Goal: Task Accomplishment & Management: Use online tool/utility

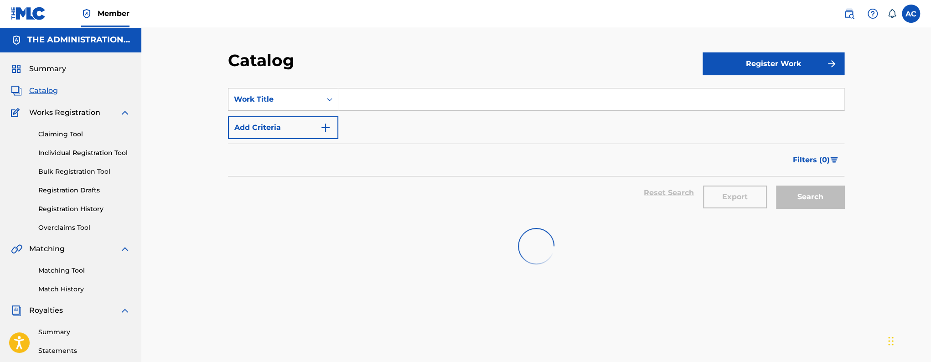
click at [41, 88] on span "Catalog" at bounding box center [43, 90] width 29 height 11
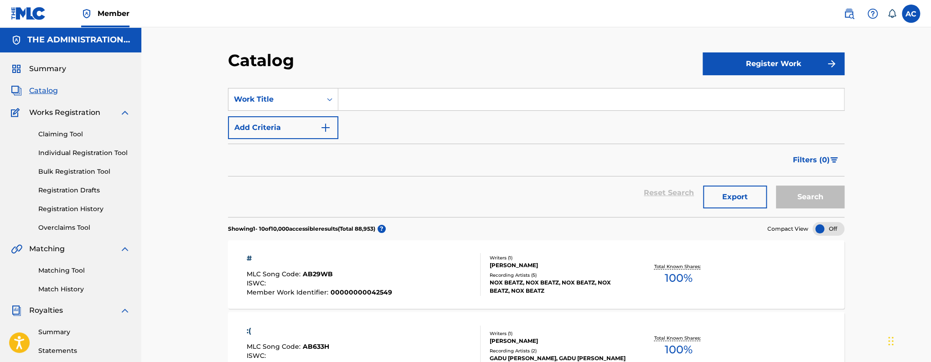
click at [384, 99] on input "Search Form" at bounding box center [591, 99] width 506 height 22
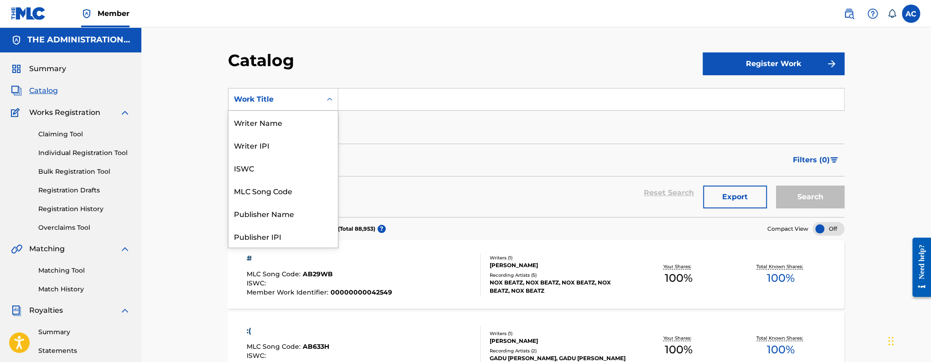
click at [271, 101] on div "Work Title" at bounding box center [275, 99] width 82 height 11
click at [271, 129] on div "Writer Name" at bounding box center [282, 122] width 109 height 23
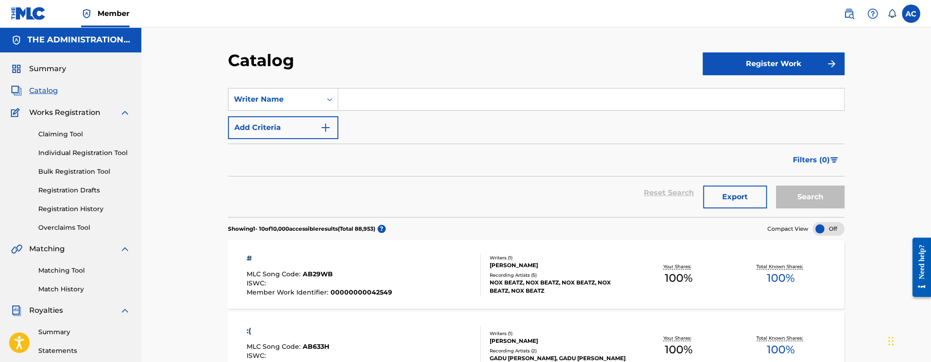
click at [359, 104] on input "Search Form" at bounding box center [591, 99] width 506 height 22
paste input "Matvey Shalnev"
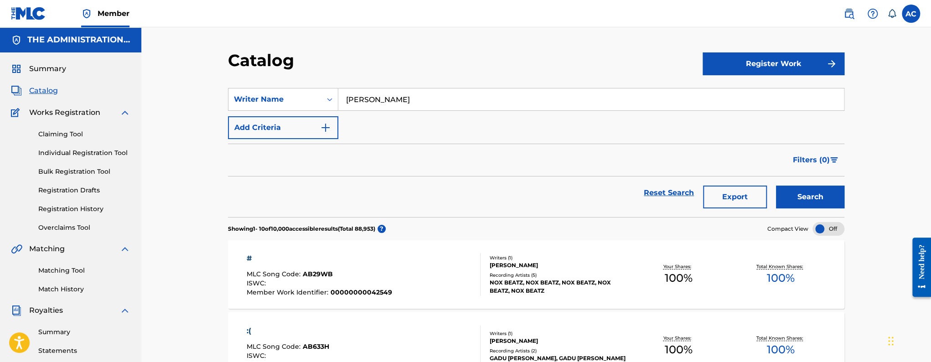
type input "Matvey Shalnev"
click at [776, 186] on button "Search" at bounding box center [810, 197] width 68 height 23
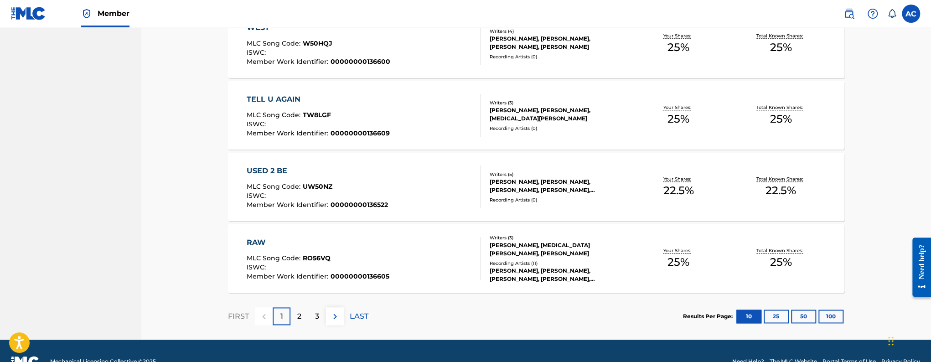
scroll to position [682, 0]
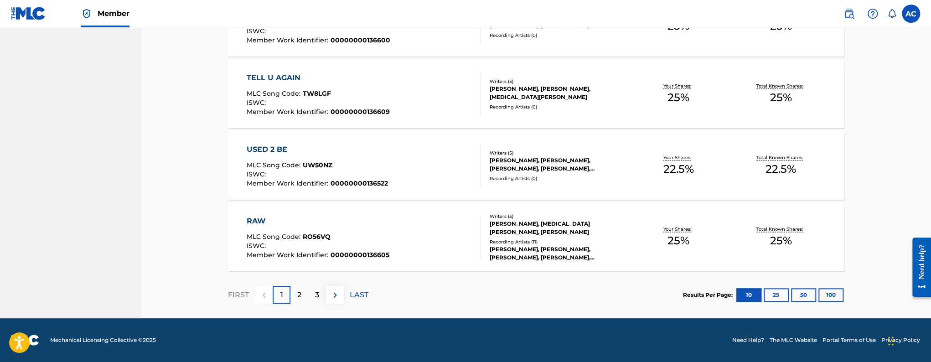
click at [810, 296] on button "50" at bounding box center [803, 295] width 25 height 14
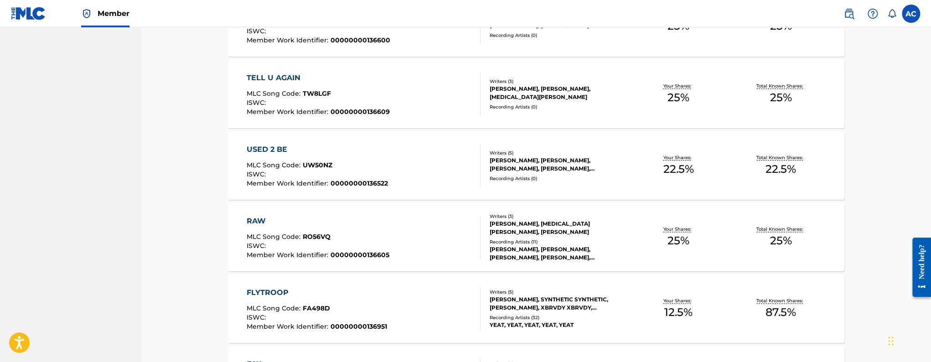
scroll to position [2897, 0]
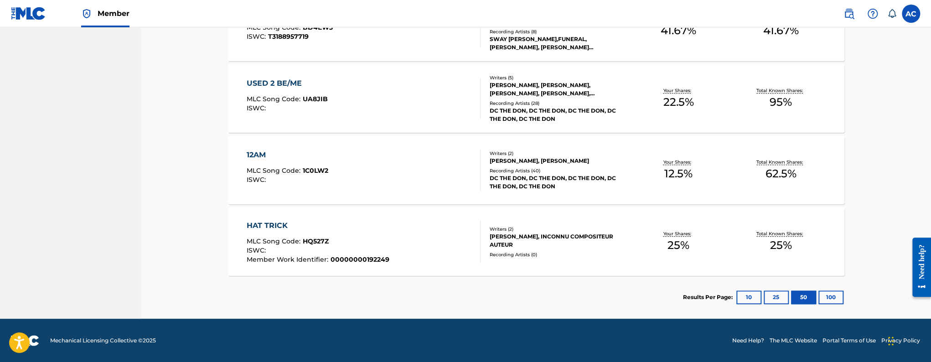
click at [471, 254] on div "HAT TRICK MLC Song Code : HQ527Z ISWC : Member Work Identifier : 00000000192249" at bounding box center [364, 241] width 234 height 43
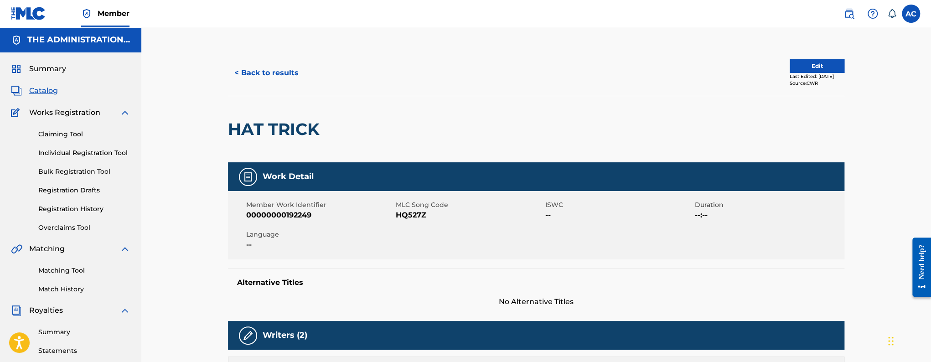
click at [815, 66] on button "Edit" at bounding box center [817, 66] width 55 height 14
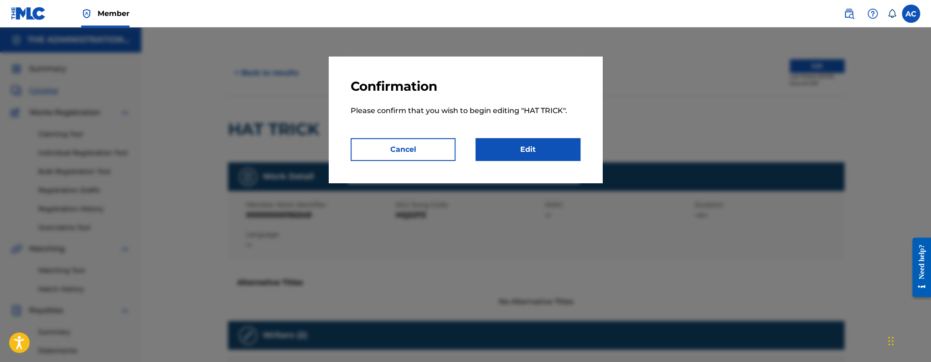
click at [531, 147] on link "Edit" at bounding box center [528, 149] width 105 height 23
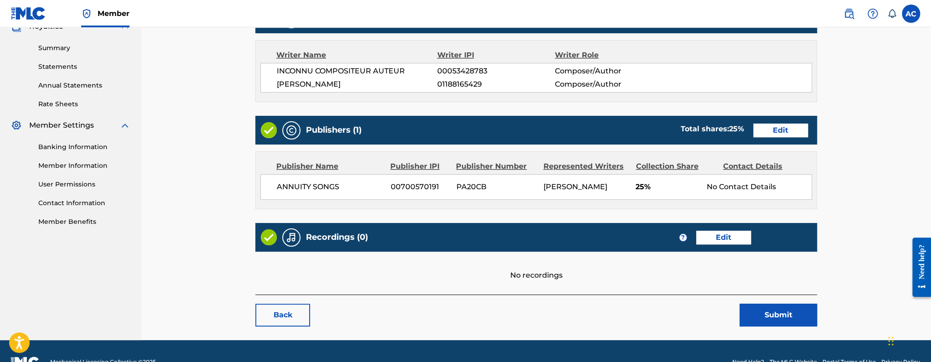
scroll to position [305, 0]
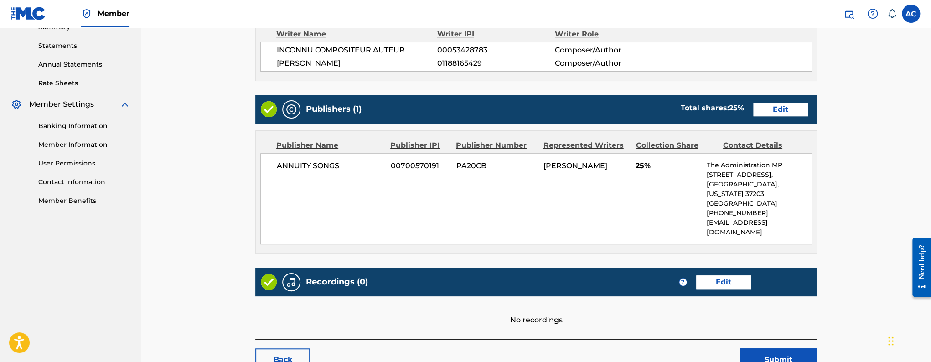
click at [703, 269] on div "Recordings (0) ? Edit" at bounding box center [536, 282] width 562 height 29
click at [703, 275] on link "Edit" at bounding box center [723, 282] width 55 height 14
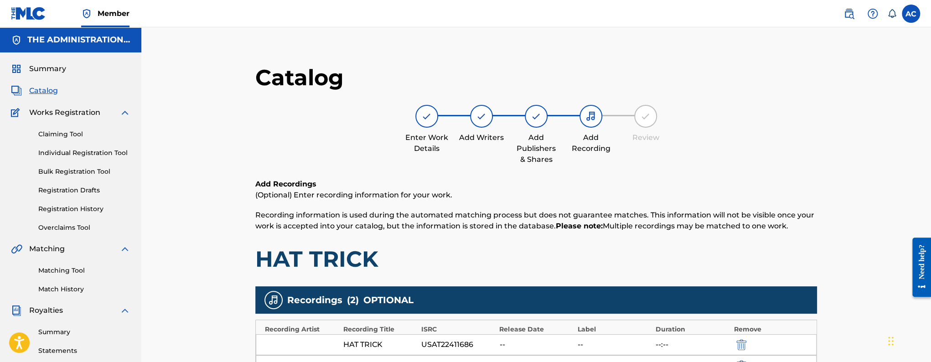
click at [35, 93] on span "Catalog" at bounding box center [43, 90] width 29 height 11
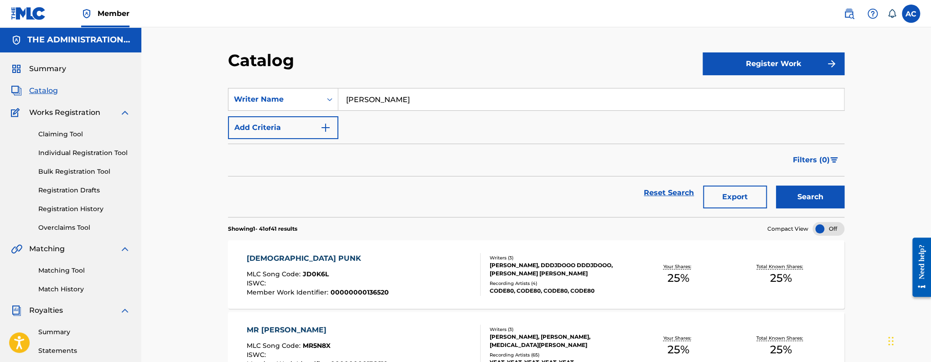
click at [316, 257] on div "[DEMOGRAPHIC_DATA] PUNK" at bounding box center [318, 258] width 142 height 11
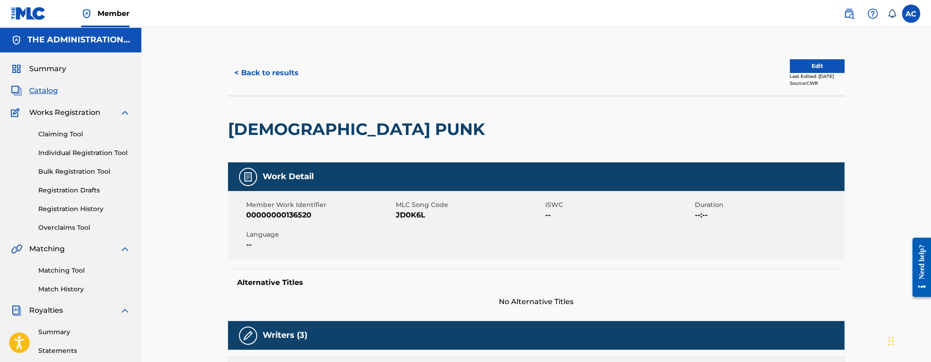
click at [265, 133] on h2 "[DEMOGRAPHIC_DATA] PUNK" at bounding box center [359, 129] width 262 height 21
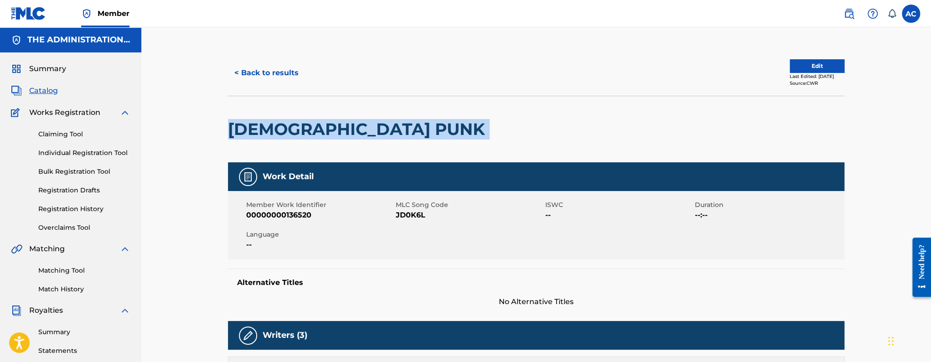
click at [265, 133] on h2 "[DEMOGRAPHIC_DATA] PUNK" at bounding box center [359, 129] width 262 height 21
copy div "[DEMOGRAPHIC_DATA] PUNK"
click at [288, 71] on button "< Back to results" at bounding box center [266, 73] width 77 height 23
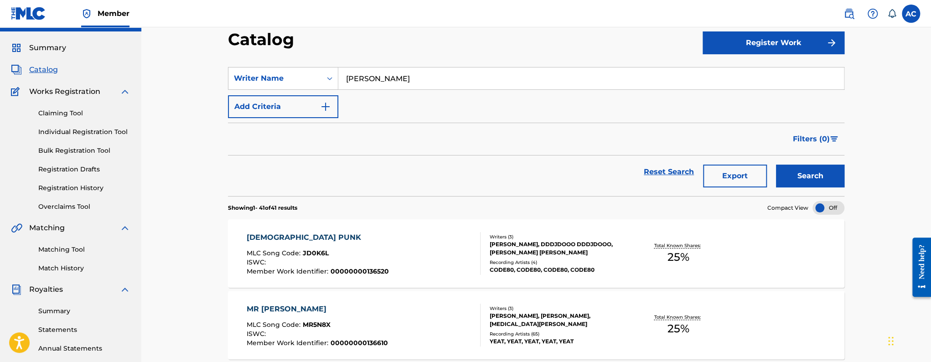
scroll to position [25, 0]
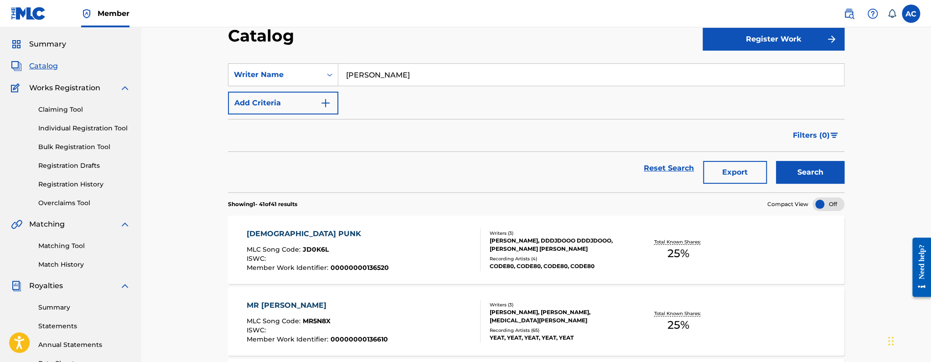
click at [384, 296] on div "MR INBETWEENIT MLC Song Code : MR5N8X ISWC : Member Work Identifier : 000000001…" at bounding box center [536, 321] width 617 height 68
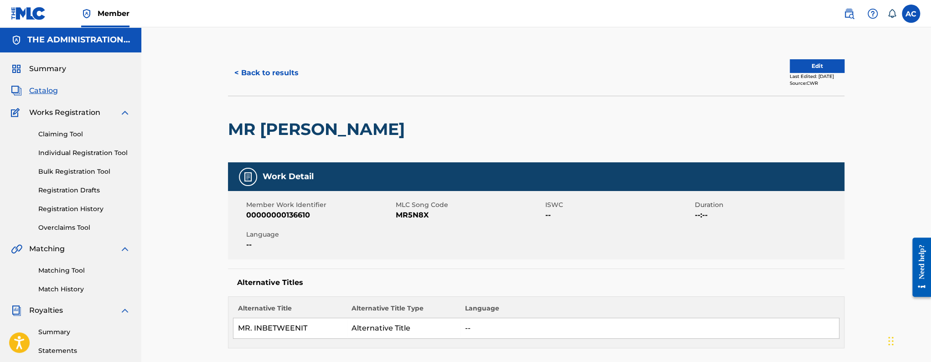
click at [300, 135] on h2 "MR [PERSON_NAME]" at bounding box center [318, 129] width 181 height 21
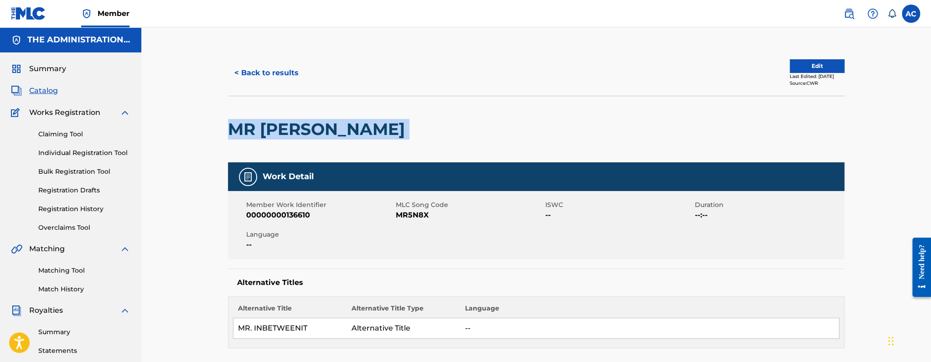
click at [300, 135] on h2 "MR [PERSON_NAME]" at bounding box center [318, 129] width 181 height 21
copy div "MR [PERSON_NAME]"
click at [280, 73] on button "< Back to results" at bounding box center [266, 73] width 77 height 23
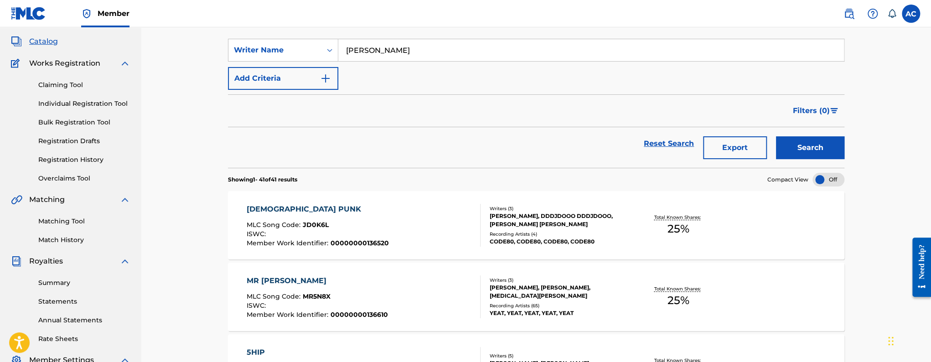
scroll to position [193, 0]
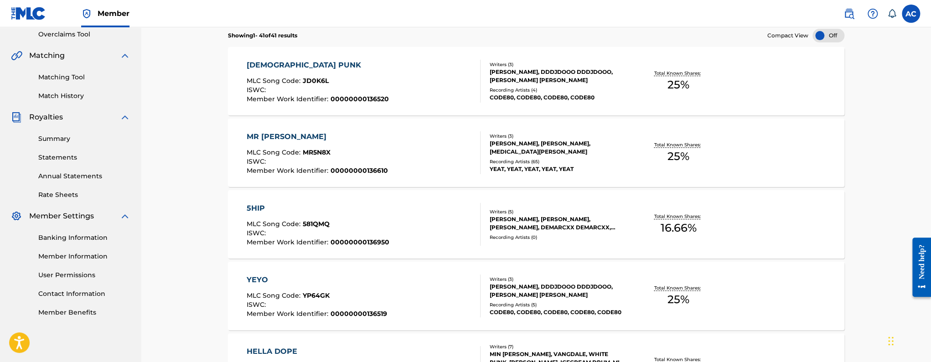
click at [345, 219] on div "5HIP MLC Song Code : 581QMQ ISWC : Member Work Identifier : 00000000136950" at bounding box center [318, 224] width 143 height 43
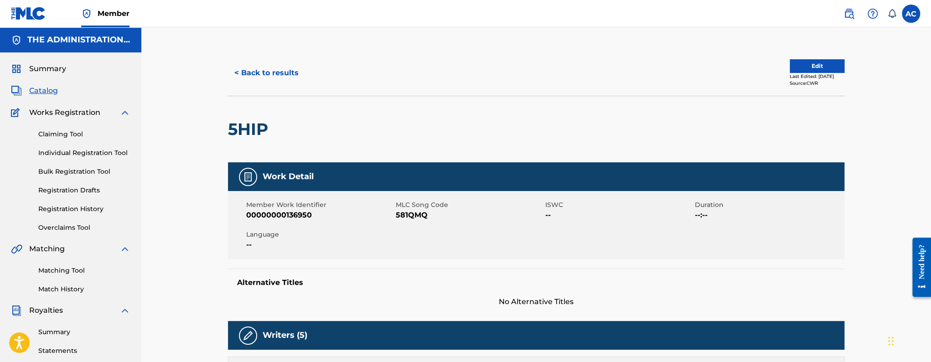
click at [239, 128] on h2 "5HIP" at bounding box center [250, 129] width 45 height 21
copy h2 "5HIP"
click at [815, 72] on button "Edit" at bounding box center [817, 66] width 55 height 14
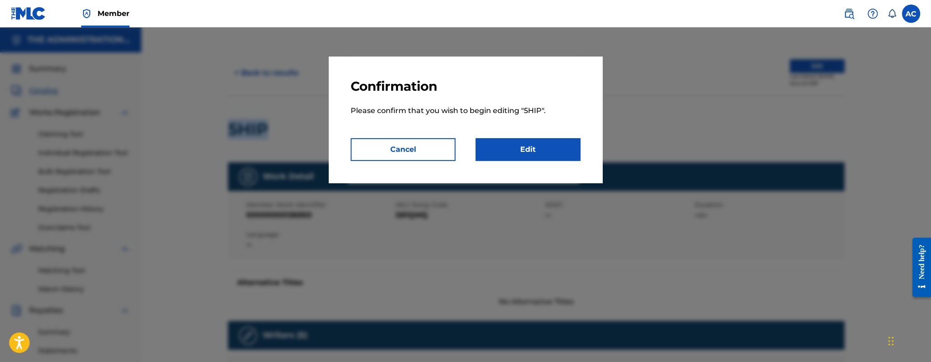
click at [553, 157] on link "Edit" at bounding box center [528, 149] width 105 height 23
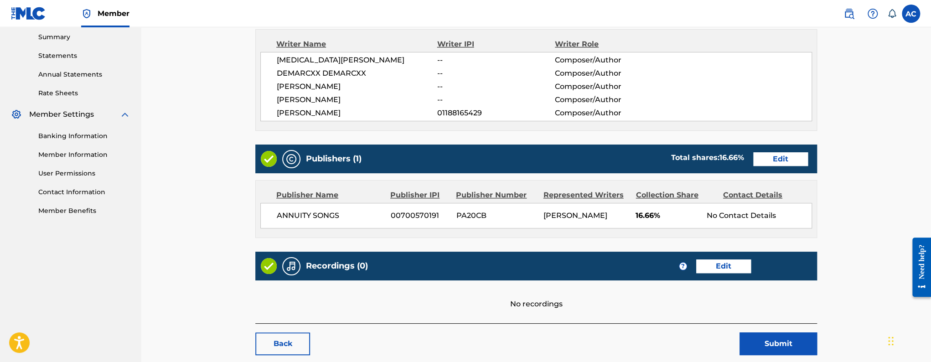
scroll to position [345, 0]
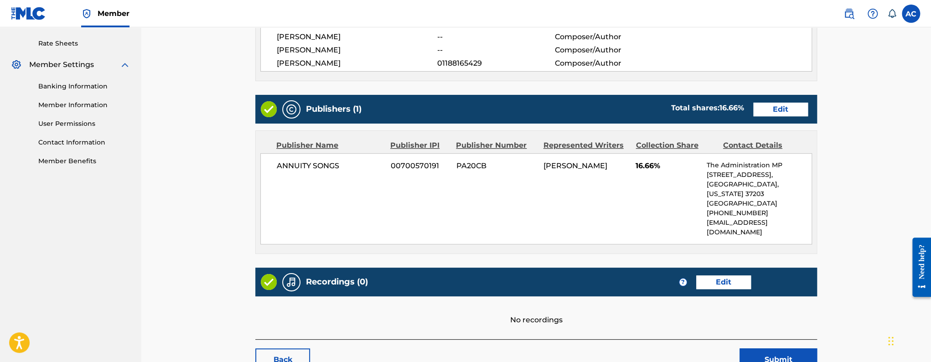
click at [716, 275] on link "Edit" at bounding box center [723, 282] width 55 height 14
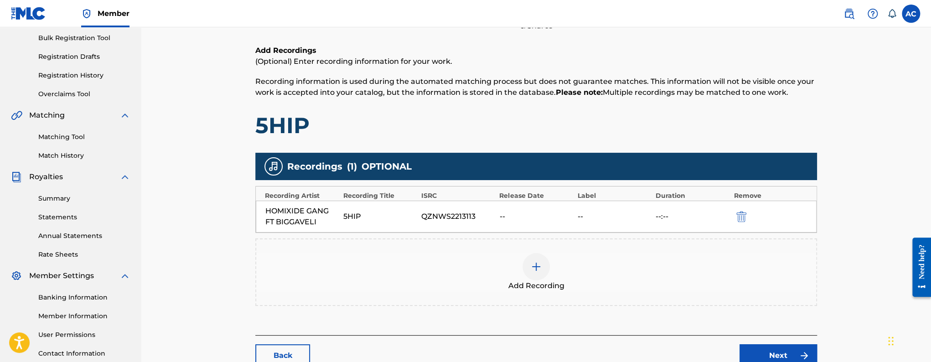
scroll to position [203, 0]
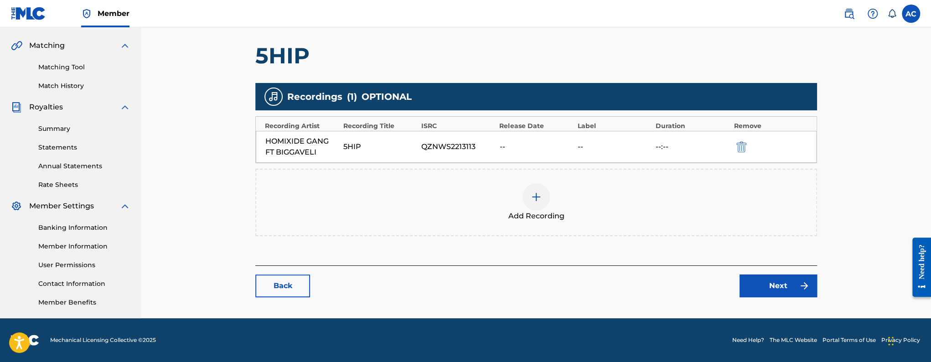
click at [268, 290] on link "Back" at bounding box center [282, 286] width 55 height 23
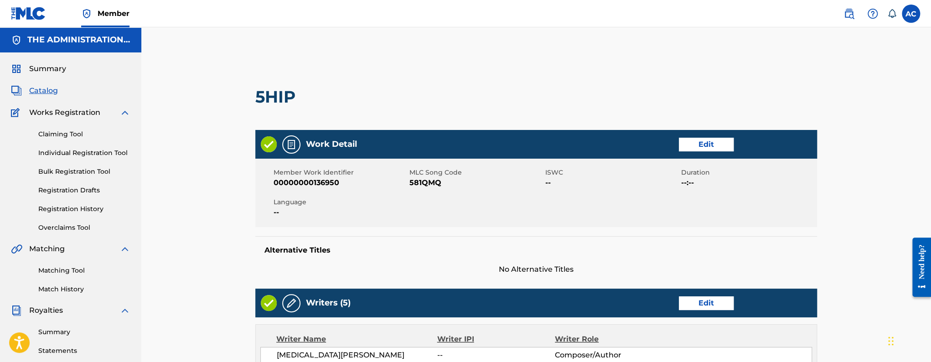
click at [266, 97] on h2 "5HIP" at bounding box center [277, 97] width 45 height 21
copy h2 "5HIP"
click at [414, 180] on span "581QMQ" at bounding box center [477, 182] width 134 height 11
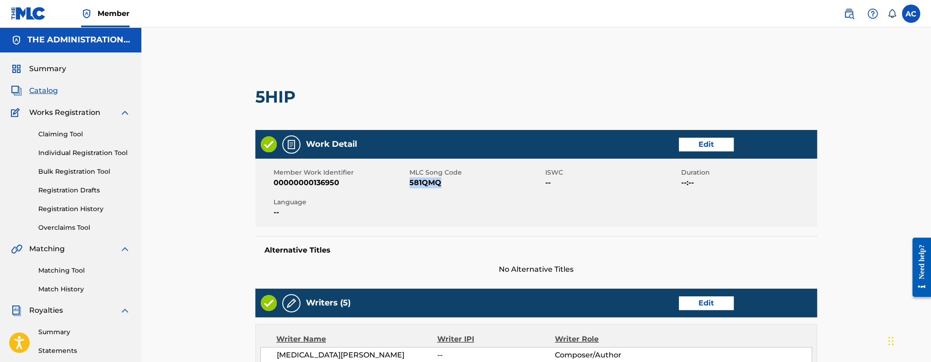
copy span "581QMQ"
click at [47, 91] on span "Catalog" at bounding box center [43, 90] width 29 height 11
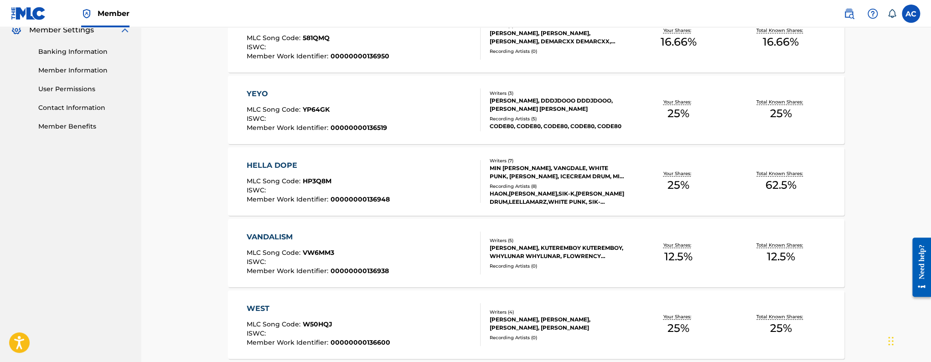
scroll to position [379, 0]
click at [384, 124] on div "YEYO MLC Song Code : YP64GK ISWC : Member Work Identifier : 00000000136519" at bounding box center [364, 109] width 234 height 43
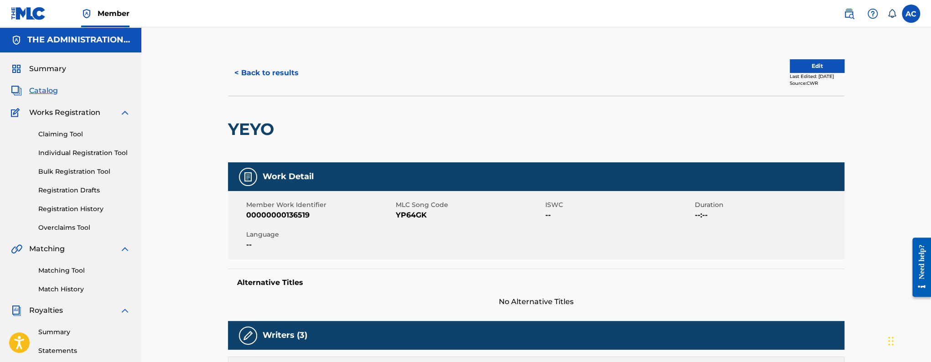
click at [251, 119] on h2 "YEYO" at bounding box center [253, 129] width 51 height 21
copy h2 "YEYO"
click at [240, 73] on button "< Back to results" at bounding box center [266, 73] width 77 height 23
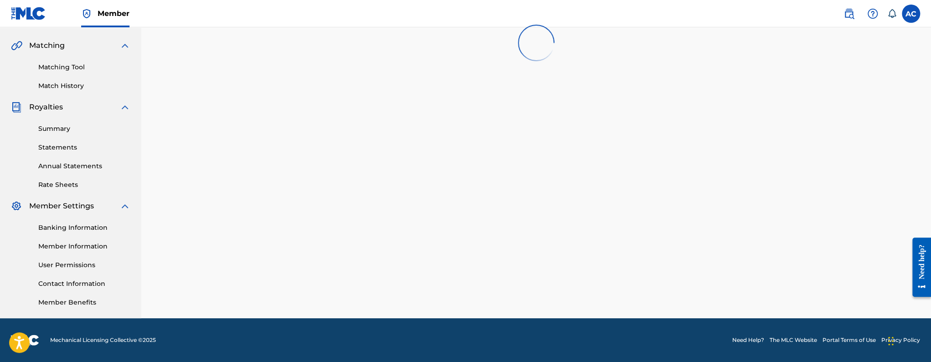
scroll to position [379, 0]
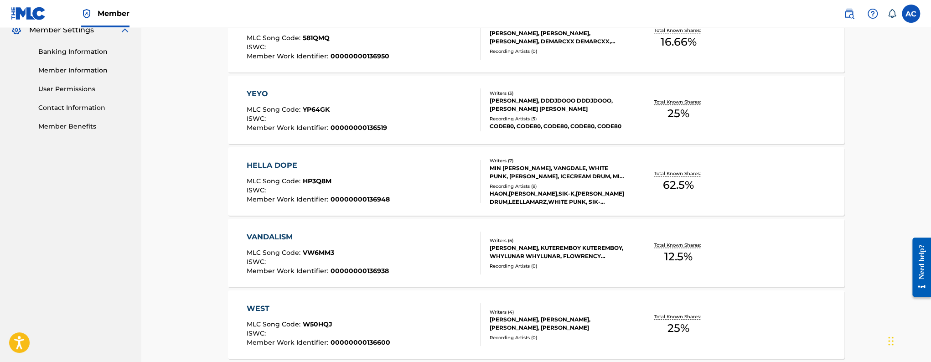
click at [321, 171] on div "HELLA DOPE MLC Song Code : HP3Q8M ISWC : Member Work Identifier : 00000000136948" at bounding box center [318, 181] width 143 height 43
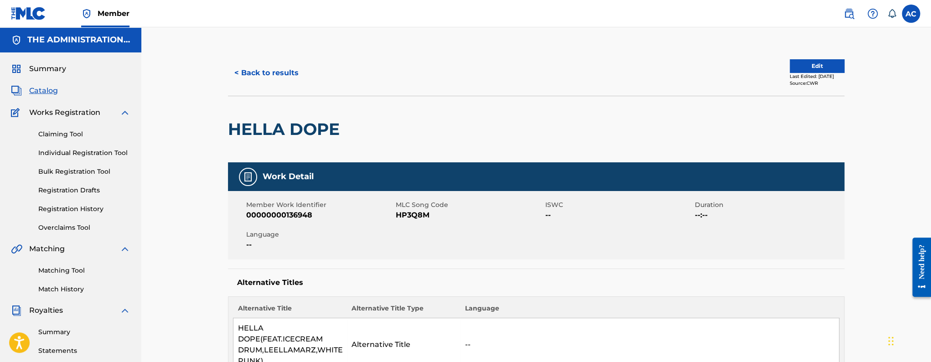
click at [264, 122] on h2 "HELLA DOPE" at bounding box center [286, 129] width 116 height 21
copy div "HELLA DOPE"
click at [804, 70] on button "Edit" at bounding box center [817, 66] width 55 height 14
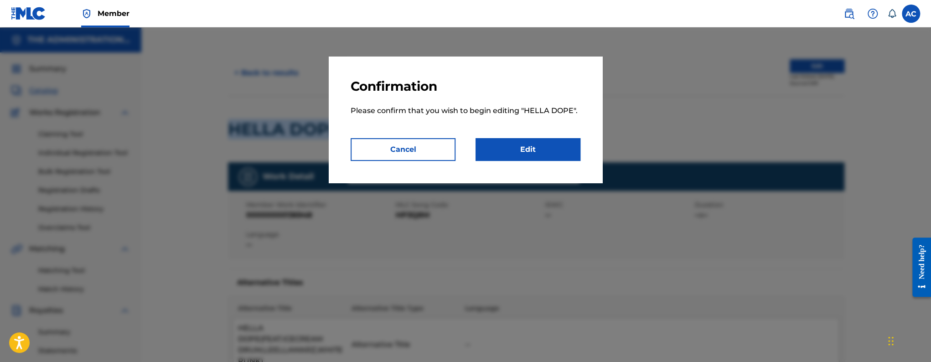
click at [524, 149] on link "Edit" at bounding box center [528, 149] width 105 height 23
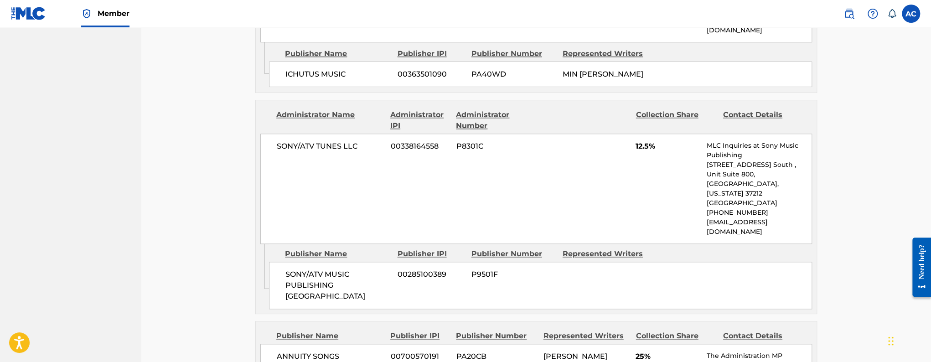
scroll to position [790, 0]
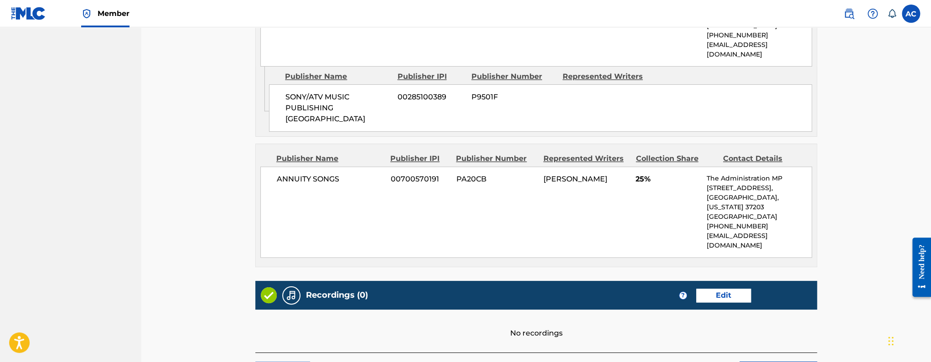
click at [716, 289] on link "Edit" at bounding box center [723, 296] width 55 height 14
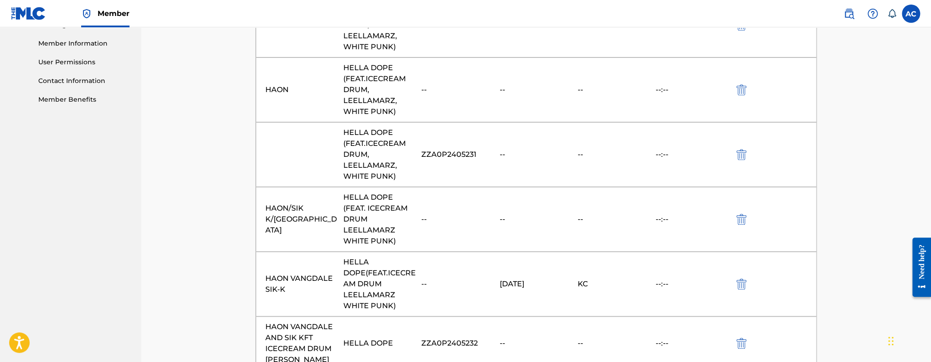
scroll to position [605, 0]
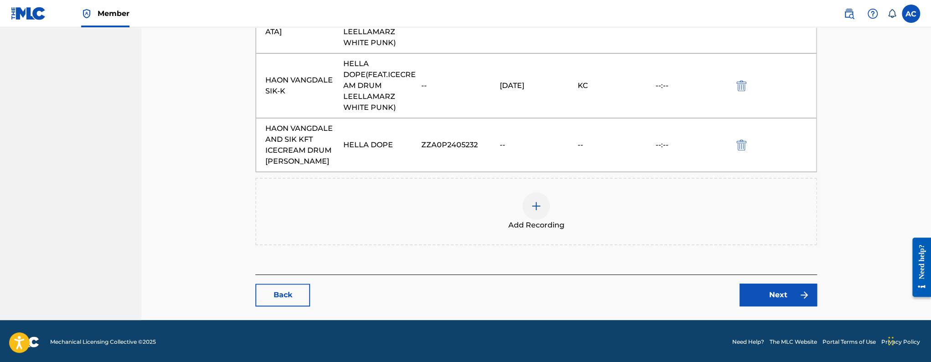
click at [298, 300] on link "Back" at bounding box center [282, 295] width 55 height 23
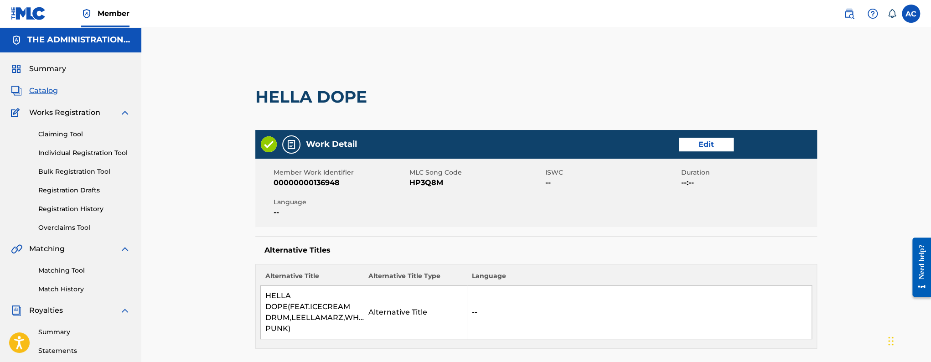
click at [47, 92] on span "Catalog" at bounding box center [43, 90] width 29 height 11
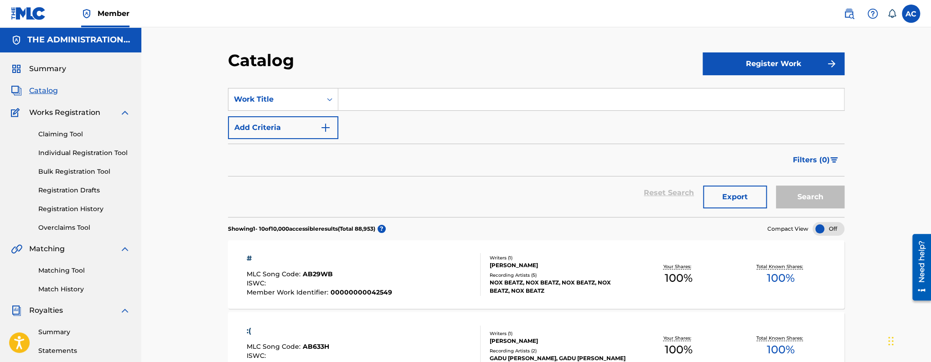
click at [60, 289] on link "Match History" at bounding box center [84, 290] width 92 height 10
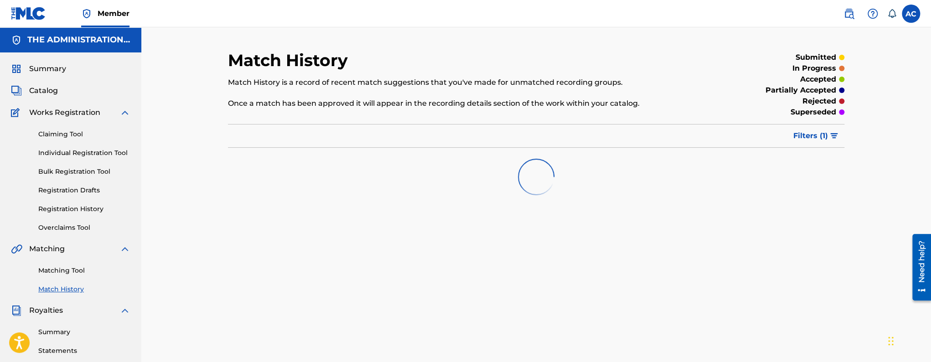
click at [50, 93] on span "Catalog" at bounding box center [43, 90] width 29 height 11
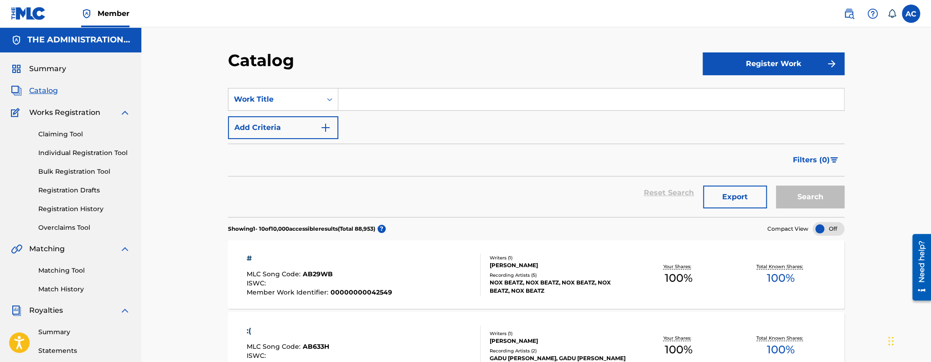
click at [44, 67] on span "Summary" at bounding box center [47, 68] width 37 height 11
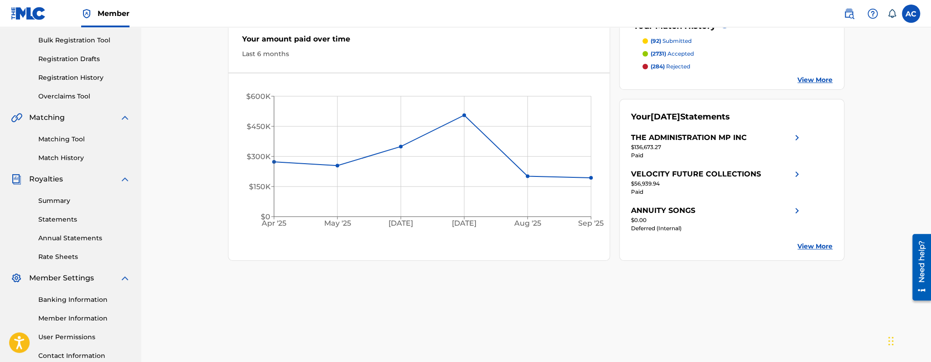
scroll to position [87, 0]
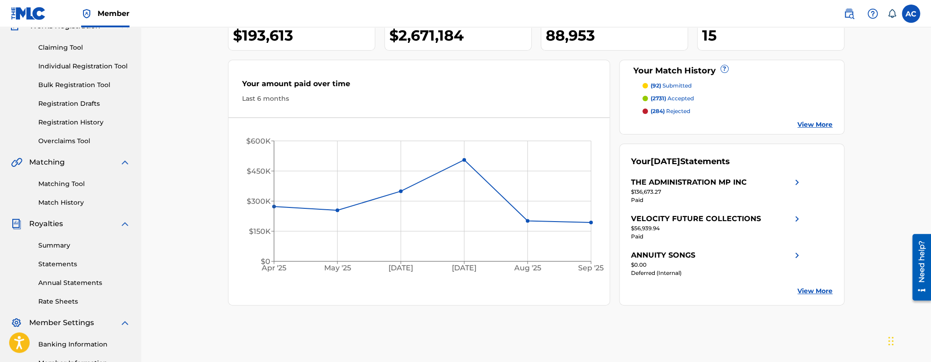
click at [79, 189] on div "Matching Tool Match History" at bounding box center [70, 188] width 119 height 40
click at [80, 184] on link "Matching Tool" at bounding box center [84, 184] width 92 height 10
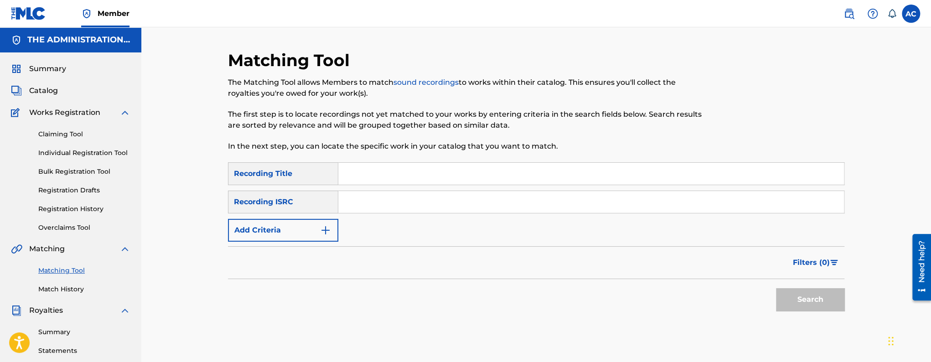
click at [39, 93] on span "Catalog" at bounding box center [43, 90] width 29 height 11
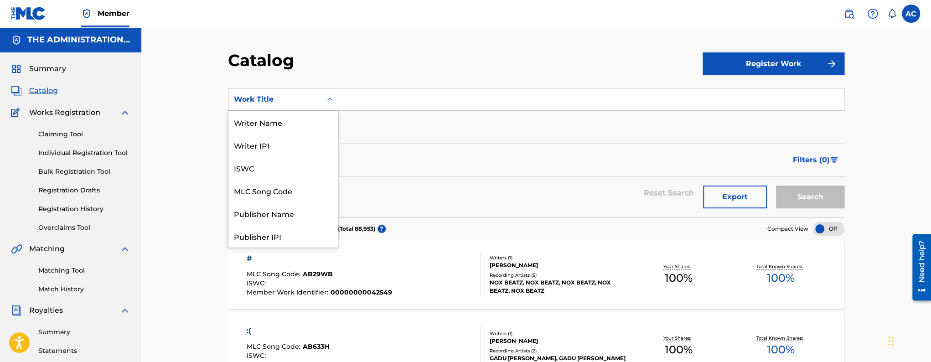
click at [278, 108] on div "Work Title" at bounding box center [274, 99] width 93 height 17
click at [280, 192] on div "MLC Song Code" at bounding box center [282, 190] width 109 height 23
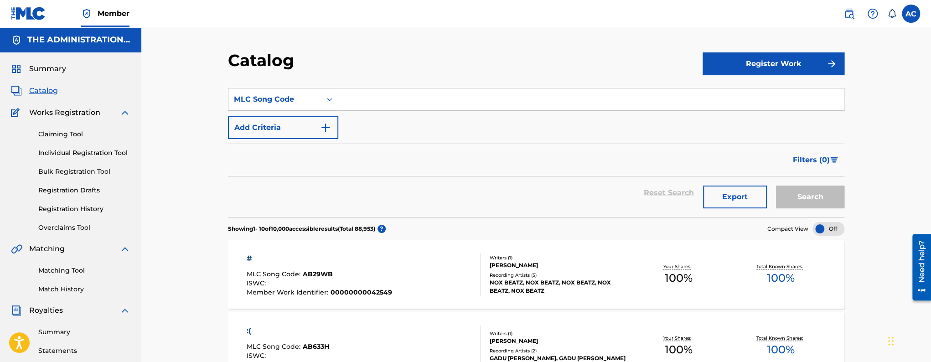
click at [363, 100] on input "Search Form" at bounding box center [591, 99] width 506 height 22
paste input "CC0VPH"
type input "CC0VPH"
click at [776, 186] on button "Search" at bounding box center [810, 197] width 68 height 23
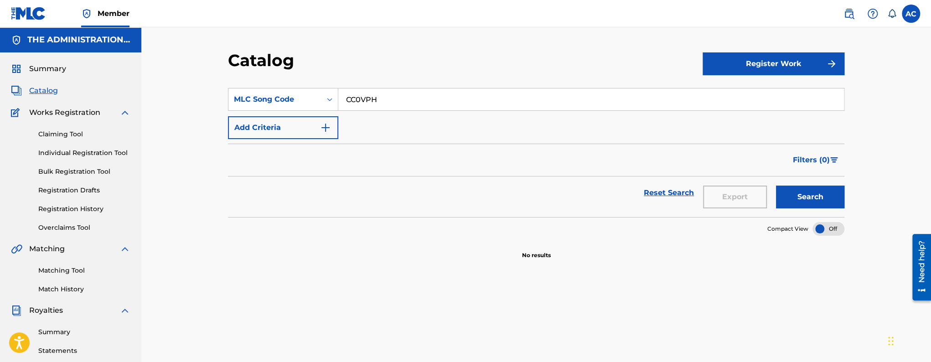
click at [849, 9] on img at bounding box center [849, 13] width 11 height 11
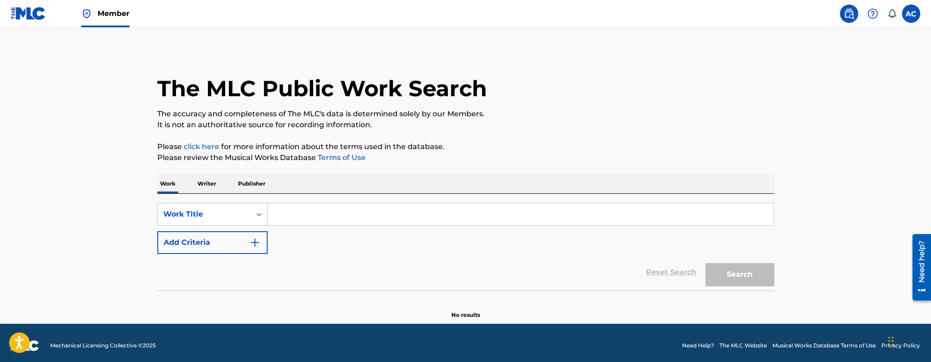
click at [382, 213] on input "Search Form" at bounding box center [521, 214] width 506 height 22
click at [223, 208] on div "Work Title" at bounding box center [204, 214] width 93 height 17
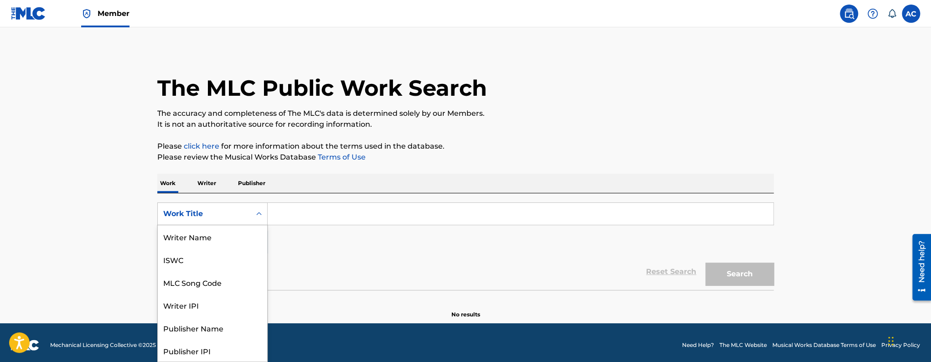
scroll to position [46, 0]
click at [217, 239] on div "MLC Song Code" at bounding box center [212, 236] width 109 height 23
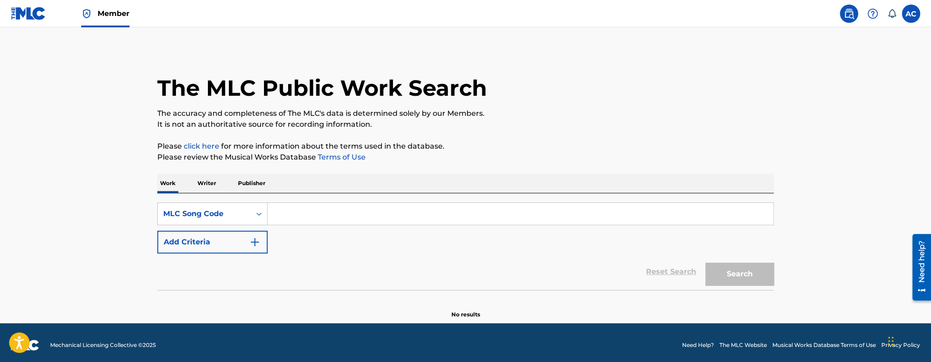
click at [292, 211] on input "Search Form" at bounding box center [521, 214] width 506 height 22
paste input "CC0VPH"
type input "CC0VPH"
click at [705, 263] on button "Search" at bounding box center [739, 274] width 68 height 23
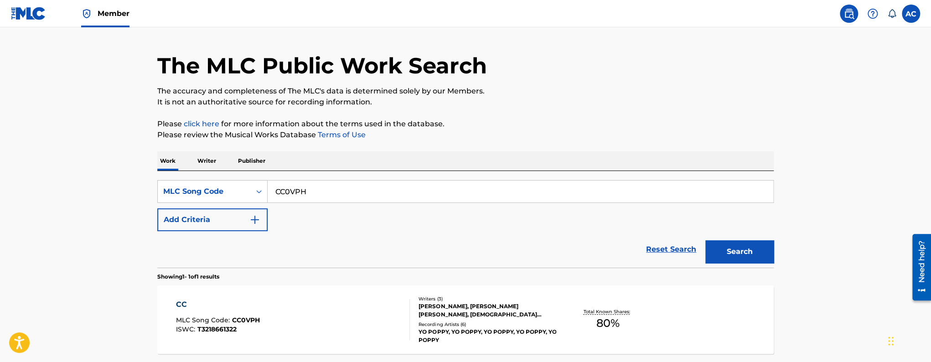
scroll to position [73, 0]
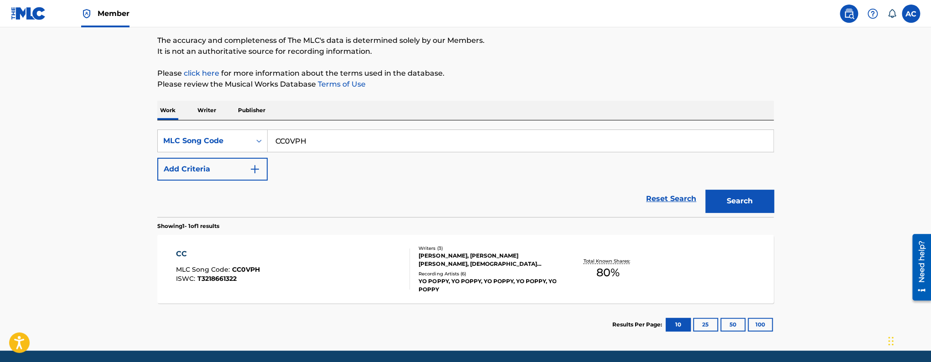
click at [326, 245] on div "CC MLC Song Code : CC0VPH ISWC : T3218661322 Writers ( 3 ) MATVEY SHALNEV, JESU…" at bounding box center [465, 269] width 617 height 68
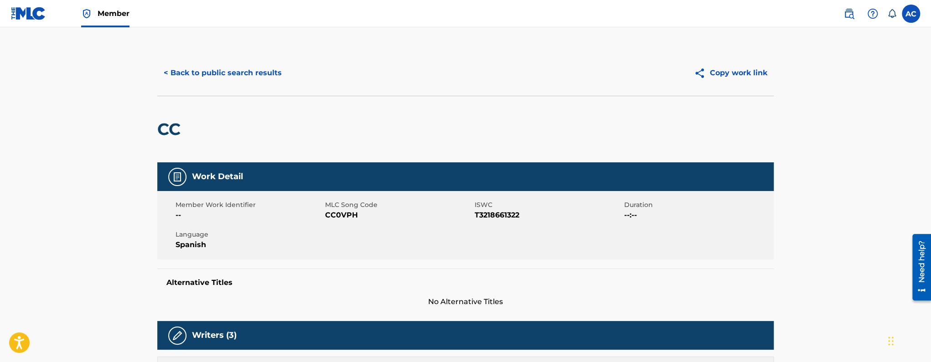
click at [204, 68] on button "< Back to public search results" at bounding box center [222, 73] width 131 height 23
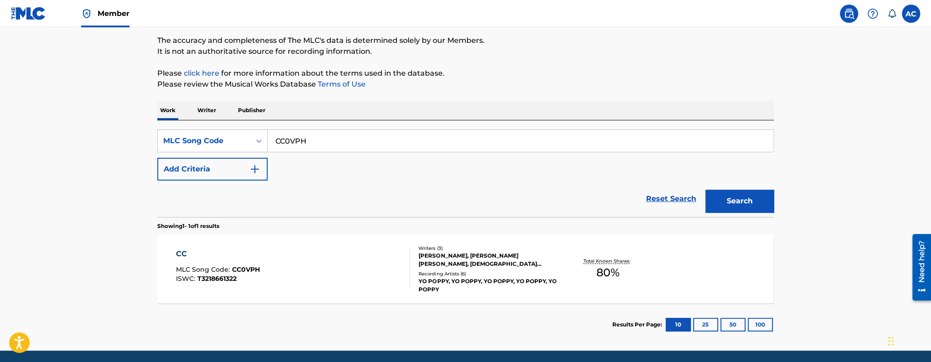
click at [280, 140] on input "CC0VPH" at bounding box center [521, 141] width 506 height 22
paste input "HQ4AYV"
type input "HQ4AYV"
click at [705, 190] on button "Search" at bounding box center [739, 201] width 68 height 23
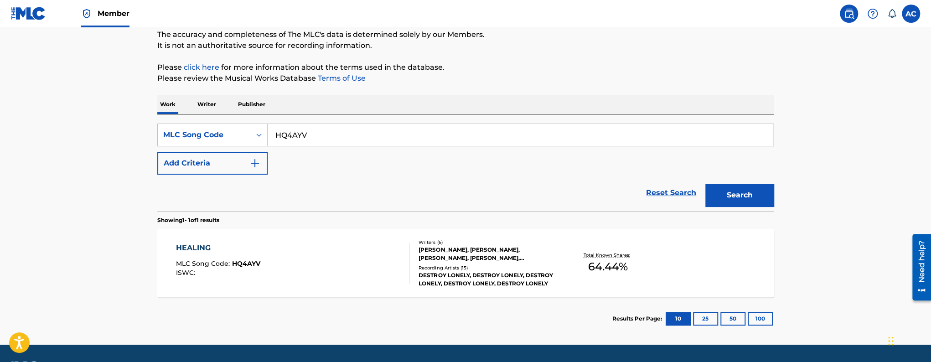
scroll to position [86, 0]
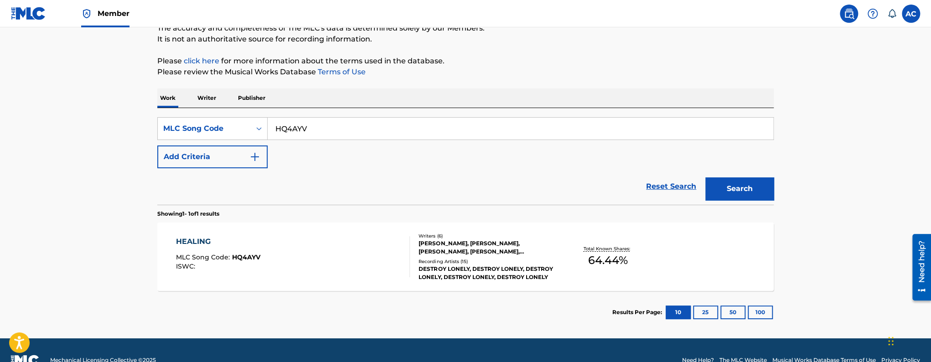
click at [337, 229] on div "HEALING MLC Song Code : HQ4AYV ISWC : Writers ( 6 ) SHALNEV MATVEY NIKOLAVICH, …" at bounding box center [465, 257] width 617 height 68
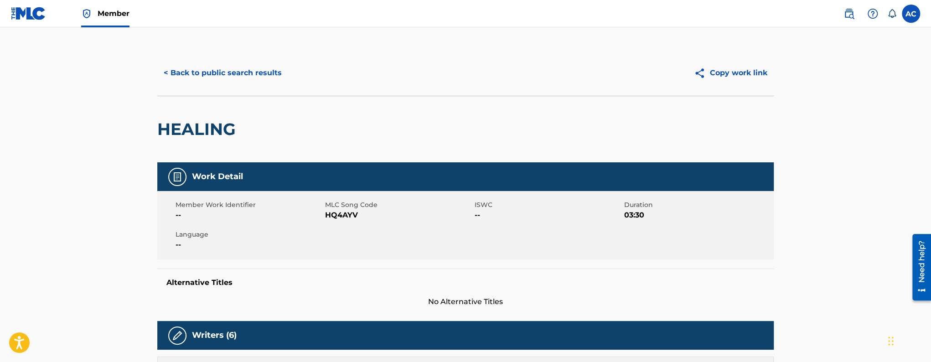
click at [206, 74] on button "< Back to public search results" at bounding box center [222, 73] width 131 height 23
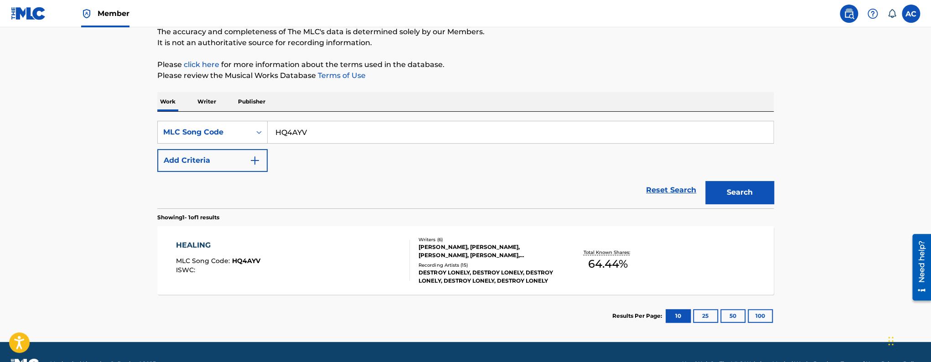
click at [276, 128] on input "HQ4AYV" at bounding box center [521, 132] width 506 height 22
paste input "TW7TVU"
type input "TW7TVU"
click at [705, 181] on button "Search" at bounding box center [739, 192] width 68 height 23
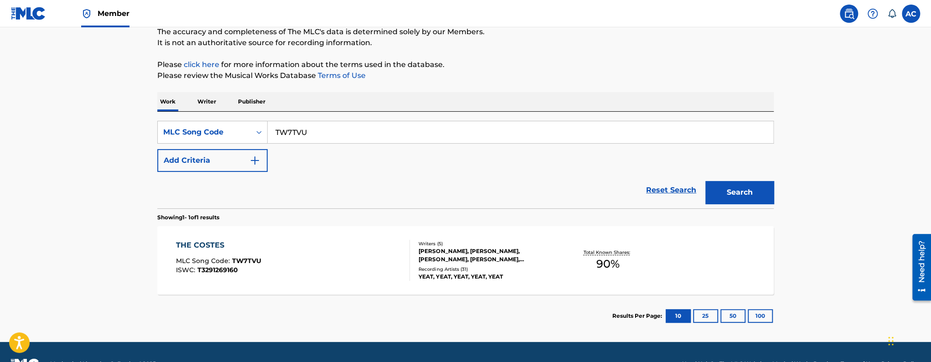
click at [314, 271] on div "THE COSTES MLC Song Code : TW7TVU ISWC : T3291269160" at bounding box center [293, 260] width 234 height 41
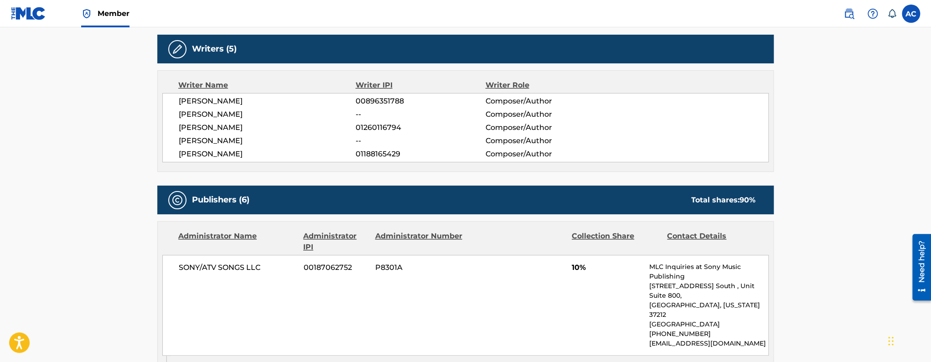
scroll to position [248, 0]
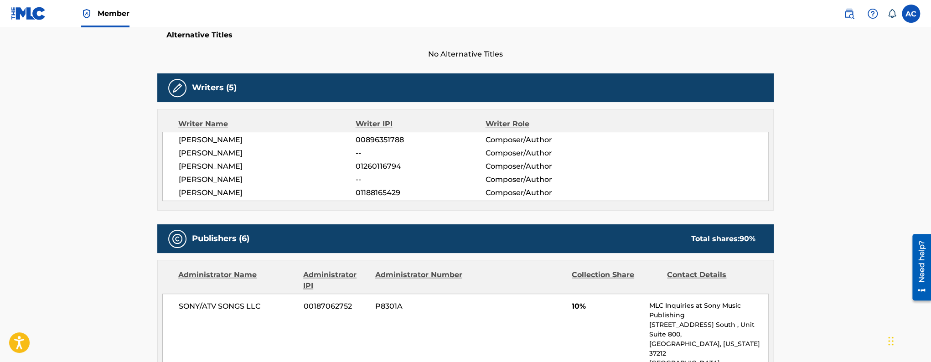
click at [118, 19] on span "Member" at bounding box center [114, 13] width 32 height 10
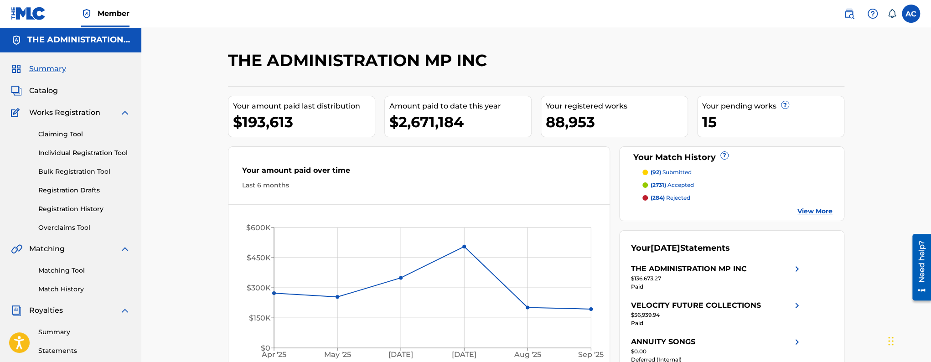
click at [93, 209] on link "Registration History" at bounding box center [84, 209] width 92 height 10
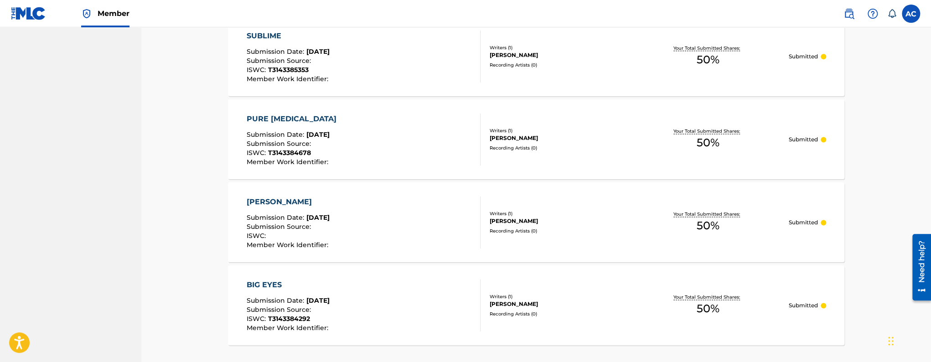
scroll to position [853, 0]
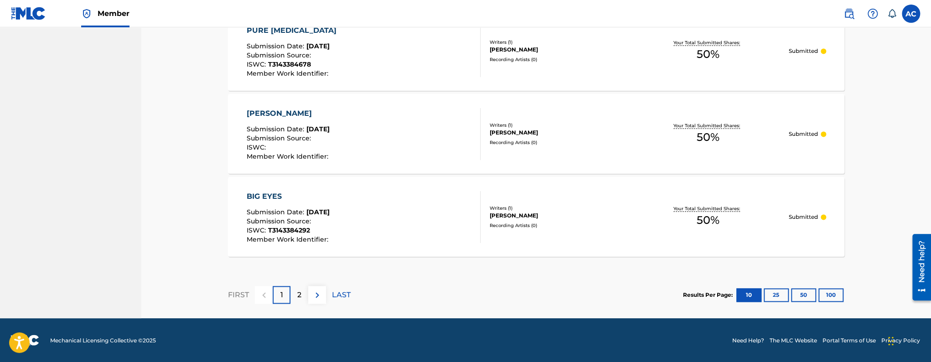
click at [830, 292] on button "100" at bounding box center [831, 295] width 25 height 14
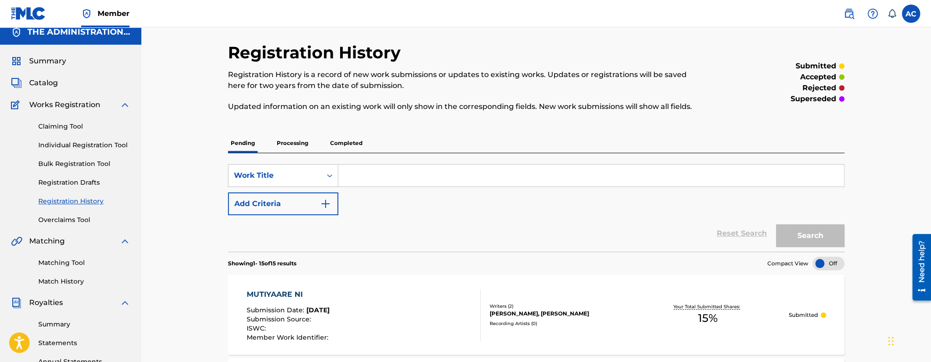
scroll to position [0, 0]
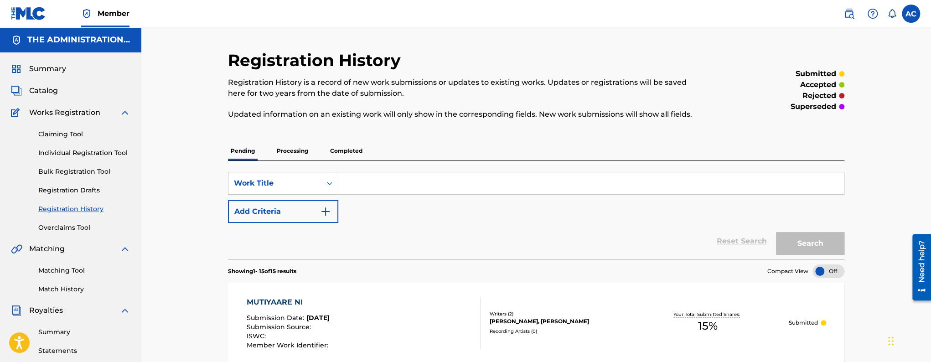
click at [311, 153] on p "Processing" at bounding box center [292, 150] width 37 height 19
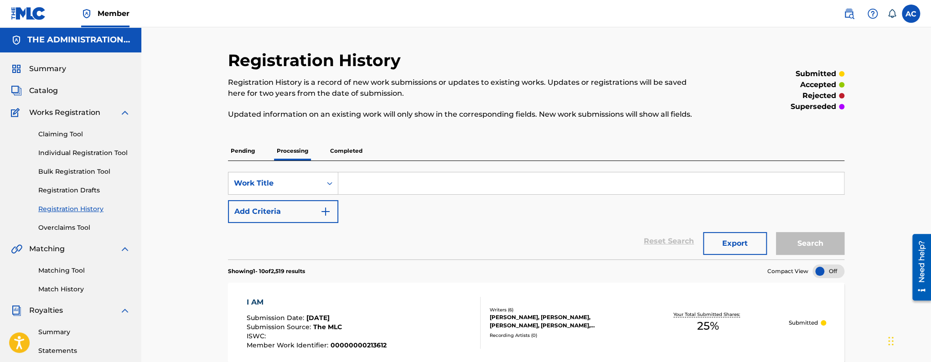
click at [352, 150] on p "Completed" at bounding box center [346, 150] width 38 height 19
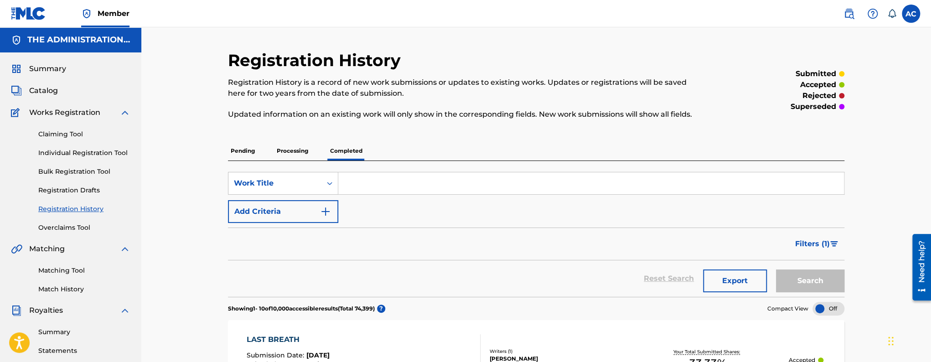
click at [73, 275] on link "Matching Tool" at bounding box center [84, 271] width 92 height 10
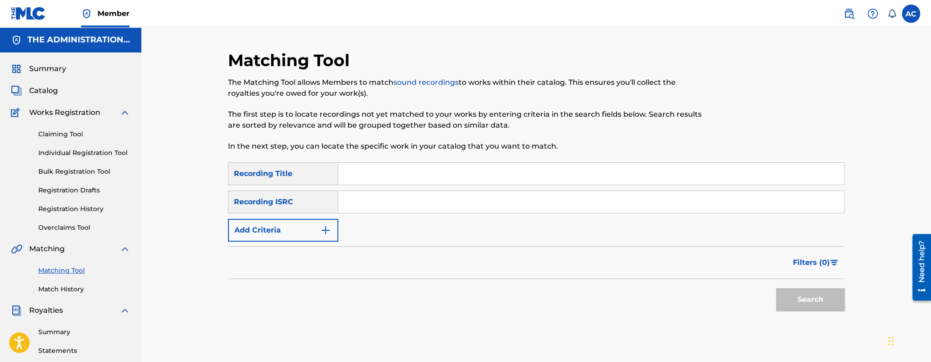
click at [378, 209] on input "Search Form" at bounding box center [591, 202] width 506 height 22
paste input "QZTPX2305524"
click at [776, 288] on button "Search" at bounding box center [810, 299] width 68 height 23
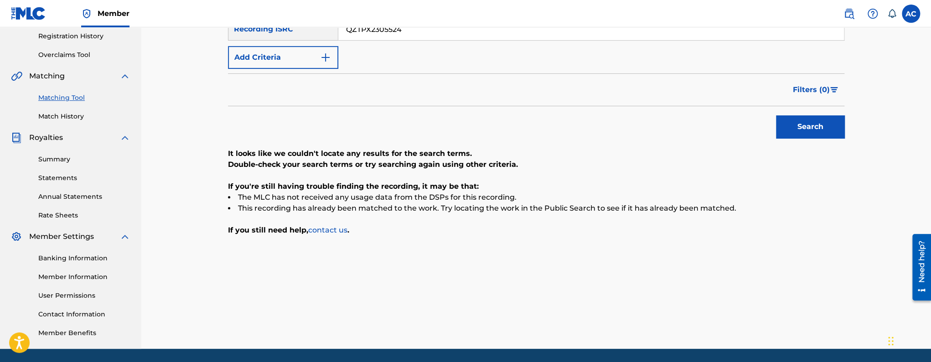
scroll to position [92, 0]
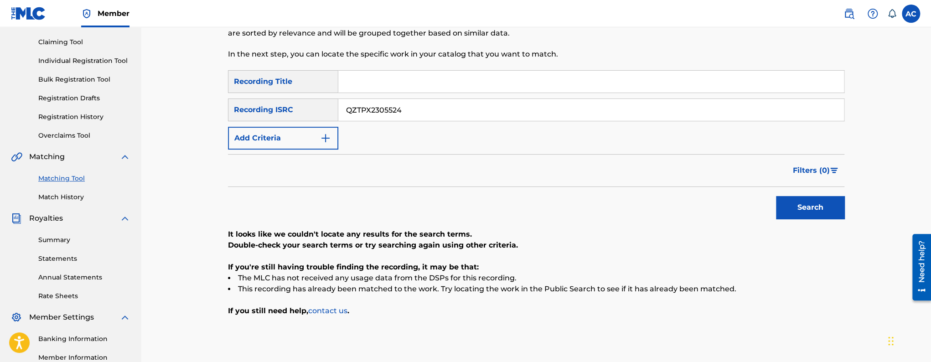
click at [376, 119] on input "QZTPX2305524" at bounding box center [591, 110] width 506 height 22
click at [375, 116] on input "QZTPX2305524" at bounding box center [591, 110] width 506 height 22
paste input "USUM72401640"
click at [776, 196] on button "Search" at bounding box center [810, 207] width 68 height 23
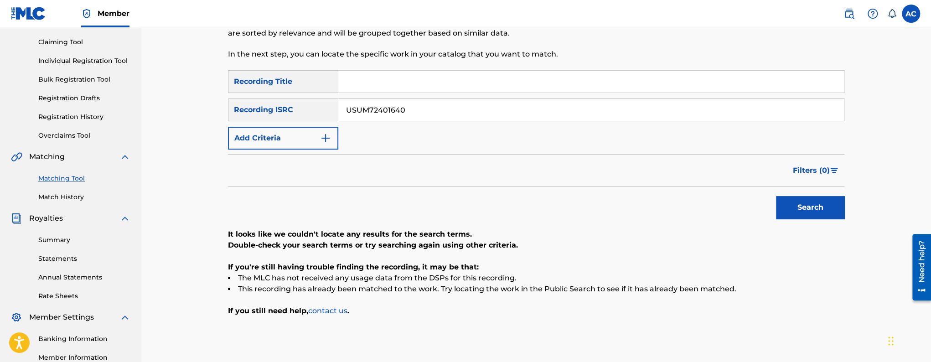
click at [377, 125] on div "SearchWithCriteria746dcaa8-b6ac-46d1-8266-549d8cf43e74 Recording Title SearchWi…" at bounding box center [536, 109] width 617 height 79
click at [374, 114] on input "USUM72401640" at bounding box center [591, 110] width 506 height 22
paste input "QZNWS2213113"
type input "QZNWS2213113"
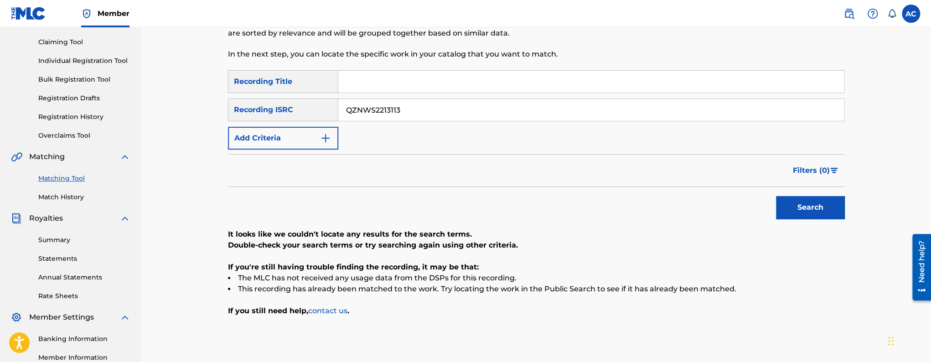
click at [776, 196] on button "Search" at bounding box center [810, 207] width 68 height 23
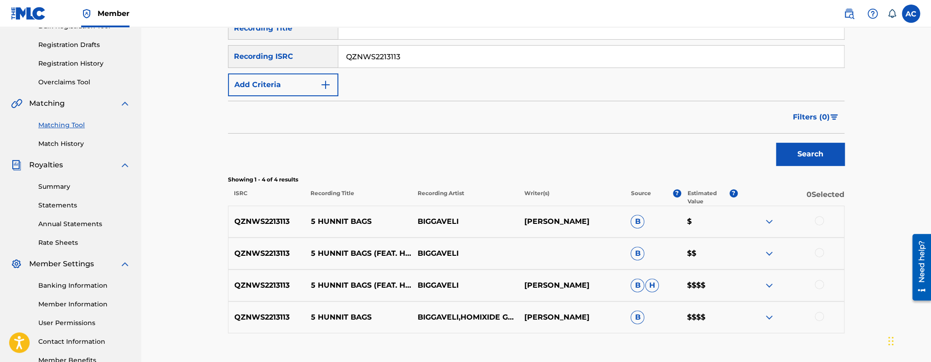
scroll to position [197, 0]
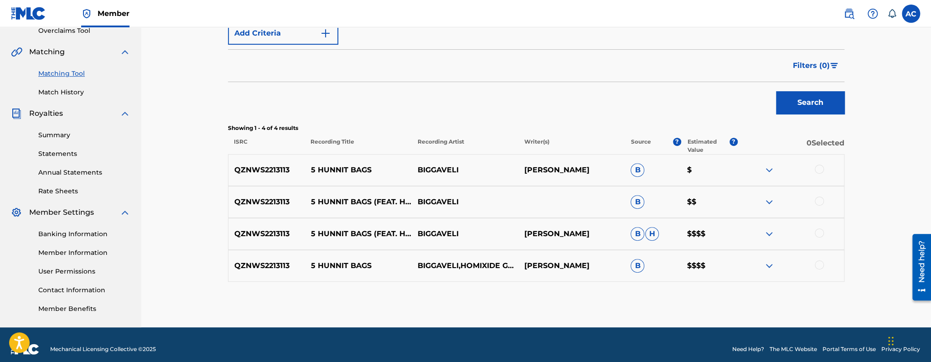
click at [820, 171] on div at bounding box center [819, 169] width 9 height 9
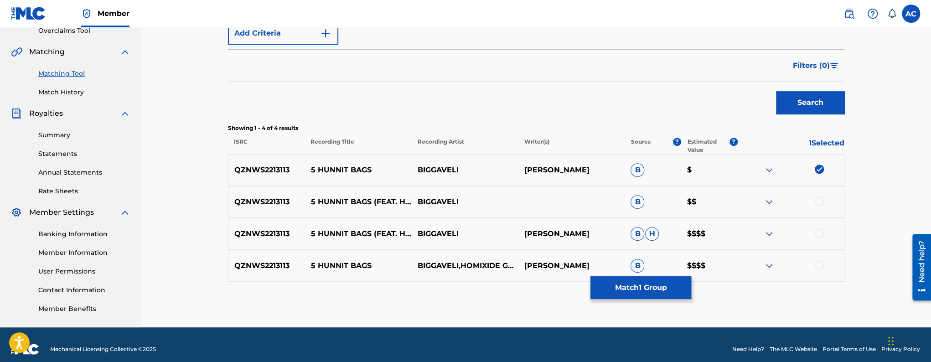
click at [819, 204] on div at bounding box center [819, 201] width 9 height 9
click at [819, 233] on div at bounding box center [819, 232] width 9 height 9
click at [819, 264] on div at bounding box center [819, 264] width 9 height 9
click at [609, 289] on button "Match 4 Groups" at bounding box center [641, 287] width 101 height 23
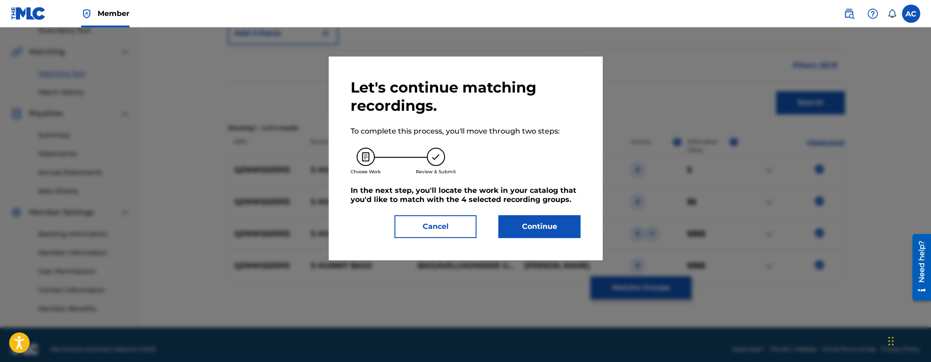
click at [521, 223] on button "Continue" at bounding box center [539, 226] width 82 height 23
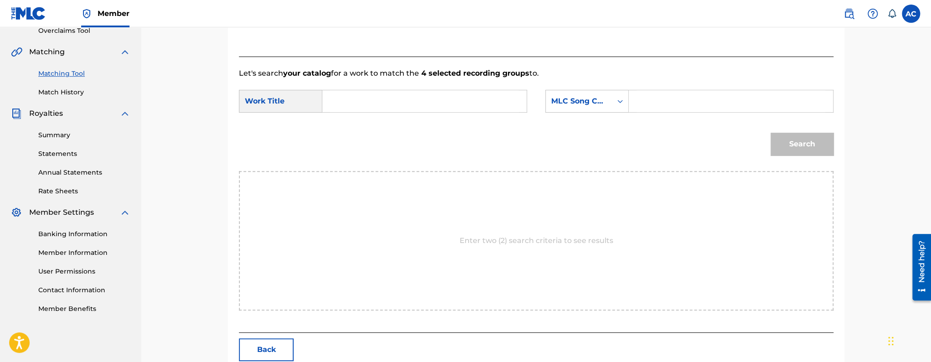
click at [430, 107] on input "Search Form" at bounding box center [424, 101] width 189 height 22
paste input "5HIP"
type input "5HIP"
click at [667, 103] on input "Search Form" at bounding box center [731, 101] width 189 height 22
paste input "581QMQ"
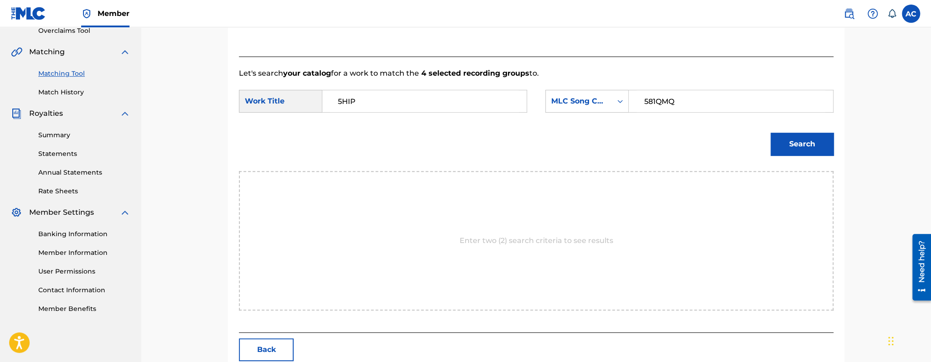
type input "581QMQ"
click at [772, 144] on button "Search" at bounding box center [802, 144] width 63 height 23
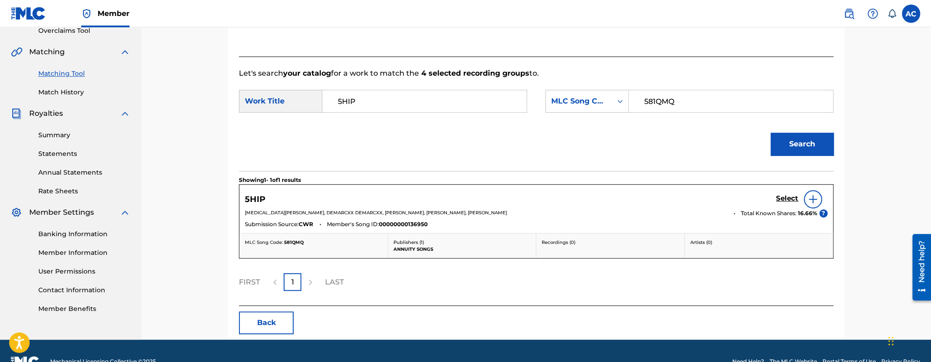
click at [783, 199] on h5 "Select" at bounding box center [787, 198] width 22 height 9
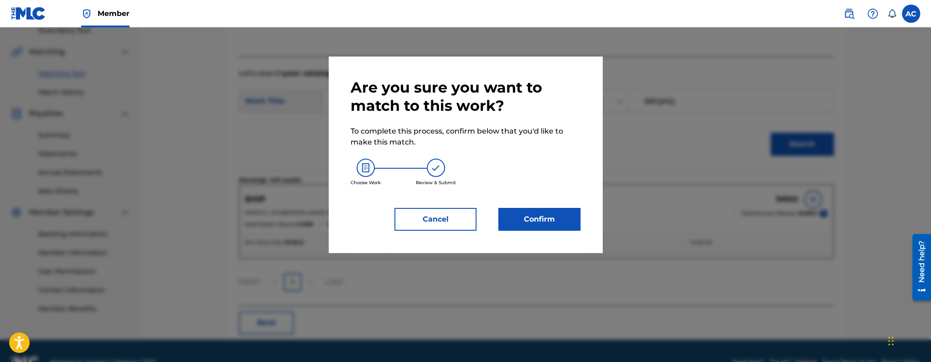
click at [543, 218] on button "Confirm" at bounding box center [539, 219] width 82 height 23
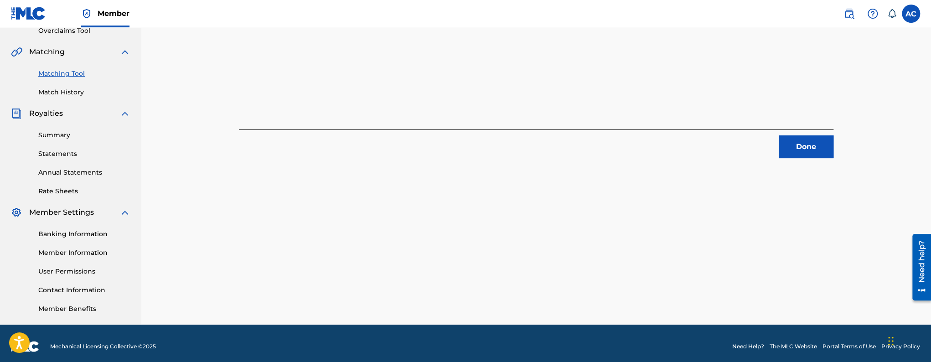
click at [793, 145] on button "Done" at bounding box center [806, 146] width 55 height 23
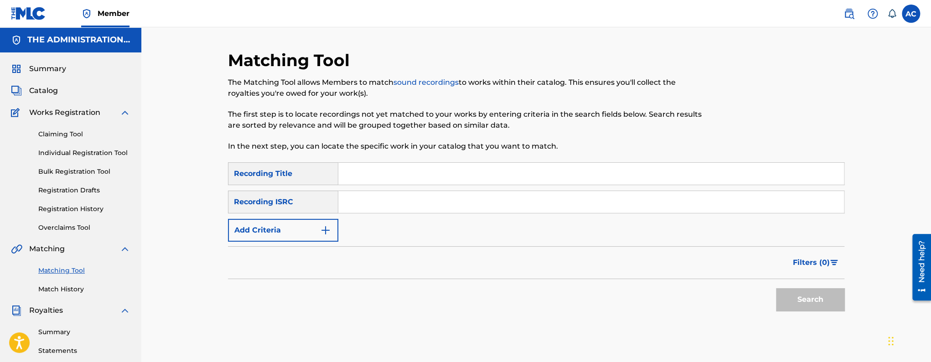
scroll to position [0, 0]
click at [372, 204] on input "Search Form" at bounding box center [591, 202] width 506 height 22
paste input "QZTPX2305525"
type input "QZTPX2305525"
click at [776, 288] on button "Search" at bounding box center [810, 299] width 68 height 23
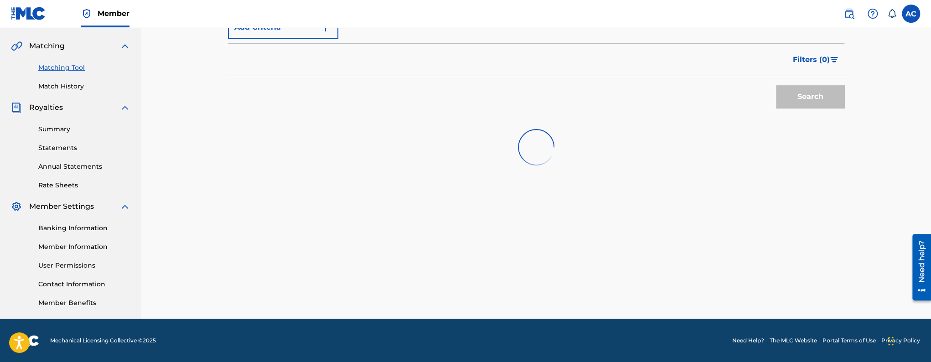
scroll to position [203, 0]
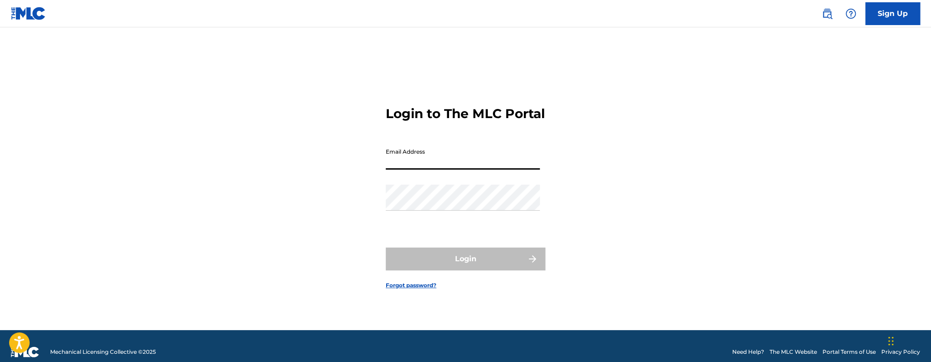
click at [439, 170] on input "Email Address" at bounding box center [463, 157] width 154 height 26
type input "[EMAIL_ADDRESS][DOMAIN_NAME]"
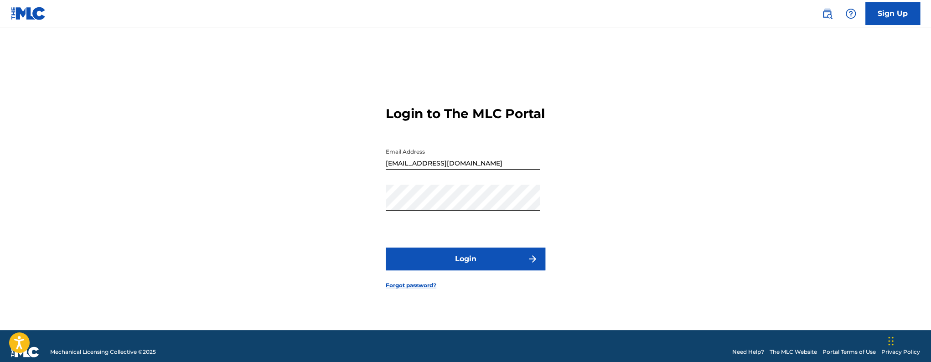
click at [451, 265] on button "Login" at bounding box center [466, 259] width 160 height 23
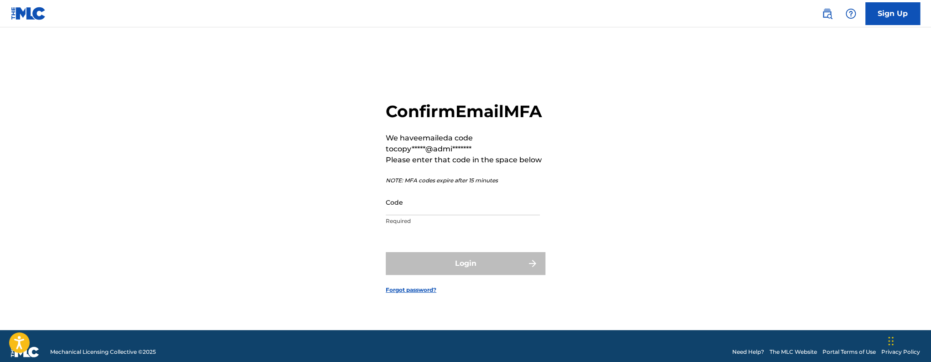
click at [432, 225] on p "Required" at bounding box center [463, 221] width 154 height 8
click at [432, 215] on input "Code" at bounding box center [463, 202] width 154 height 26
paste input "181338"
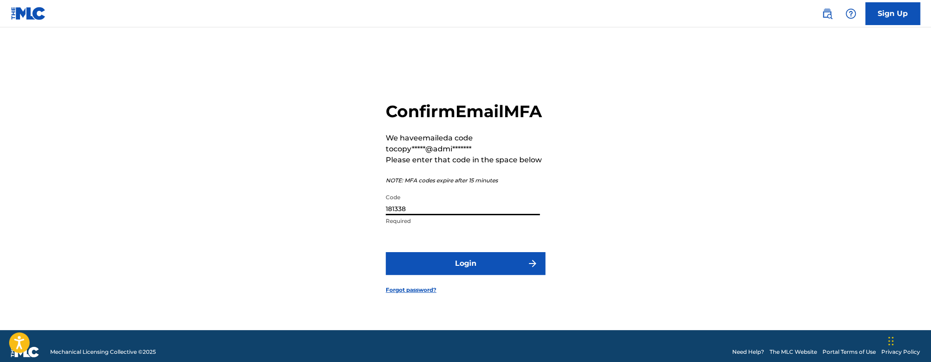
type input "181338"
click at [386, 252] on button "Login" at bounding box center [466, 263] width 160 height 23
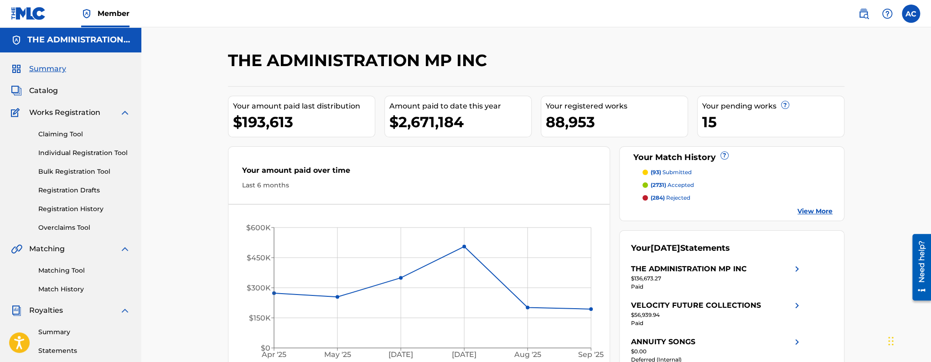
click at [61, 275] on link "Matching Tool" at bounding box center [84, 271] width 92 height 10
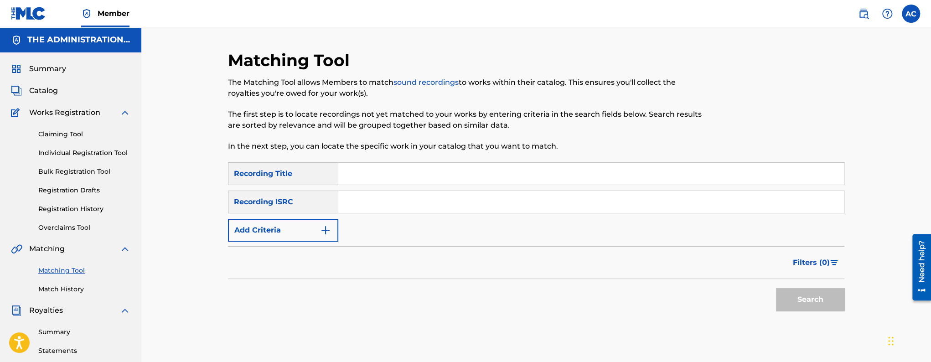
click at [472, 193] on input "Search Form" at bounding box center [591, 202] width 506 height 22
paste input "ZZA0P2405232"
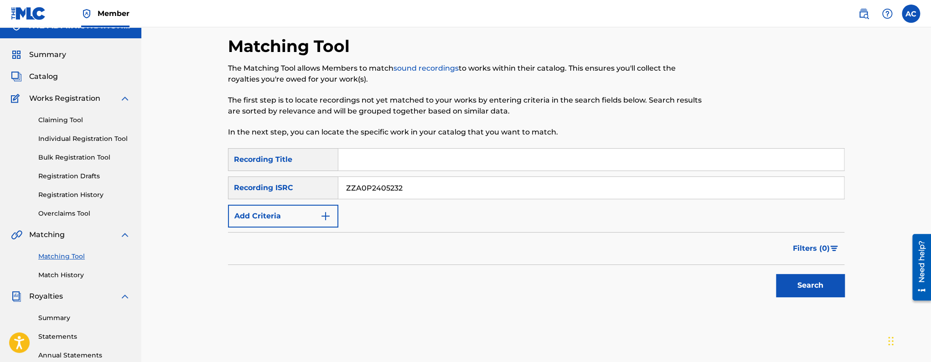
scroll to position [53, 0]
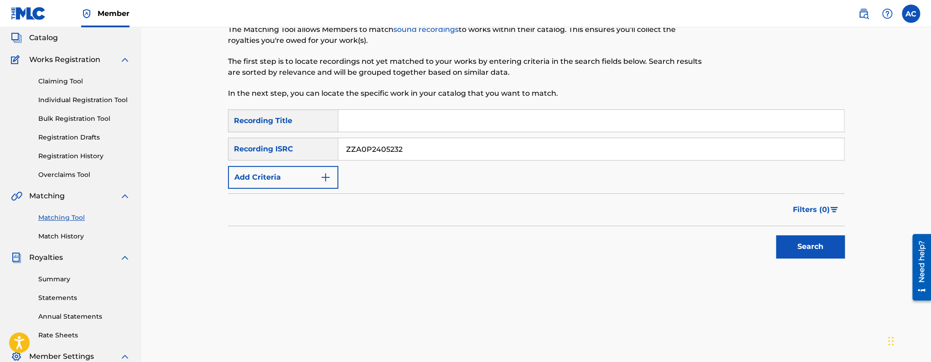
click at [811, 248] on button "Search" at bounding box center [810, 246] width 68 height 23
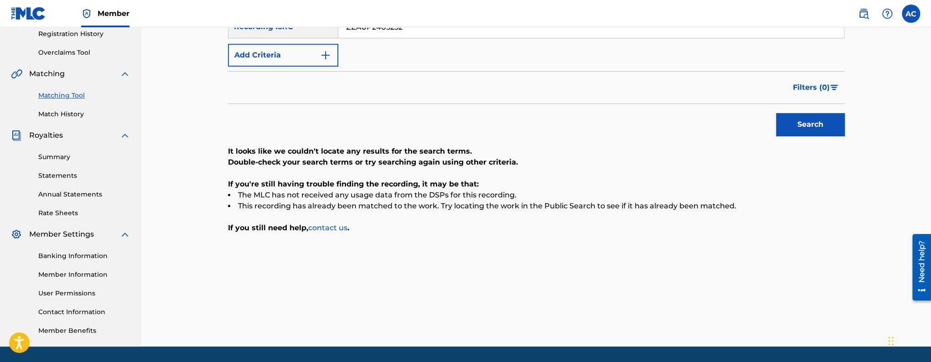
scroll to position [120, 0]
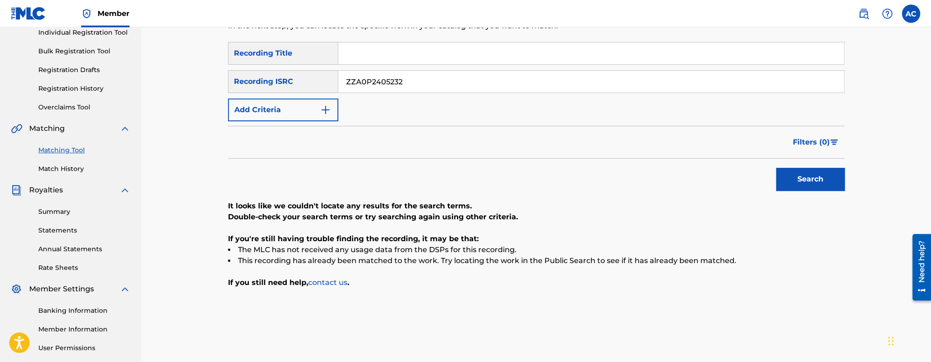
click at [390, 78] on input "ZZA0P2405232" at bounding box center [591, 82] width 506 height 22
paste input "US39N2302776"
click at [776, 168] on button "Search" at bounding box center [810, 179] width 68 height 23
click at [393, 52] on input "Search Form" at bounding box center [591, 53] width 506 height 22
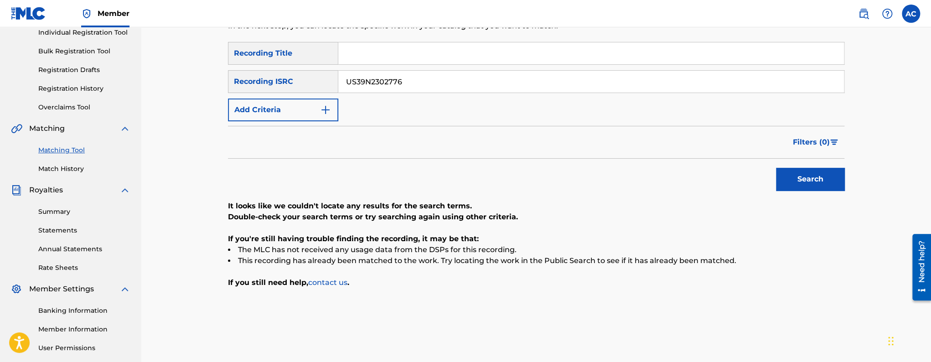
click at [366, 78] on input "US39N2302776" at bounding box center [591, 82] width 506 height 22
click at [365, 79] on input "US39N2302776" at bounding box center [591, 82] width 506 height 22
paste input "RUAGW2400150"
type input "RUAGW2400150"
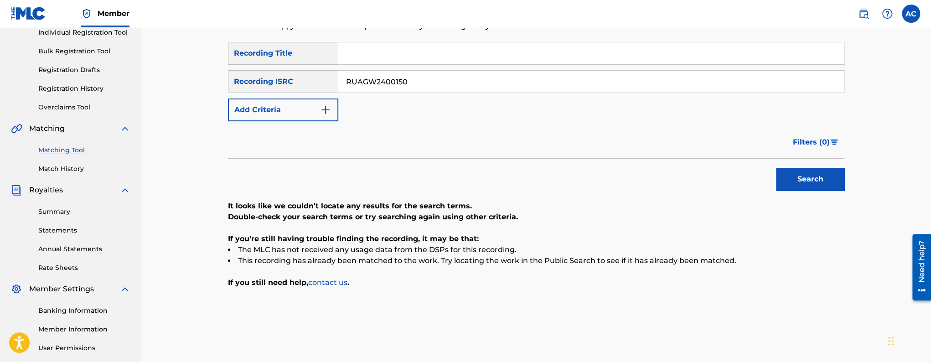
click at [776, 168] on button "Search" at bounding box center [810, 179] width 68 height 23
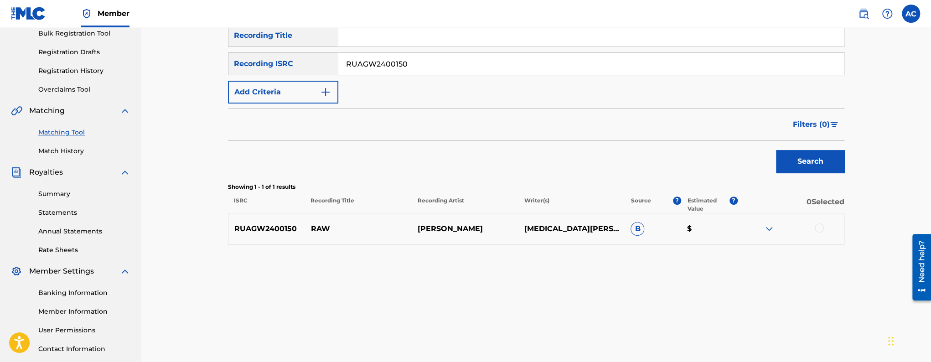
scroll to position [145, 0]
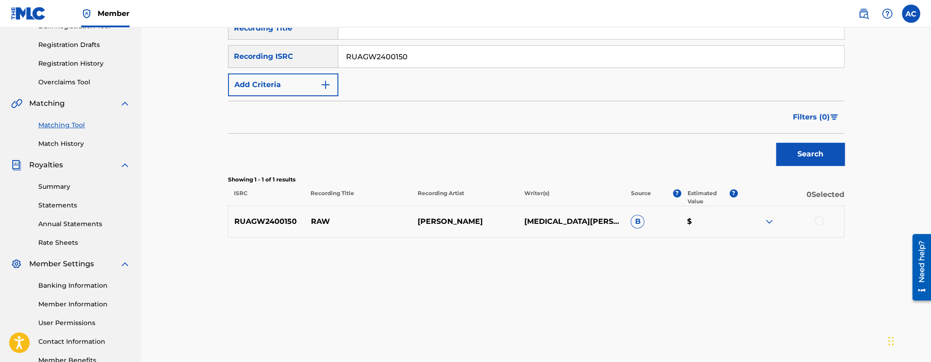
click at [823, 222] on div at bounding box center [819, 220] width 9 height 9
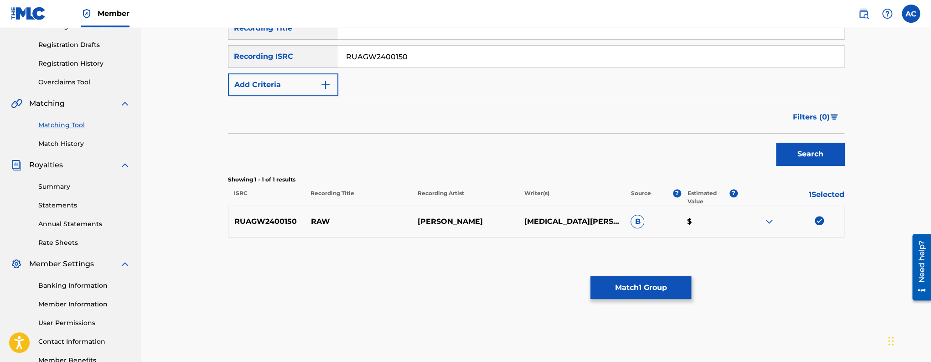
click at [640, 279] on button "Match 1 Group" at bounding box center [641, 287] width 101 height 23
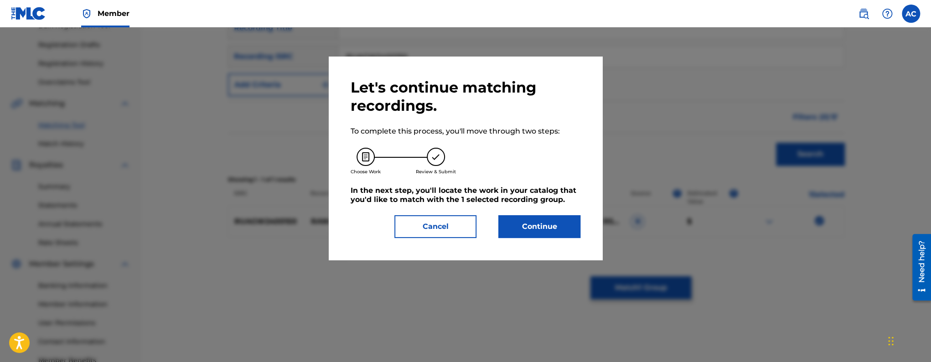
click at [553, 230] on button "Continue" at bounding box center [539, 226] width 82 height 23
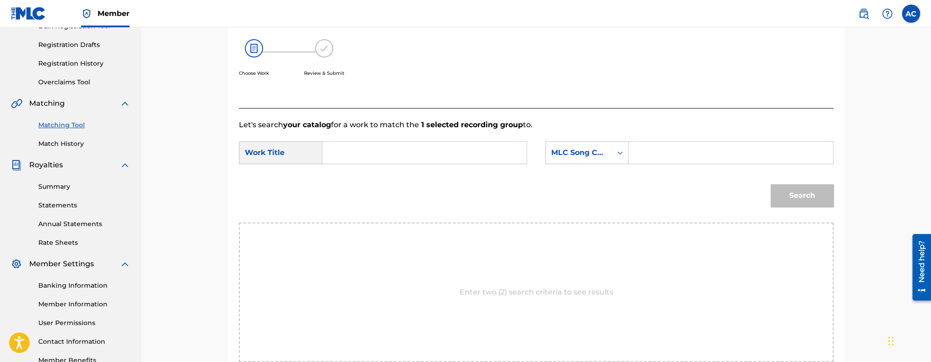
click at [484, 155] on input "Search Form" at bounding box center [424, 153] width 189 height 22
paste input "RAW"
type input "RAW"
click at [644, 151] on input "Search Form" at bounding box center [731, 153] width 189 height 22
paste input "RO56VQ"
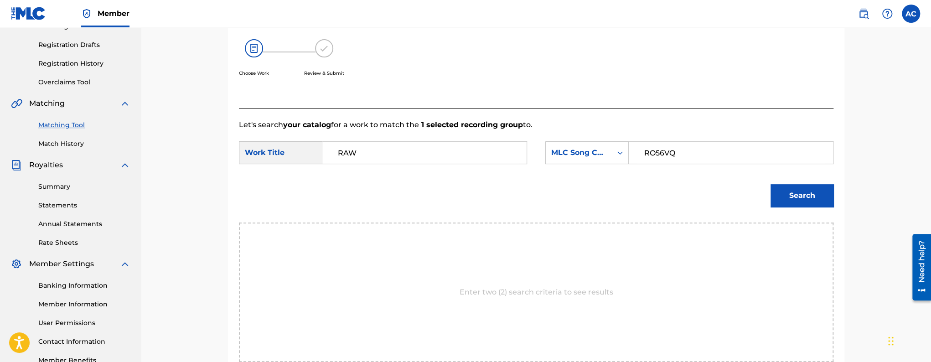
type input "RO56VQ"
click at [797, 200] on button "Search" at bounding box center [802, 195] width 63 height 23
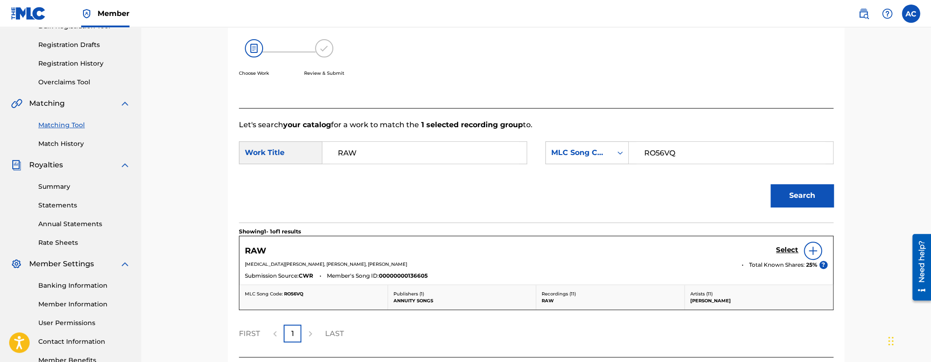
click at [778, 251] on h5 "Select" at bounding box center [787, 250] width 22 height 9
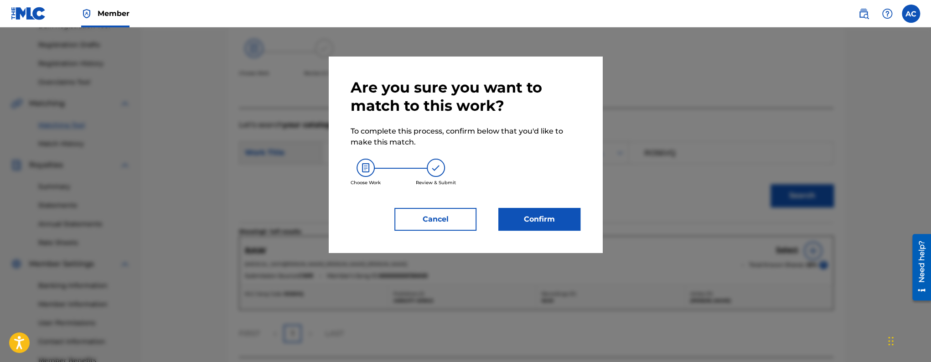
click at [574, 220] on button "Confirm" at bounding box center [539, 219] width 82 height 23
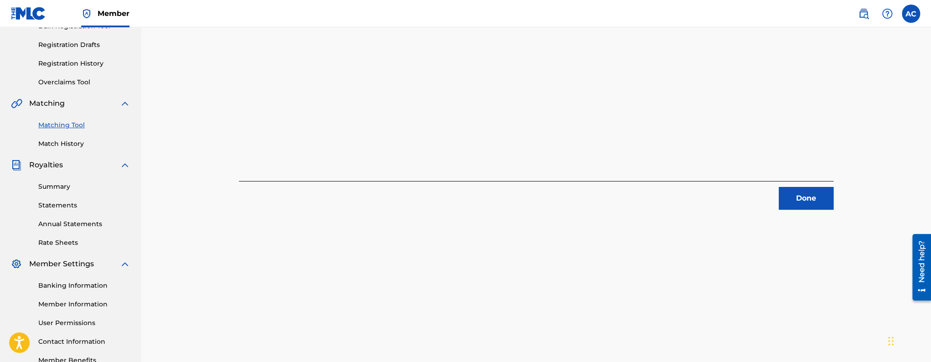
click at [798, 201] on button "Done" at bounding box center [806, 198] width 55 height 23
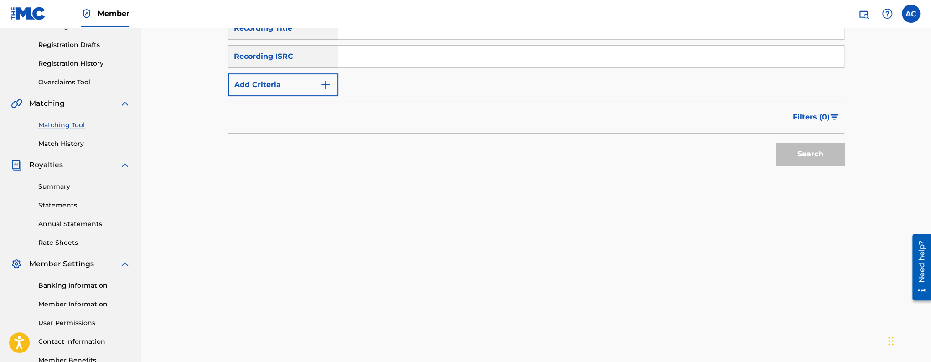
click at [394, 55] on input "Search Form" at bounding box center [591, 57] width 506 height 22
paste input "USUM72411100"
click at [776, 143] on button "Search" at bounding box center [810, 154] width 68 height 23
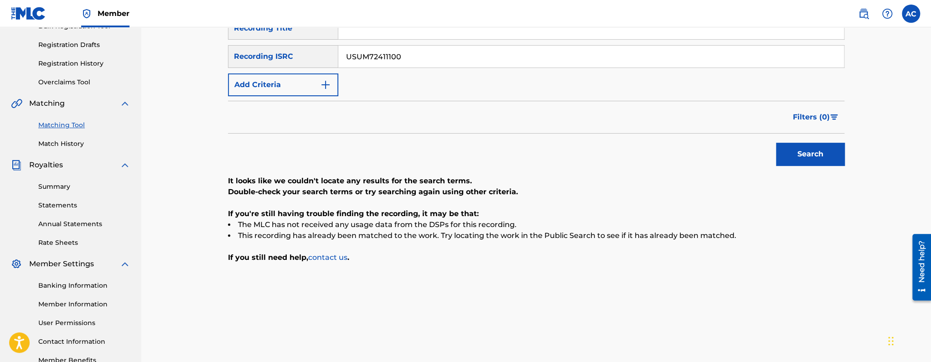
click at [776, 143] on button "Search" at bounding box center [810, 154] width 68 height 23
click at [396, 56] on input "USUM72411100" at bounding box center [591, 55] width 506 height 22
paste input "21"
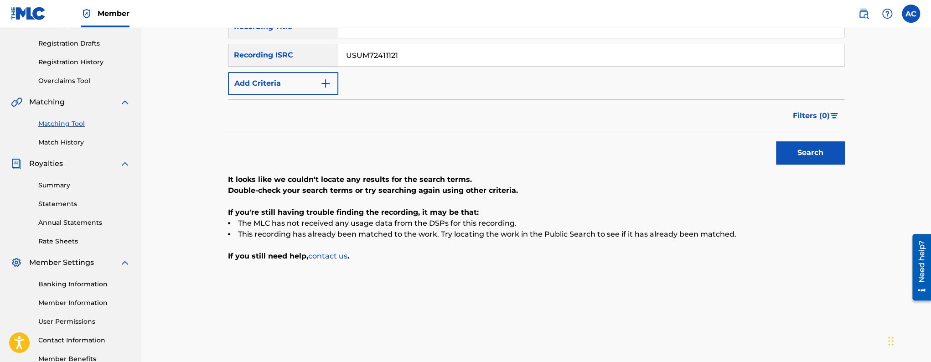
click at [776, 141] on button "Search" at bounding box center [810, 152] width 68 height 23
click at [376, 54] on input "USUM72411121" at bounding box center [591, 55] width 506 height 22
paste input "ZZA0P2405236"
click at [776, 141] on button "Search" at bounding box center [810, 152] width 68 height 23
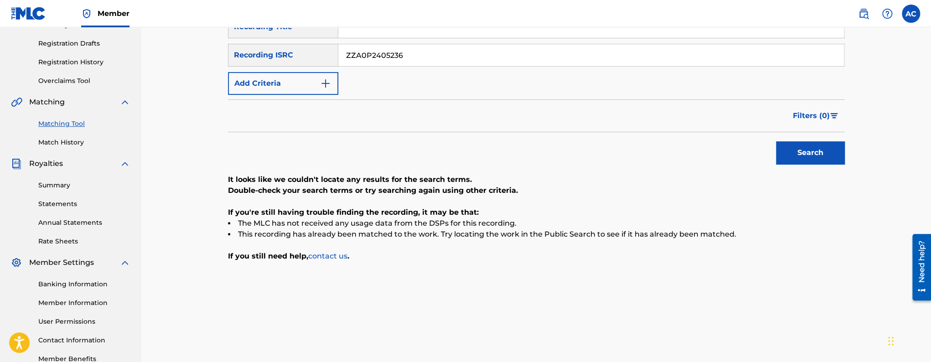
click at [384, 61] on input "ZZA0P2405236" at bounding box center [591, 55] width 506 height 22
paste input "QZHN62467253"
click at [776, 141] on button "Search" at bounding box center [810, 152] width 68 height 23
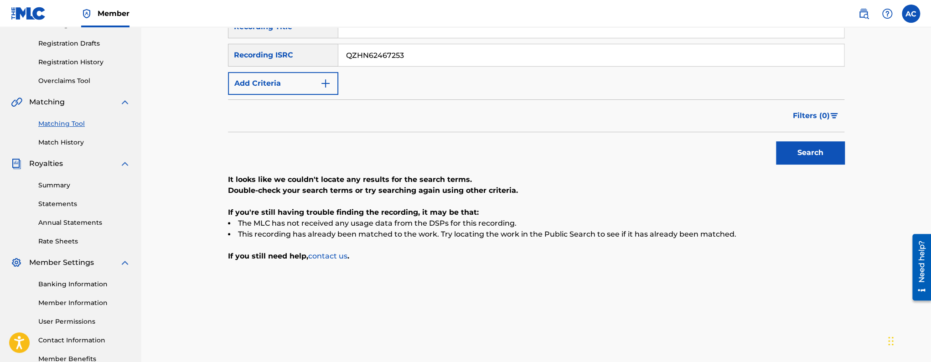
click at [394, 56] on input "QZHN62467253" at bounding box center [591, 55] width 506 height 22
paste input "RUAGW2400146"
click at [776, 141] on button "Search" at bounding box center [810, 152] width 68 height 23
click at [399, 62] on input "RUAGW2400146" at bounding box center [591, 55] width 506 height 22
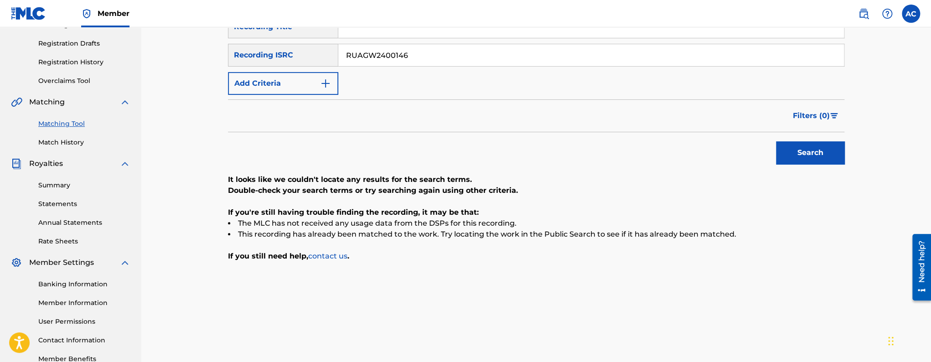
click at [399, 62] on input "RUAGW2400146" at bounding box center [591, 55] width 506 height 22
paste input "V2306102"
click at [776, 141] on button "Search" at bounding box center [810, 152] width 68 height 23
click at [385, 57] on input "RUAGV2306102" at bounding box center [591, 55] width 506 height 22
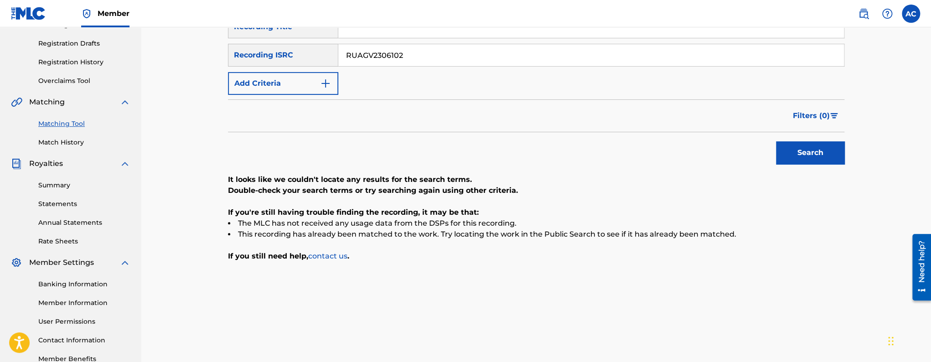
paste input "QZS7J2360363"
type input "QZS7J2360363"
click at [776, 141] on button "Search" at bounding box center [810, 152] width 68 height 23
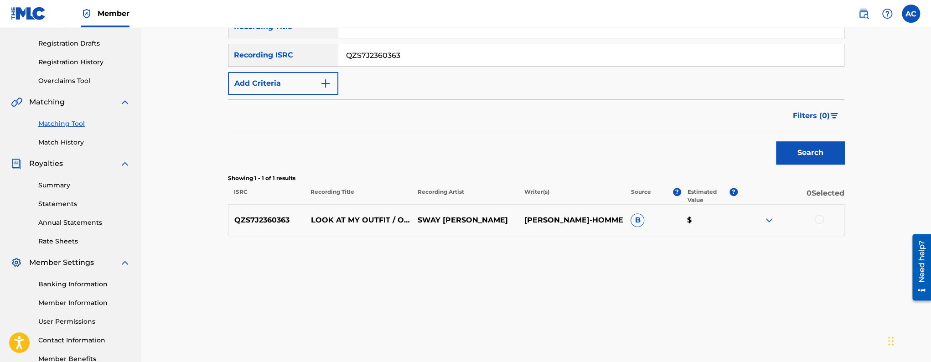
click at [820, 220] on div at bounding box center [819, 219] width 9 height 9
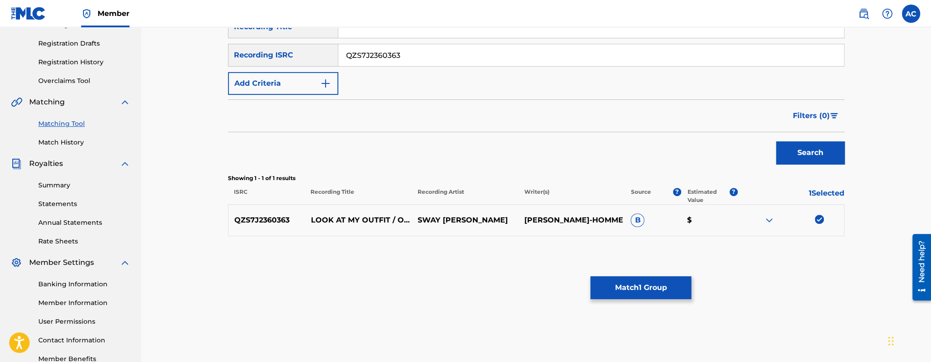
click at [669, 291] on button "Match 1 Group" at bounding box center [641, 287] width 101 height 23
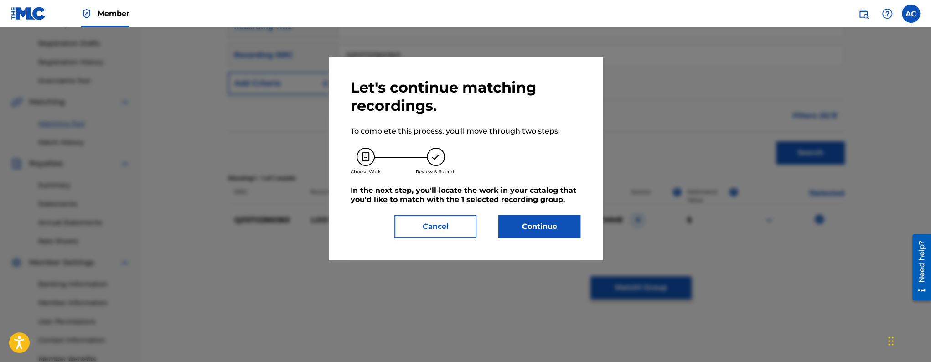
click at [518, 233] on button "Continue" at bounding box center [539, 226] width 82 height 23
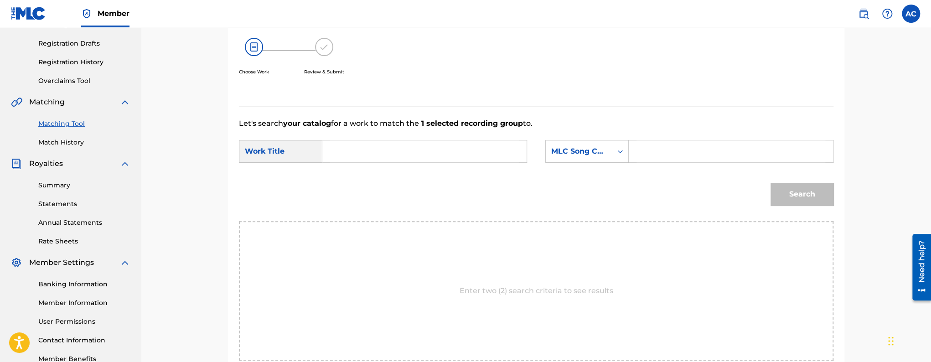
click at [439, 153] on input "Search Form" at bounding box center [424, 151] width 189 height 22
paste input "LOOK AT MY OUTFIT OOTD OUTFIT OF THE DAY"
type input "LOOK AT MY OUTFIT OOTD OUTFIT OF THE DAY"
click at [657, 155] on input "Search Form" at bounding box center [731, 151] width 189 height 22
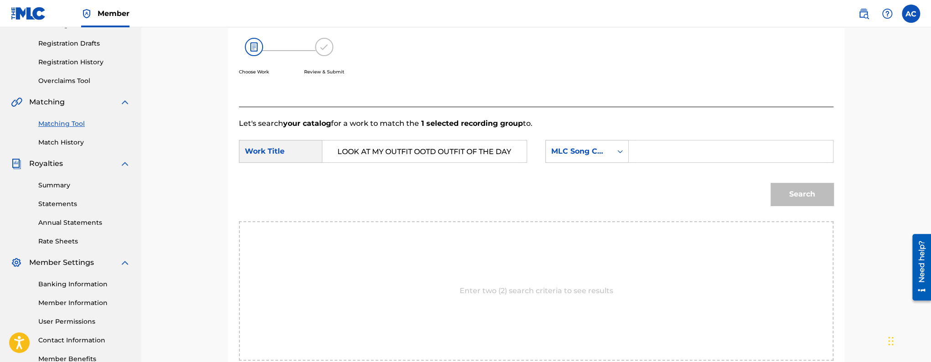
scroll to position [0, 0]
paste input "LR7BO8"
type input "LR7BO8"
click at [813, 200] on button "Search" at bounding box center [802, 194] width 63 height 23
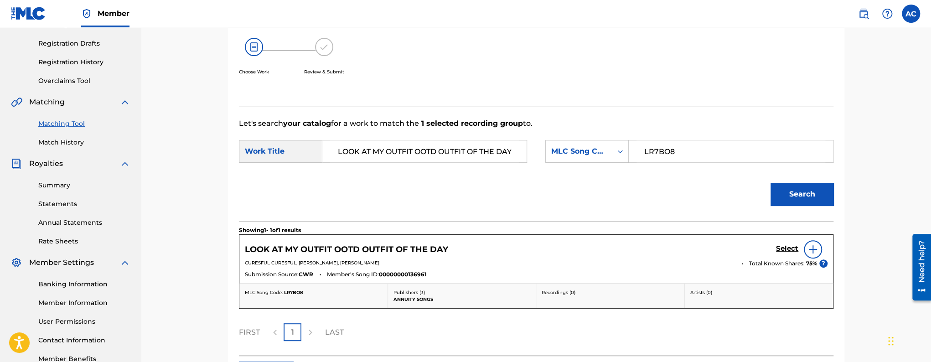
click at [788, 247] on h5 "Select" at bounding box center [787, 248] width 22 height 9
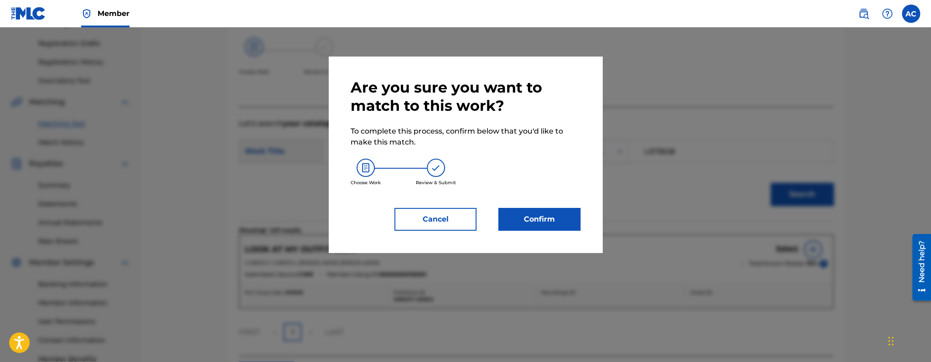
click at [527, 223] on button "Confirm" at bounding box center [539, 219] width 82 height 23
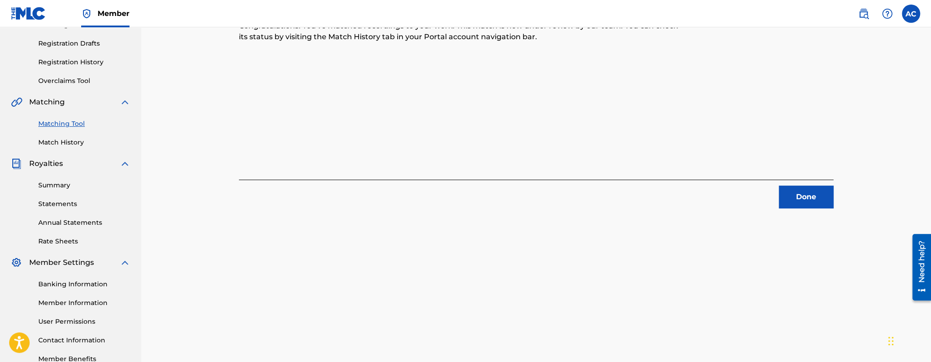
click at [806, 199] on button "Done" at bounding box center [806, 197] width 55 height 23
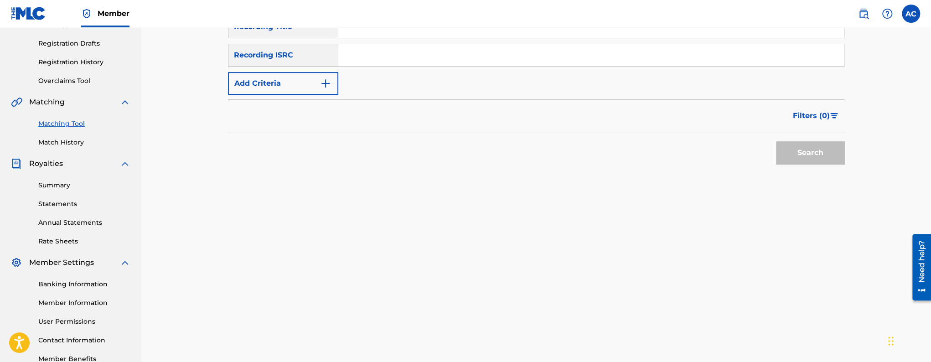
click at [401, 46] on div "Search Form" at bounding box center [591, 55] width 506 height 23
click at [399, 50] on input "Search Form" at bounding box center [591, 55] width 506 height 22
paste input "QZFZ32273343"
type input "QZFZ32273343"
click at [776, 141] on button "Search" at bounding box center [810, 152] width 68 height 23
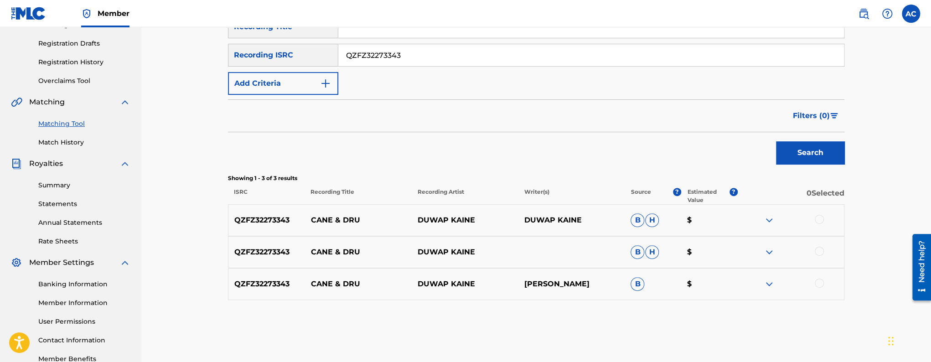
click at [823, 218] on div at bounding box center [819, 219] width 9 height 9
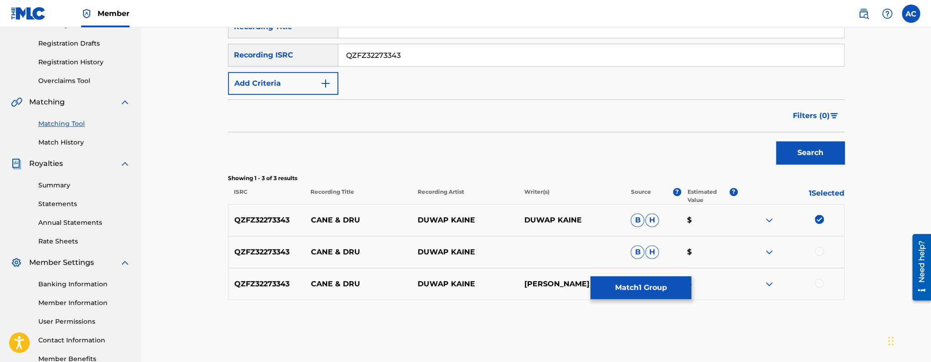
click at [820, 250] on div at bounding box center [819, 251] width 9 height 9
click at [821, 284] on div at bounding box center [819, 283] width 9 height 9
click at [668, 289] on button "Match 3 Groups" at bounding box center [641, 287] width 101 height 23
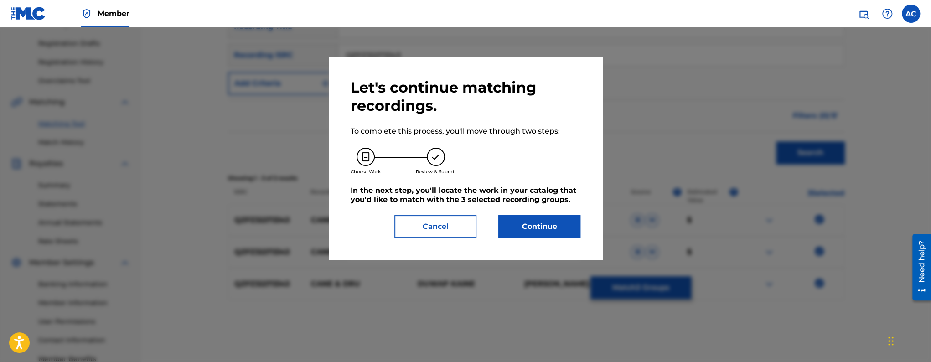
click at [550, 234] on button "Continue" at bounding box center [539, 226] width 82 height 23
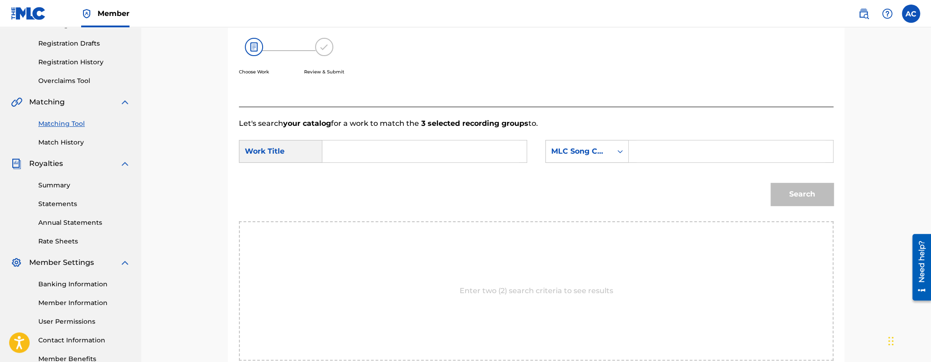
click at [376, 151] on input "Search Form" at bounding box center [424, 151] width 189 height 22
paste input "CANE DRU"
type input "CANE DRU"
drag, startPoint x: 642, startPoint y: 147, endPoint x: 614, endPoint y: 132, distance: 31.0
click at [642, 147] on input "Search Form" at bounding box center [731, 151] width 189 height 22
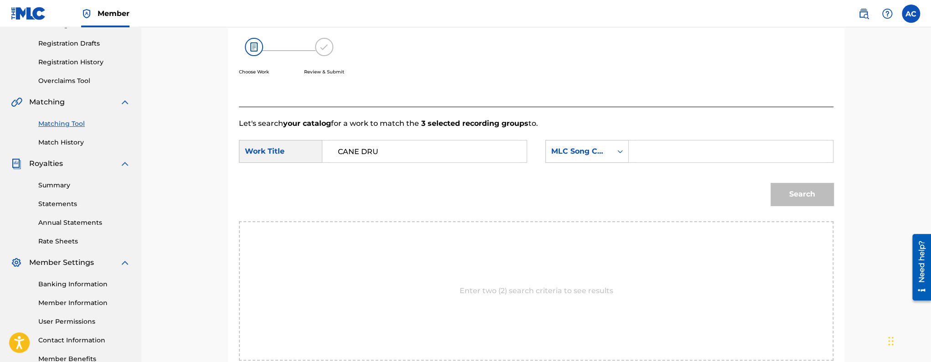
paste input "CJ8PGT"
type input "CJ8PGT"
click at [789, 202] on button "Search" at bounding box center [802, 194] width 63 height 23
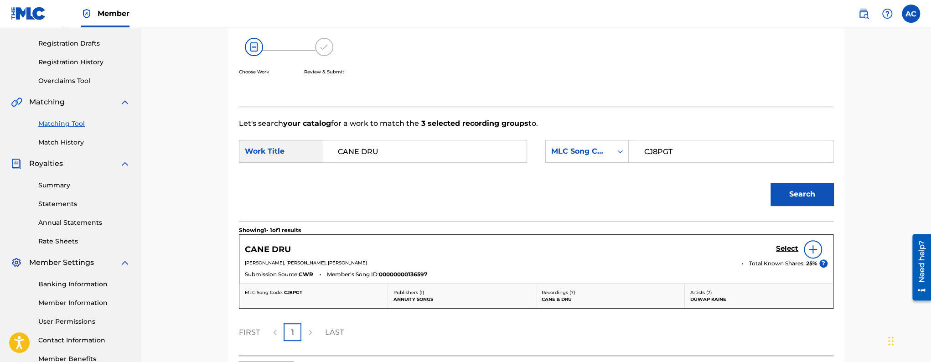
click at [780, 247] on h5 "Select" at bounding box center [787, 248] width 22 height 9
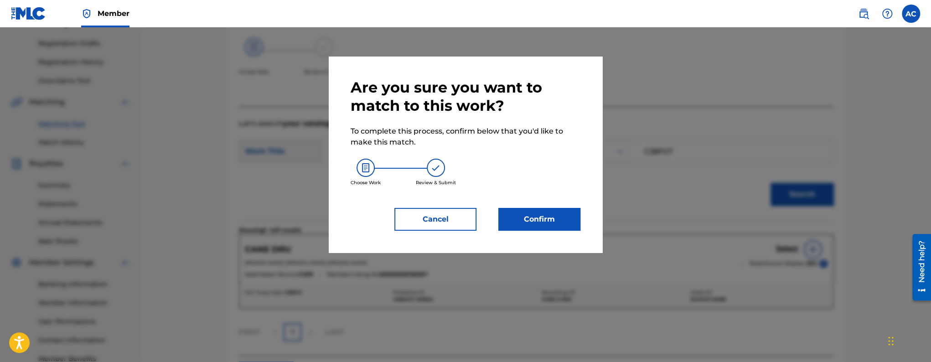
click at [545, 218] on button "Confirm" at bounding box center [539, 219] width 82 height 23
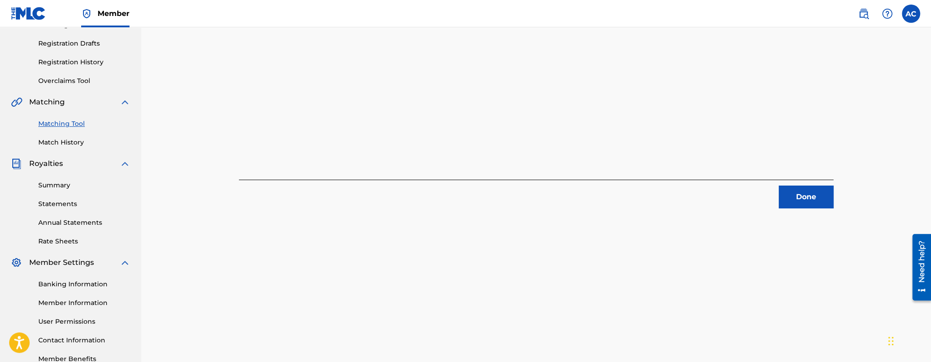
click at [795, 195] on button "Done" at bounding box center [806, 197] width 55 height 23
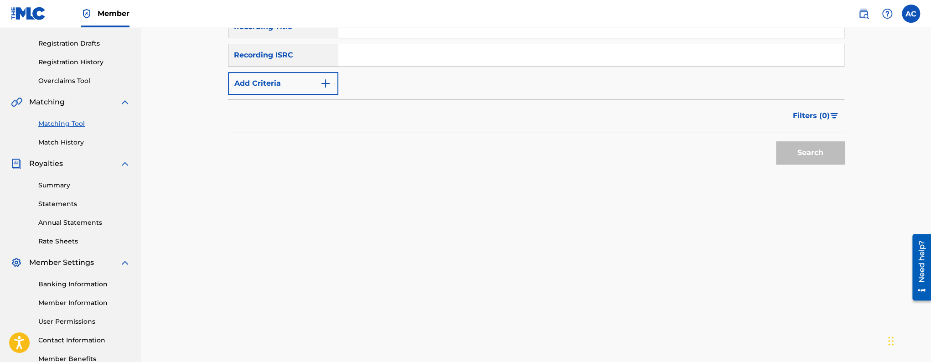
click at [348, 54] on input "Search Form" at bounding box center [591, 55] width 506 height 22
paste input "RUAGW2400156"
click at [776, 141] on button "Search" at bounding box center [810, 152] width 68 height 23
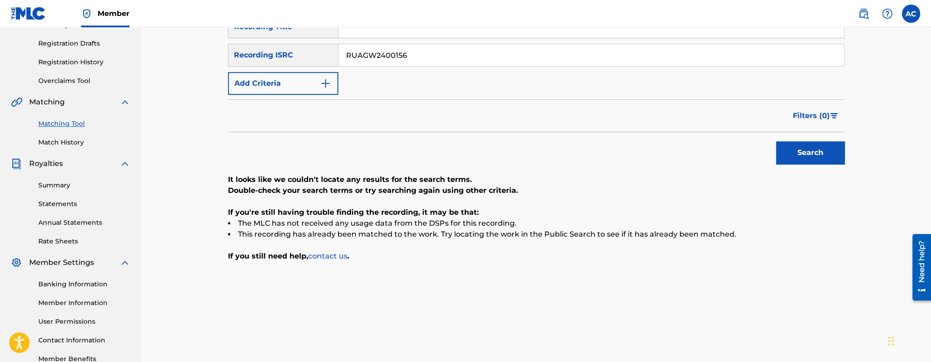
click at [366, 62] on input "RUAGW2400156" at bounding box center [591, 55] width 506 height 22
paste input "062"
type input "RUAGW2400062"
click at [776, 141] on button "Search" at bounding box center [810, 152] width 68 height 23
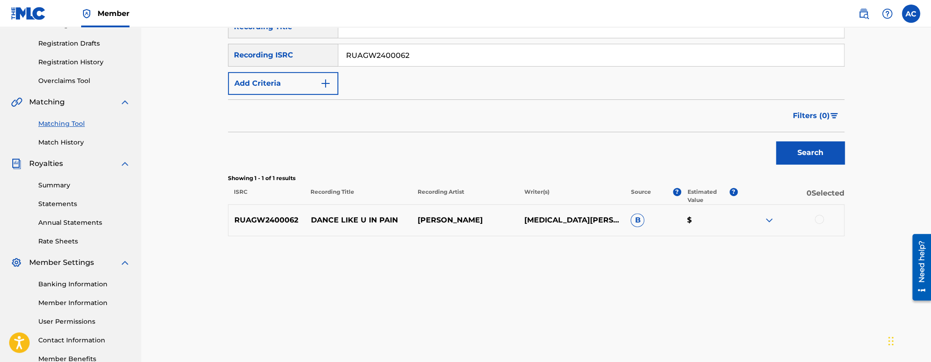
click at [824, 219] on div at bounding box center [819, 219] width 9 height 9
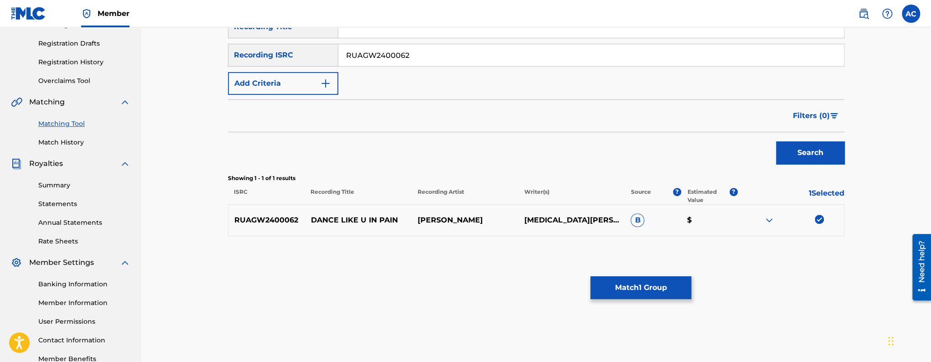
click at [671, 281] on button "Match 1 Group" at bounding box center [641, 287] width 101 height 23
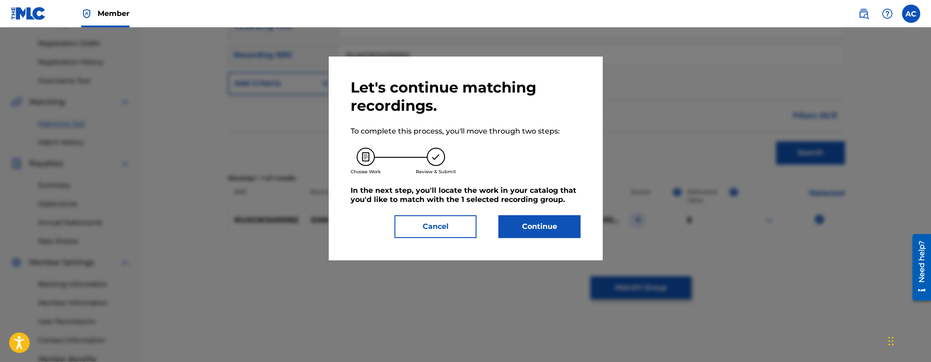
click at [553, 230] on button "Continue" at bounding box center [539, 226] width 82 height 23
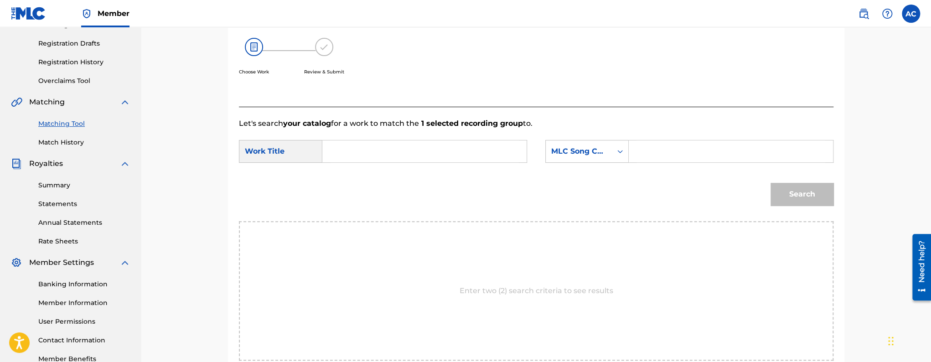
click at [434, 150] on input "Search Form" at bounding box center [424, 151] width 189 height 22
paste input "DANCE LIKE U IN PAIN"
type input "DANCE LIKE U IN PAIN"
click at [655, 150] on input "Search Form" at bounding box center [731, 151] width 189 height 22
paste input "DR4DGM"
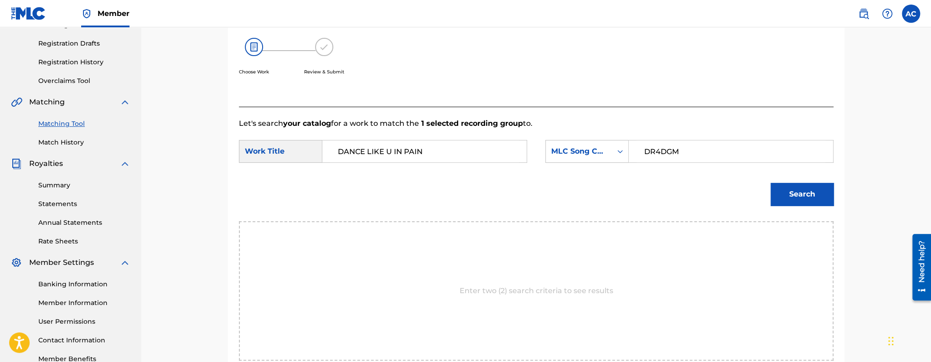
type input "DR4DGM"
click at [804, 203] on button "Search" at bounding box center [802, 194] width 63 height 23
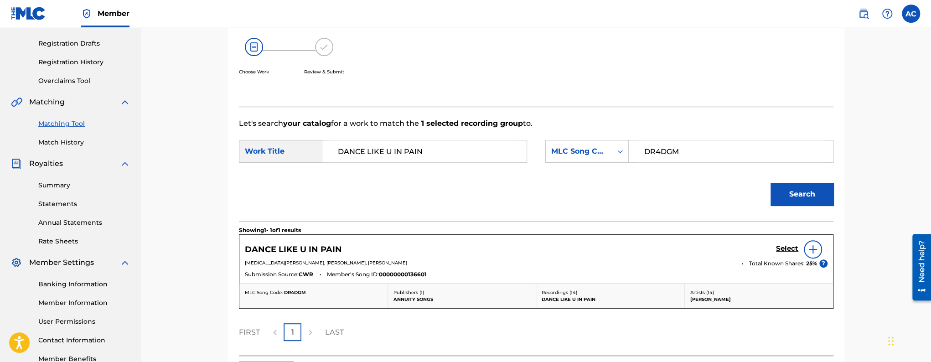
click at [781, 249] on h5 "Select" at bounding box center [787, 248] width 22 height 9
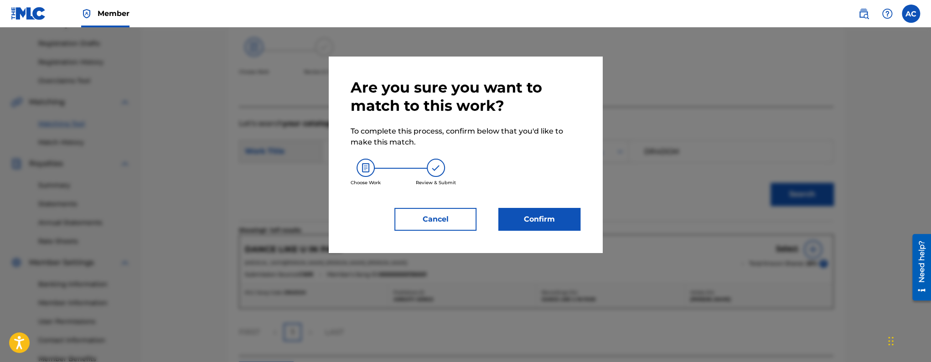
click at [529, 224] on button "Confirm" at bounding box center [539, 219] width 82 height 23
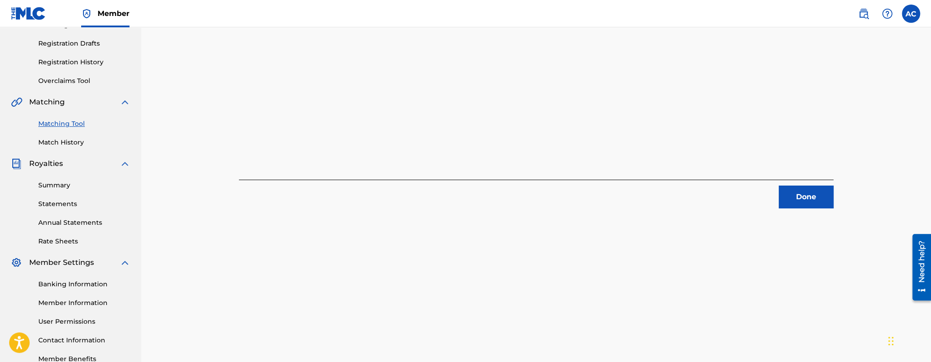
click at [824, 206] on button "Done" at bounding box center [806, 197] width 55 height 23
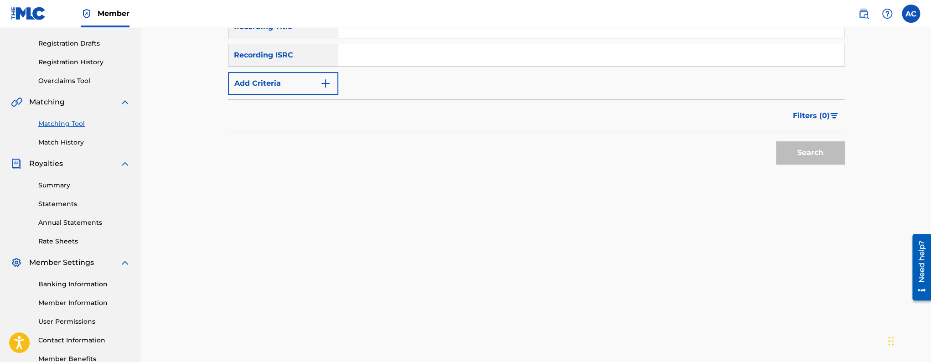
click at [402, 51] on input "Search Form" at bounding box center [591, 55] width 506 height 22
paste input "QZNJX2195730"
click at [776, 141] on button "Search" at bounding box center [810, 152] width 68 height 23
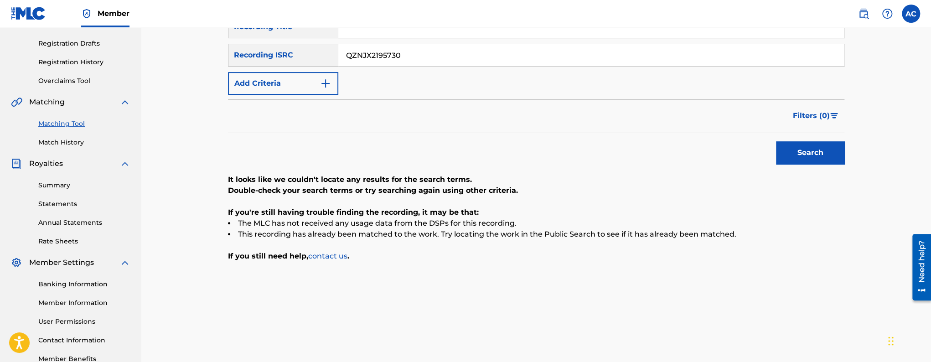
click at [386, 58] on input "QZNJX2195730" at bounding box center [591, 55] width 506 height 22
paste input "RUAGW2400145"
click at [776, 141] on button "Search" at bounding box center [810, 152] width 68 height 23
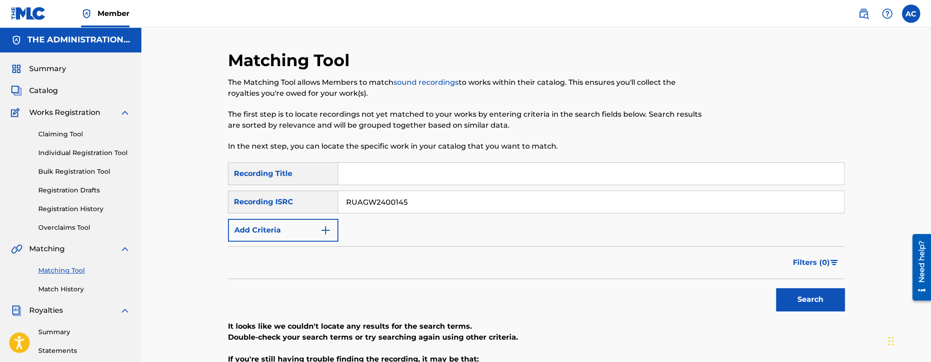
click at [394, 197] on input "RUAGW2400145" at bounding box center [591, 202] width 506 height 22
paste input "52"
type input "RUAGW2400152"
click at [776, 288] on button "Search" at bounding box center [810, 299] width 68 height 23
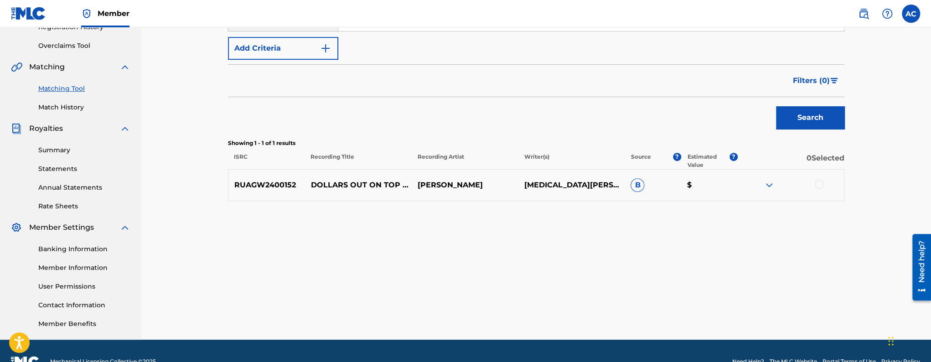
scroll to position [195, 0]
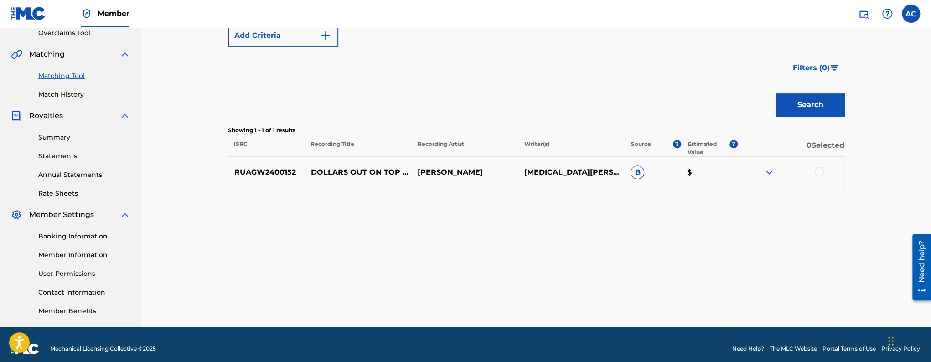
drag, startPoint x: 821, startPoint y: 170, endPoint x: 812, endPoint y: 174, distance: 10.0
click at [822, 170] on div at bounding box center [819, 171] width 9 height 9
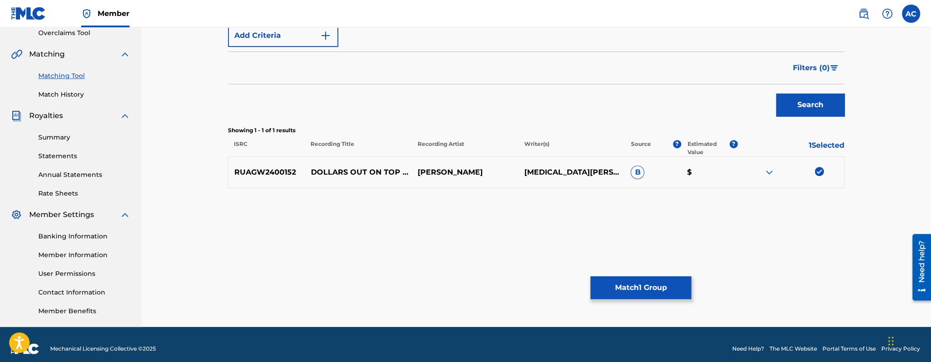
click at [647, 285] on button "Match 1 Group" at bounding box center [641, 287] width 101 height 23
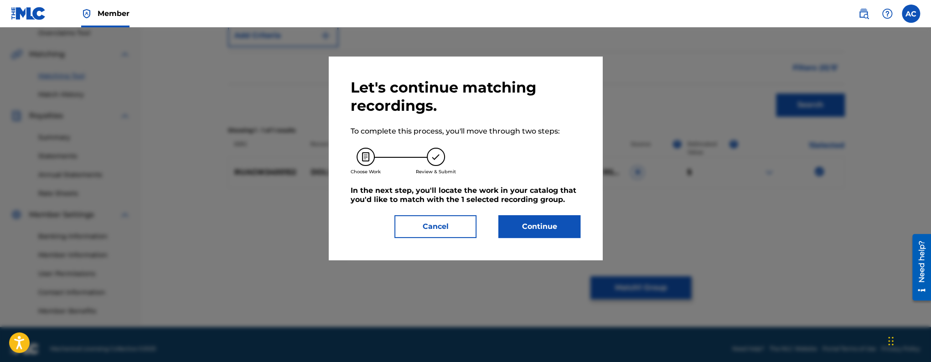
click at [544, 234] on button "Continue" at bounding box center [539, 226] width 82 height 23
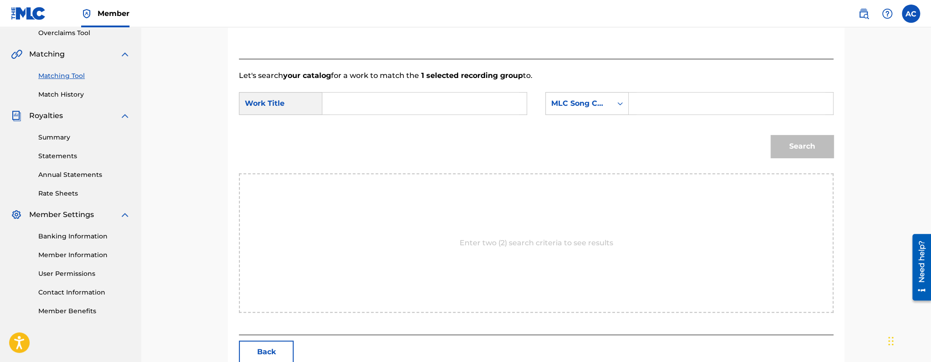
click at [460, 108] on input "Search Form" at bounding box center [424, 104] width 189 height 22
paste input "DOLLARS OUT ON TOP ON [DEMOGRAPHIC_DATA]"
type input "DOLLARS OUT ON TOP ON [DEMOGRAPHIC_DATA]"
click at [661, 97] on input "Search Form" at bounding box center [731, 104] width 189 height 22
paste input "DR4DFN"
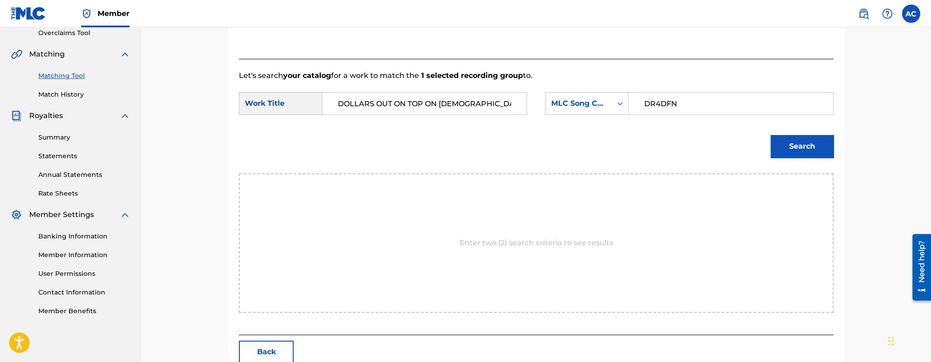
type input "DR4DFN"
click at [814, 143] on button "Search" at bounding box center [802, 146] width 63 height 23
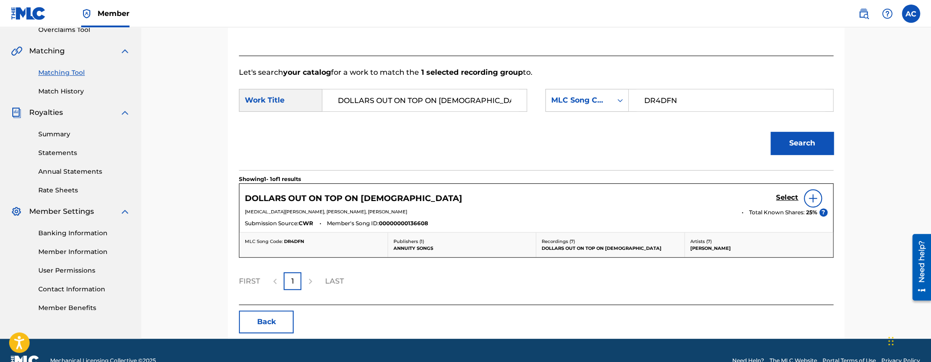
scroll to position [198, 0]
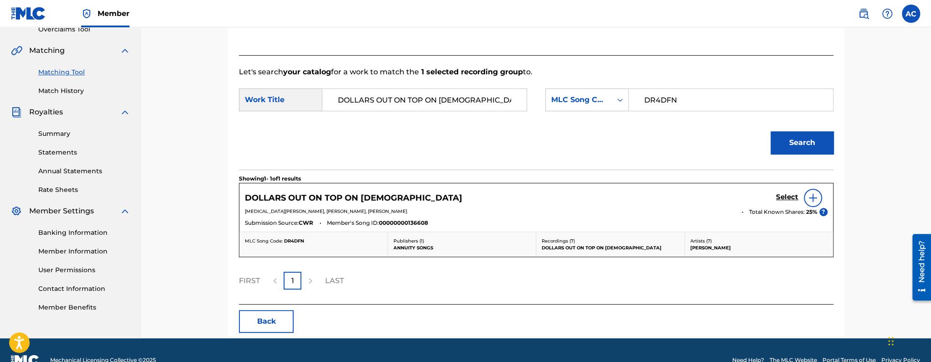
click at [784, 197] on h5 "Select" at bounding box center [787, 197] width 22 height 9
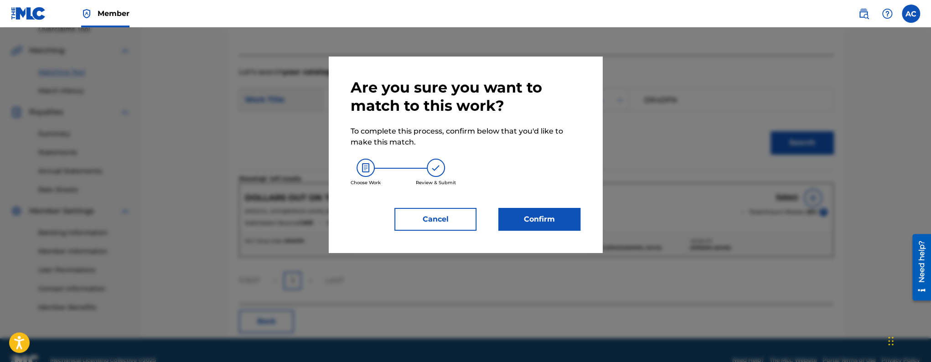
click at [547, 207] on div "Are you sure you want to match to this work? To complete this process, confirm …" at bounding box center [466, 154] width 230 height 152
click at [550, 212] on button "Confirm" at bounding box center [539, 219] width 82 height 23
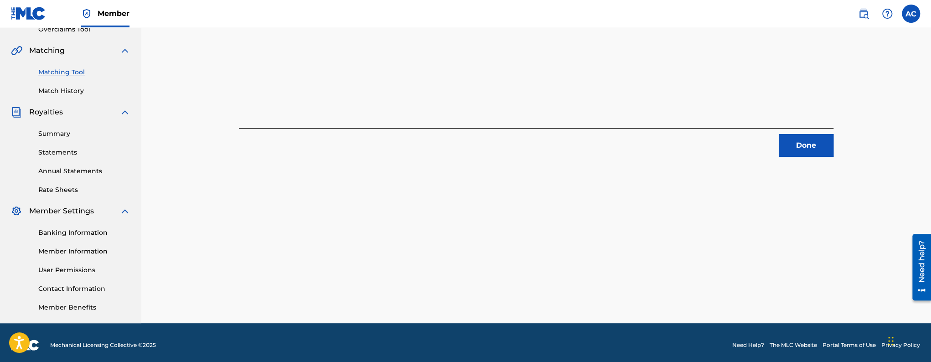
click at [818, 144] on button "Done" at bounding box center [806, 145] width 55 height 23
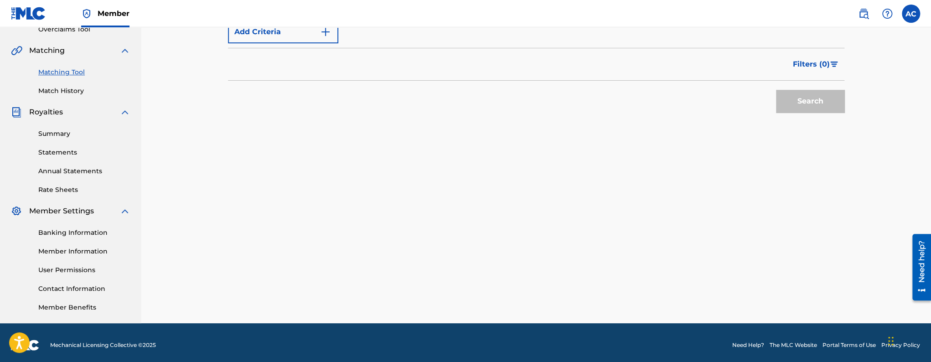
click at [48, 90] on link "Match History" at bounding box center [84, 91] width 92 height 10
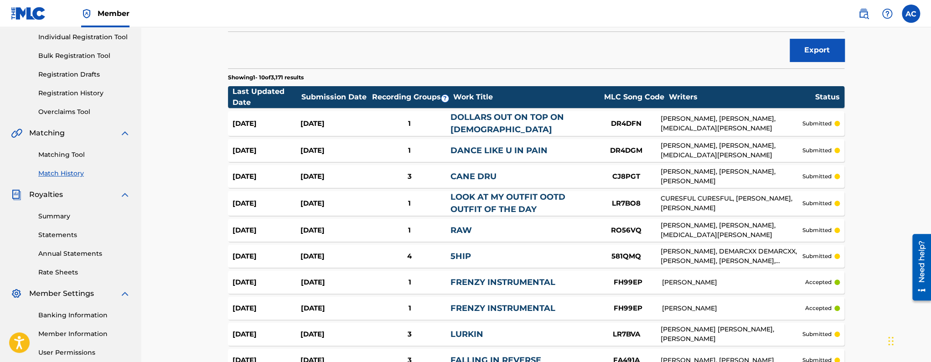
scroll to position [56, 0]
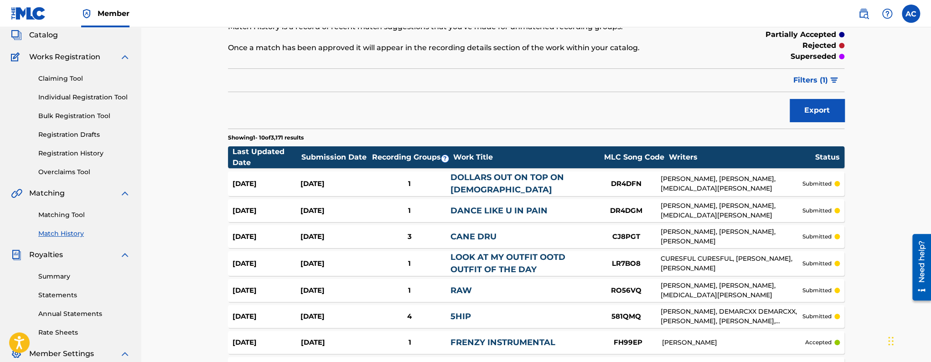
click at [61, 215] on link "Matching Tool" at bounding box center [84, 215] width 92 height 10
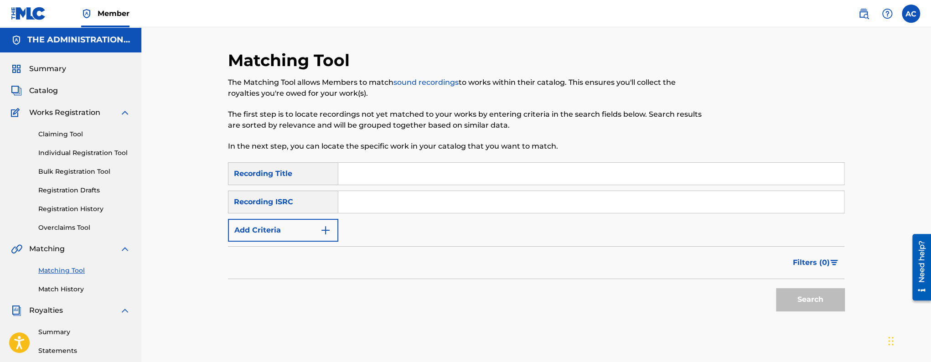
click at [370, 207] on input "Search Form" at bounding box center [591, 202] width 506 height 22
paste input "RUAGW2400151"
type input "RUAGW2400151"
click at [776, 288] on button "Search" at bounding box center [810, 299] width 68 height 23
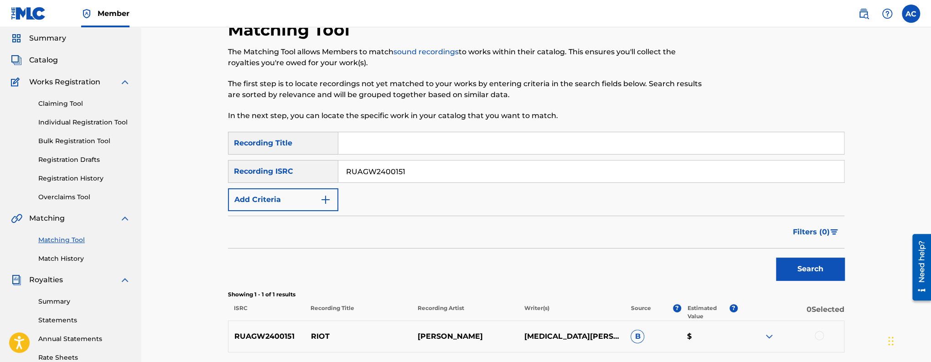
scroll to position [172, 0]
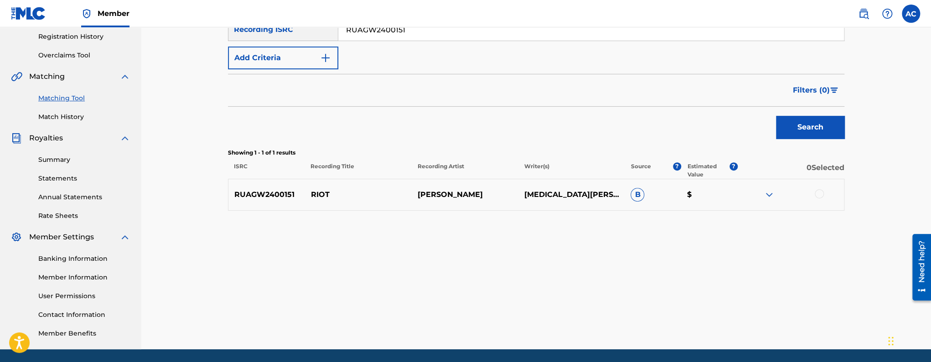
click at [819, 194] on div at bounding box center [819, 193] width 9 height 9
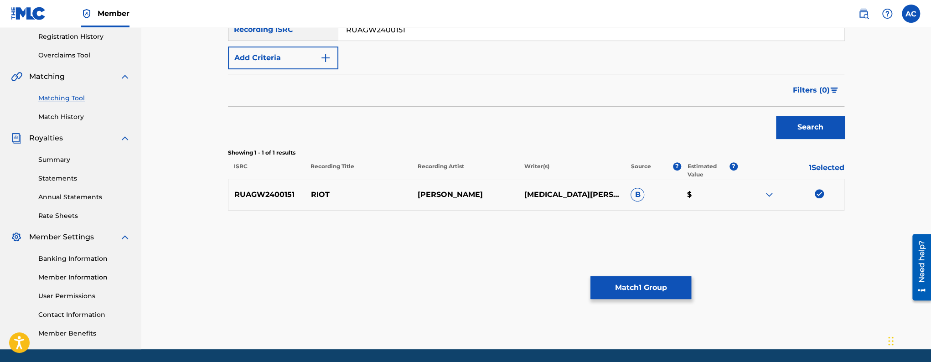
click at [643, 288] on button "Match 1 Group" at bounding box center [641, 287] width 101 height 23
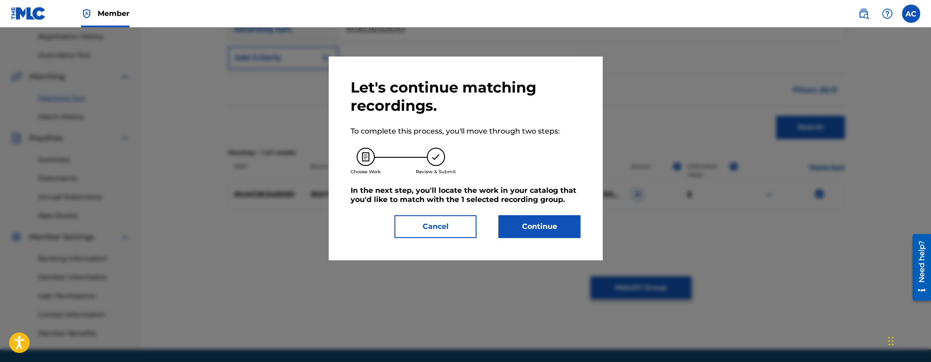
click at [545, 220] on button "Continue" at bounding box center [539, 226] width 82 height 23
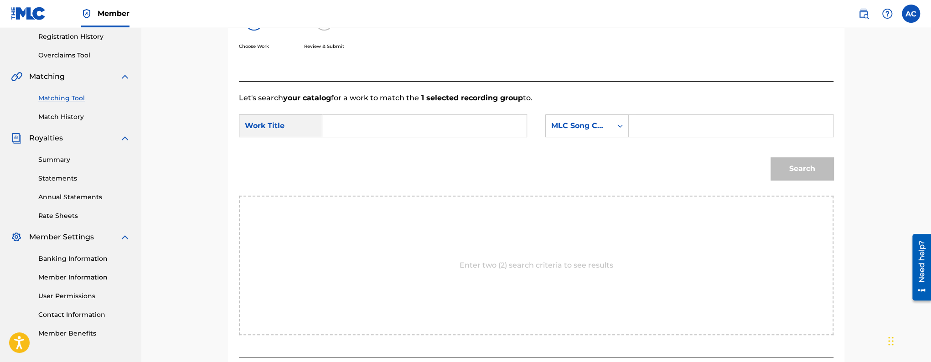
click at [409, 134] on input "Search Form" at bounding box center [424, 126] width 189 height 22
paste input "RIOT"
type input "RIOT"
click at [662, 125] on input "Search Form" at bounding box center [731, 126] width 189 height 22
paste input "RO5ZNJ"
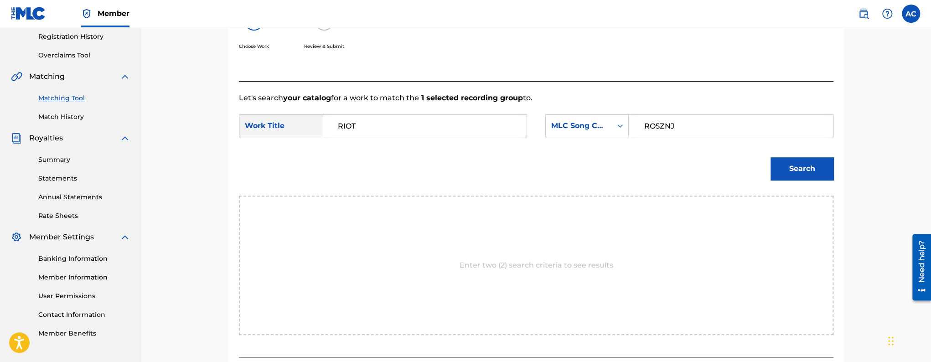
type input "RO5ZNJ"
click at [828, 162] on button "Search" at bounding box center [802, 168] width 63 height 23
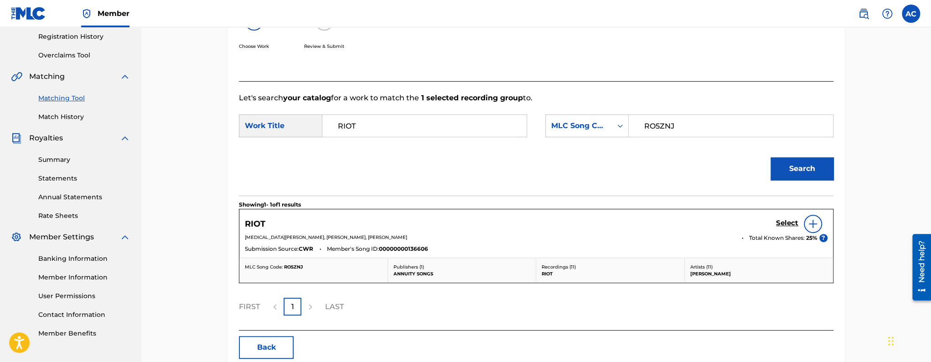
click at [784, 224] on h5 "Select" at bounding box center [787, 223] width 22 height 9
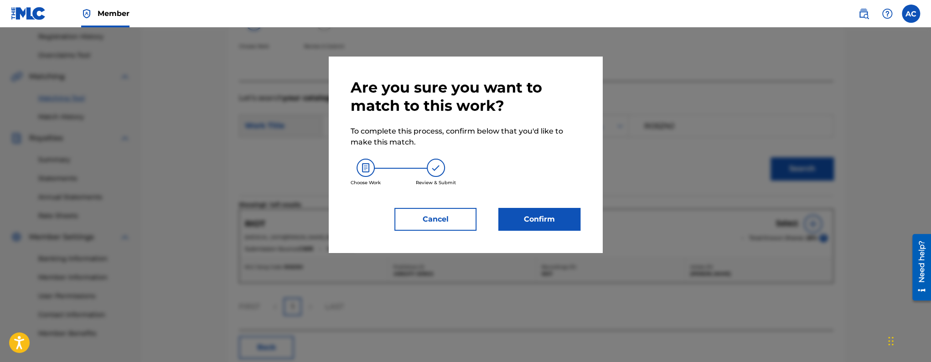
click at [559, 227] on button "Confirm" at bounding box center [539, 219] width 82 height 23
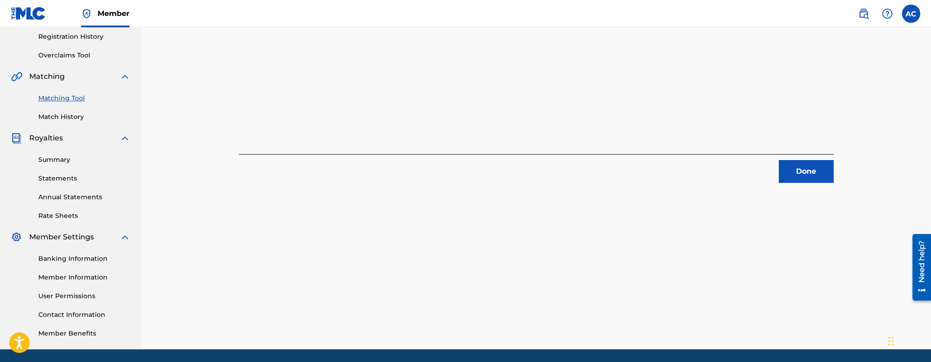
click at [809, 178] on button "Done" at bounding box center [806, 171] width 55 height 23
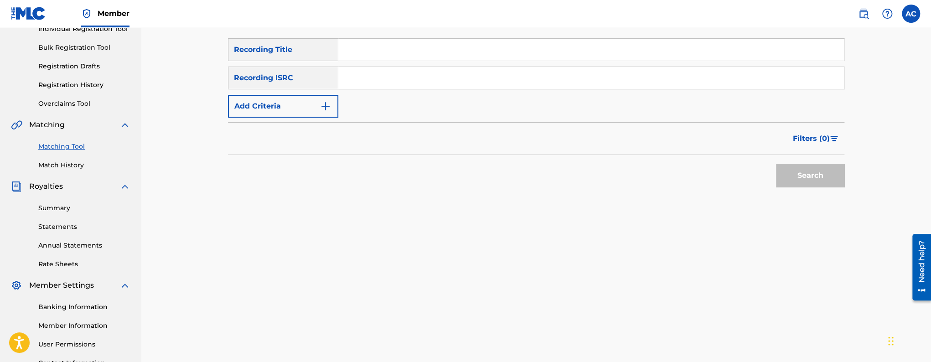
scroll to position [79, 0]
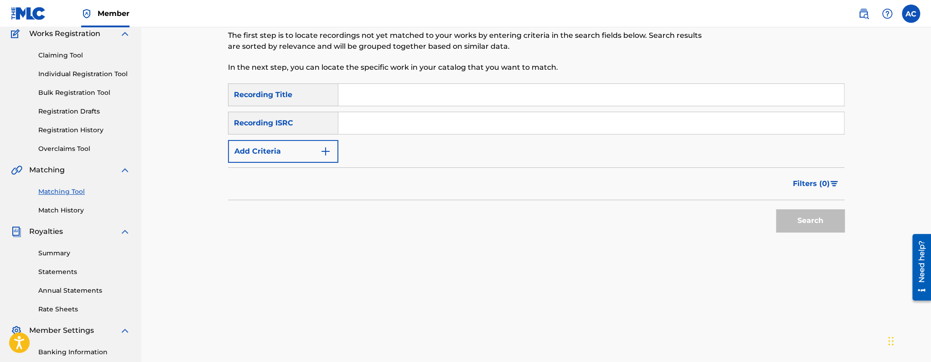
click at [383, 122] on input "Search Form" at bounding box center [591, 123] width 506 height 22
paste input "QZDA52372371"
click at [776, 209] on button "Search" at bounding box center [810, 220] width 68 height 23
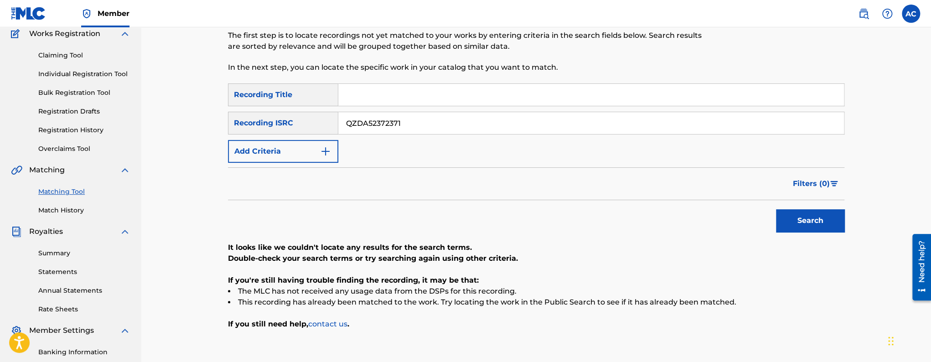
click at [378, 124] on input "QZDA52372371" at bounding box center [591, 123] width 506 height 22
paste input "S7J2379245"
click at [776, 209] on button "Search" at bounding box center [810, 220] width 68 height 23
click at [378, 133] on input "QZS7J2379245" at bounding box center [591, 123] width 506 height 22
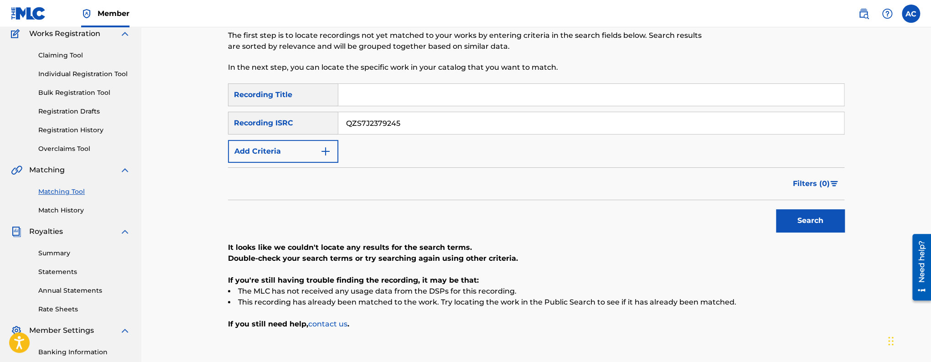
click at [378, 124] on input "QZS7J2379245" at bounding box center [591, 123] width 506 height 22
paste input "USLD91745860"
click at [776, 209] on button "Search" at bounding box center [810, 220] width 68 height 23
click at [392, 126] on input "USLD91745860" at bounding box center [591, 123] width 506 height 22
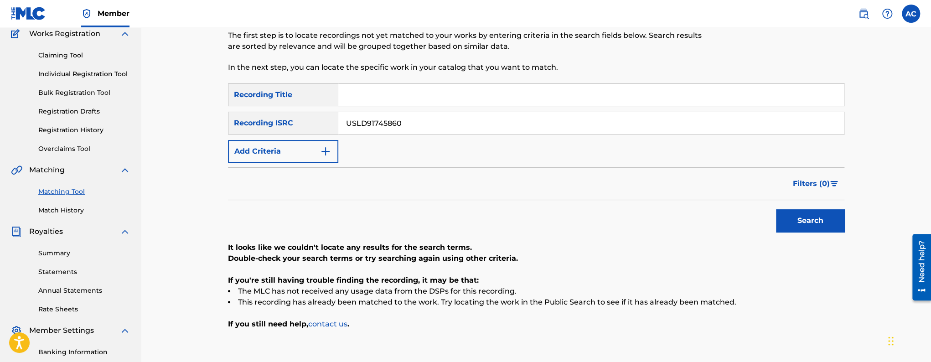
click at [392, 126] on input "USLD91745860" at bounding box center [591, 123] width 506 height 22
paste input "TCAHB2333459"
type input "TCAHB2333459"
click at [776, 209] on button "Search" at bounding box center [810, 220] width 68 height 23
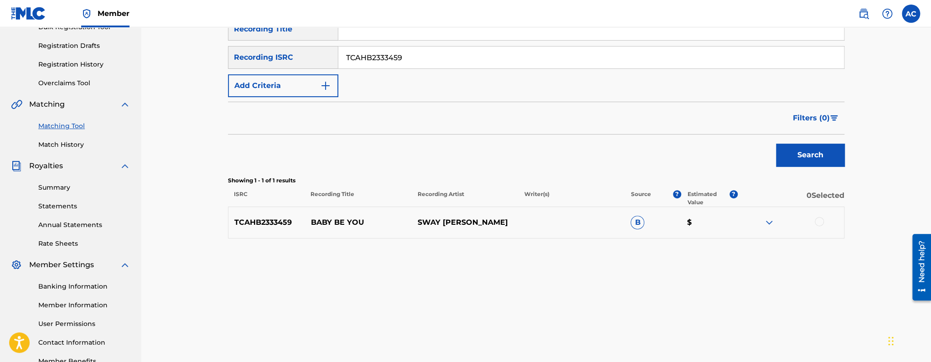
scroll to position [203, 0]
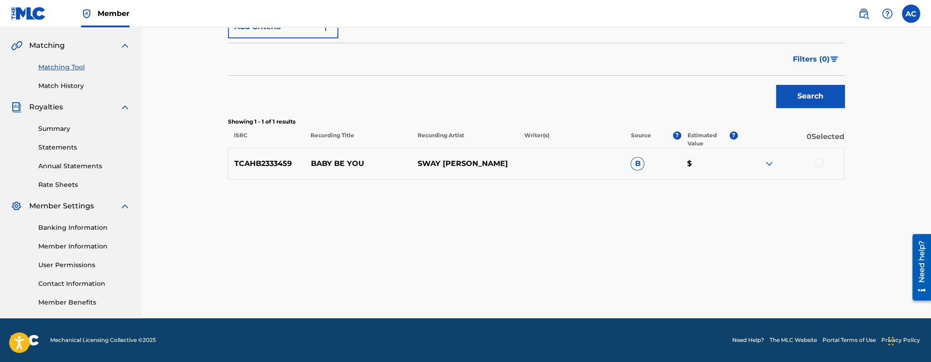
click at [824, 163] on div at bounding box center [819, 162] width 9 height 9
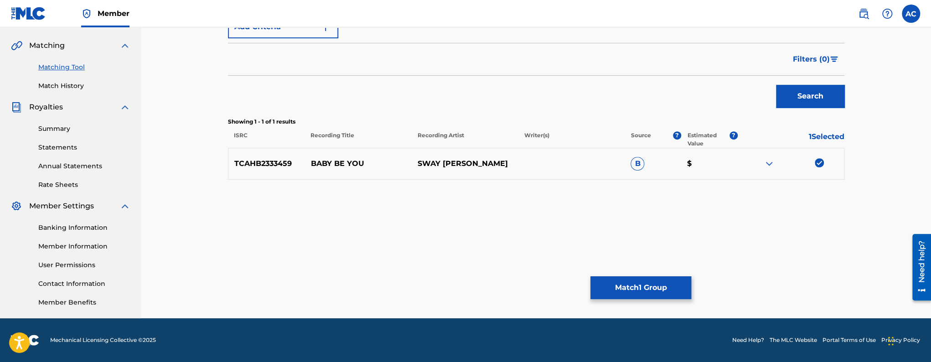
click at [641, 287] on button "Match 1 Group" at bounding box center [641, 287] width 101 height 23
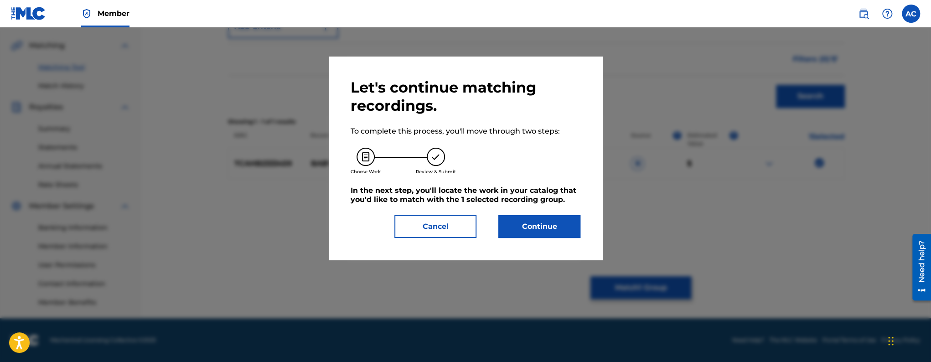
click at [541, 233] on button "Continue" at bounding box center [539, 226] width 82 height 23
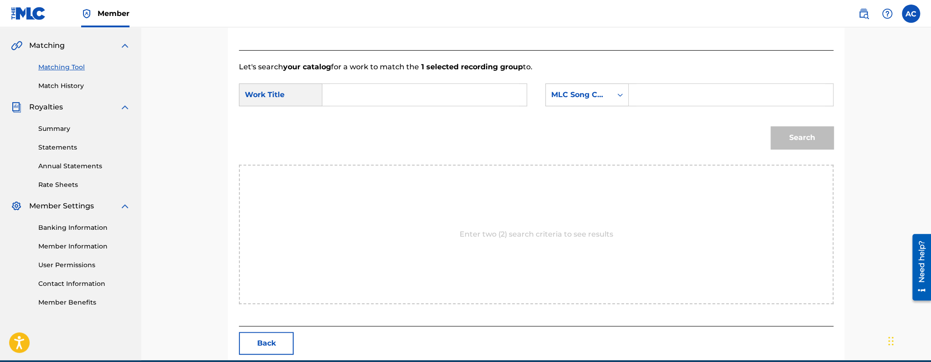
click at [411, 104] on input "Search Form" at bounding box center [424, 95] width 189 height 22
paste input "BABY BE YOU"
type input "BABY BE YOU"
click at [635, 95] on div "Search Form" at bounding box center [731, 94] width 205 height 23
click at [643, 90] on input "Search Form" at bounding box center [731, 95] width 189 height 22
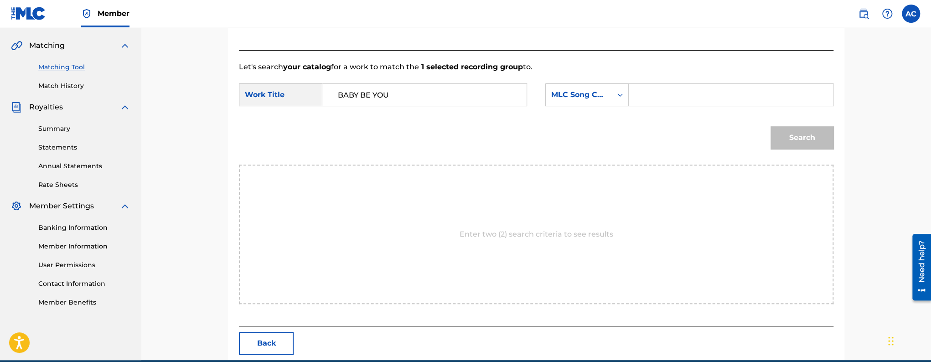
paste input "BD4EW3"
type input "BD4EW3"
click at [804, 137] on button "Search" at bounding box center [802, 137] width 63 height 23
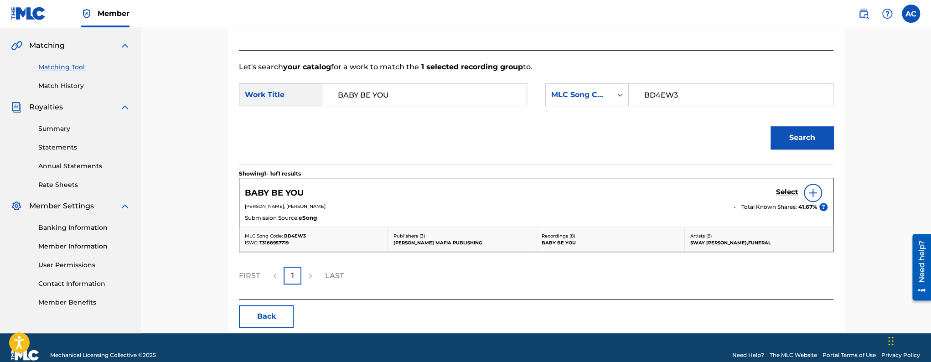
click at [781, 191] on h5 "Select" at bounding box center [787, 192] width 22 height 9
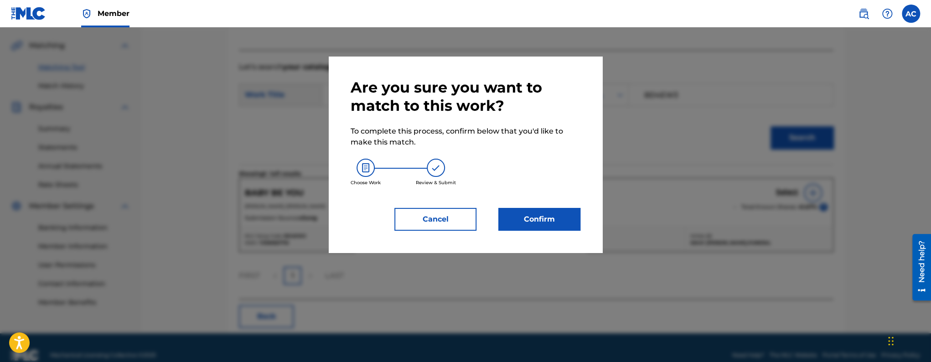
click at [554, 206] on div "Are you sure you want to match to this work? To complete this process, confirm …" at bounding box center [466, 154] width 230 height 152
click at [554, 225] on button "Confirm" at bounding box center [539, 219] width 82 height 23
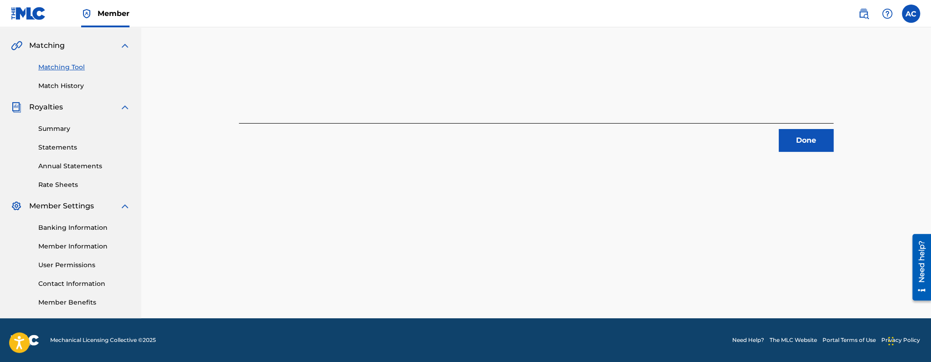
click at [804, 145] on button "Done" at bounding box center [806, 140] width 55 height 23
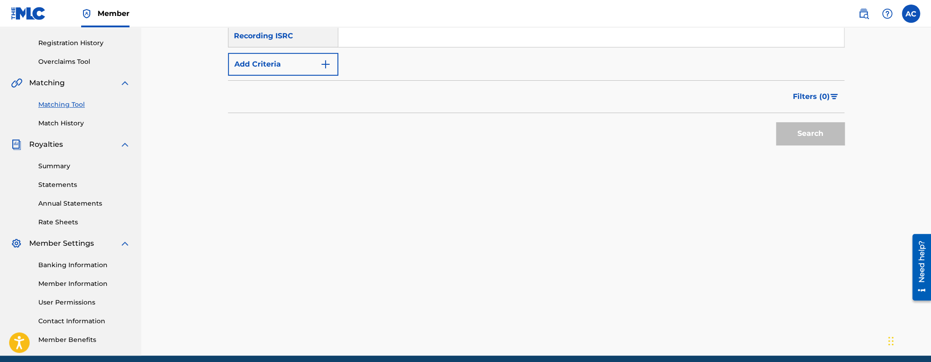
scroll to position [0, 0]
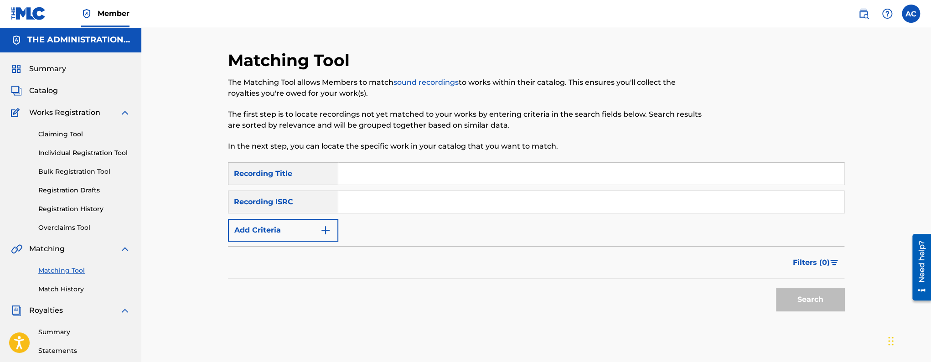
click at [51, 93] on span "Catalog" at bounding box center [43, 90] width 29 height 11
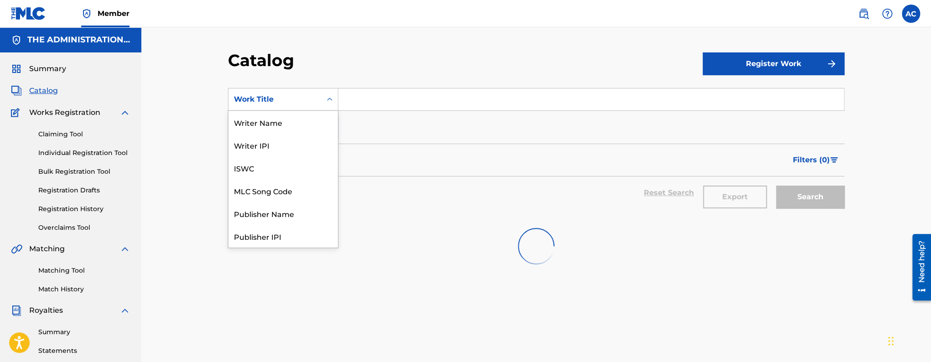
click at [307, 101] on div "Work Title" at bounding box center [275, 99] width 82 height 11
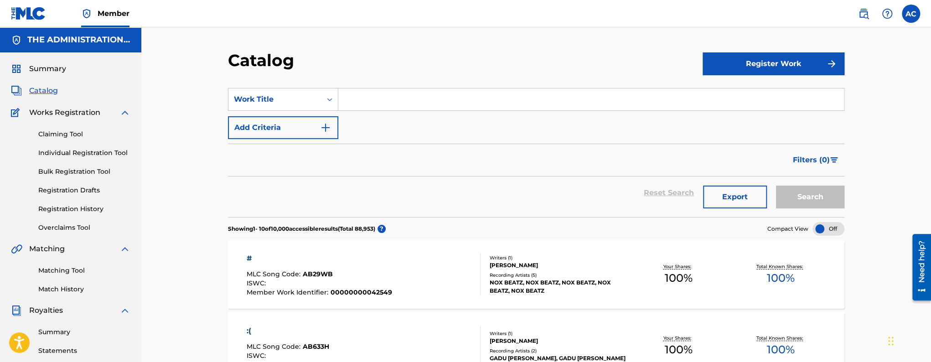
click at [348, 103] on input "Search Form" at bounding box center [591, 99] width 506 height 22
paste input "Used 2 Be/Me"
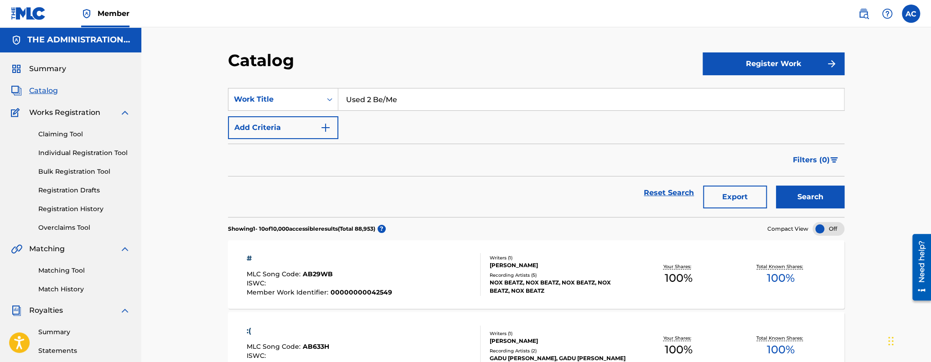
type input "Used 2 Be/Me"
click at [776, 186] on button "Search" at bounding box center [810, 197] width 68 height 23
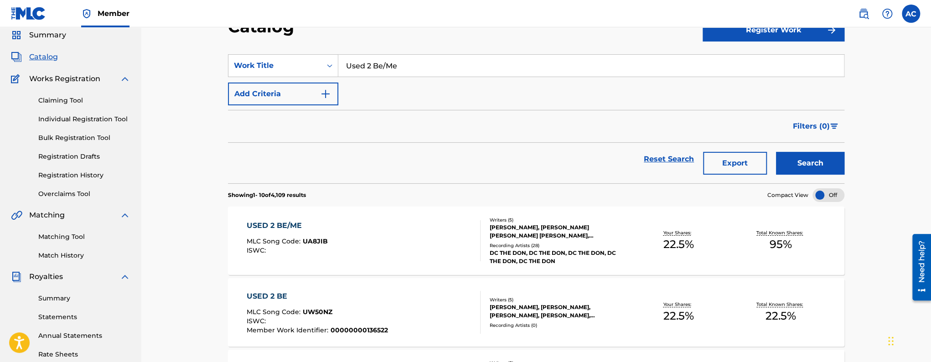
scroll to position [37, 0]
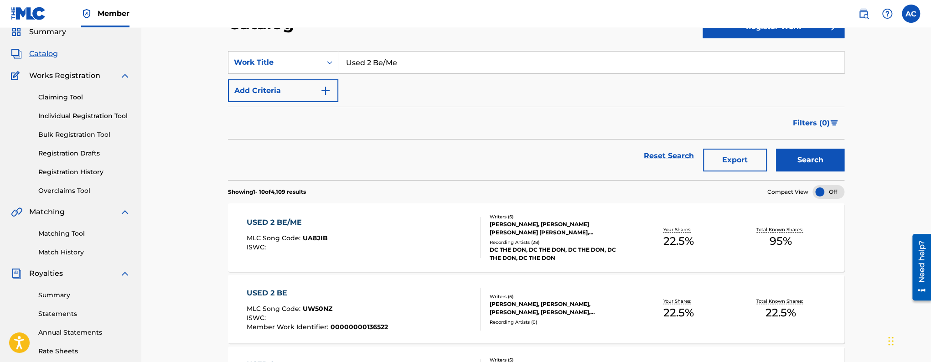
click at [418, 214] on div "USED 2 BE/ME MLC Song Code : UA8JIB ISWC : Writers ( 5 ) [PERSON_NAME], [PERSON…" at bounding box center [536, 237] width 617 height 68
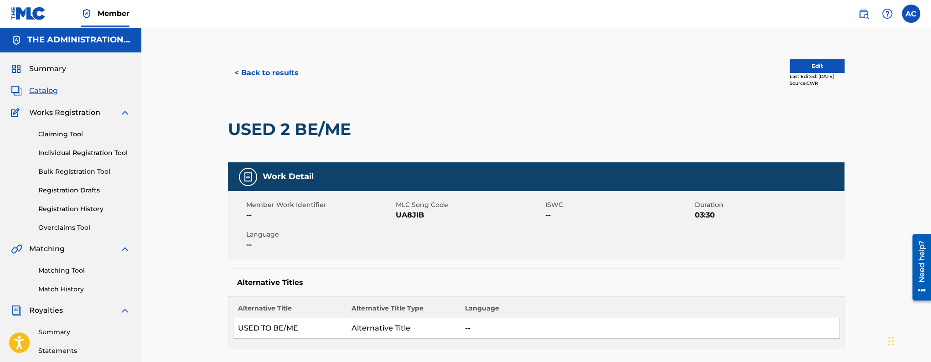
click at [287, 71] on button "< Back to results" at bounding box center [266, 73] width 77 height 23
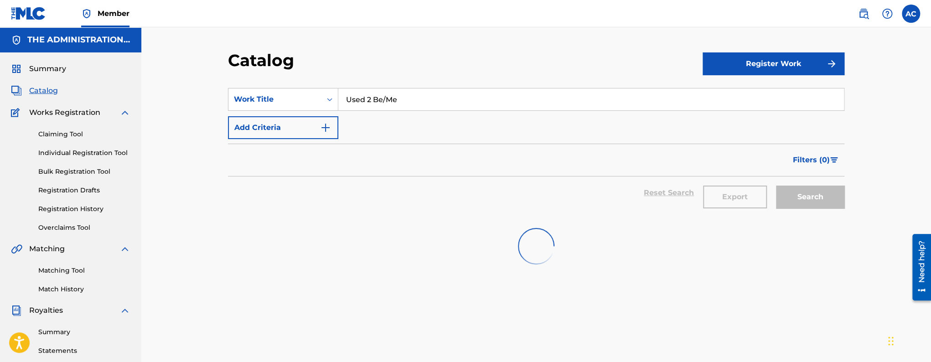
scroll to position [37, 0]
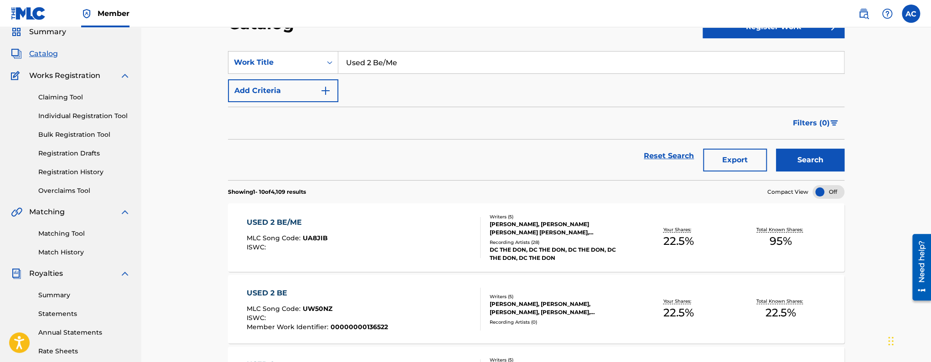
click at [550, 291] on div "USED 2 BE MLC Song Code : UW50NZ ISWC : Member Work Identifier : 00000000136522…" at bounding box center [536, 309] width 617 height 68
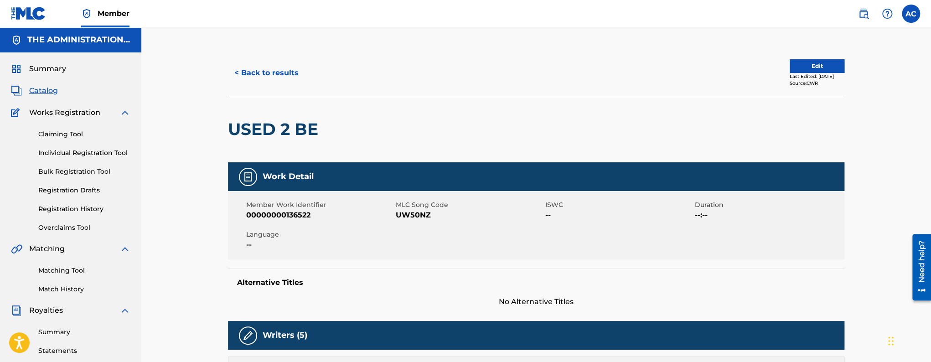
click at [798, 66] on button "Edit" at bounding box center [817, 66] width 55 height 14
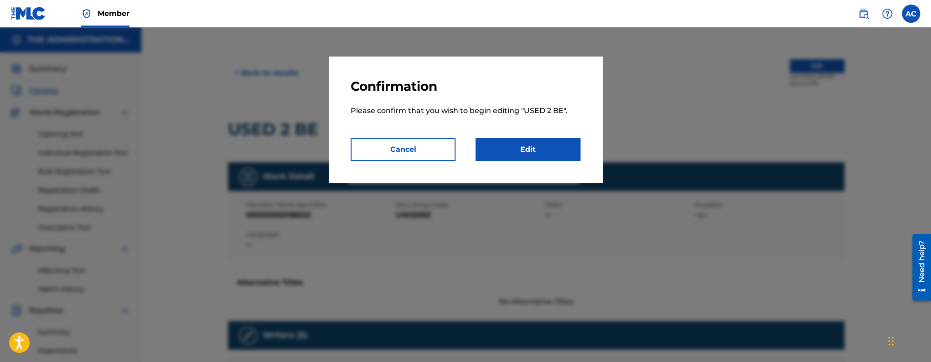
click at [558, 149] on link "Edit" at bounding box center [528, 149] width 105 height 23
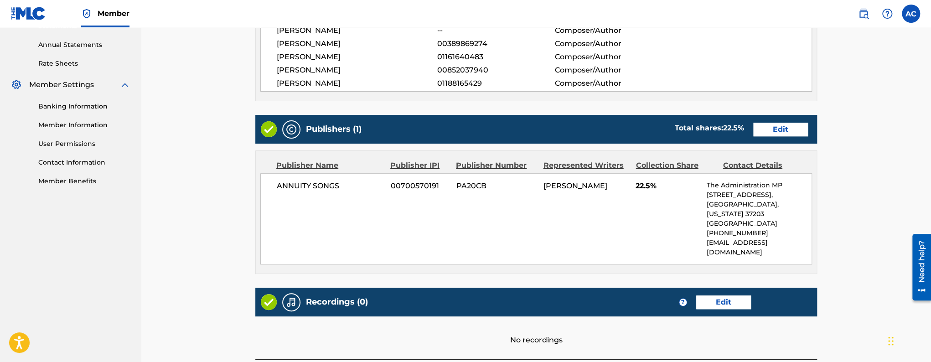
scroll to position [345, 0]
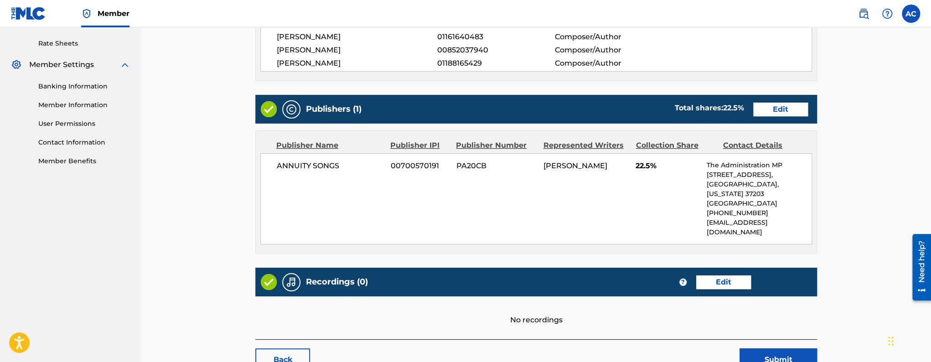
click at [700, 275] on link "Edit" at bounding box center [723, 282] width 55 height 14
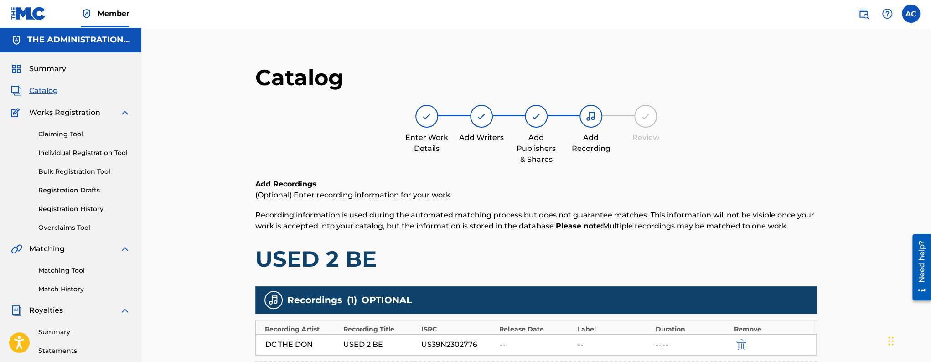
click at [39, 93] on span "Catalog" at bounding box center [43, 90] width 29 height 11
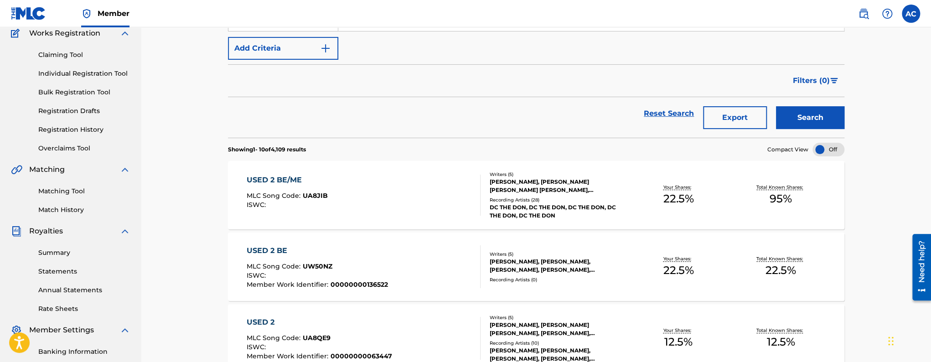
scroll to position [88, 0]
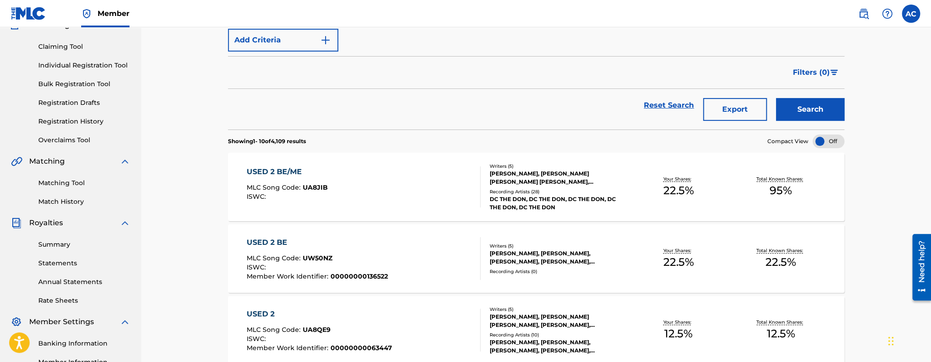
click at [403, 248] on div "USED 2 BE MLC Song Code : UW50NZ ISWC : Member Work Identifier : 00000000136522" at bounding box center [364, 258] width 234 height 43
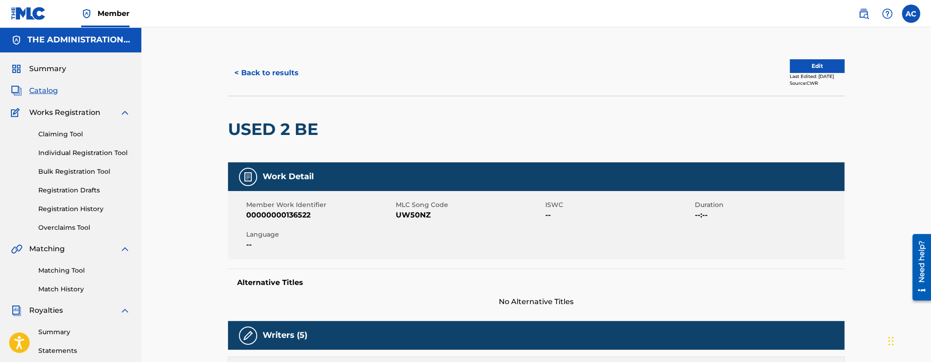
click at [782, 74] on div "Edit Last Edited: July 16, 2024 Source: CWR" at bounding box center [690, 72] width 308 height 27
click at [795, 73] on div "Last Edited: July 16, 2024" at bounding box center [817, 76] width 55 height 7
click at [805, 63] on button "Edit" at bounding box center [817, 66] width 55 height 14
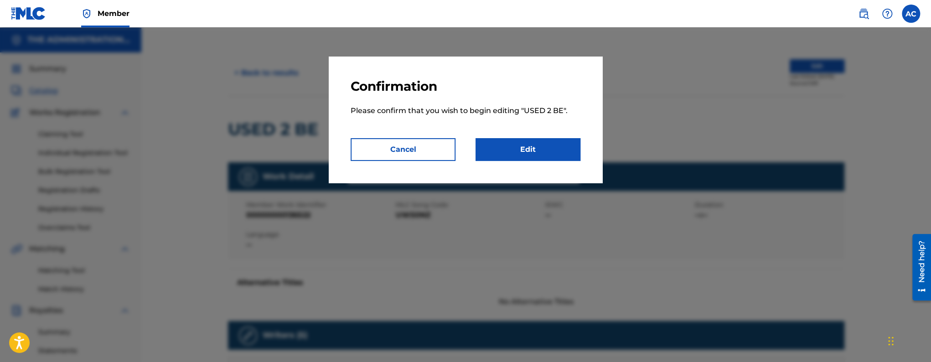
click at [505, 158] on link "Edit" at bounding box center [528, 149] width 105 height 23
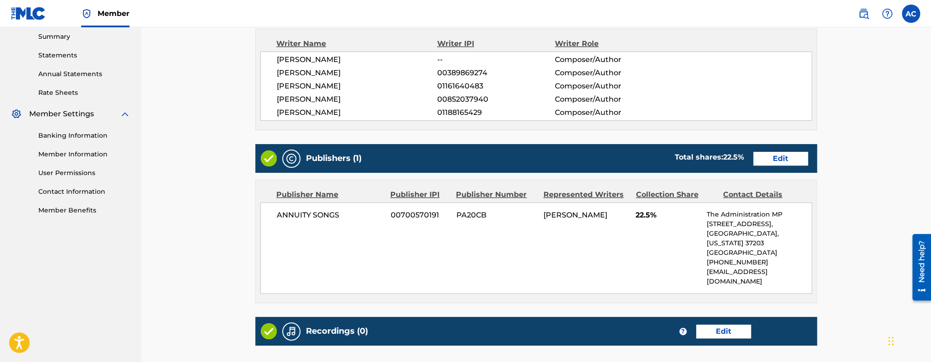
scroll to position [391, 0]
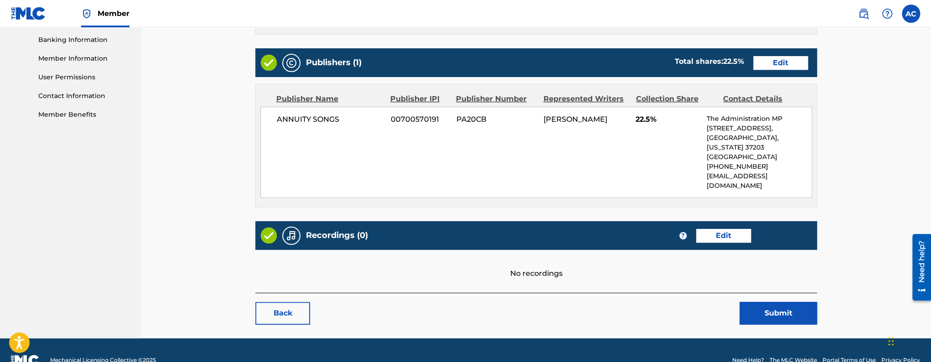
click at [717, 229] on link "Edit" at bounding box center [723, 236] width 55 height 14
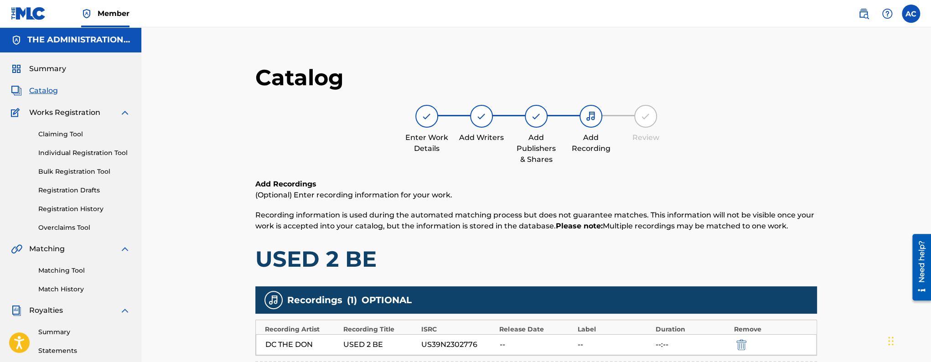
click at [49, 89] on span "Catalog" at bounding box center [43, 90] width 29 height 11
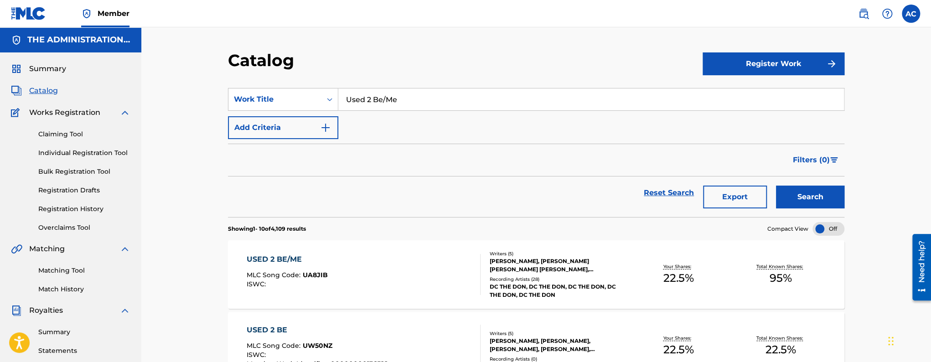
click at [340, 259] on div "USED 2 BE/ME MLC Song Code : UA8JIB ISWC :" at bounding box center [364, 274] width 234 height 41
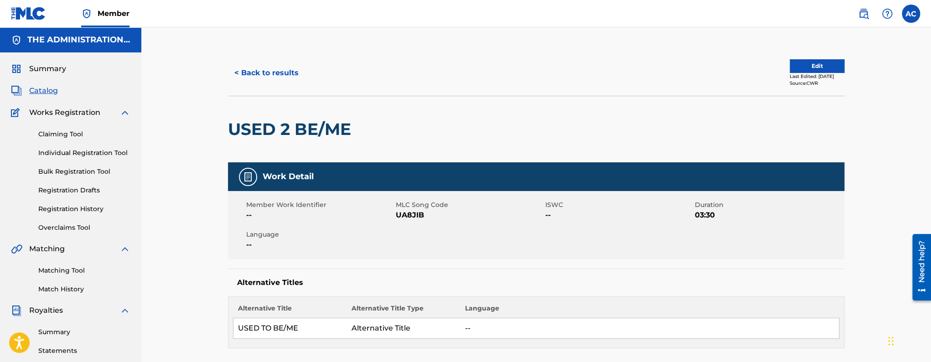
click at [258, 77] on button "< Back to results" at bounding box center [266, 73] width 77 height 23
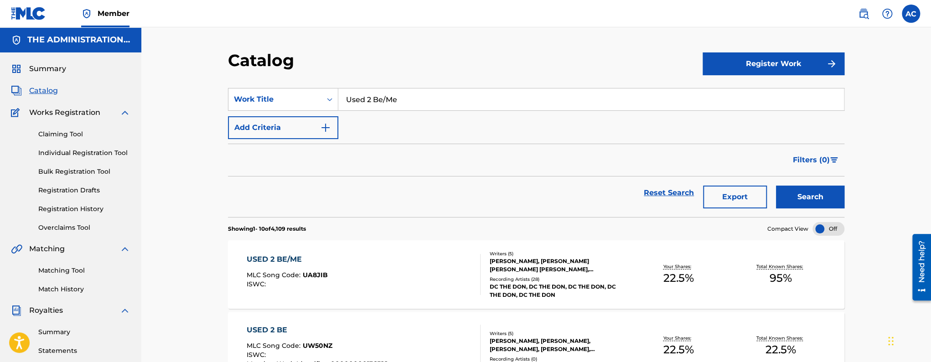
scroll to position [84, 0]
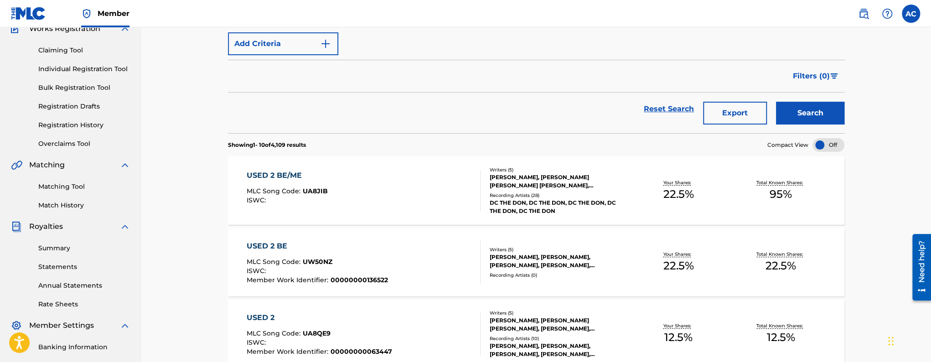
click at [342, 202] on div "USED 2 BE/ME MLC Song Code : UA8JIB ISWC :" at bounding box center [364, 190] width 234 height 41
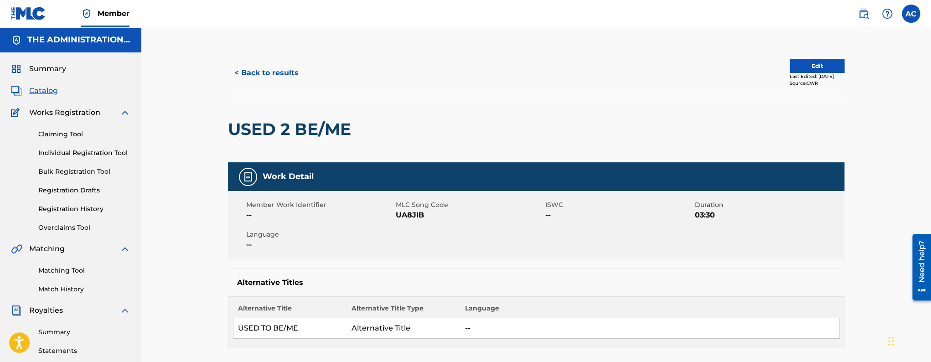
click at [413, 218] on span "UA8JIB" at bounding box center [469, 215] width 147 height 11
copy span "UA8JIB"
click at [278, 67] on button "< Back to results" at bounding box center [266, 73] width 77 height 23
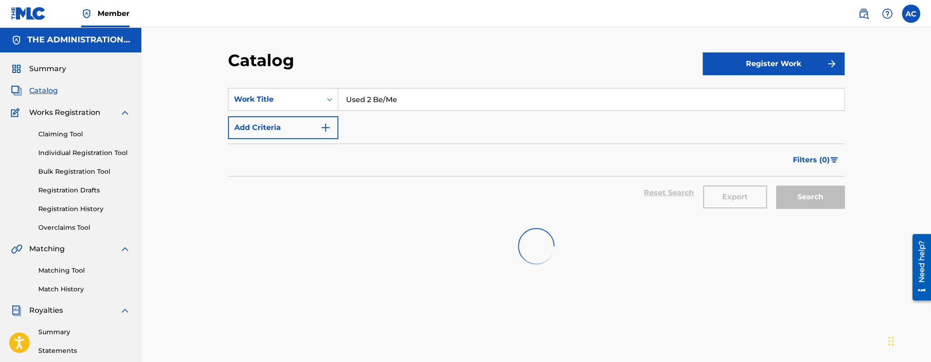
scroll to position [84, 0]
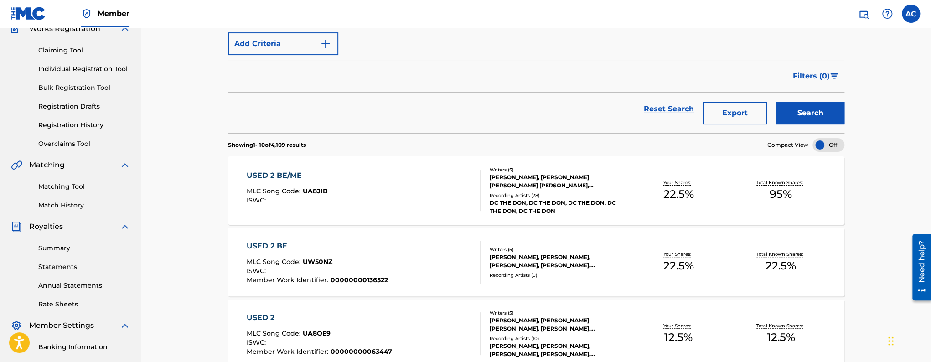
click at [292, 258] on span "MLC Song Code :" at bounding box center [275, 262] width 56 height 8
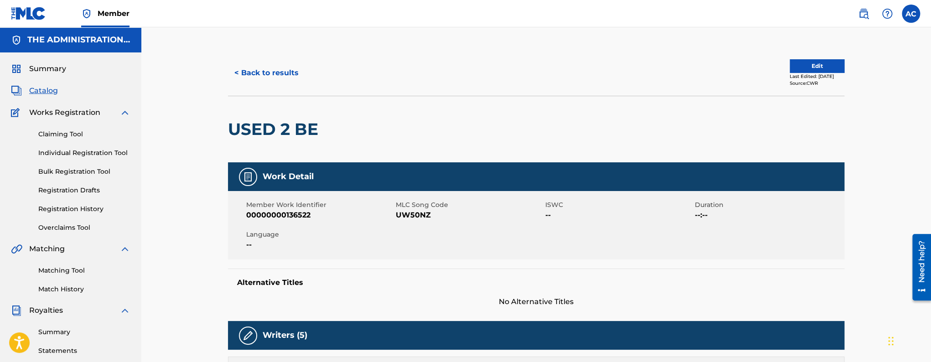
click at [405, 214] on span "UW50NZ" at bounding box center [469, 215] width 147 height 11
copy span "UW50NZ"
click at [63, 273] on link "Matching Tool" at bounding box center [84, 271] width 92 height 10
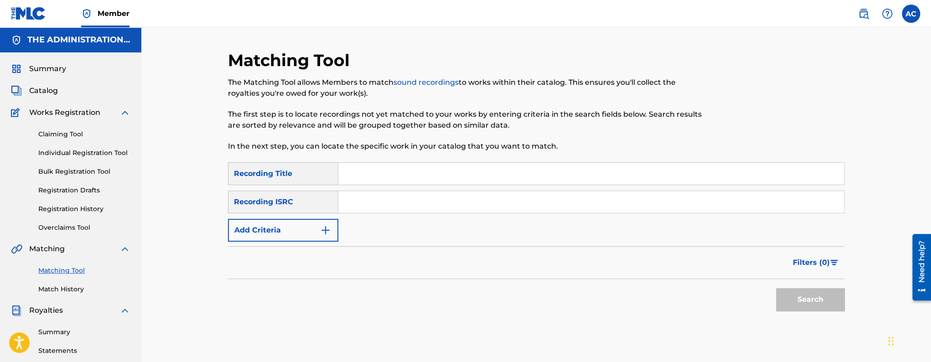
click at [360, 210] on input "Search Form" at bounding box center [591, 202] width 506 height 22
paste input "US39N2302524"
type input "US39N2302524"
click at [776, 288] on button "Search" at bounding box center [810, 299] width 68 height 23
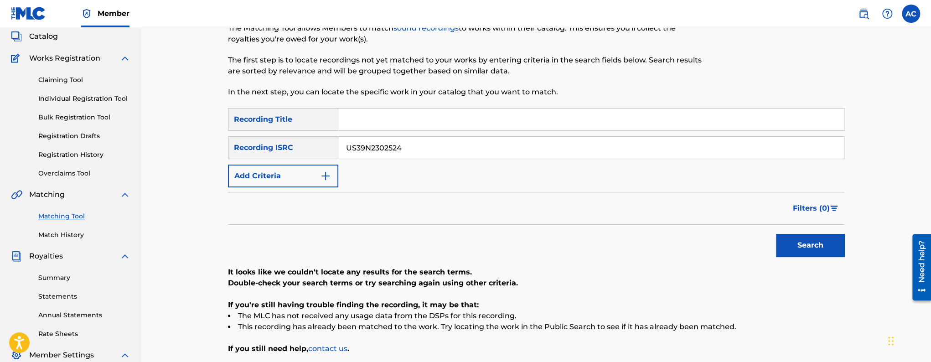
scroll to position [5, 0]
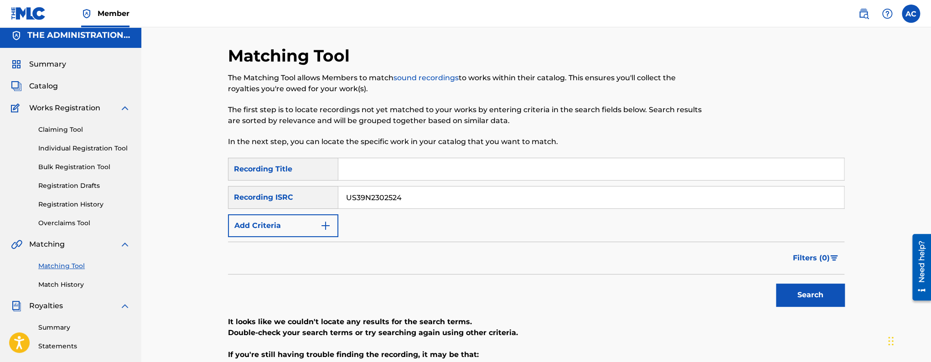
click at [52, 87] on span "Catalog" at bounding box center [43, 86] width 29 height 11
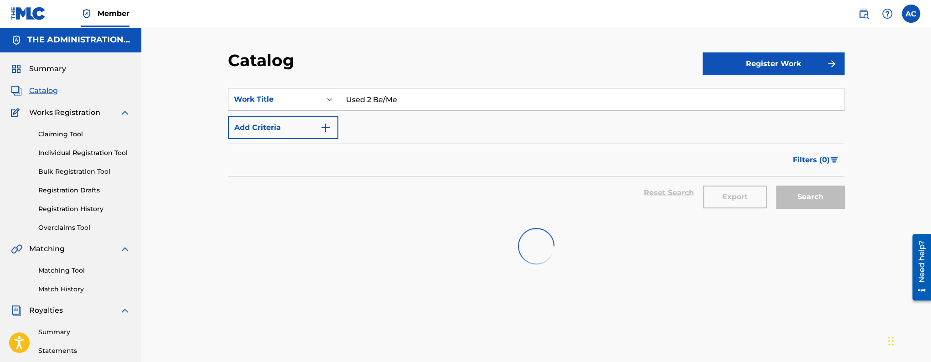
click at [373, 95] on input "Used 2 Be/Me" at bounding box center [591, 99] width 506 height 22
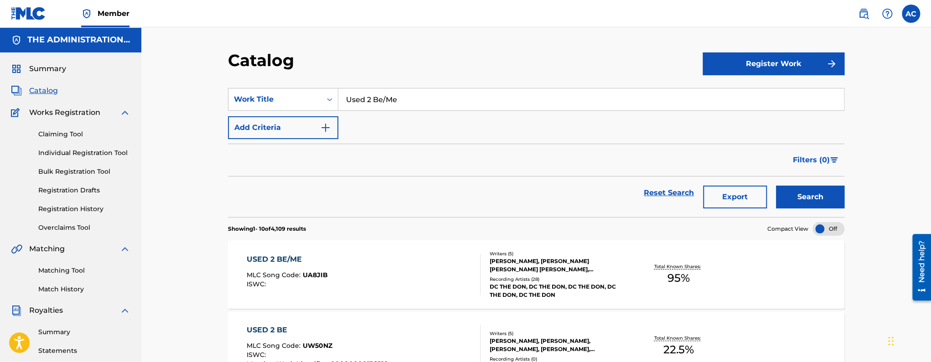
click at [373, 95] on input "Used 2 Be/Me" at bounding box center [591, 99] width 506 height 22
paste input "HAT TRICK"
type input "HAT TRICK"
click at [776, 186] on button "Search" at bounding box center [810, 197] width 68 height 23
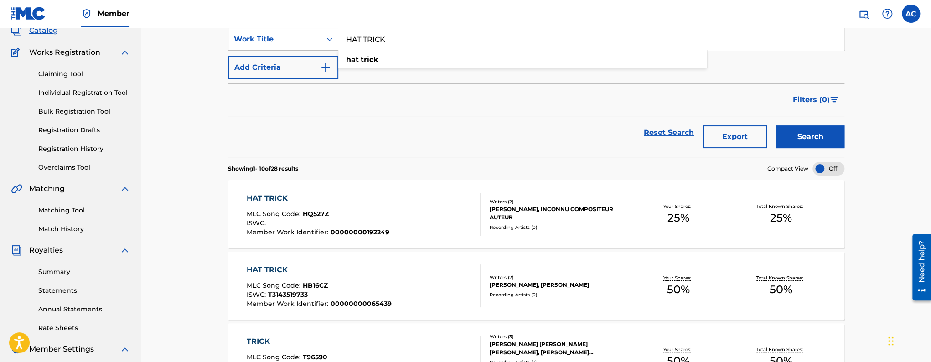
scroll to position [115, 0]
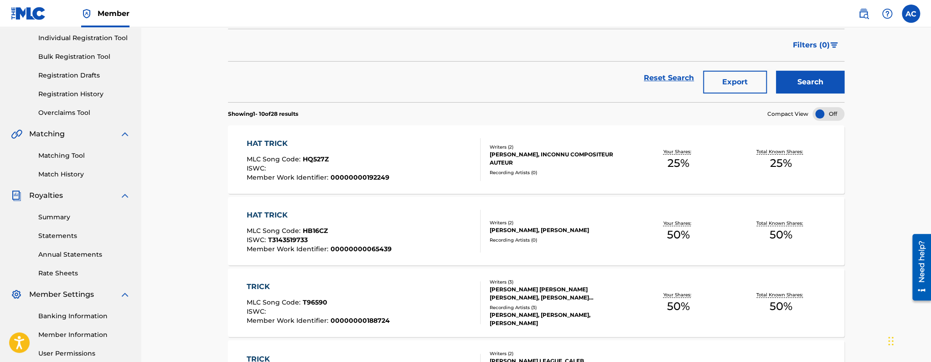
click at [431, 171] on div "HAT TRICK MLC Song Code : HQ527Z ISWC : Member Work Identifier : 00000000192249" at bounding box center [364, 159] width 234 height 43
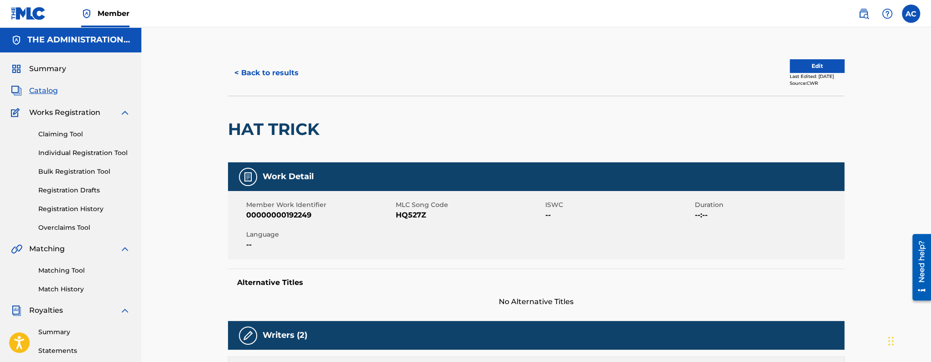
click at [268, 78] on button "< Back to results" at bounding box center [266, 73] width 77 height 23
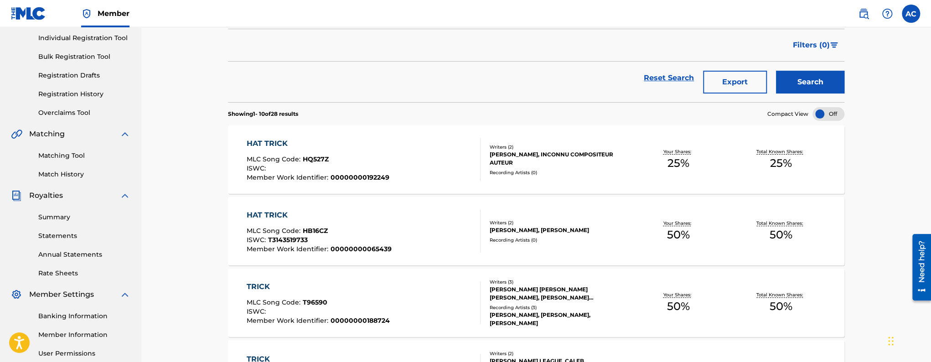
click at [408, 227] on div "HAT TRICK MLC Song Code : HB16CZ ISWC : T3143519733 Member Work Identifier : 00…" at bounding box center [364, 231] width 234 height 43
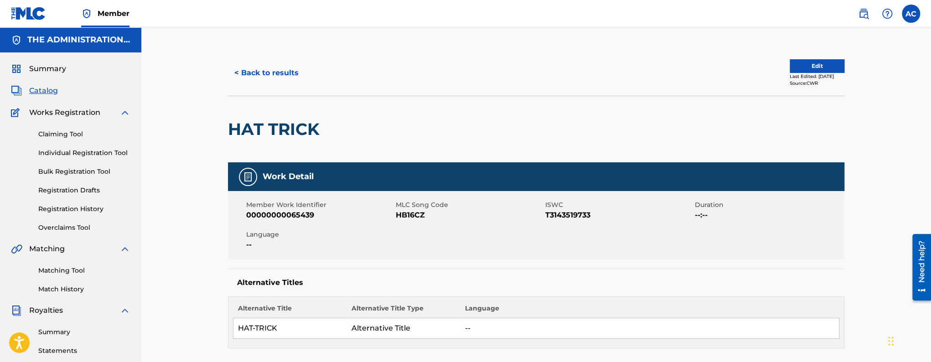
click at [76, 269] on link "Matching Tool" at bounding box center [84, 271] width 92 height 10
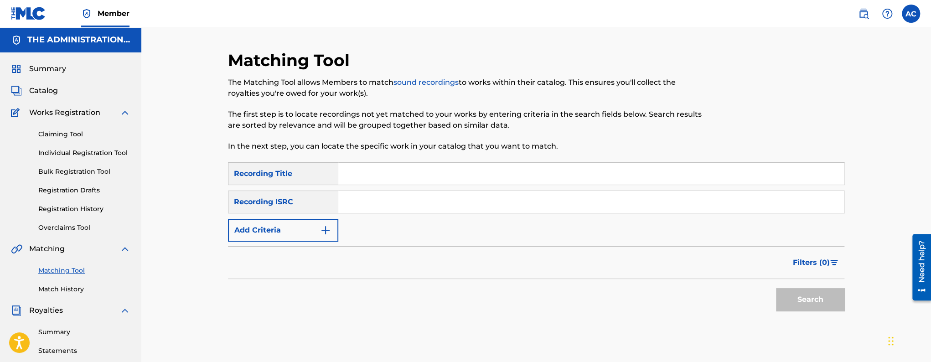
click at [371, 198] on input "Search Form" at bounding box center [591, 202] width 506 height 22
paste input "USAT22411686"
type input "USAT22411686"
click at [776, 288] on button "Search" at bounding box center [810, 299] width 68 height 23
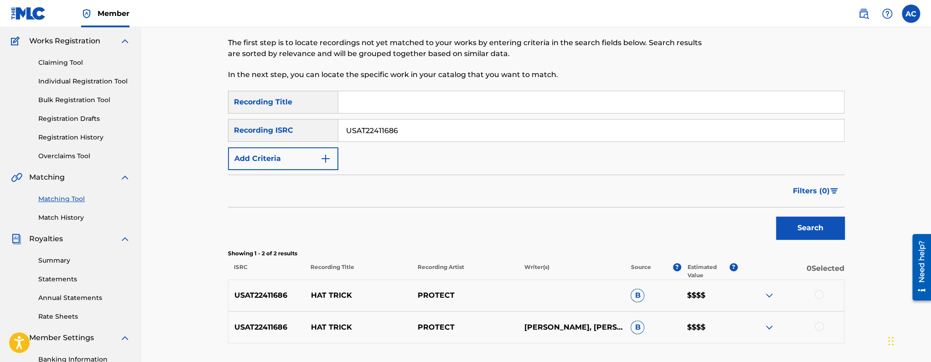
scroll to position [203, 0]
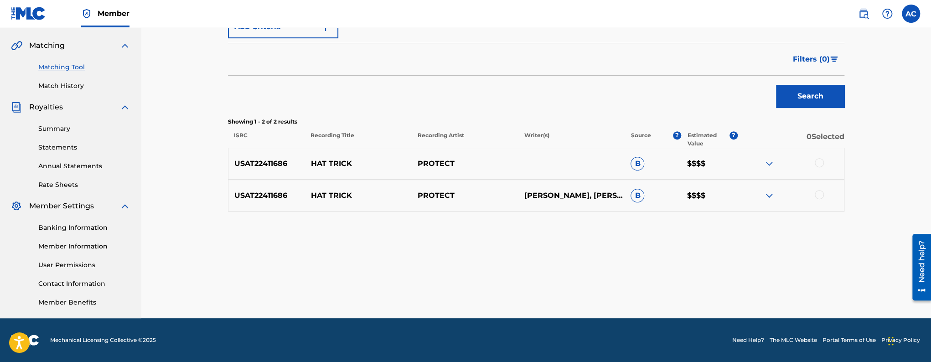
click at [820, 161] on div at bounding box center [819, 162] width 9 height 9
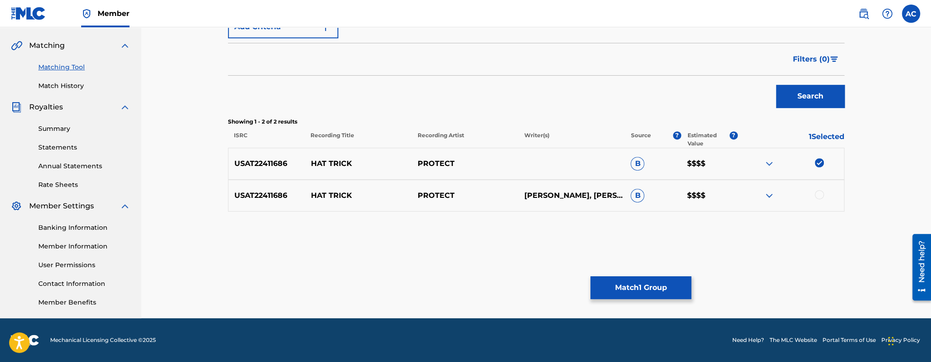
click at [824, 192] on div at bounding box center [819, 194] width 9 height 9
click at [669, 285] on button "Match 2 Groups" at bounding box center [641, 287] width 101 height 23
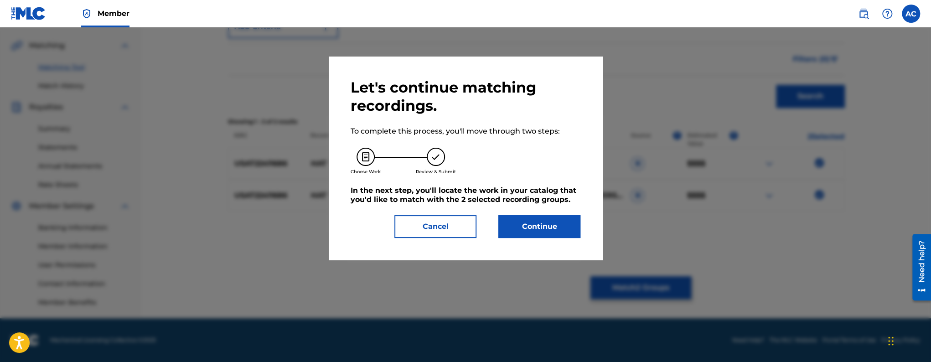
click at [549, 231] on button "Continue" at bounding box center [539, 226] width 82 height 23
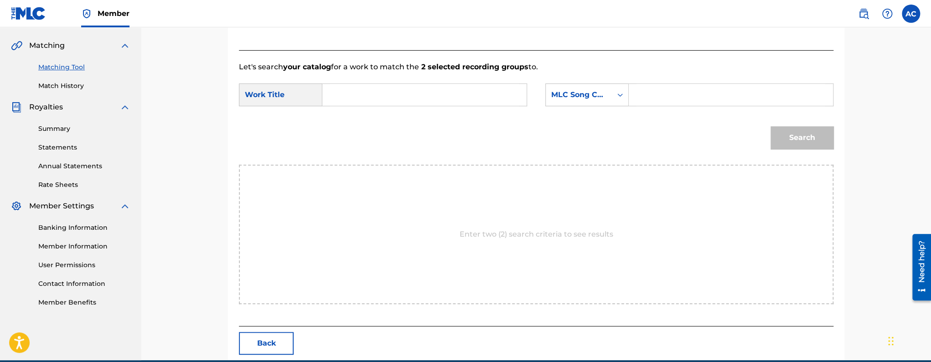
click at [453, 100] on input "Search Form" at bounding box center [424, 95] width 189 height 22
paste input "HAT TRICK USAT22411686"
click at [423, 96] on input "HAT TRICK USAT22411686" at bounding box center [424, 95] width 189 height 22
type input "HAT TRICK"
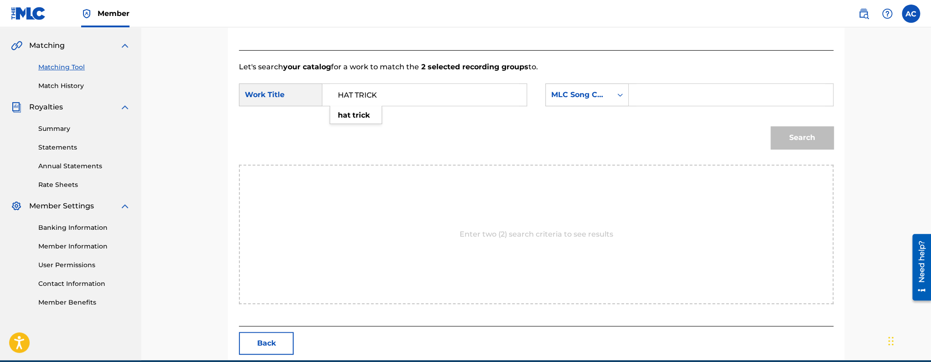
click at [655, 97] on input "Search Form" at bounding box center [731, 95] width 189 height 22
paste input "HQ527Z"
type input "HQ527Z"
click at [800, 135] on button "Search" at bounding box center [802, 137] width 63 height 23
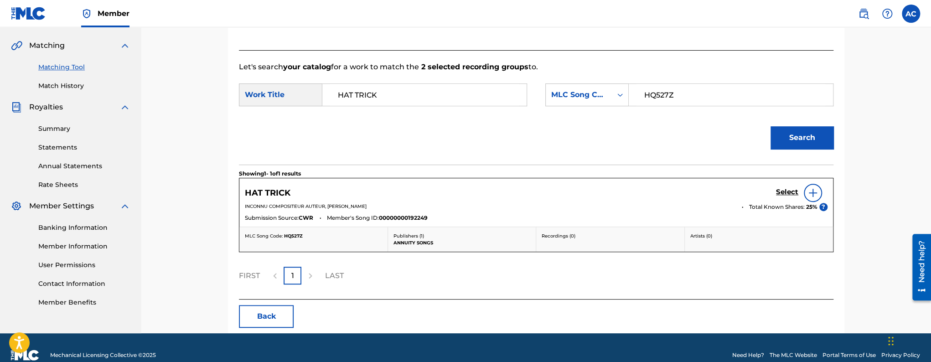
click at [787, 197] on link "Select" at bounding box center [787, 193] width 22 height 10
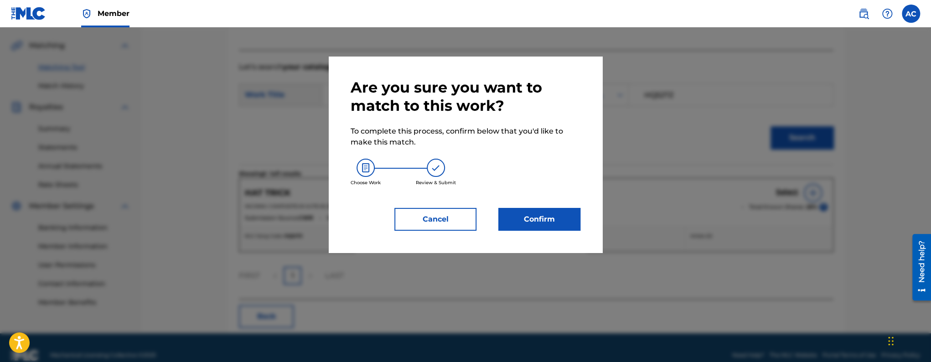
click at [527, 216] on button "Confirm" at bounding box center [539, 219] width 82 height 23
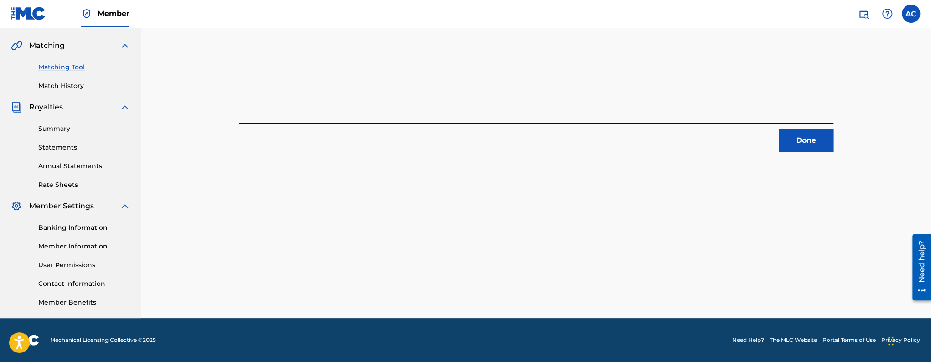
click at [809, 142] on button "Done" at bounding box center [806, 140] width 55 height 23
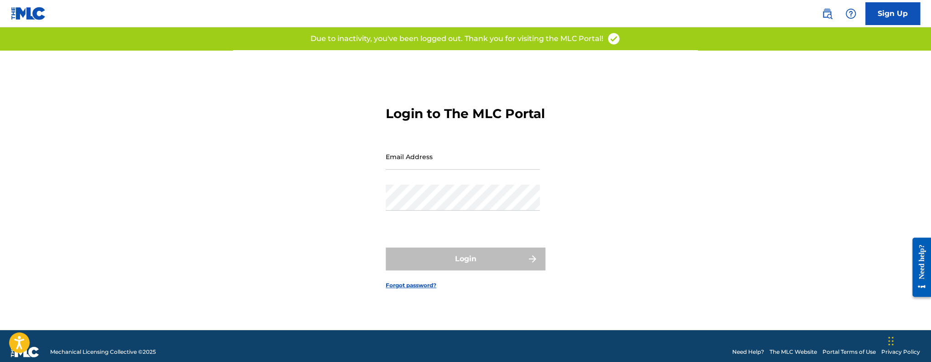
click at [505, 170] on input "Email Address" at bounding box center [463, 157] width 154 height 26
type input "[EMAIL_ADDRESS][DOMAIN_NAME]"
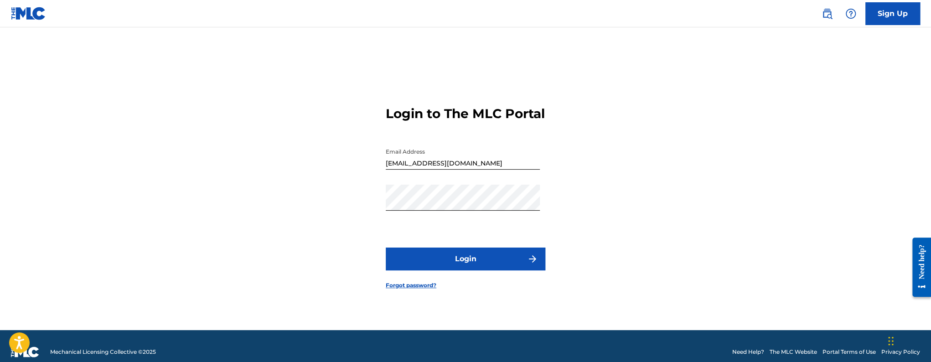
click at [444, 255] on button "Login" at bounding box center [466, 259] width 160 height 23
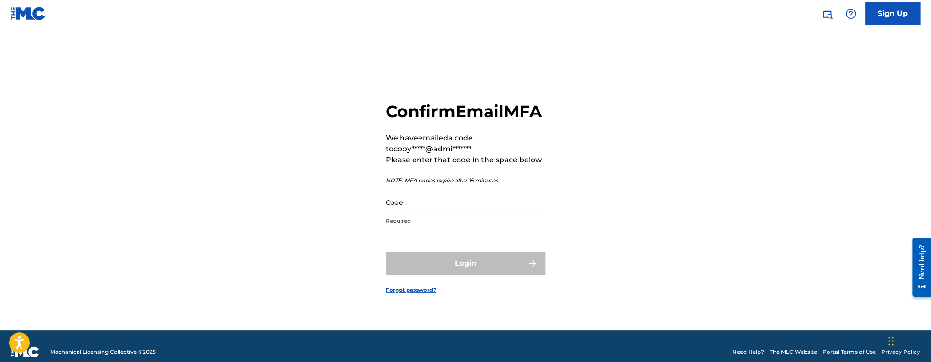
click at [432, 215] on input "Code" at bounding box center [463, 202] width 154 height 26
paste input "141389"
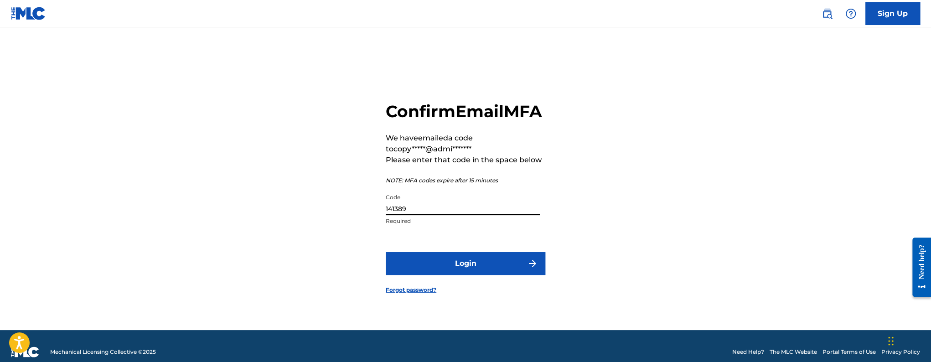
type input "141389"
click at [386, 252] on button "Login" at bounding box center [466, 263] width 160 height 23
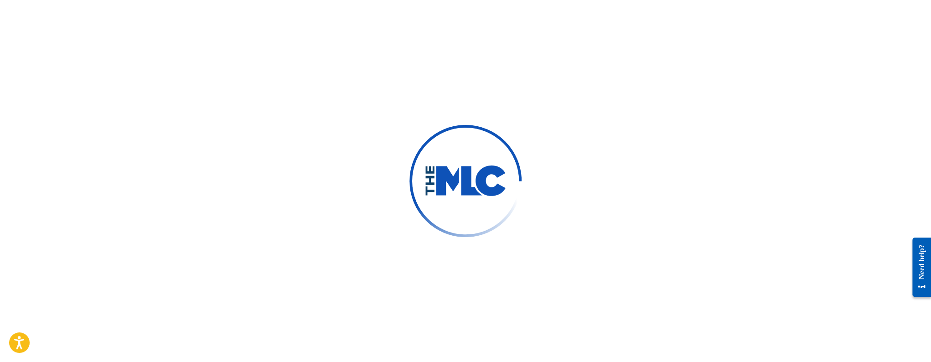
scroll to position [1, 0]
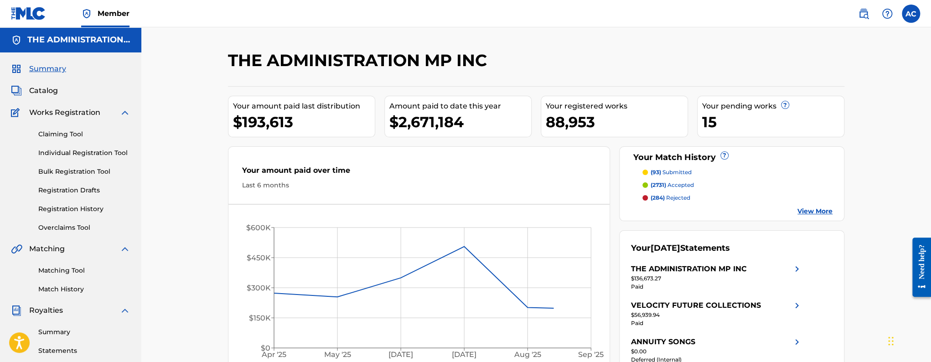
click at [52, 89] on span "Catalog" at bounding box center [43, 90] width 29 height 11
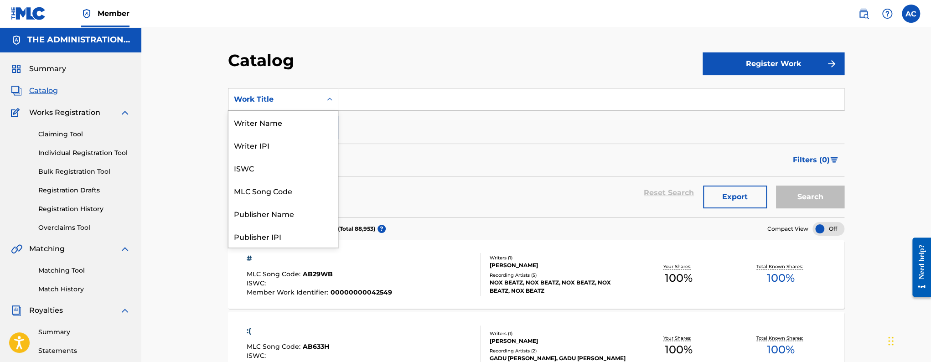
click at [309, 107] on div "Work Title" at bounding box center [274, 99] width 93 height 17
click at [287, 122] on div "Writer Name" at bounding box center [282, 122] width 109 height 23
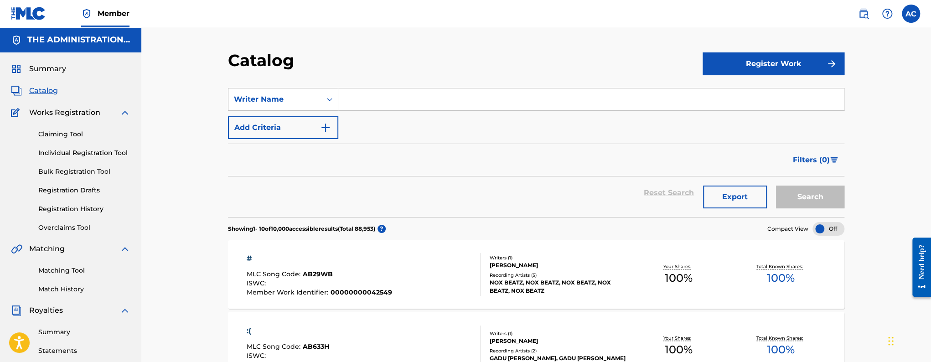
click at [367, 106] on input "Search Form" at bounding box center [591, 99] width 506 height 22
paste input "[PERSON_NAME]"
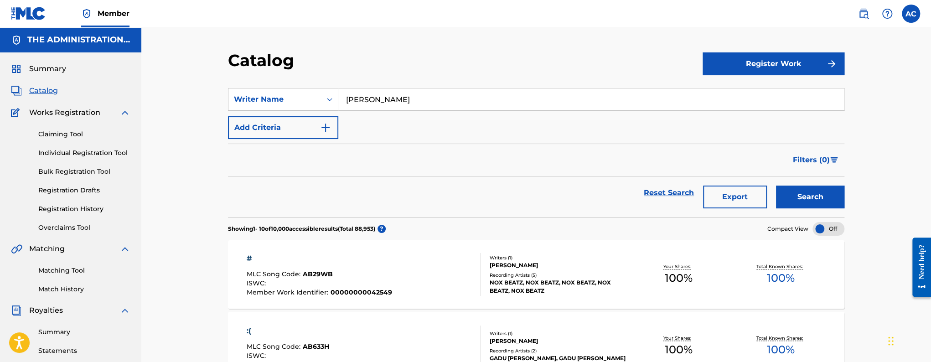
type input "[PERSON_NAME]"
click at [776, 186] on button "Search" at bounding box center [810, 197] width 68 height 23
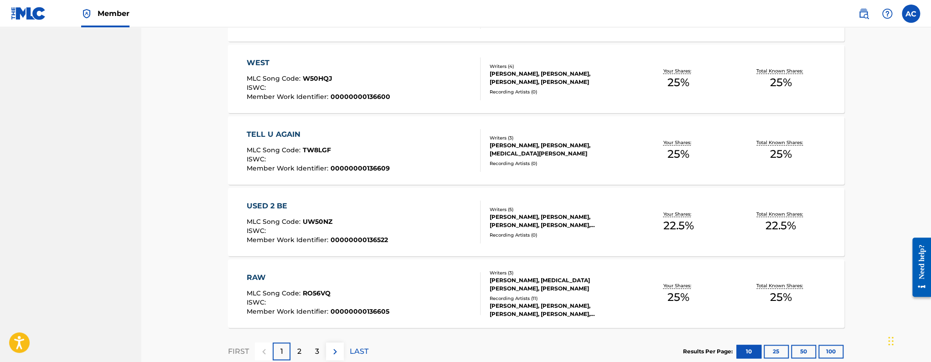
scroll to position [682, 0]
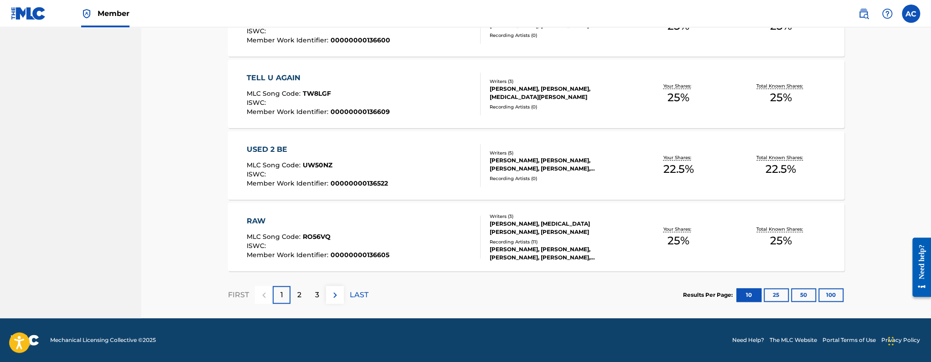
click at [807, 297] on button "50" at bounding box center [803, 295] width 25 height 14
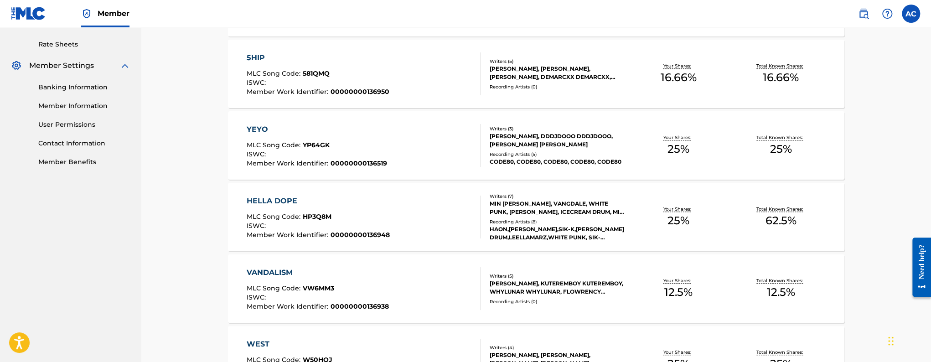
scroll to position [376, 0]
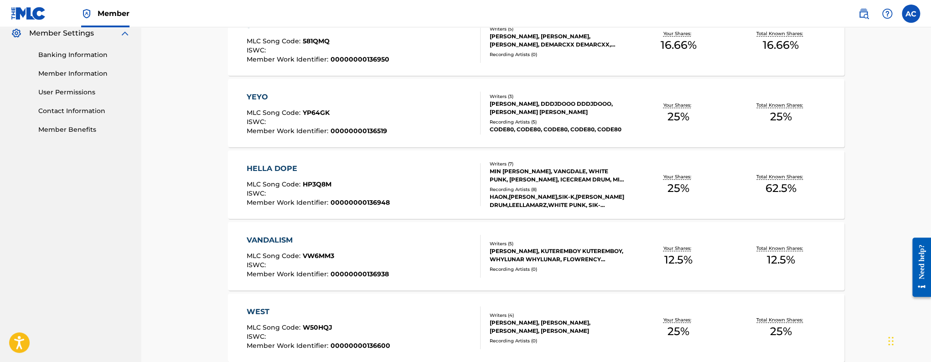
click at [403, 251] on div "VANDALISM MLC Song Code : VW6MM3 ISWC : Member Work Identifier : 00000000136938" at bounding box center [364, 256] width 234 height 43
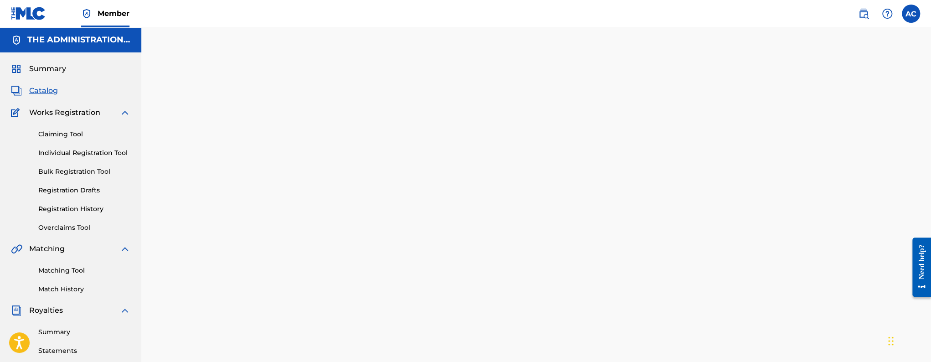
scroll to position [1, 0]
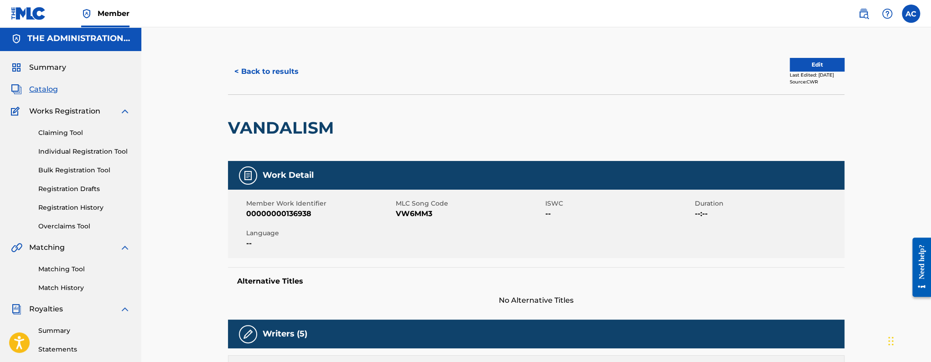
click at [294, 122] on h2 "VANDALISM" at bounding box center [283, 128] width 110 height 21
copy h2 "VANDALISM"
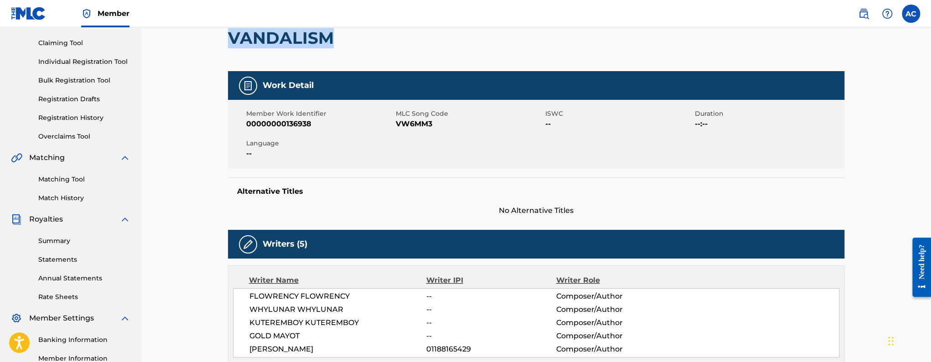
scroll to position [0, 0]
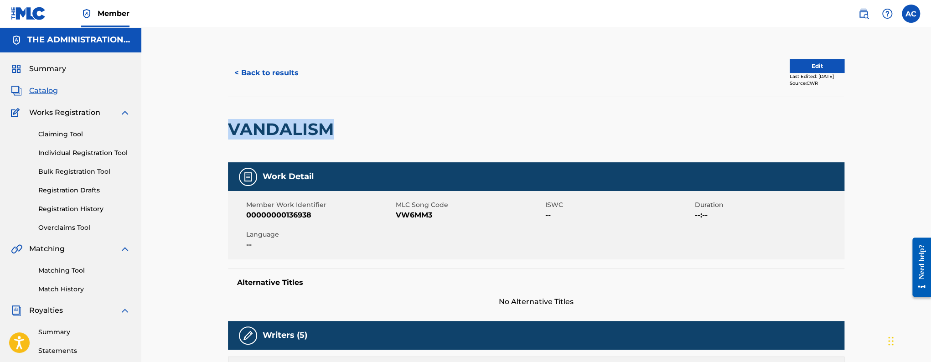
click at [805, 67] on button "Edit" at bounding box center [817, 66] width 55 height 14
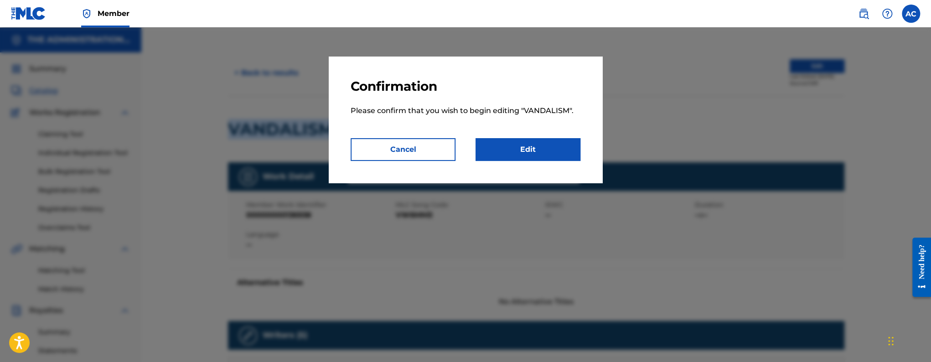
click at [549, 152] on link "Edit" at bounding box center [528, 149] width 105 height 23
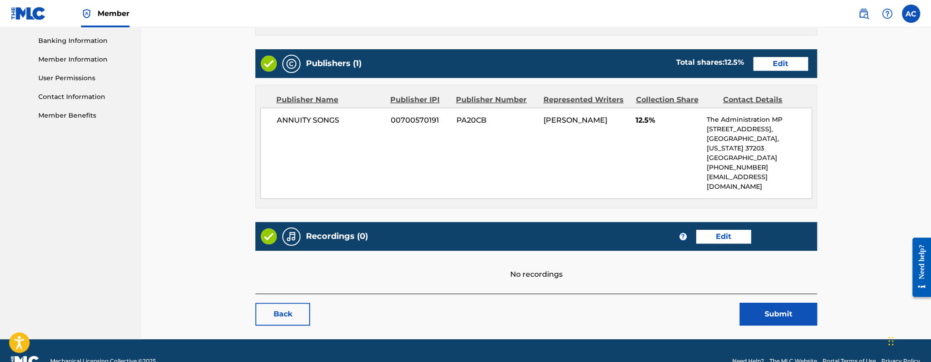
scroll to position [391, 0]
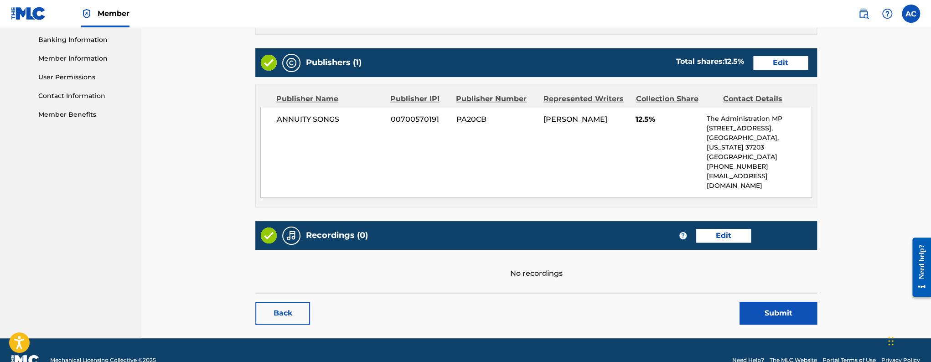
click at [707, 229] on link "Edit" at bounding box center [723, 236] width 55 height 14
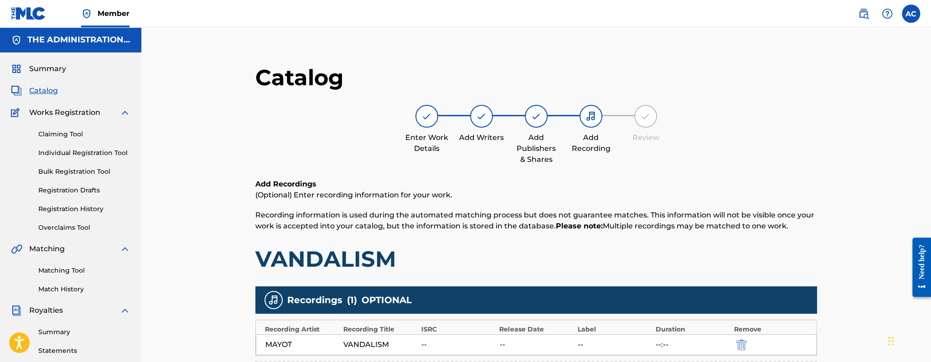
click at [38, 92] on span "Catalog" at bounding box center [43, 90] width 29 height 11
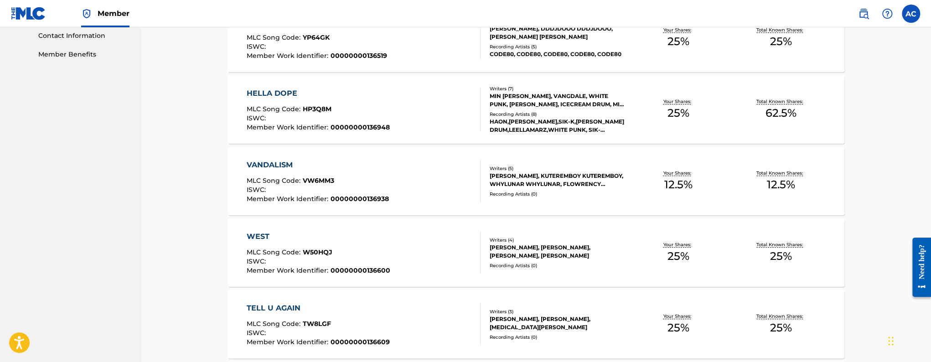
scroll to position [500, 0]
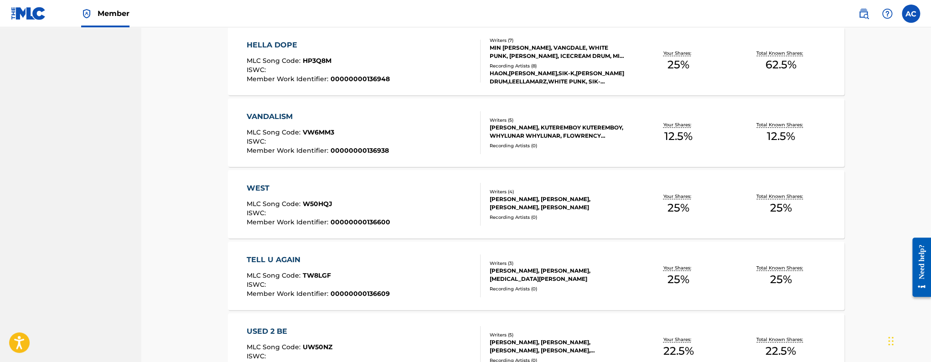
click at [393, 202] on div "WEST MLC Song Code : W50HQJ ISWC : Member Work Identifier : 00000000136600" at bounding box center [364, 204] width 234 height 43
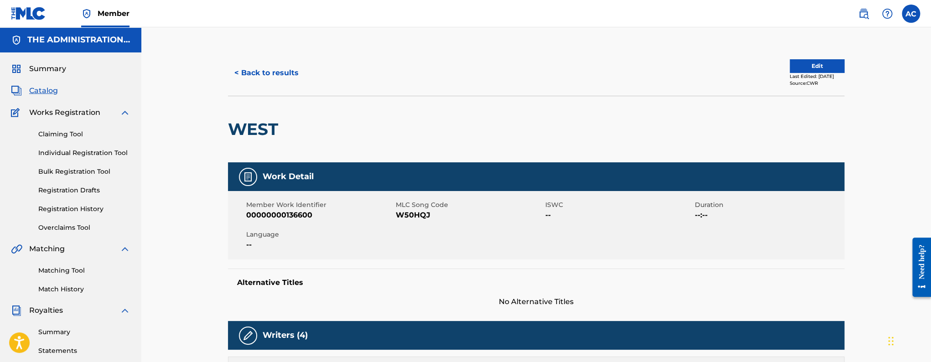
click at [260, 124] on h2 "WEST" at bounding box center [255, 129] width 55 height 21
click at [267, 129] on h2 "WEST" at bounding box center [255, 129] width 55 height 21
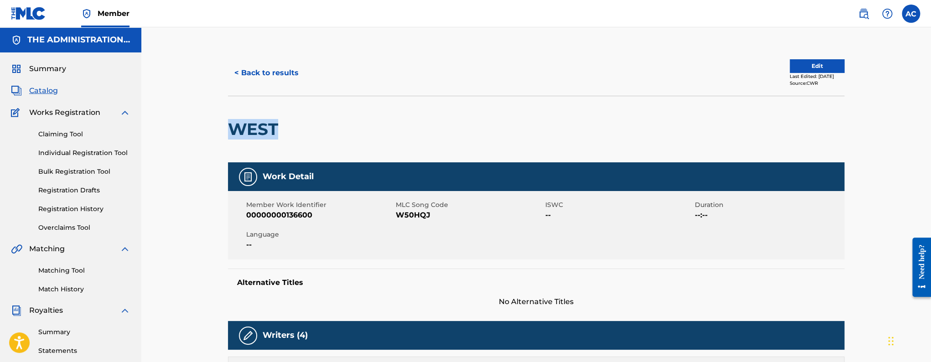
copy h2 "WEST"
click at [817, 66] on button "Edit" at bounding box center [817, 66] width 55 height 14
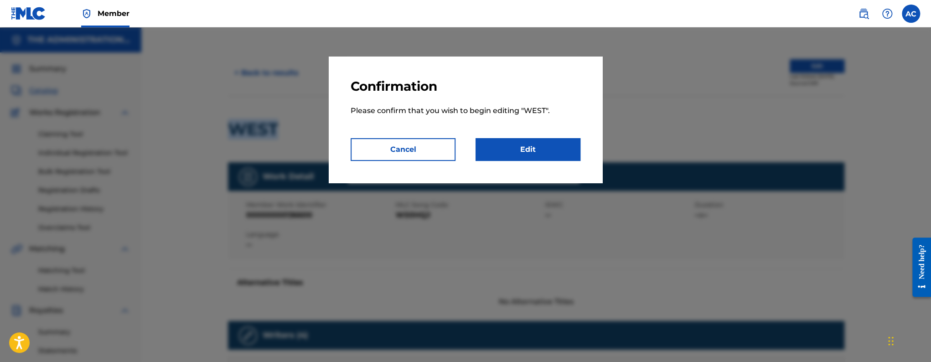
click at [546, 156] on link "Edit" at bounding box center [528, 149] width 105 height 23
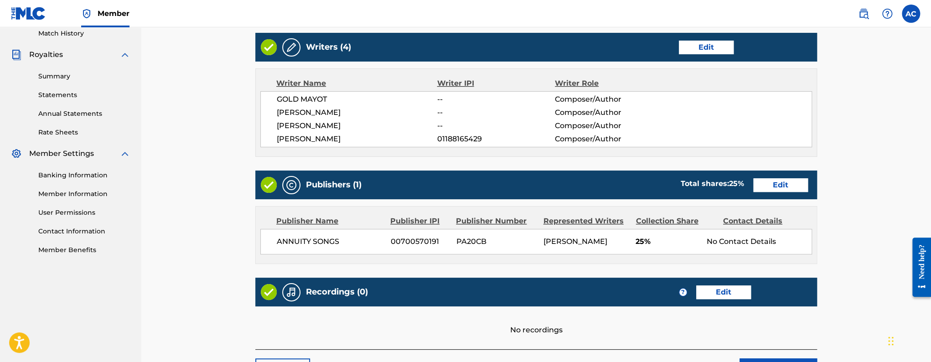
scroll to position [332, 0]
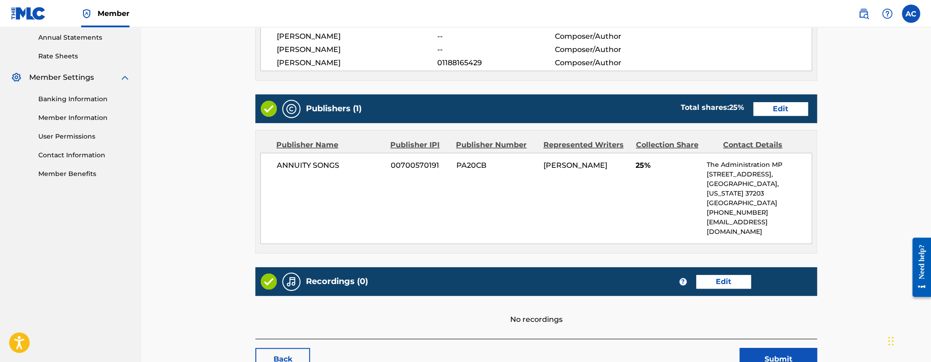
click at [710, 275] on link "Edit" at bounding box center [723, 282] width 55 height 14
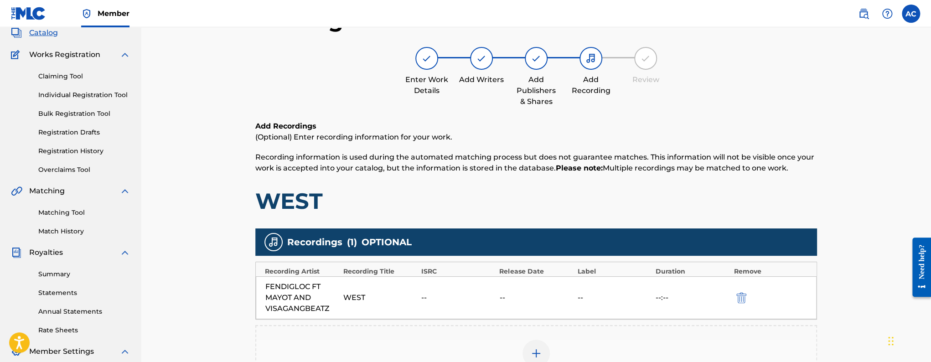
scroll to position [162, 0]
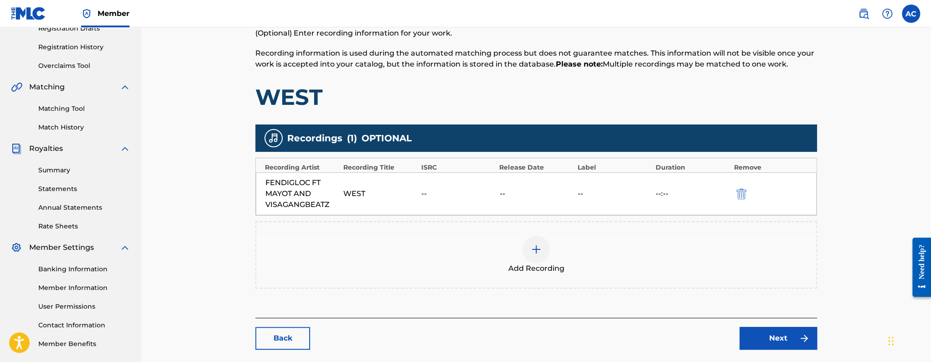
click at [296, 327] on link "Back" at bounding box center [282, 338] width 55 height 23
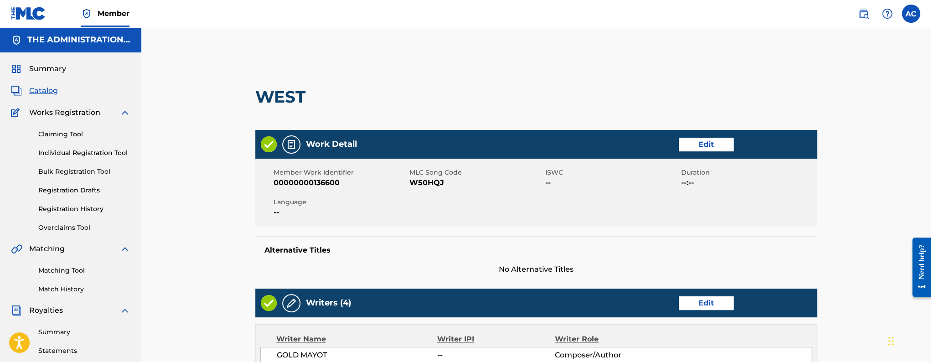
click at [42, 93] on span "Catalog" at bounding box center [43, 90] width 29 height 11
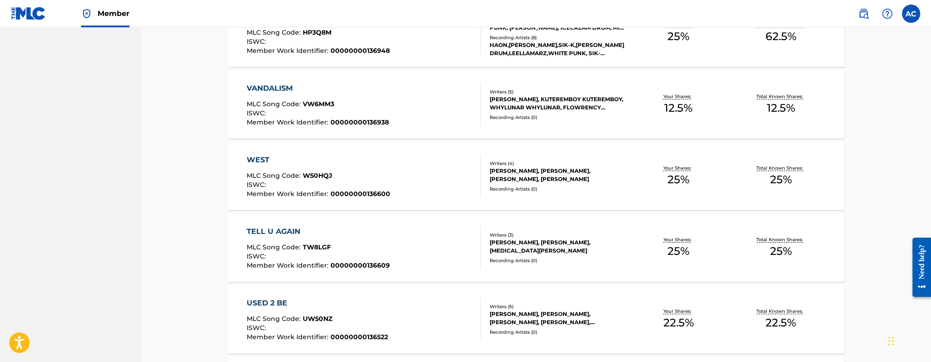
scroll to position [534, 0]
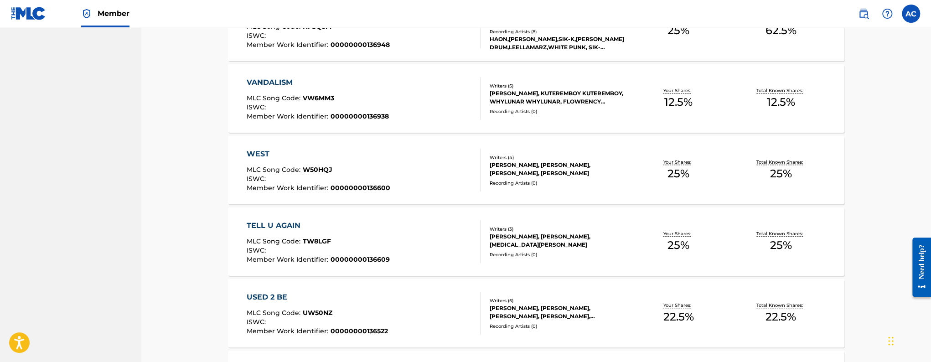
click at [342, 252] on div "ISWC :" at bounding box center [318, 251] width 143 height 9
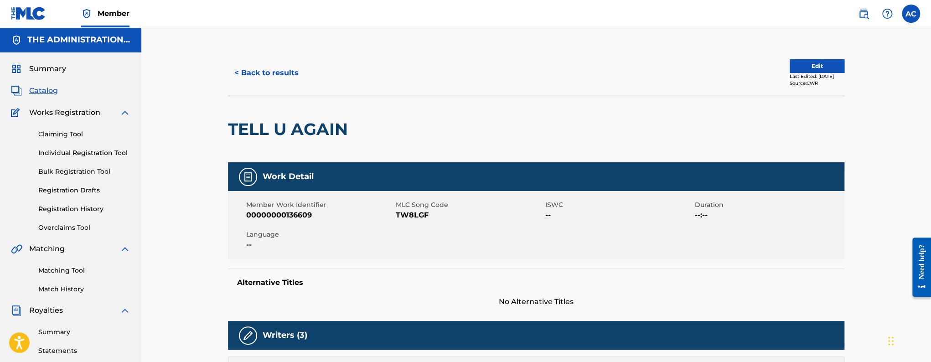
click at [276, 135] on h2 "TELL U AGAIN" at bounding box center [290, 129] width 124 height 21
copy div "TELL U AGAIN"
click at [795, 72] on button "Edit" at bounding box center [817, 66] width 55 height 14
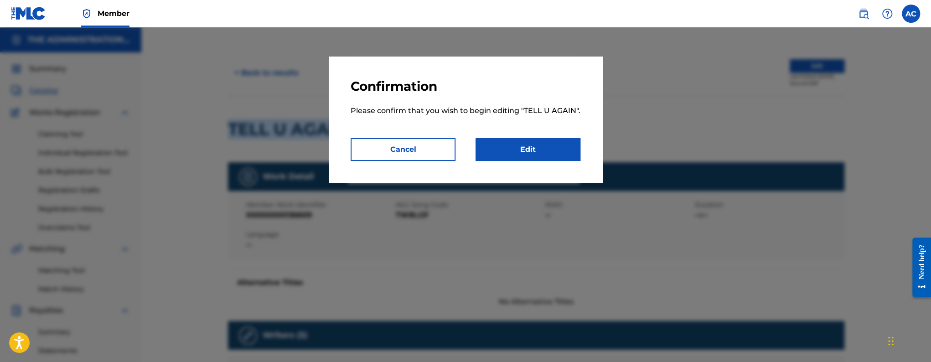
click at [550, 151] on link "Edit" at bounding box center [528, 149] width 105 height 23
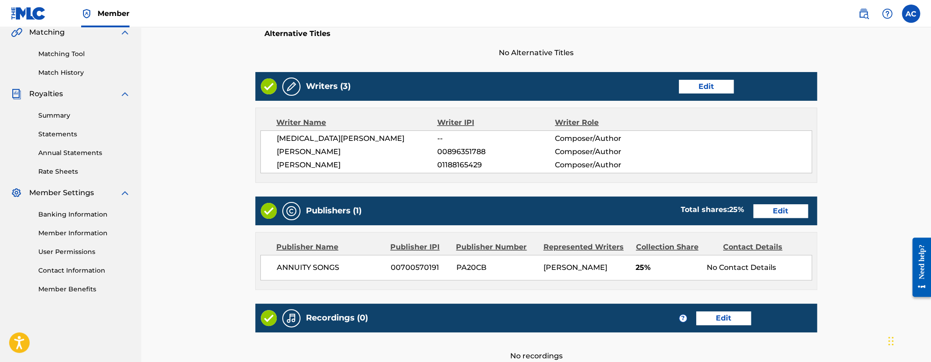
scroll to position [318, 0]
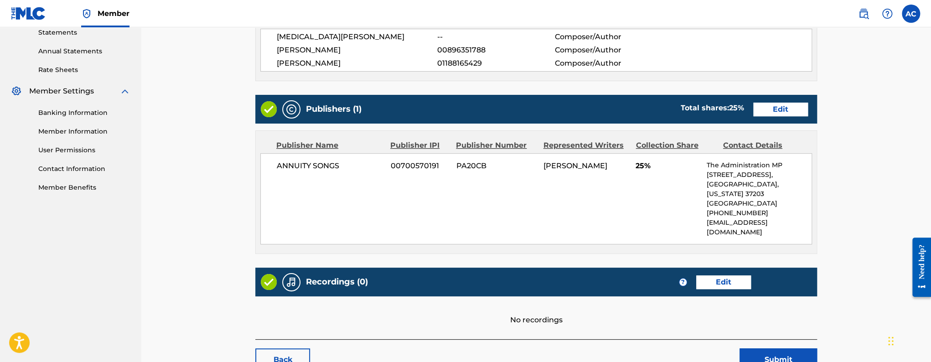
click at [722, 275] on link "Edit" at bounding box center [723, 282] width 55 height 14
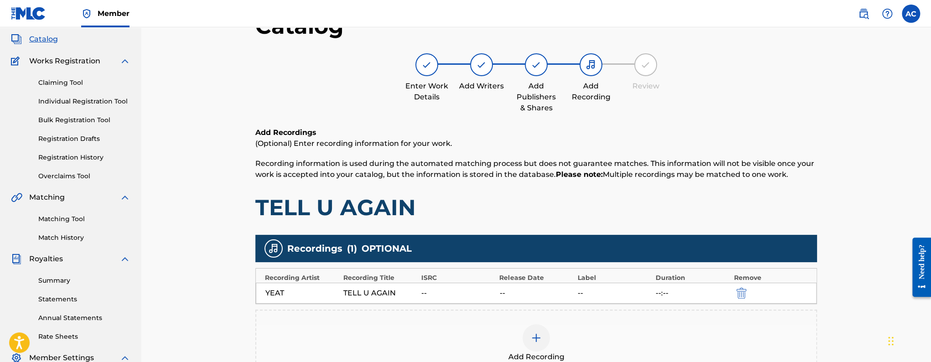
scroll to position [86, 0]
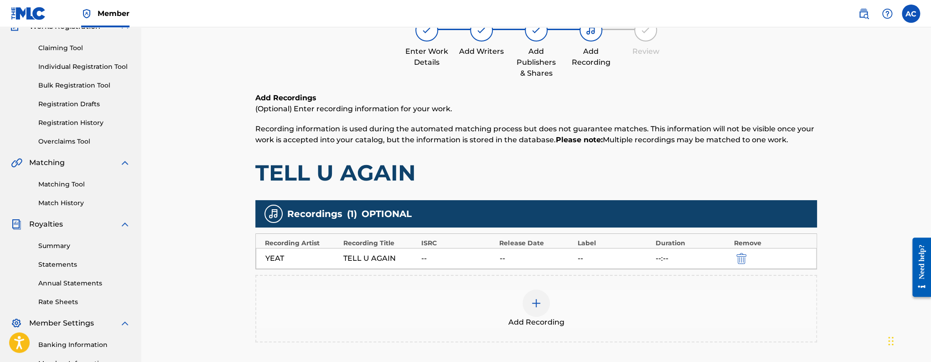
click at [375, 270] on div "Recordings ( 1 ) OPTIONAL Recording Artist Recording Title ISRC Release Date La…" at bounding box center [536, 271] width 562 height 142
click at [372, 263] on div "TELL U AGAIN" at bounding box center [379, 258] width 73 height 11
copy div "TELL U AGAIN"
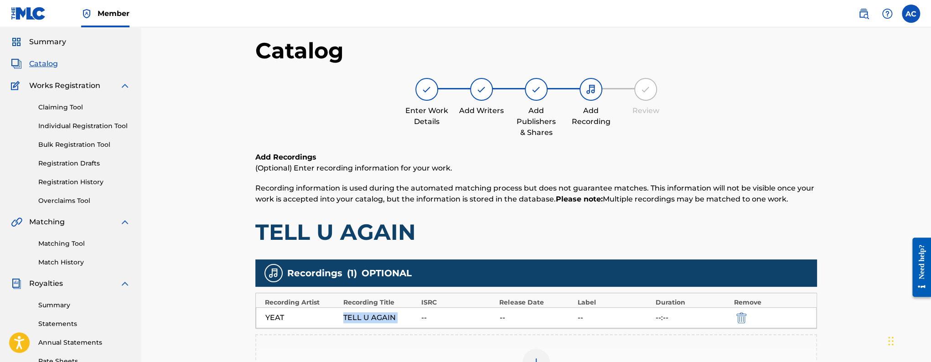
scroll to position [0, 0]
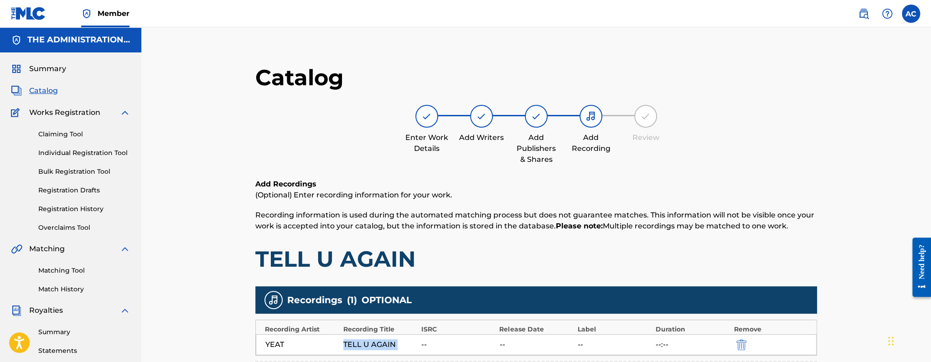
click at [50, 90] on span "Catalog" at bounding box center [43, 90] width 29 height 11
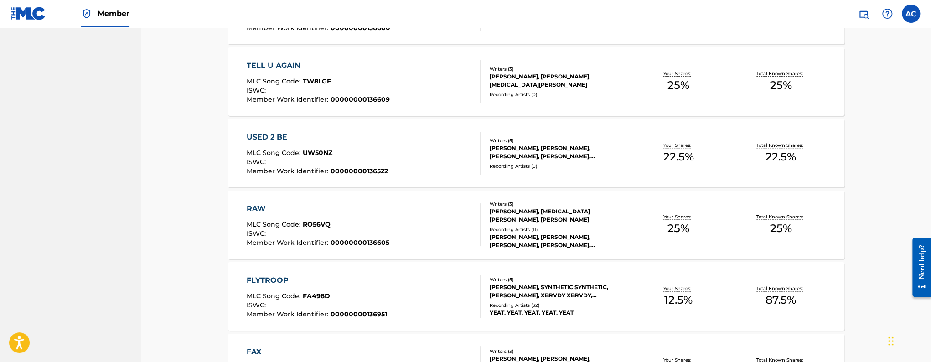
scroll to position [695, 0]
click at [317, 149] on span "UW50NZ" at bounding box center [318, 152] width 30 height 8
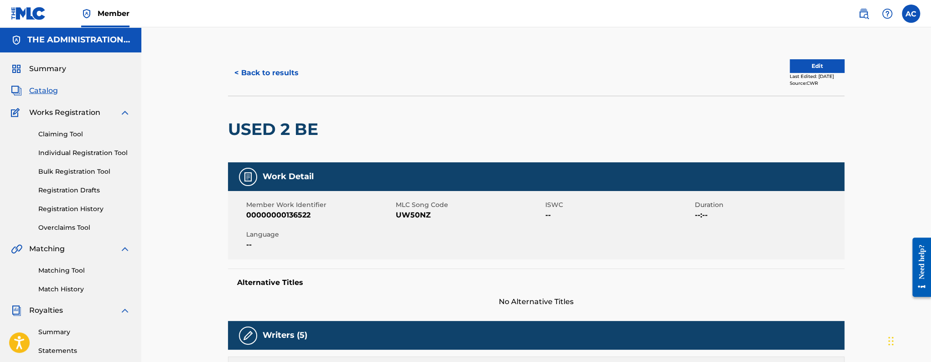
click at [242, 131] on h2 "USED 2 BE" at bounding box center [275, 129] width 95 height 21
copy div "USED 2 BE"
click at [271, 69] on button "< Back to results" at bounding box center [266, 73] width 77 height 23
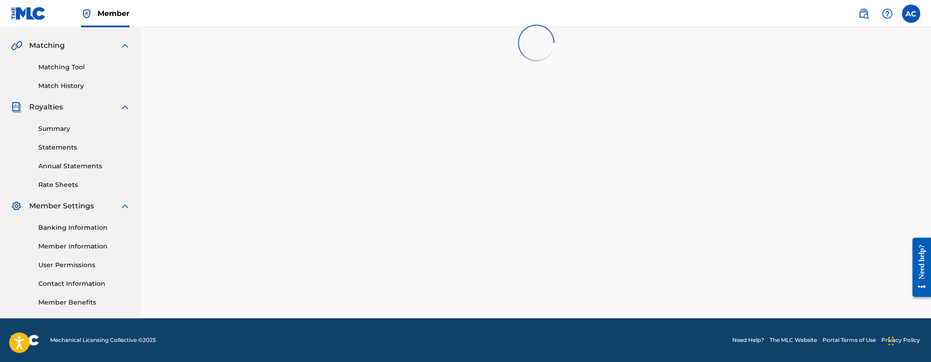
scroll to position [695, 0]
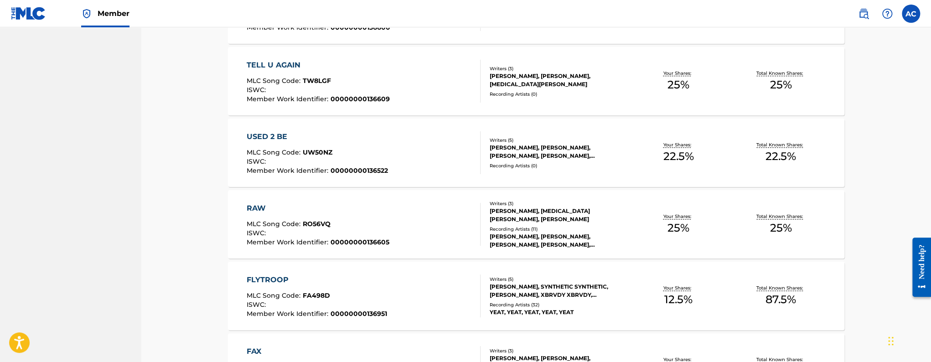
click at [359, 213] on div "RAW MLC Song Code : RO56VQ ISWC : Member Work Identifier : 00000000136605" at bounding box center [318, 224] width 143 height 43
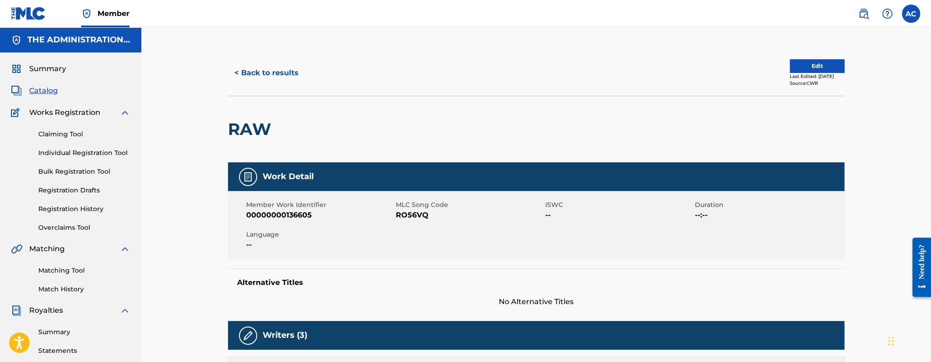
click at [263, 127] on h2 "RAW" at bounding box center [252, 129] width 48 height 21
copy div "RAW"
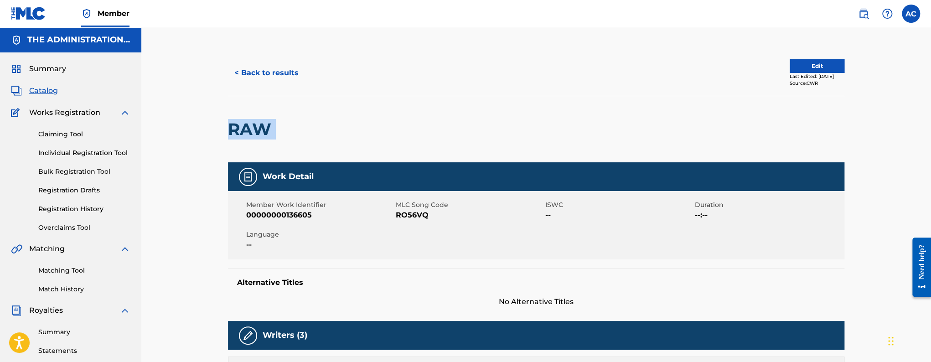
copy div "RAW"
click at [406, 217] on span "RO56VQ" at bounding box center [469, 215] width 147 height 11
copy span "RO56VQ"
click at [283, 73] on button "< Back to results" at bounding box center [266, 73] width 77 height 23
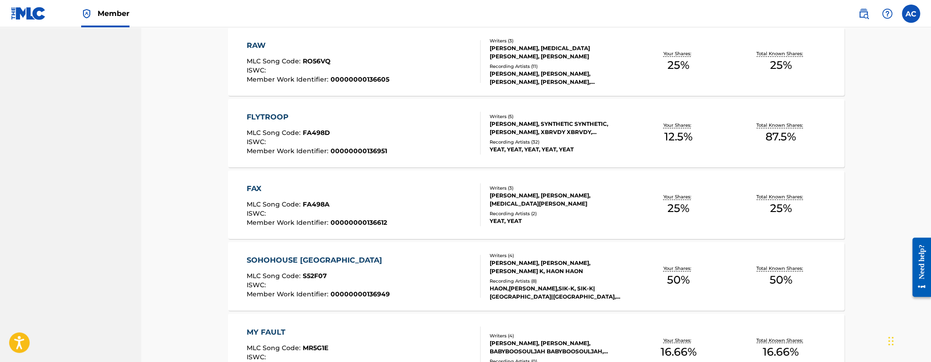
scroll to position [874, 0]
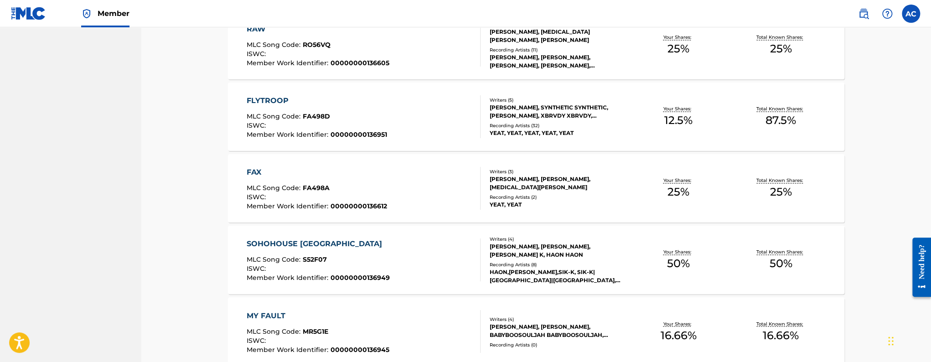
click at [372, 132] on span "00000000136951" at bounding box center [359, 134] width 57 height 8
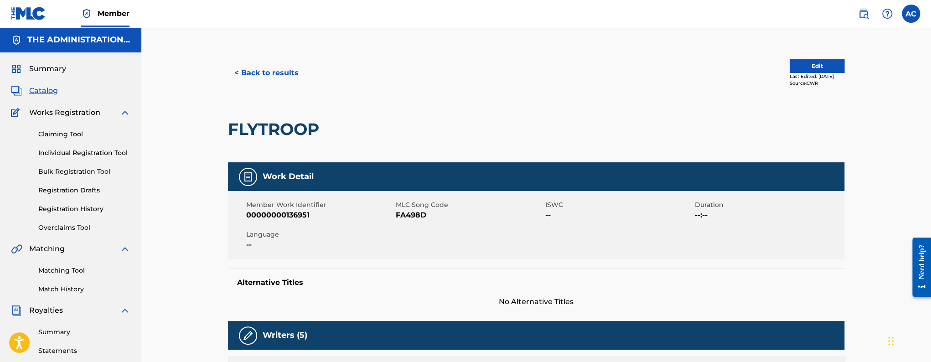
click at [283, 121] on h2 "FLYTROOP" at bounding box center [276, 129] width 96 height 21
copy h2 "FLYTROOP"
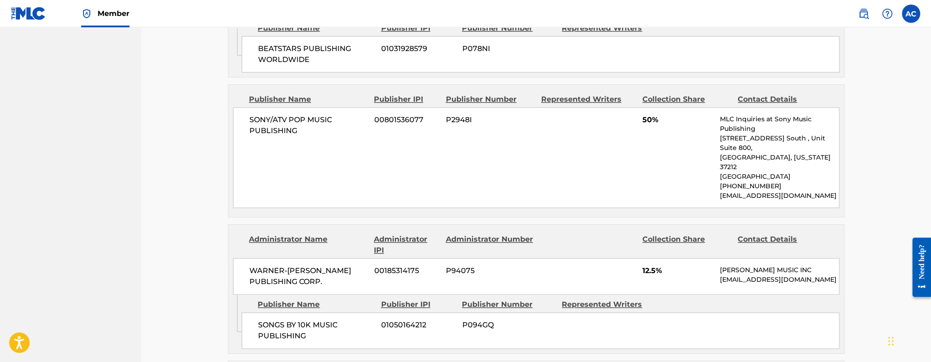
scroll to position [856, 0]
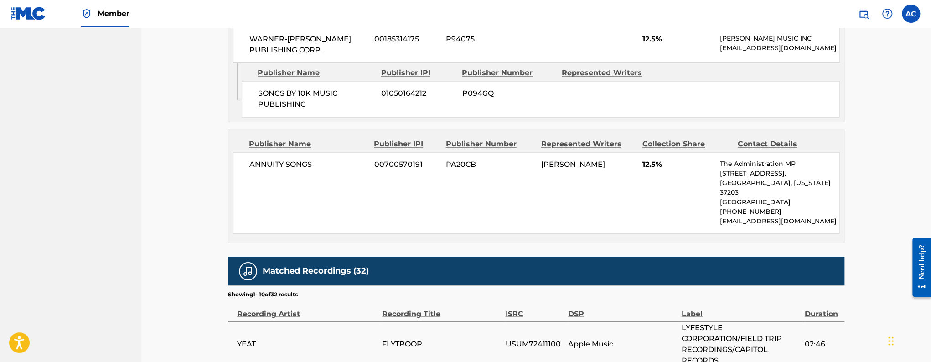
click at [526, 338] on span "USUM72411100" at bounding box center [534, 343] width 58 height 11
copy span "USUM72411100"
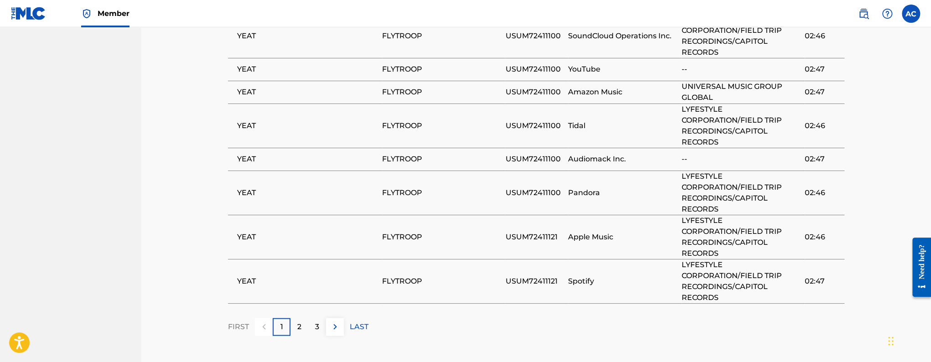
scroll to position [1153, 0]
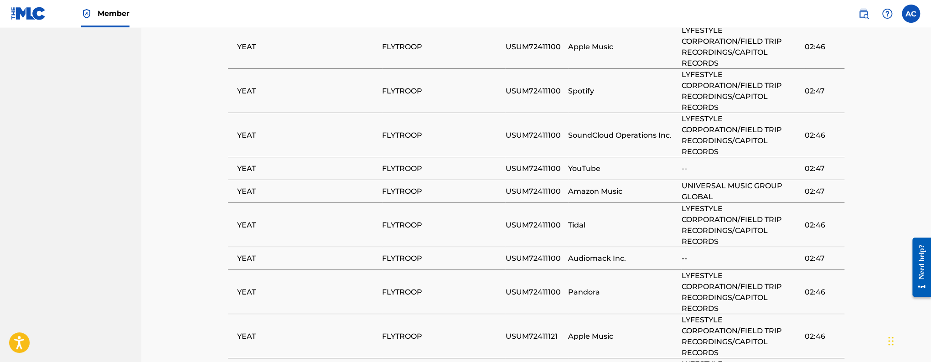
click at [521, 331] on span "USUM72411121" at bounding box center [534, 336] width 58 height 11
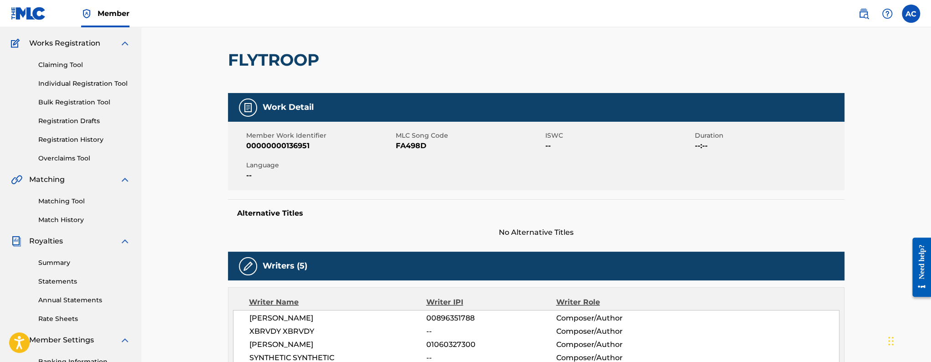
scroll to position [0, 0]
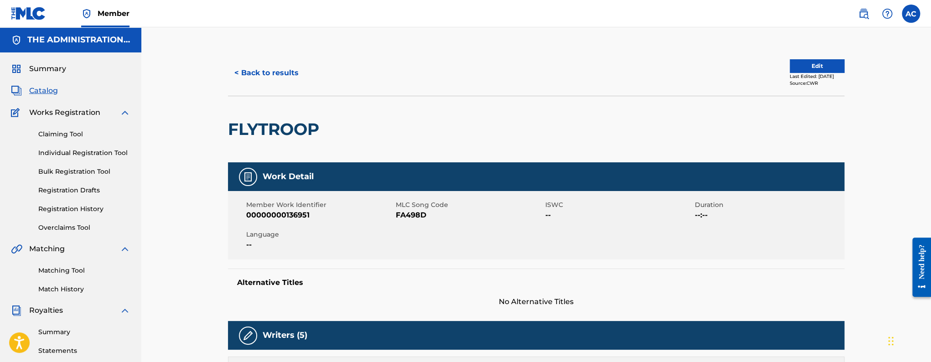
click at [277, 70] on button "< Back to results" at bounding box center [266, 73] width 77 height 23
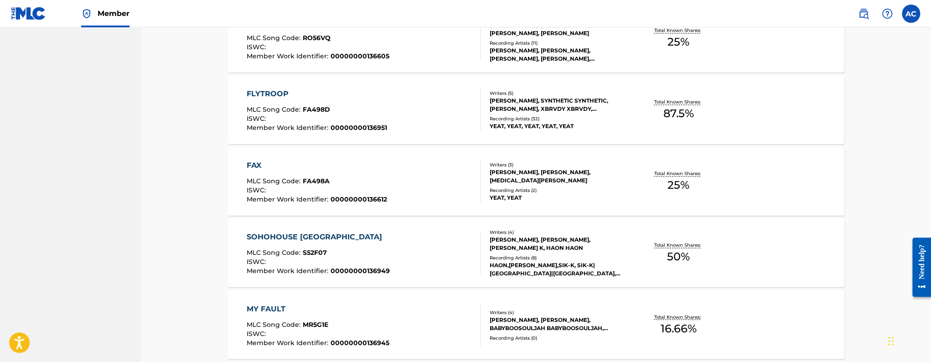
scroll to position [882, 0]
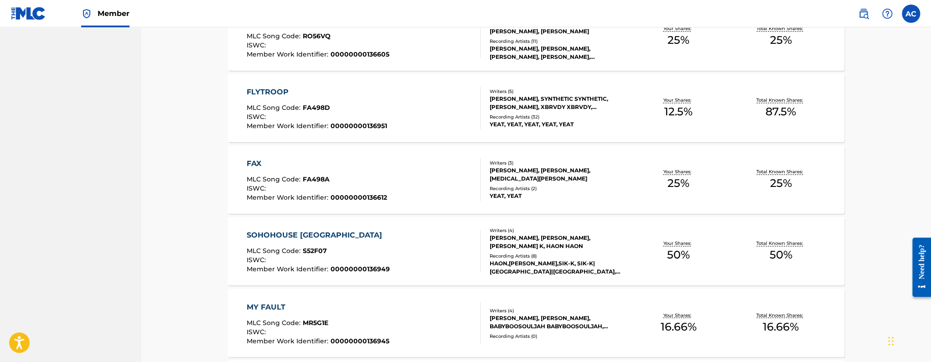
click at [339, 187] on div "ISWC :" at bounding box center [317, 189] width 140 height 9
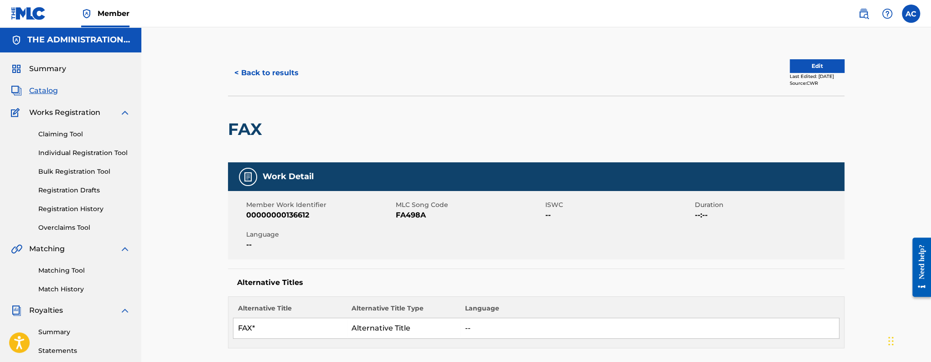
click at [246, 123] on h2 "FAX" at bounding box center [247, 129] width 39 height 21
click at [792, 71] on button "Edit" at bounding box center [817, 66] width 55 height 14
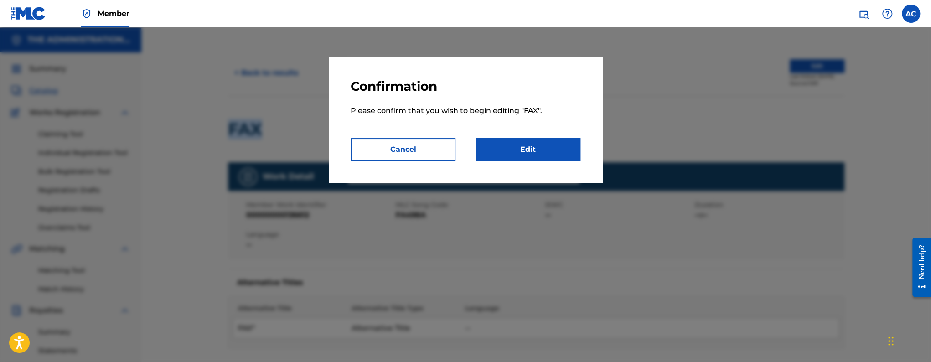
click at [549, 143] on link "Edit" at bounding box center [528, 149] width 105 height 23
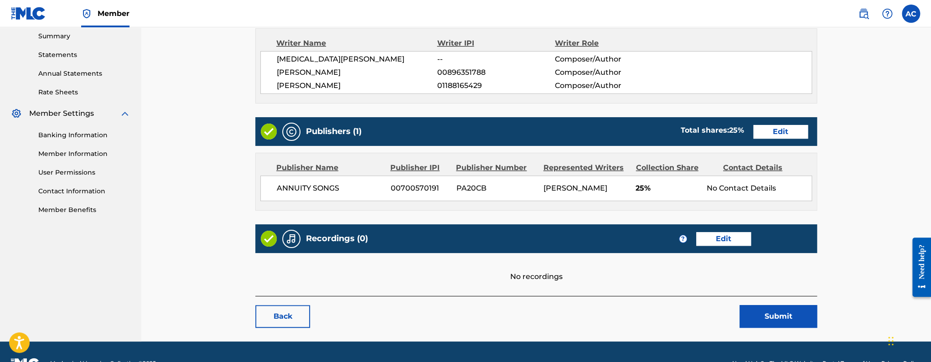
scroll to position [318, 0]
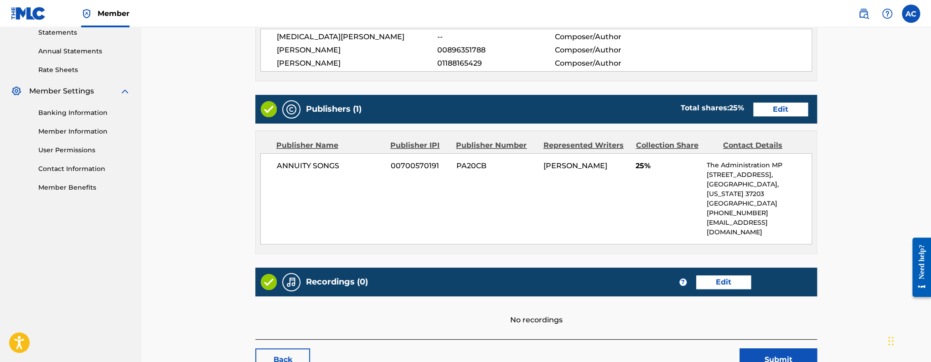
click at [712, 275] on link "Edit" at bounding box center [723, 282] width 55 height 14
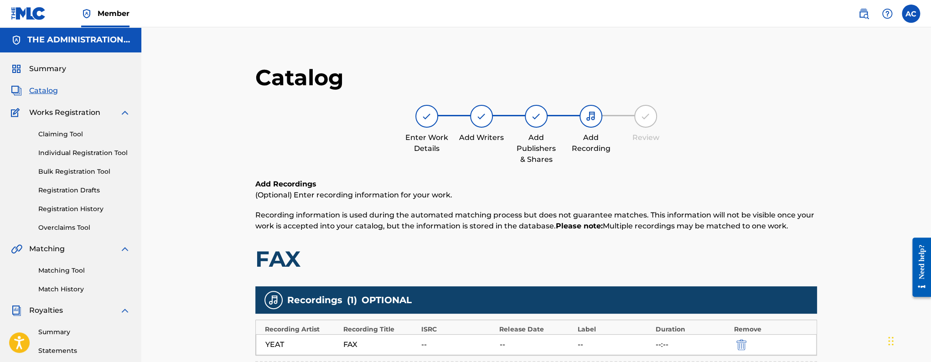
click at [43, 92] on span "Catalog" at bounding box center [43, 90] width 29 height 11
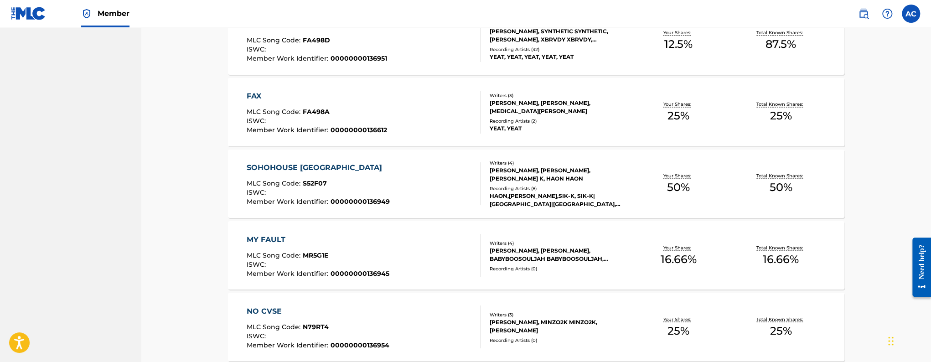
scroll to position [955, 0]
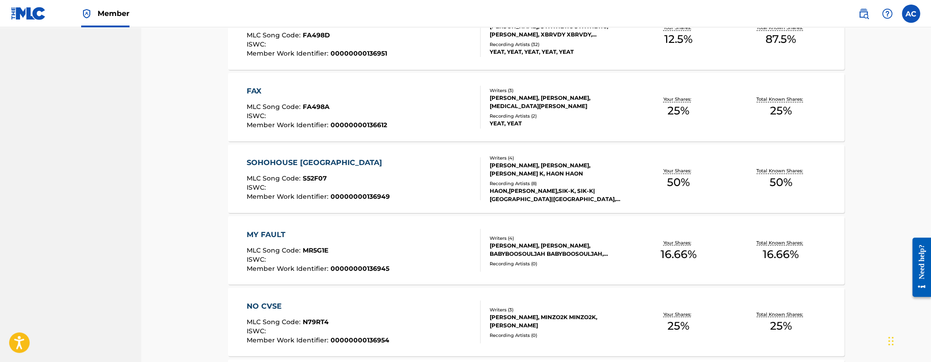
click at [383, 181] on div "MLC Song Code : S52F07" at bounding box center [318, 179] width 143 height 9
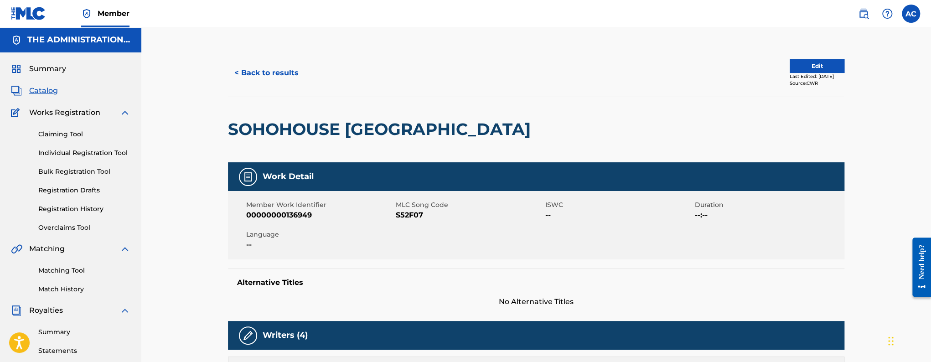
click at [250, 129] on h2 "SOHOHOUSE [GEOGRAPHIC_DATA]" at bounding box center [381, 129] width 307 height 21
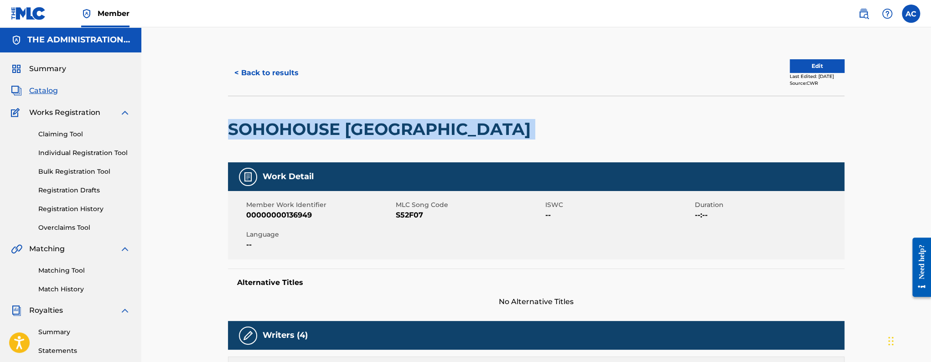
click at [250, 129] on h2 "SOHOHOUSE [GEOGRAPHIC_DATA]" at bounding box center [381, 129] width 307 height 21
click at [258, 78] on button "< Back to results" at bounding box center [266, 73] width 77 height 23
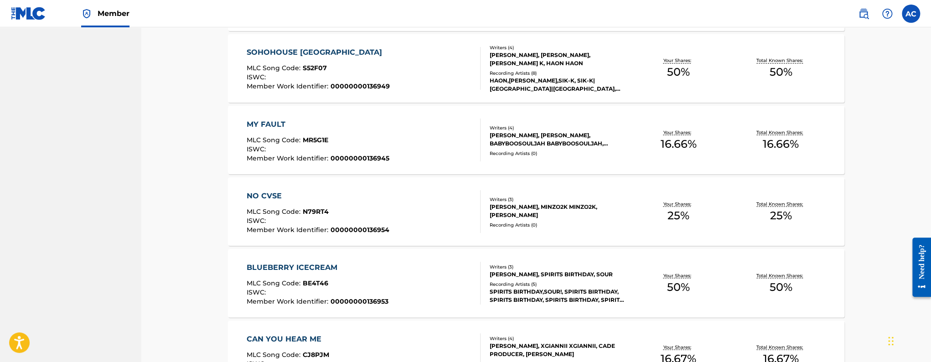
scroll to position [1111, 0]
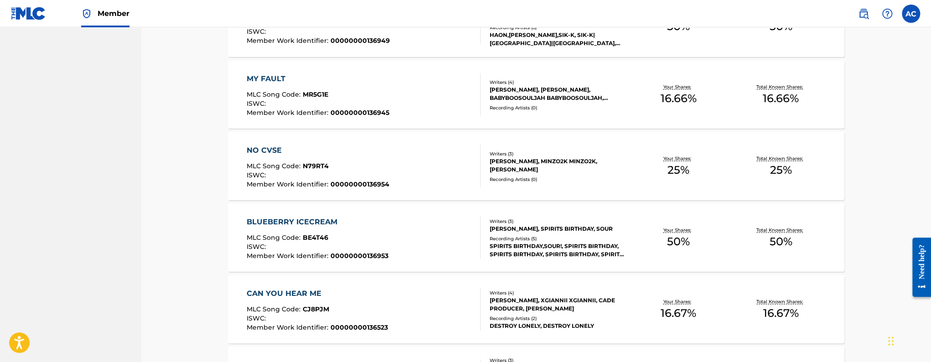
click at [386, 107] on div "MY FAULT MLC Song Code : MR5G1E ISWC : Member Work Identifier : 00000000136945" at bounding box center [364, 94] width 234 height 43
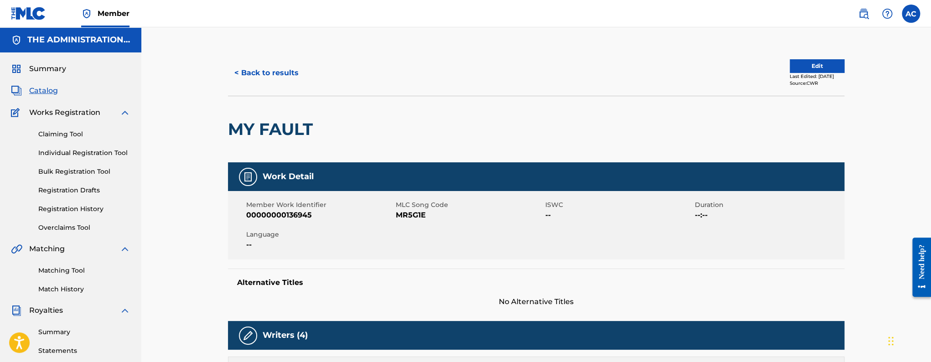
click at [282, 124] on h2 "MY FAULT" at bounding box center [272, 129] width 89 height 21
click at [798, 69] on button "Edit" at bounding box center [817, 66] width 55 height 14
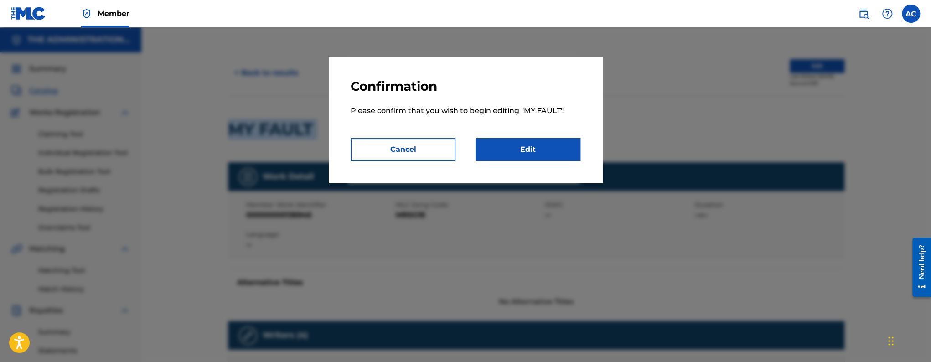
click at [522, 149] on link "Edit" at bounding box center [528, 149] width 105 height 23
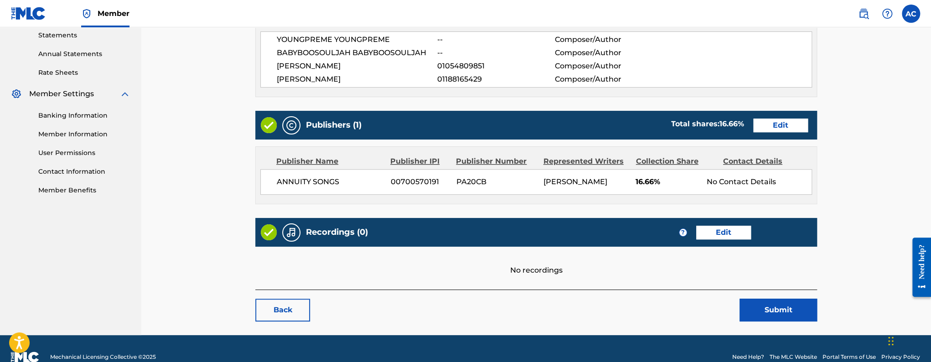
scroll to position [332, 0]
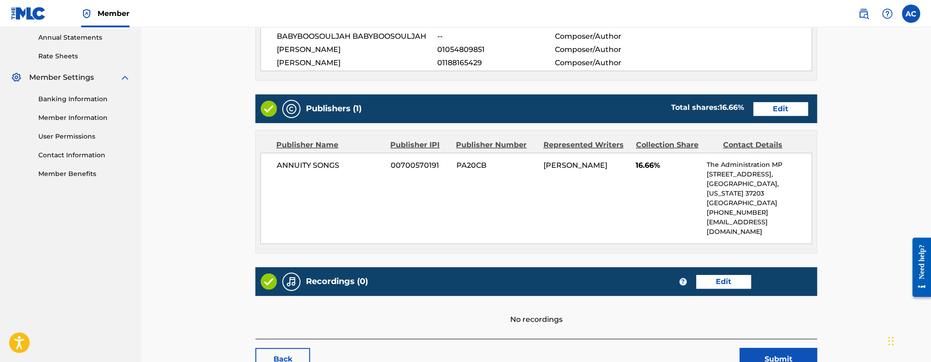
click at [708, 275] on link "Edit" at bounding box center [723, 282] width 55 height 14
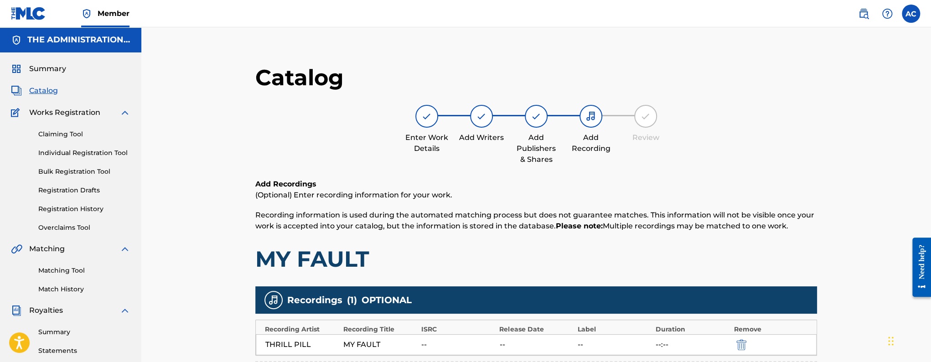
click at [41, 92] on span "Catalog" at bounding box center [43, 90] width 29 height 11
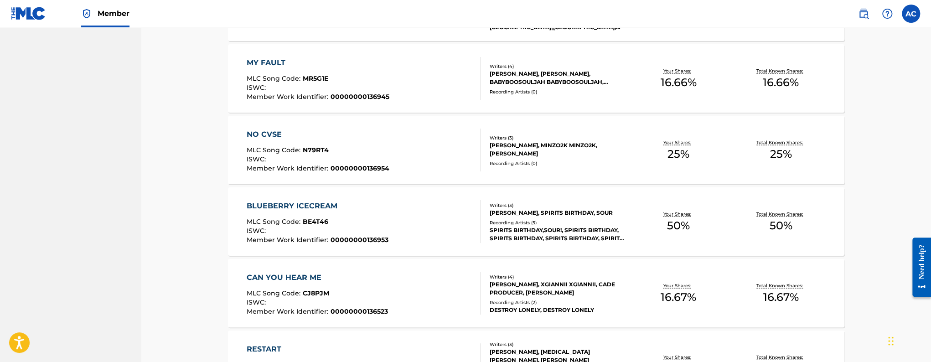
scroll to position [1081, 0]
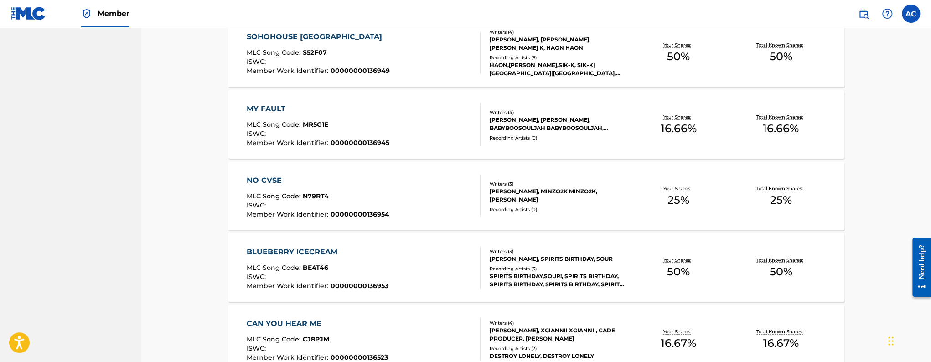
click at [364, 194] on div "MLC Song Code : N79RT4" at bounding box center [318, 196] width 143 height 9
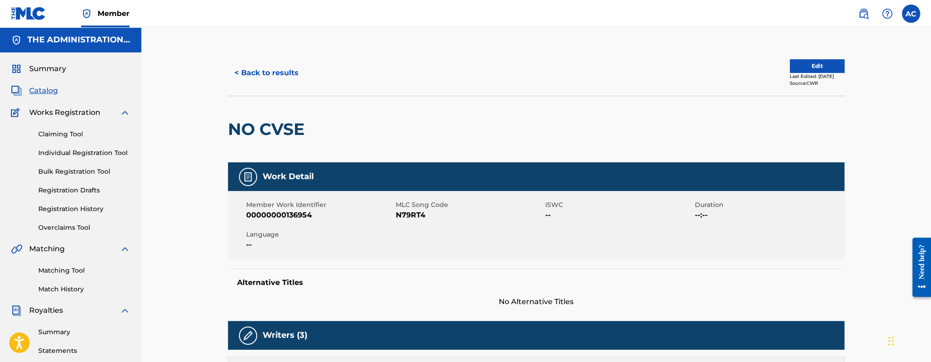
click at [272, 135] on h2 "NO CVSE" at bounding box center [268, 129] width 81 height 21
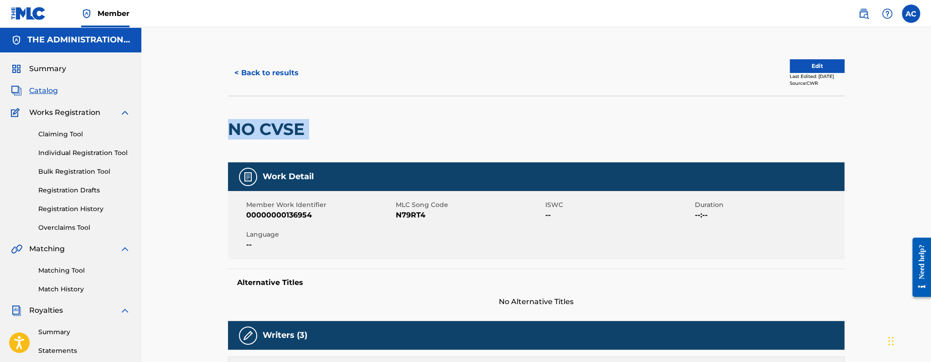
click at [272, 135] on h2 "NO CVSE" at bounding box center [268, 129] width 81 height 21
click at [814, 62] on button "Edit" at bounding box center [817, 66] width 55 height 14
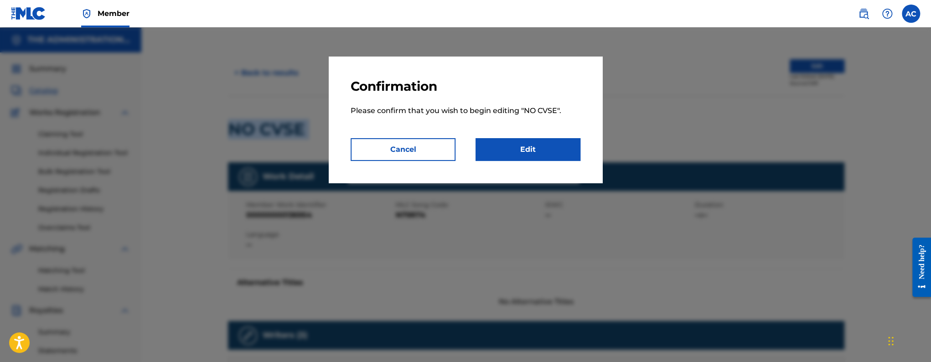
click at [542, 145] on link "Edit" at bounding box center [528, 149] width 105 height 23
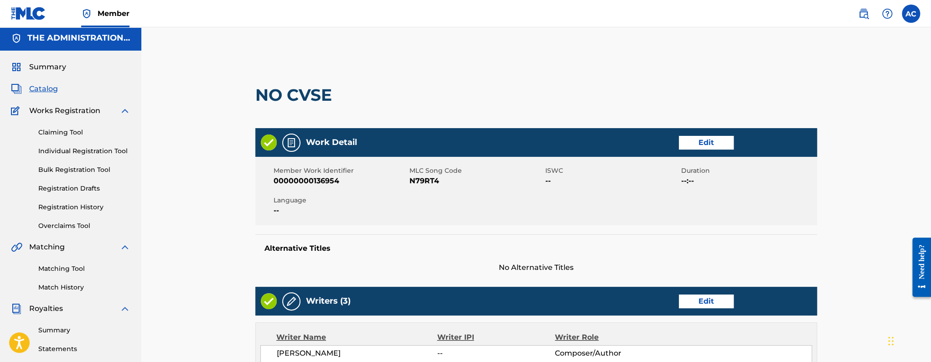
scroll to position [318, 0]
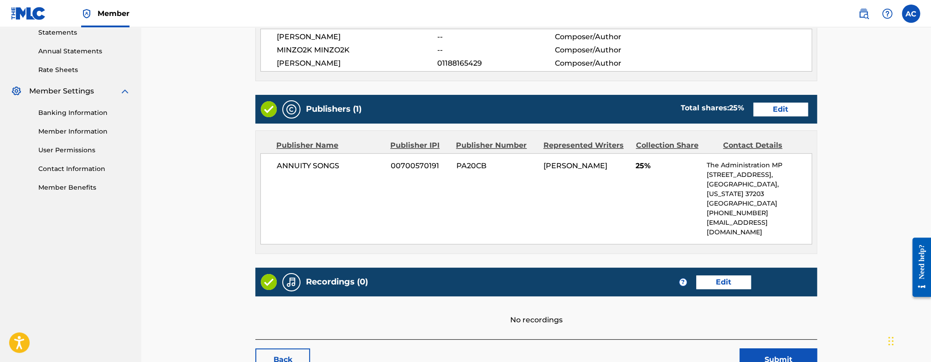
click at [706, 275] on link "Edit" at bounding box center [723, 282] width 55 height 14
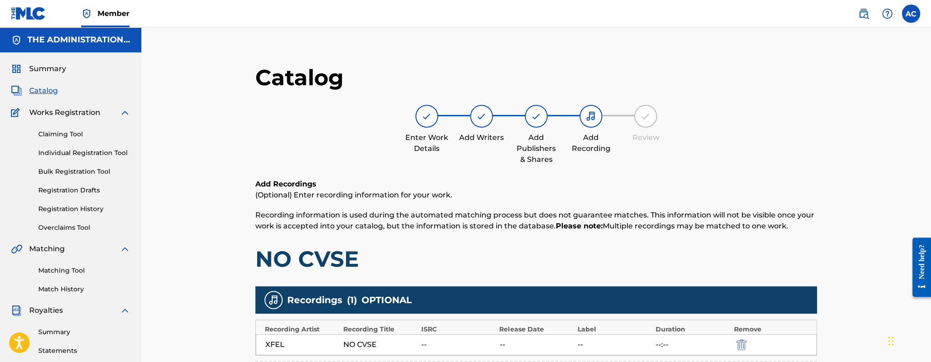
click at [43, 93] on span "Catalog" at bounding box center [43, 90] width 29 height 11
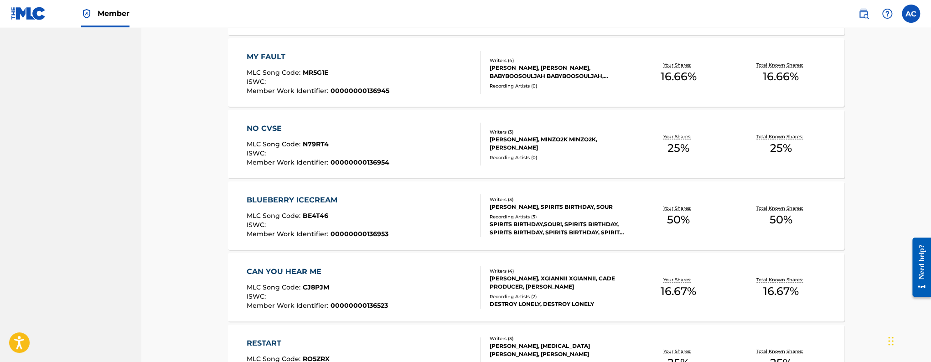
scroll to position [1158, 0]
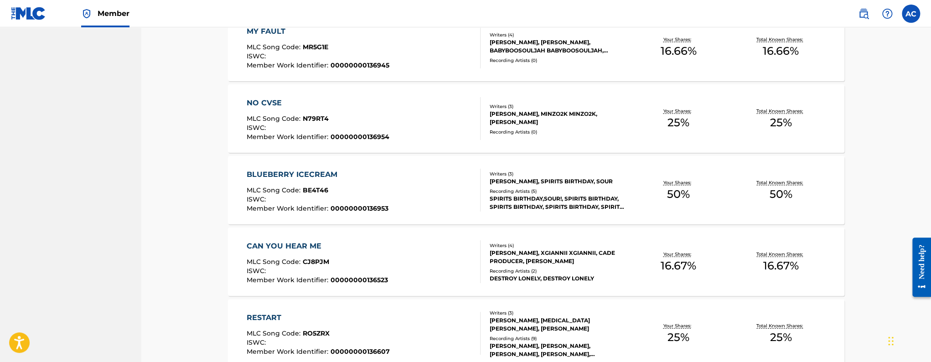
click at [399, 187] on div "BLUEBERRY ICECREAM MLC Song Code : BE4T46 ISWC : Member Work Identifier : 00000…" at bounding box center [364, 190] width 234 height 43
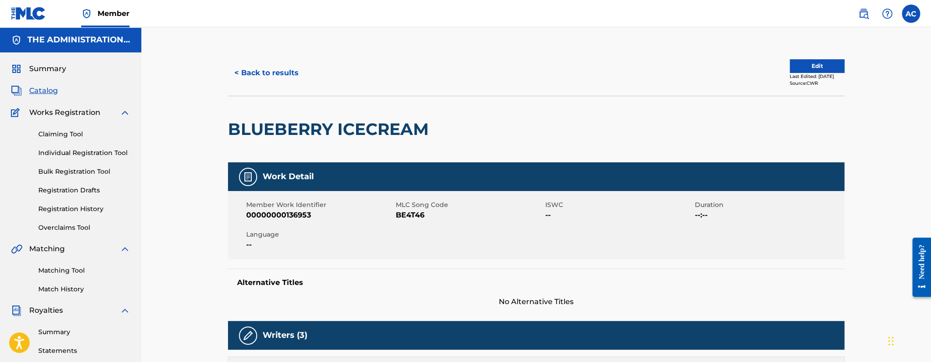
click at [268, 122] on h2 "BLUEBERRY ICECREAM" at bounding box center [330, 129] width 205 height 21
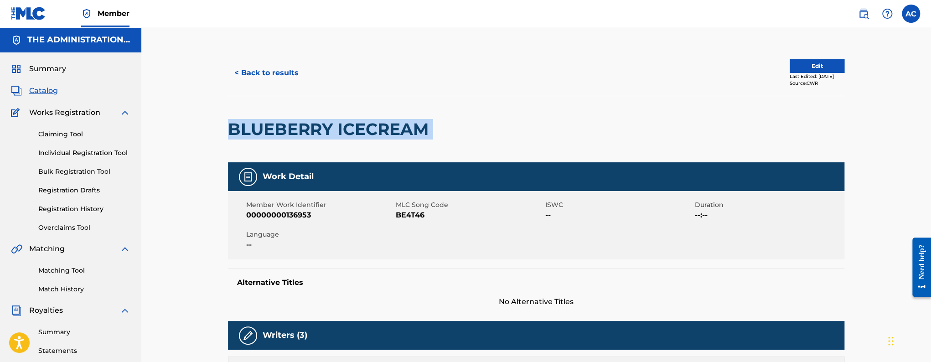
click at [268, 122] on h2 "BLUEBERRY ICECREAM" at bounding box center [330, 129] width 205 height 21
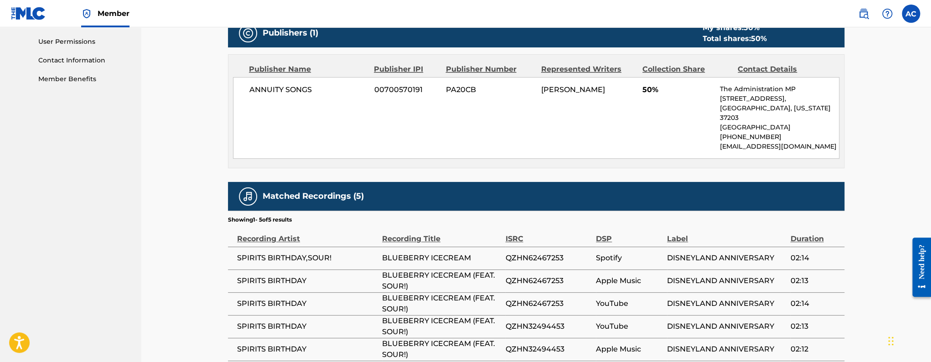
scroll to position [432, 0]
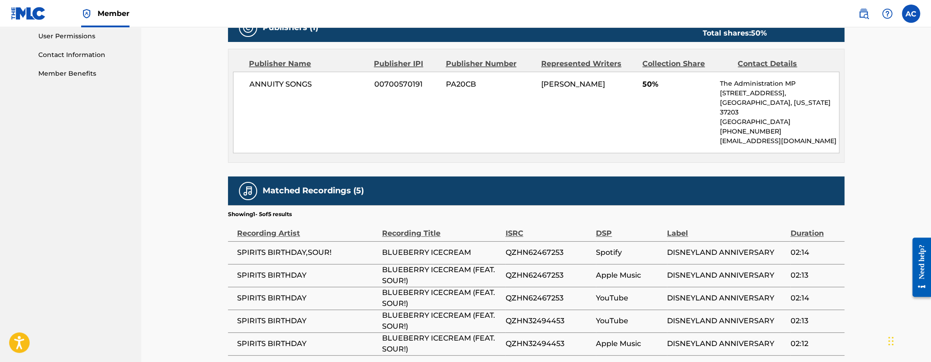
click at [527, 247] on span "QZHN62467253" at bounding box center [548, 252] width 86 height 11
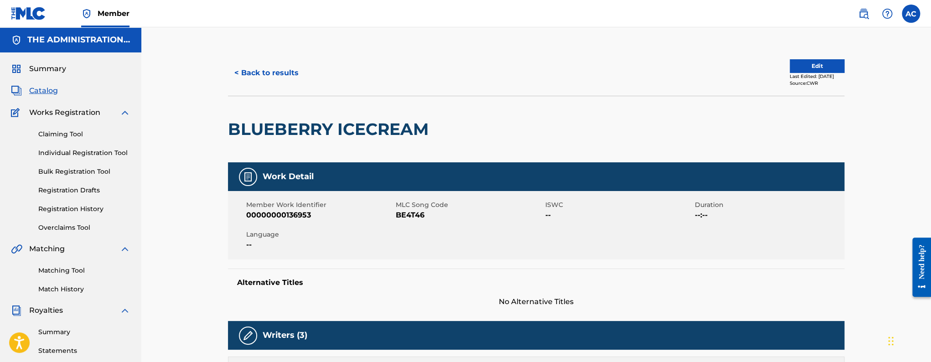
click at [275, 71] on button "< Back to results" at bounding box center [266, 73] width 77 height 23
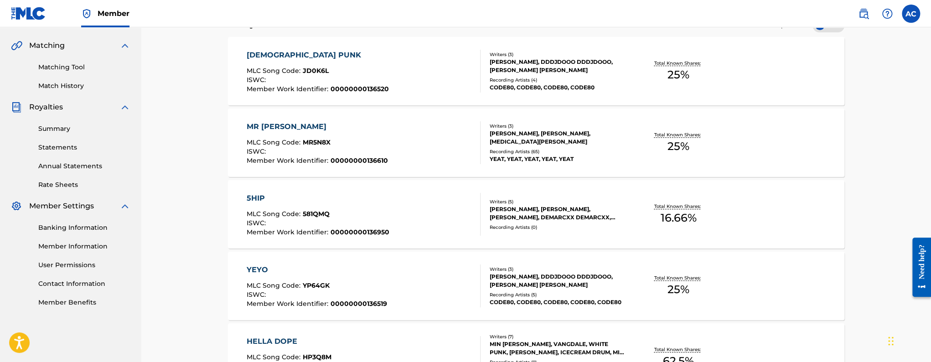
scroll to position [1158, 0]
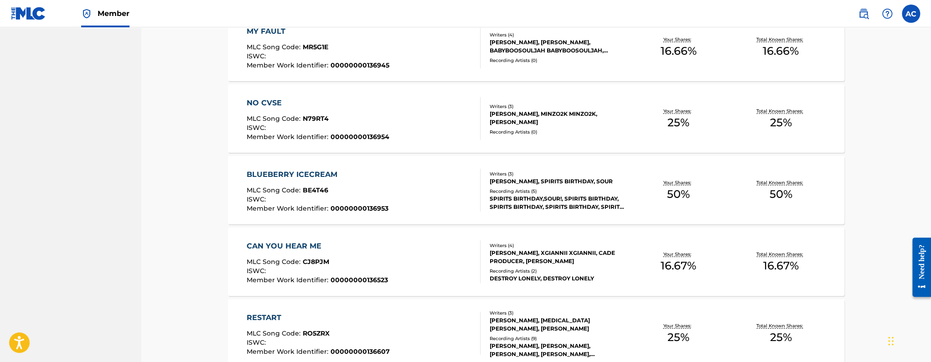
click at [385, 235] on div "CAN YOU HEAR ME MLC Song Code : CJ8PJM ISWC : Member Work Identifier : 00000000…" at bounding box center [536, 262] width 617 height 68
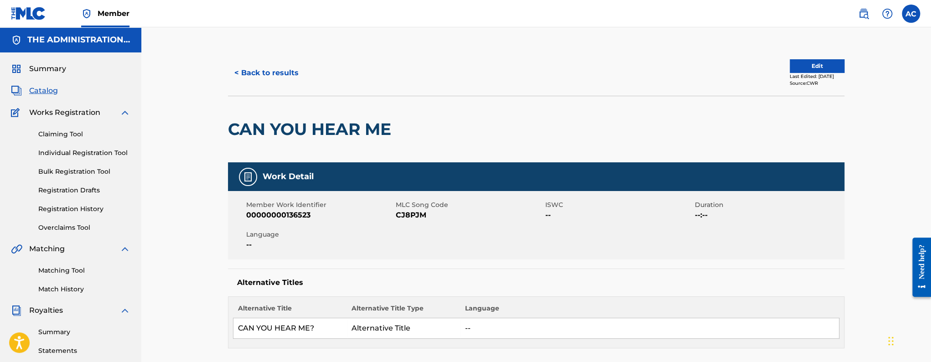
click at [330, 125] on h2 "CAN YOU HEAR ME" at bounding box center [312, 129] width 168 height 21
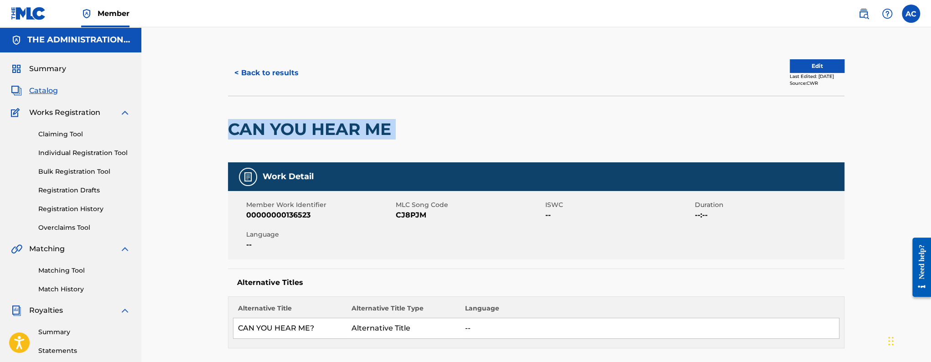
click at [330, 125] on h2 "CAN YOU HEAR ME" at bounding box center [312, 129] width 168 height 21
click at [821, 61] on button "Edit" at bounding box center [817, 66] width 55 height 14
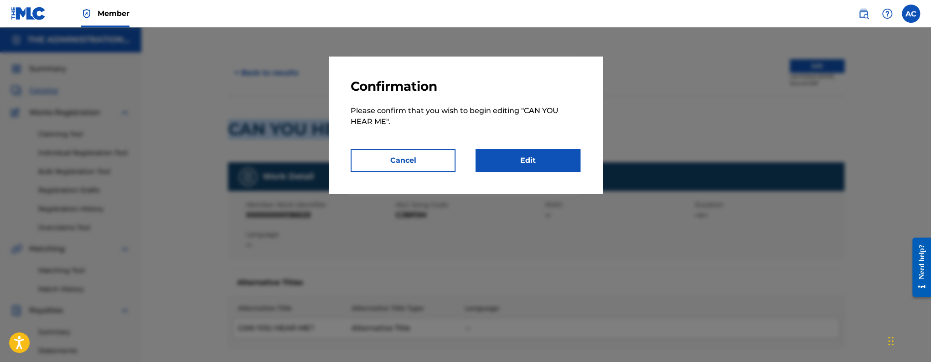
click at [525, 154] on link "Edit" at bounding box center [528, 160] width 105 height 23
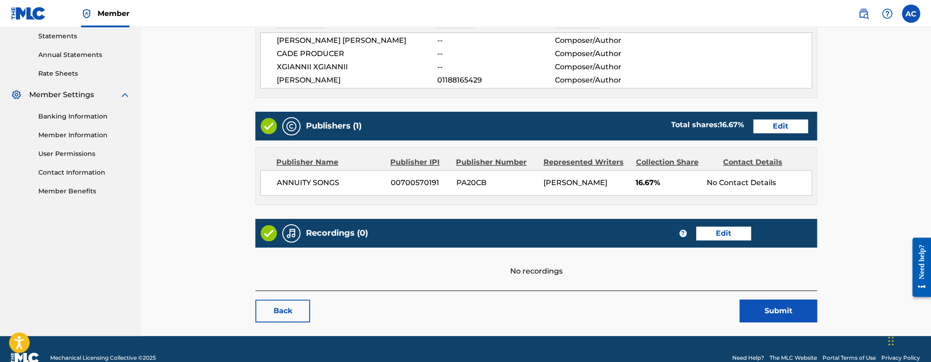
scroll to position [332, 0]
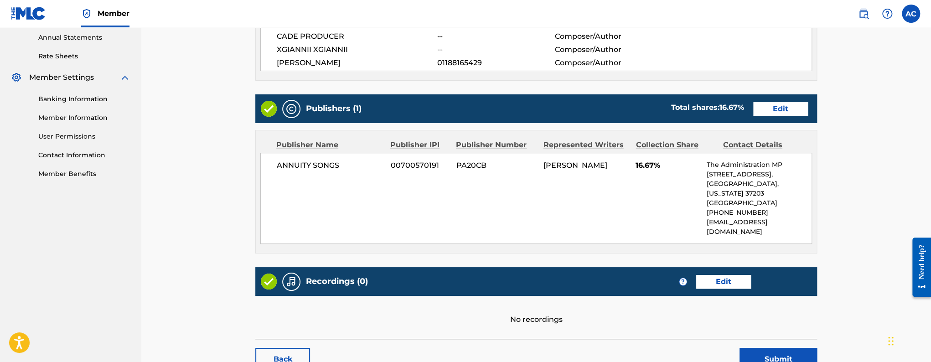
click at [710, 275] on link "Edit" at bounding box center [723, 282] width 55 height 14
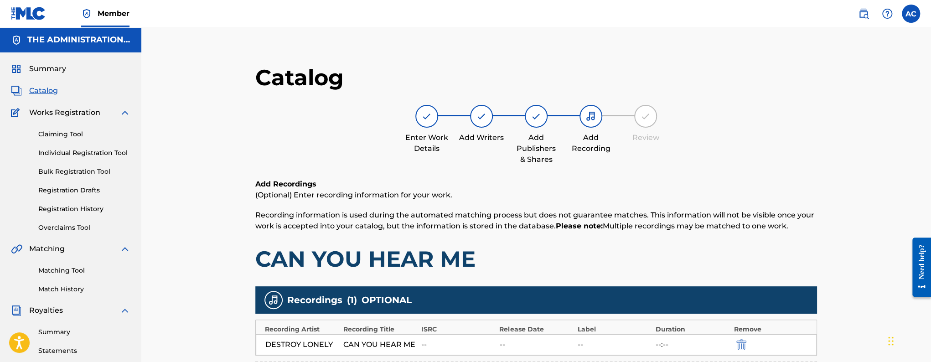
click at [49, 89] on span "Catalog" at bounding box center [43, 90] width 29 height 11
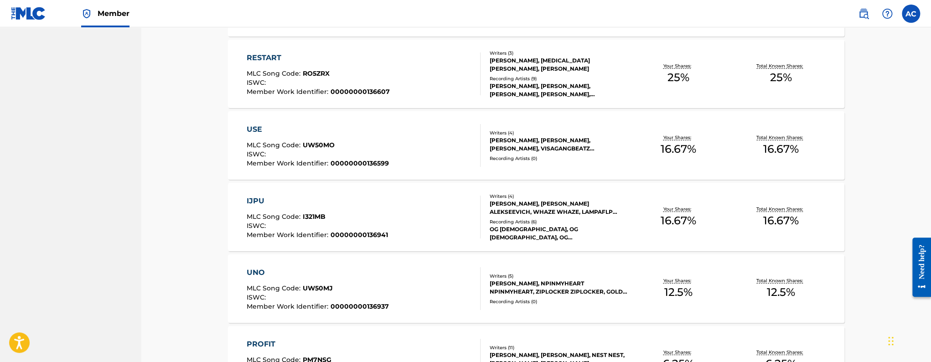
scroll to position [1364, 0]
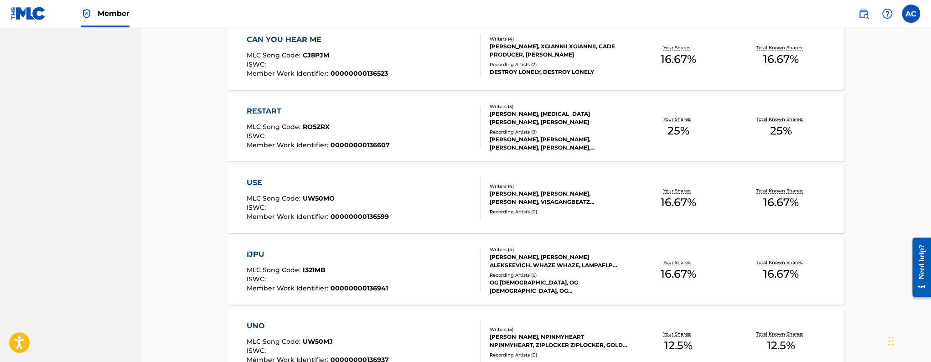
click at [354, 131] on div "MLC Song Code : RO5ZRX" at bounding box center [318, 128] width 143 height 9
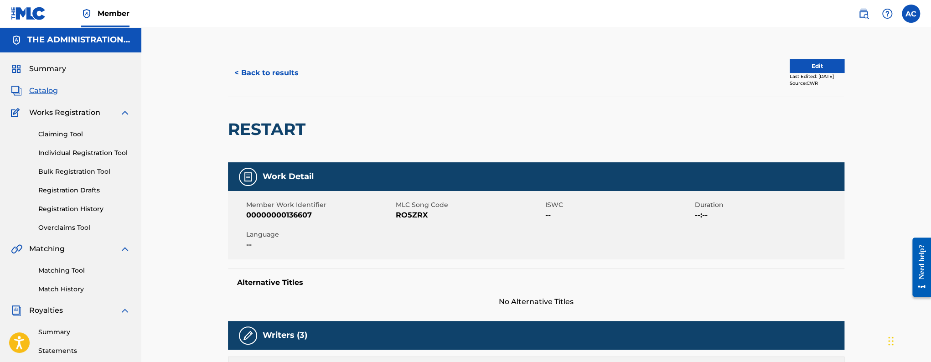
click at [260, 128] on h2 "RESTART" at bounding box center [269, 129] width 82 height 21
click at [259, 78] on button "< Back to results" at bounding box center [266, 73] width 77 height 23
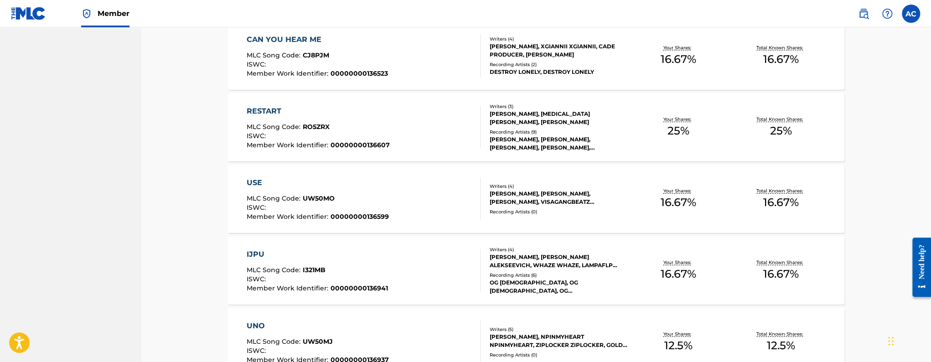
scroll to position [1371, 0]
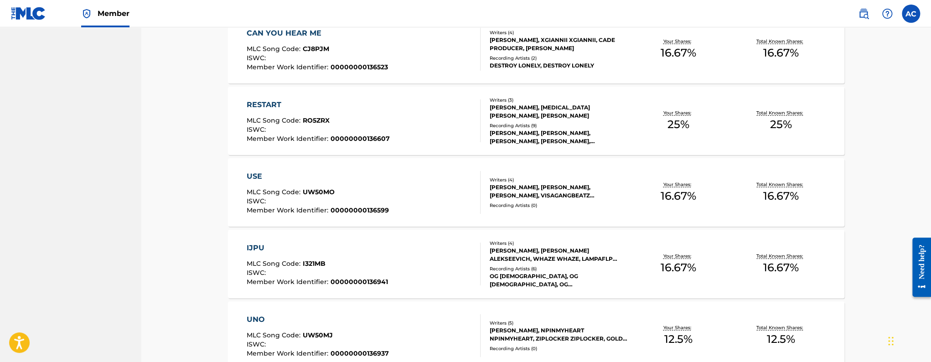
click at [316, 218] on div "USE MLC Song Code : UW50MO ISWC : Member Work Identifier : 00000000136599 Write…" at bounding box center [536, 192] width 617 height 68
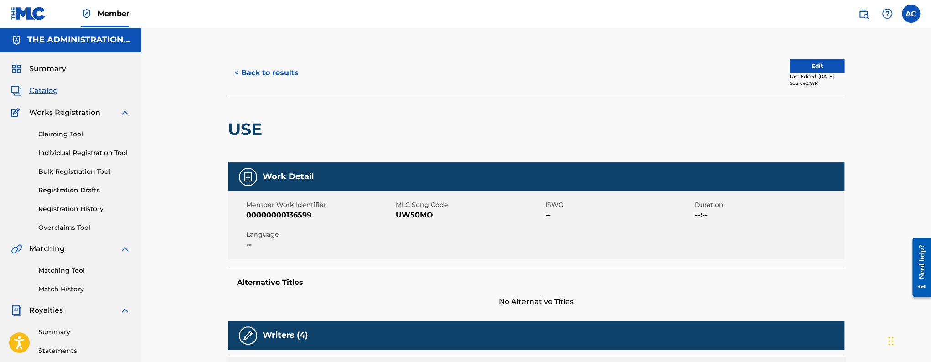
click at [249, 134] on h2 "USE" at bounding box center [247, 129] width 39 height 21
click at [799, 66] on button "Edit" at bounding box center [817, 66] width 55 height 14
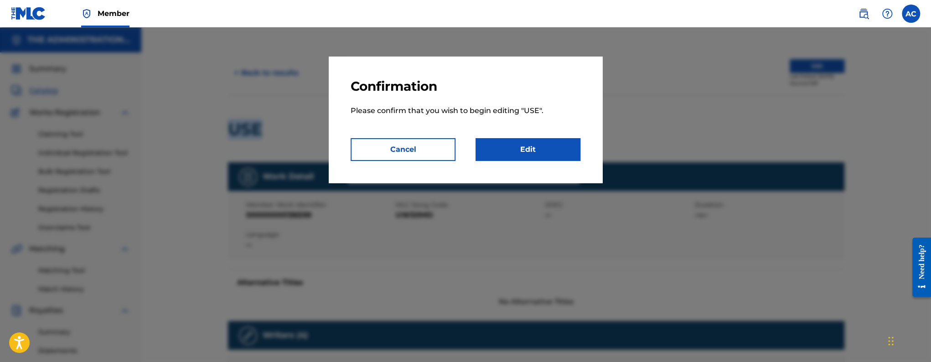
click at [567, 145] on link "Edit" at bounding box center [528, 149] width 105 height 23
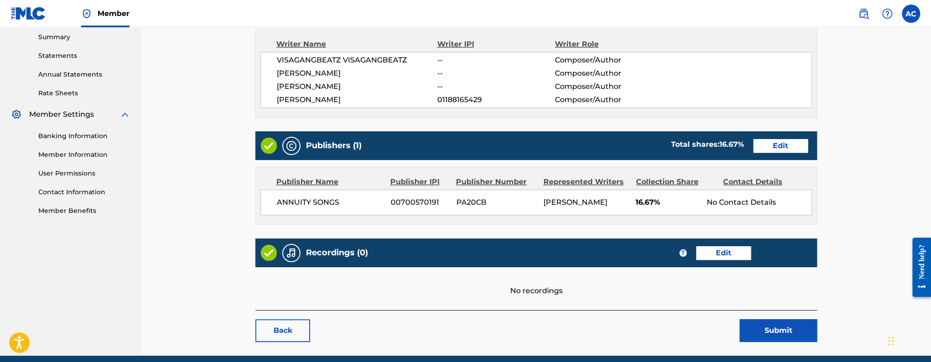
scroll to position [343, 0]
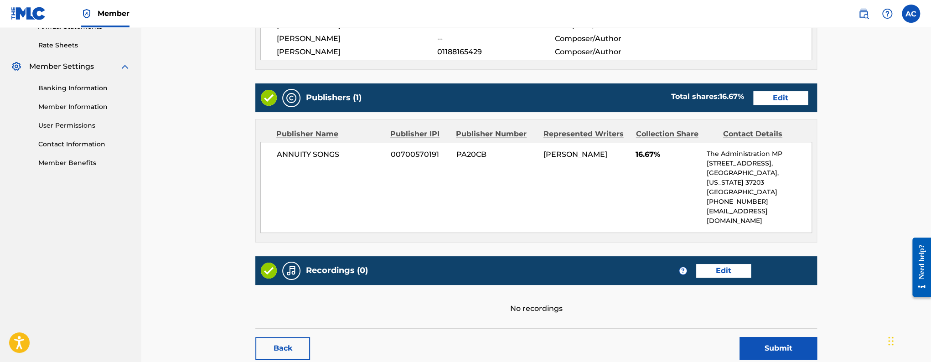
click at [721, 264] on link "Edit" at bounding box center [723, 271] width 55 height 14
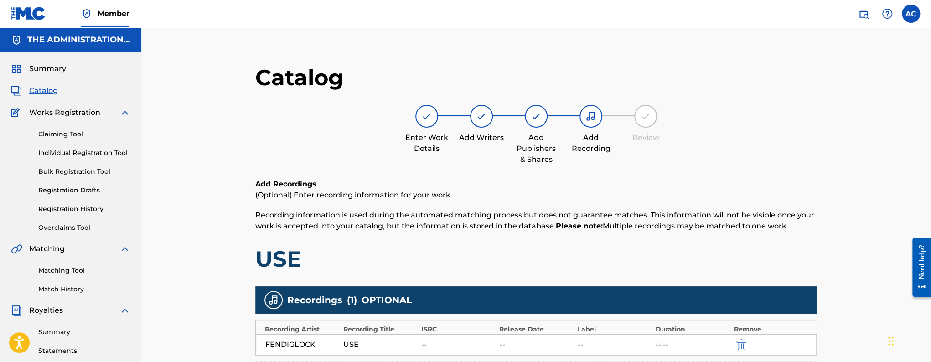
click at [41, 93] on span "Catalog" at bounding box center [43, 90] width 29 height 11
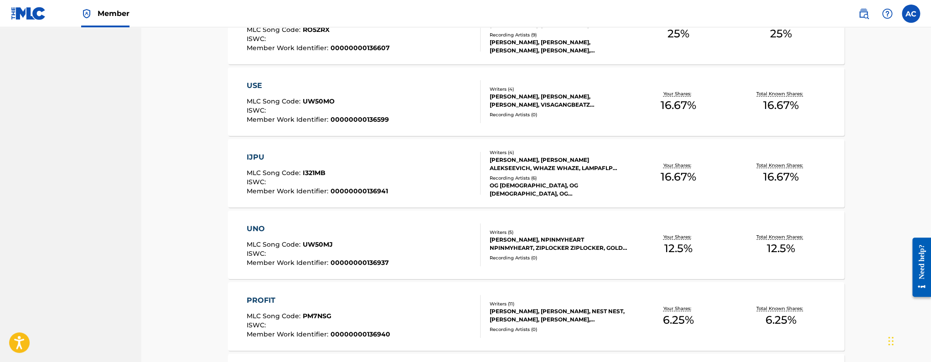
scroll to position [1343, 0]
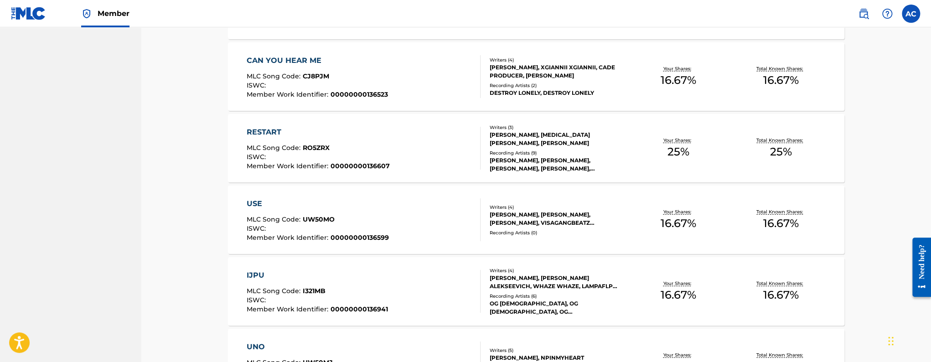
click at [364, 265] on div "IJPU MLC Song Code : I321MB ISWC : Member Work Identifier : 00000000136941 Writ…" at bounding box center [536, 291] width 617 height 68
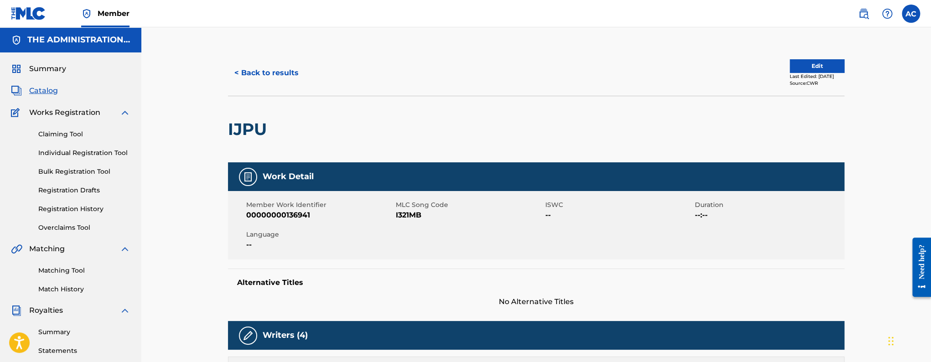
click at [268, 128] on h2 "IJPU" at bounding box center [249, 129] width 43 height 21
click at [267, 128] on h2 "IJPU" at bounding box center [249, 129] width 43 height 21
click at [250, 129] on h2 "IJPU" at bounding box center [249, 129] width 43 height 21
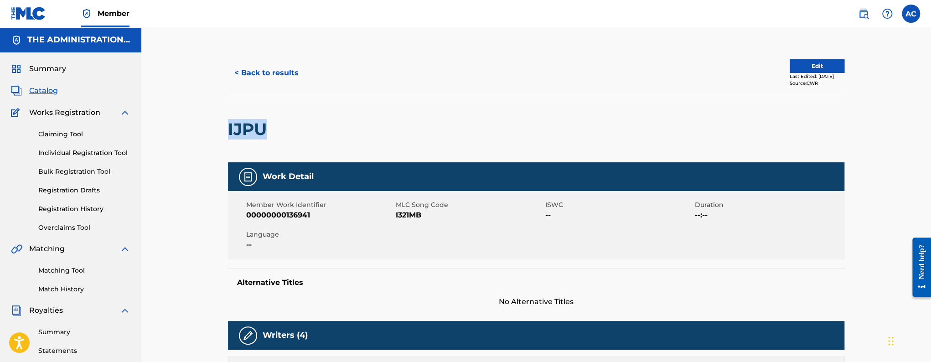
click at [250, 129] on h2 "IJPU" at bounding box center [249, 129] width 43 height 21
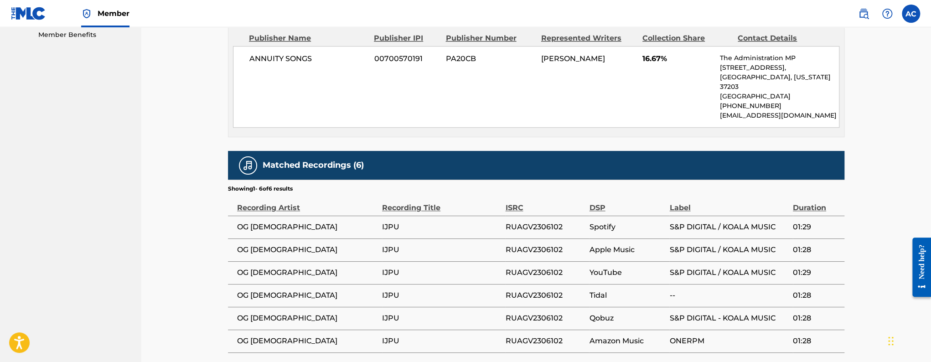
scroll to position [479, 0]
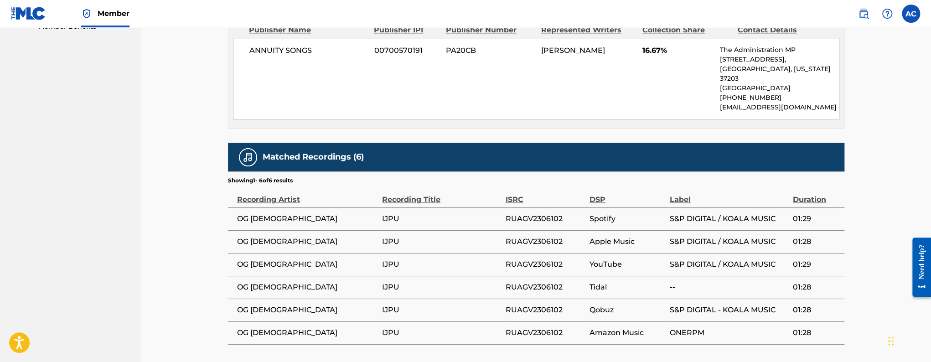
click at [527, 213] on span "RUAGV2306102" at bounding box center [544, 218] width 79 height 11
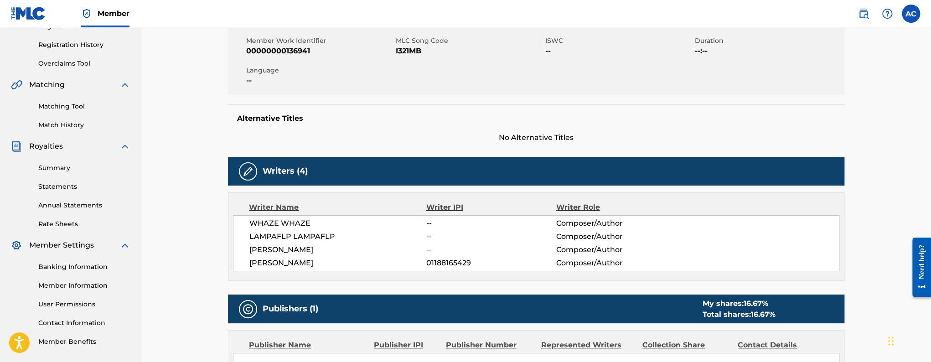
scroll to position [0, 0]
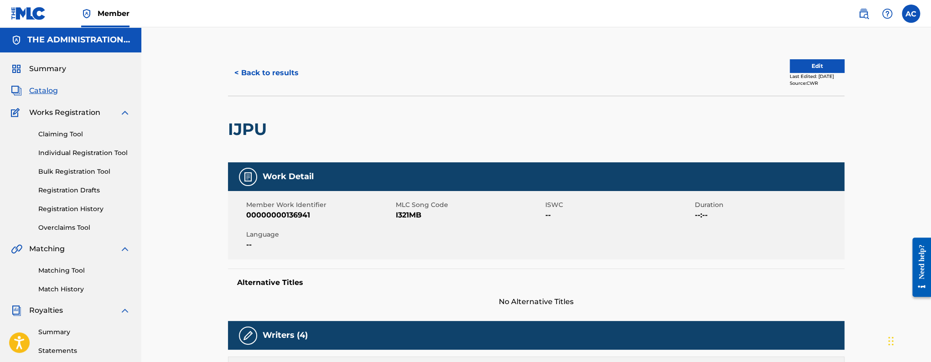
click at [264, 77] on button "< Back to results" at bounding box center [266, 73] width 77 height 23
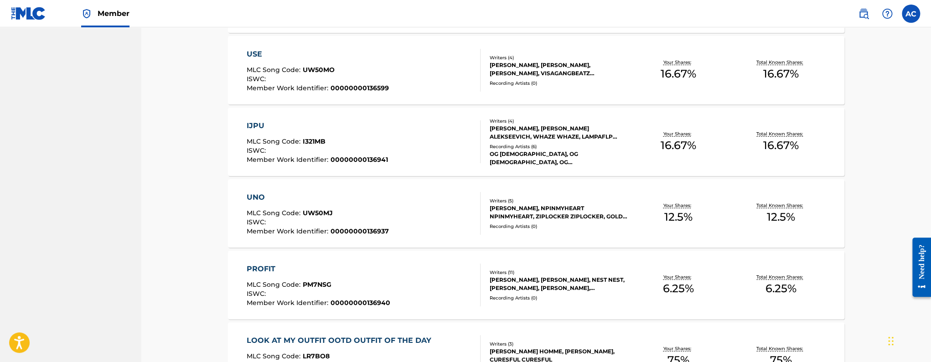
scroll to position [1574, 0]
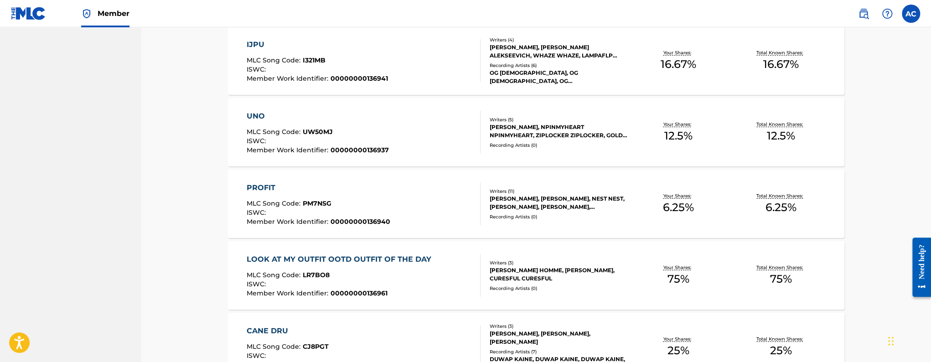
click at [352, 147] on span "00000000136937" at bounding box center [360, 150] width 58 height 8
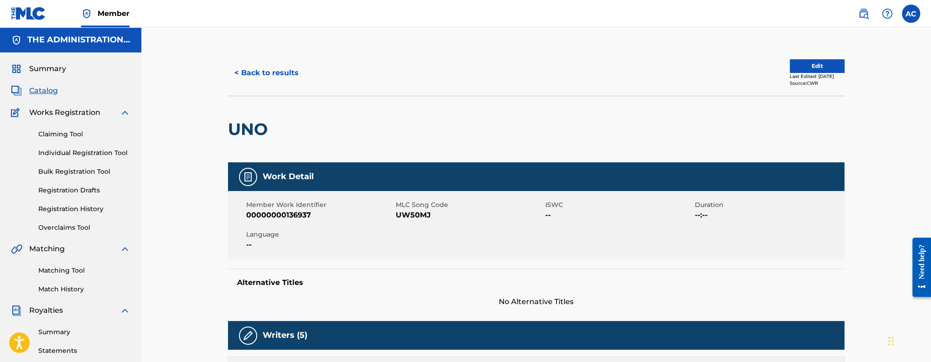
click at [255, 127] on h2 "UNO" at bounding box center [250, 129] width 44 height 21
click at [797, 64] on button "Edit" at bounding box center [817, 66] width 55 height 14
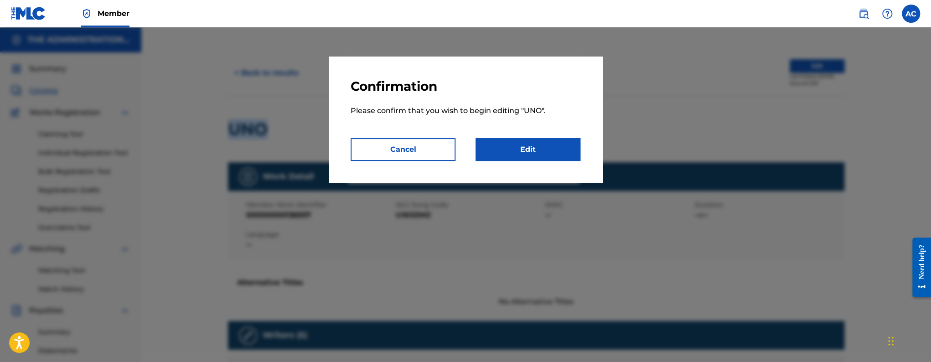
click at [542, 146] on link "Edit" at bounding box center [528, 149] width 105 height 23
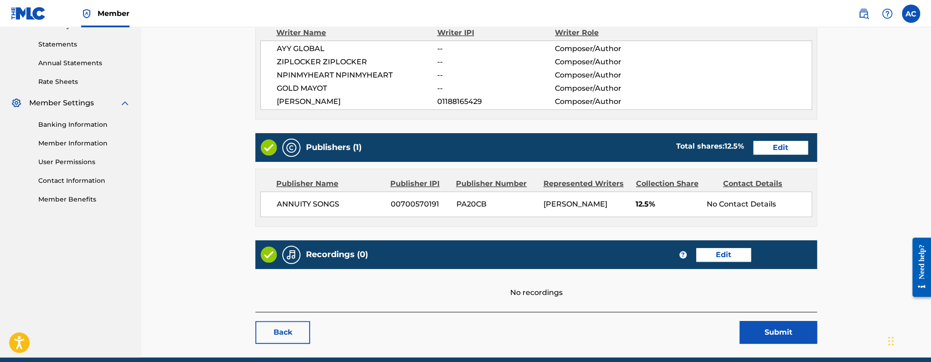
scroll to position [345, 0]
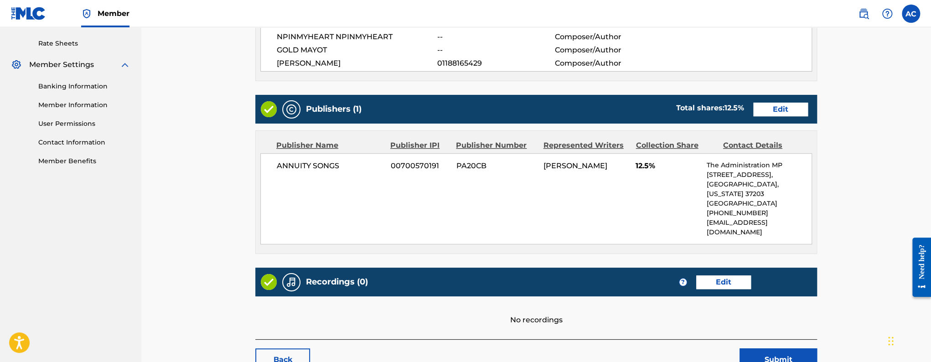
click at [713, 268] on div "Recordings (0) ? Edit" at bounding box center [536, 282] width 562 height 29
click at [708, 275] on link "Edit" at bounding box center [723, 282] width 55 height 14
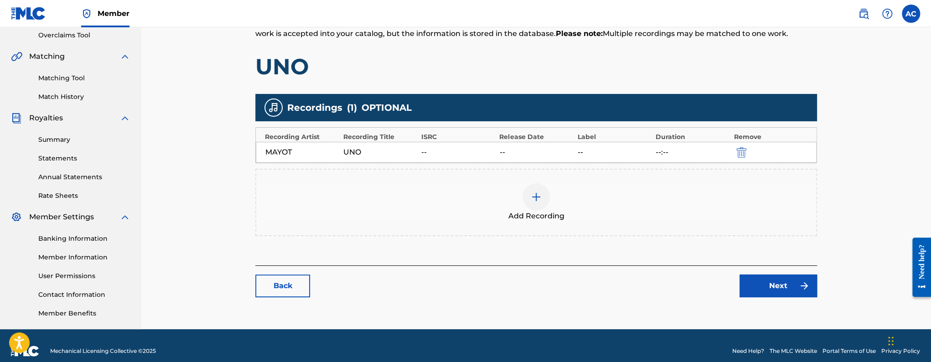
scroll to position [203, 0]
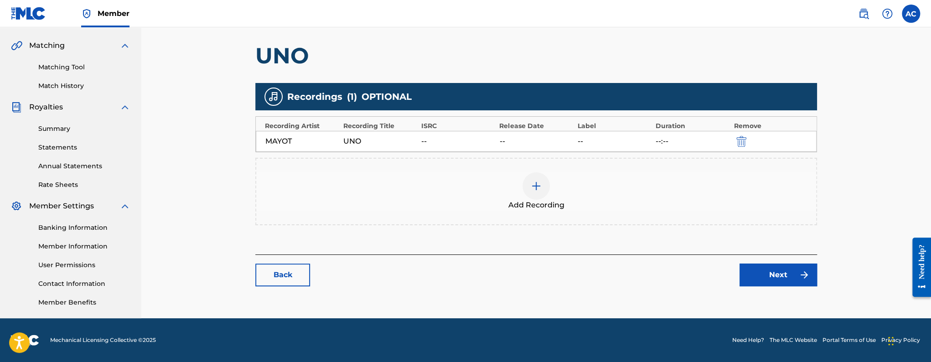
click at [278, 275] on link "Back" at bounding box center [282, 275] width 55 height 23
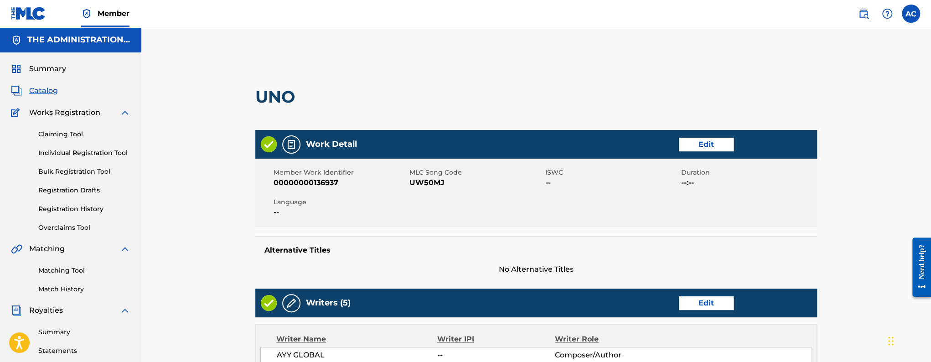
click at [51, 91] on span "Catalog" at bounding box center [43, 90] width 29 height 11
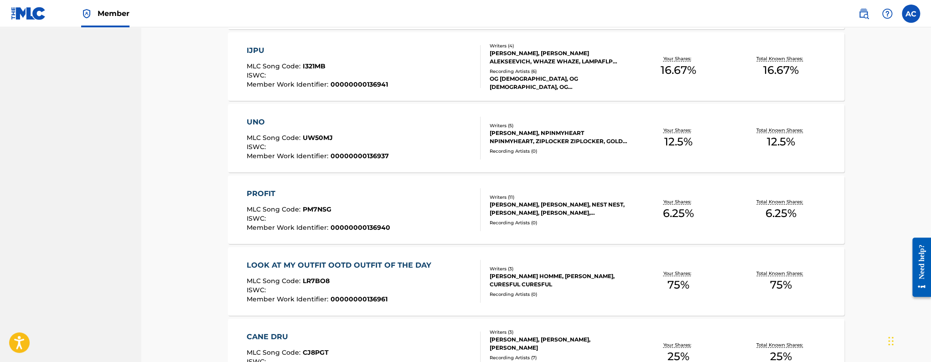
scroll to position [1569, 0]
click at [419, 207] on div "PROFIT MLC Song Code : PM7NSG ISWC : Member Work Identifier : 00000000136940" at bounding box center [364, 208] width 234 height 43
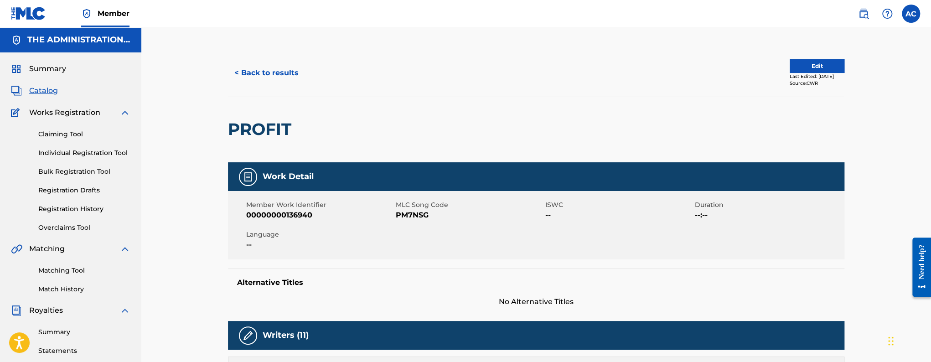
click at [279, 137] on h2 "PROFIT" at bounding box center [262, 129] width 68 height 21
click at [804, 64] on button "Edit" at bounding box center [817, 66] width 55 height 14
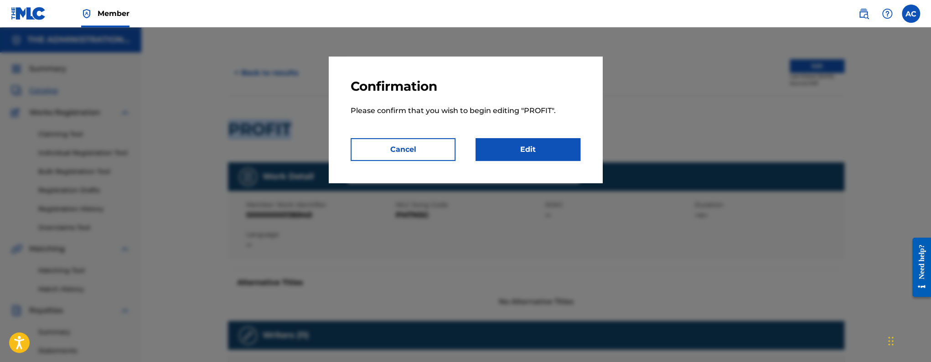
click at [553, 147] on link "Edit" at bounding box center [528, 149] width 105 height 23
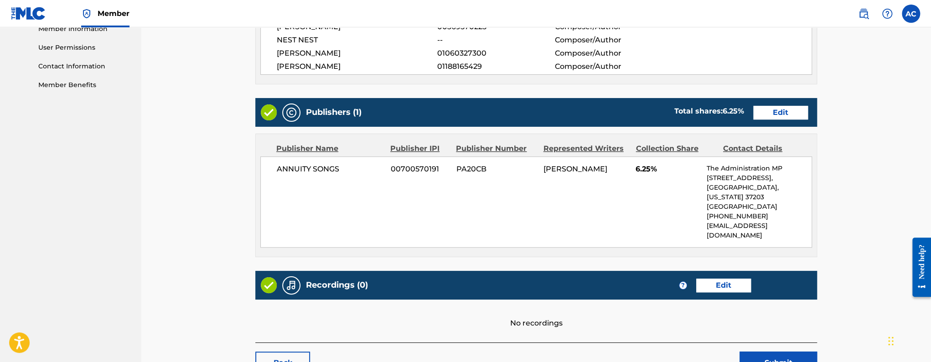
scroll to position [420, 0]
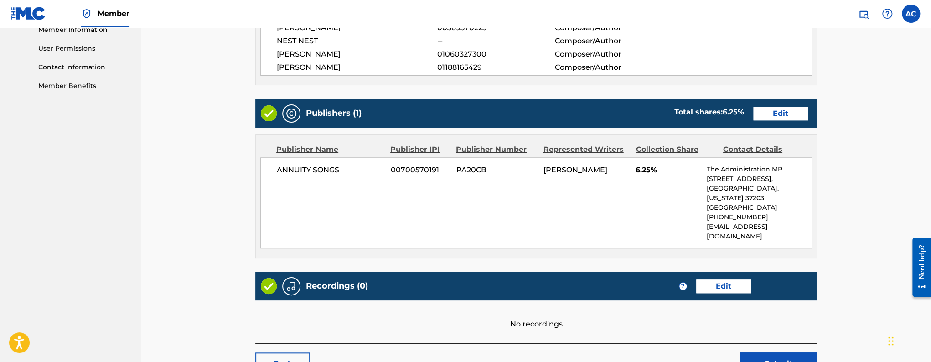
click at [709, 280] on link "Edit" at bounding box center [723, 287] width 55 height 14
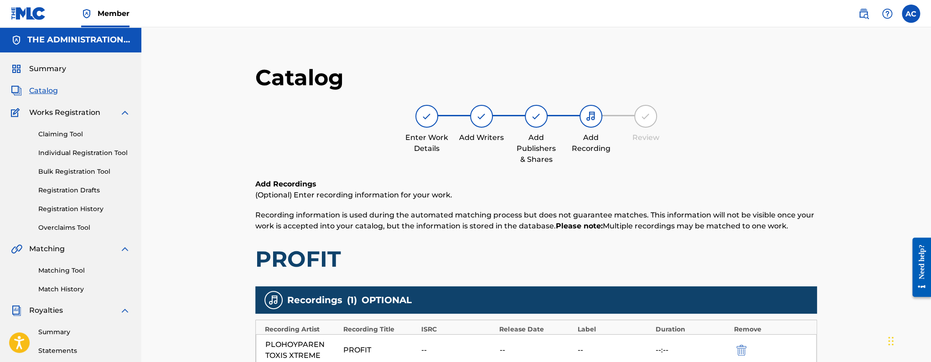
click at [49, 93] on span "Catalog" at bounding box center [43, 90] width 29 height 11
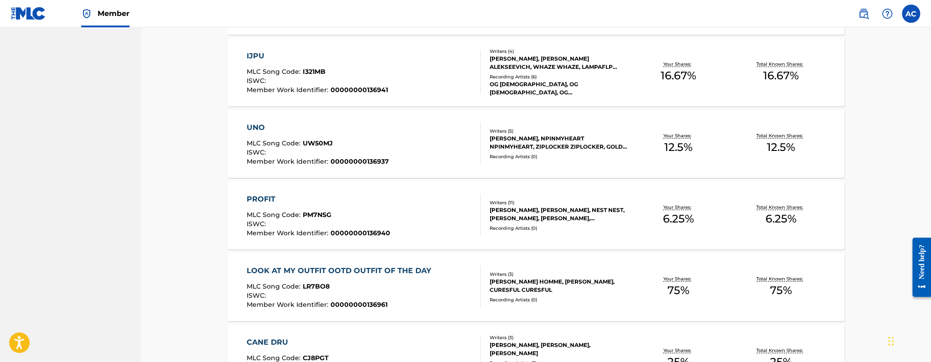
scroll to position [1570, 0]
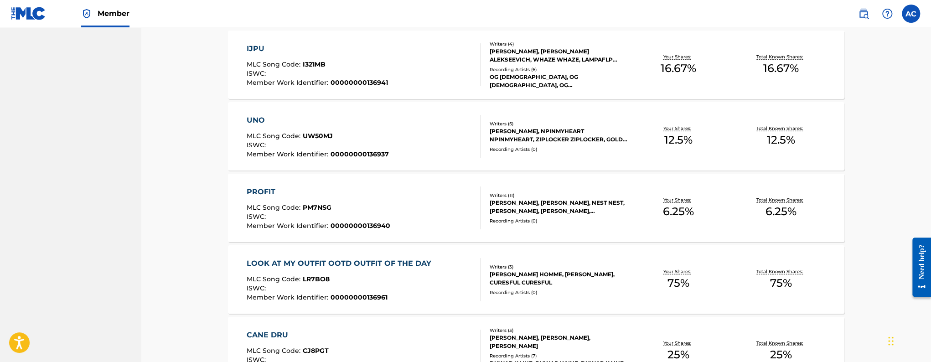
click at [386, 283] on div "MLC Song Code : LR7BO8" at bounding box center [341, 280] width 189 height 9
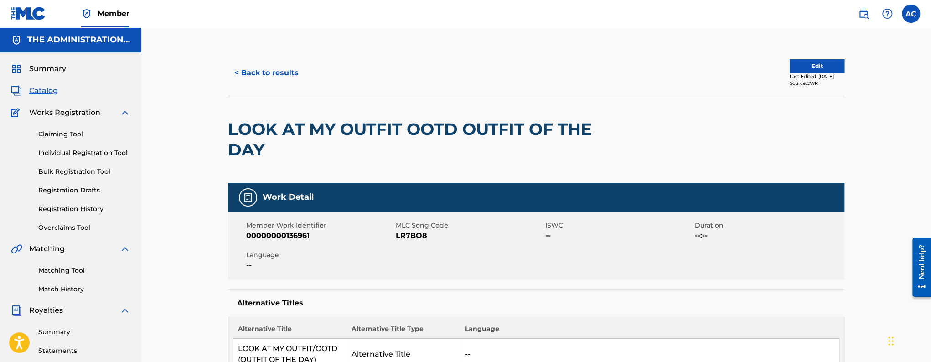
click at [289, 141] on h2 "LOOK AT MY OUTFIT OOTD OUTFIT OF THE DAY" at bounding box center [413, 139] width 370 height 41
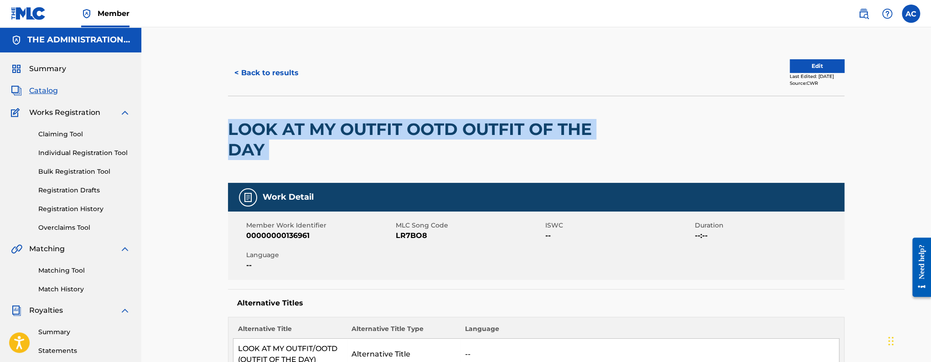
click at [289, 141] on h2 "LOOK AT MY OUTFIT OOTD OUTFIT OF THE DAY" at bounding box center [413, 139] width 370 height 41
click at [805, 69] on button "Edit" at bounding box center [817, 66] width 55 height 14
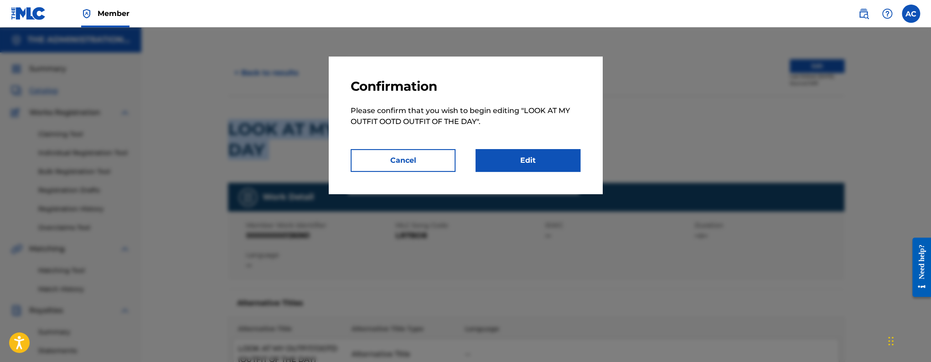
click at [536, 161] on link "Edit" at bounding box center [528, 160] width 105 height 23
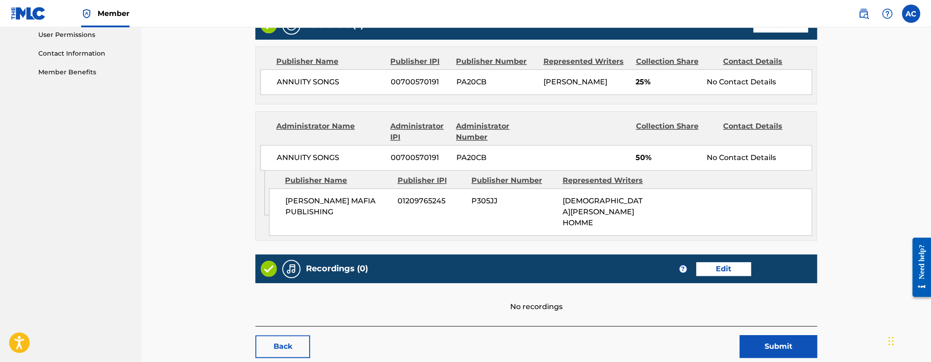
scroll to position [456, 0]
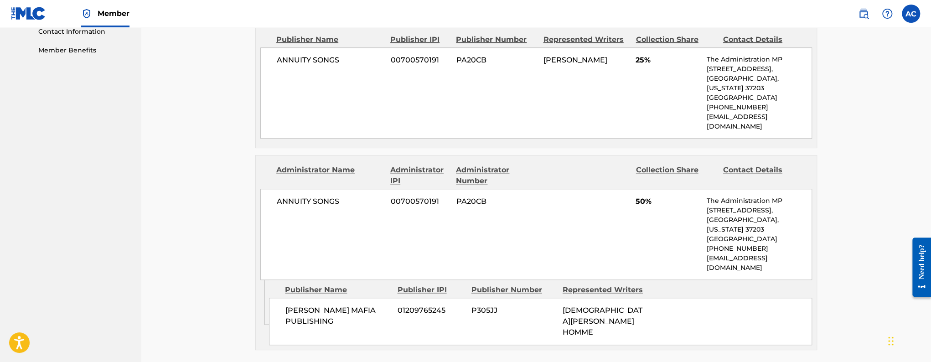
click at [709, 254] on p "[EMAIL_ADDRESS][DOMAIN_NAME]" at bounding box center [759, 263] width 105 height 19
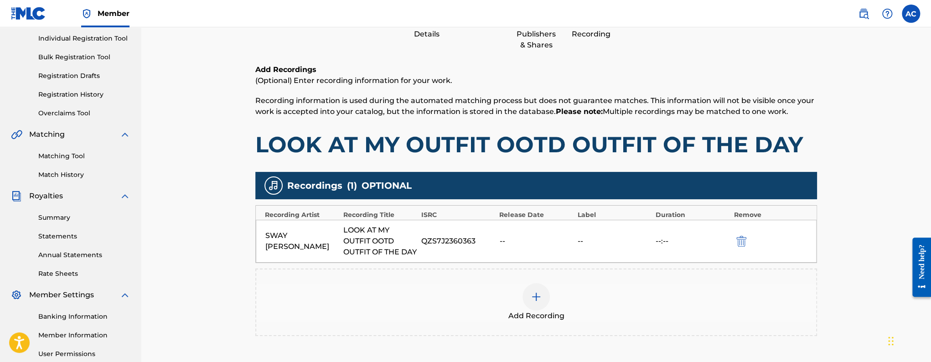
scroll to position [206, 0]
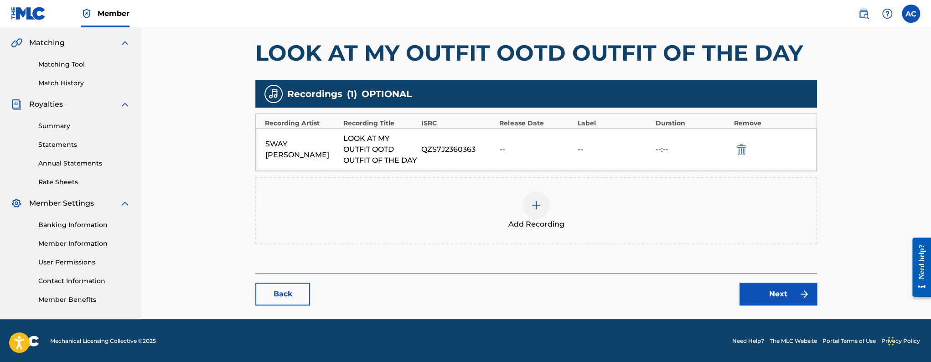
click at [454, 155] on div "QZS7J2360363" at bounding box center [457, 149] width 73 height 11
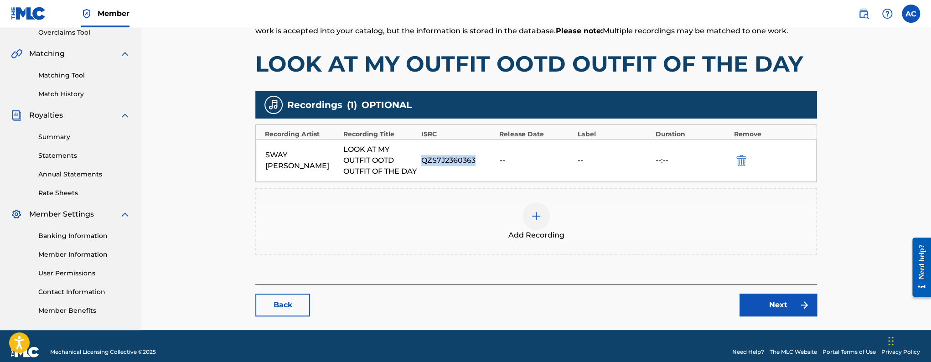
scroll to position [217, 0]
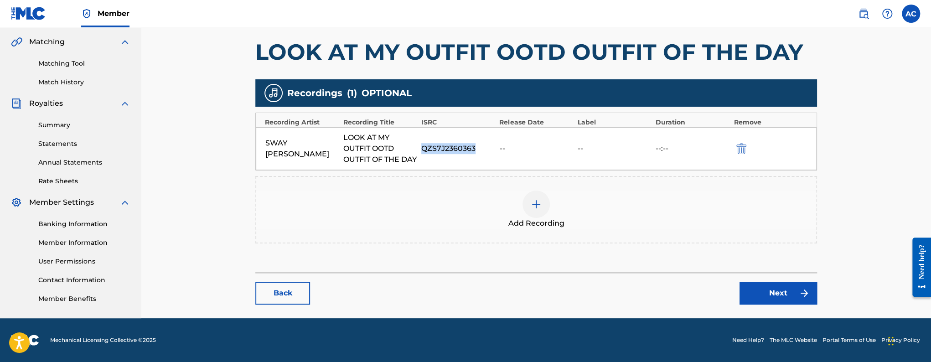
click at [289, 288] on link "Back" at bounding box center [282, 293] width 55 height 23
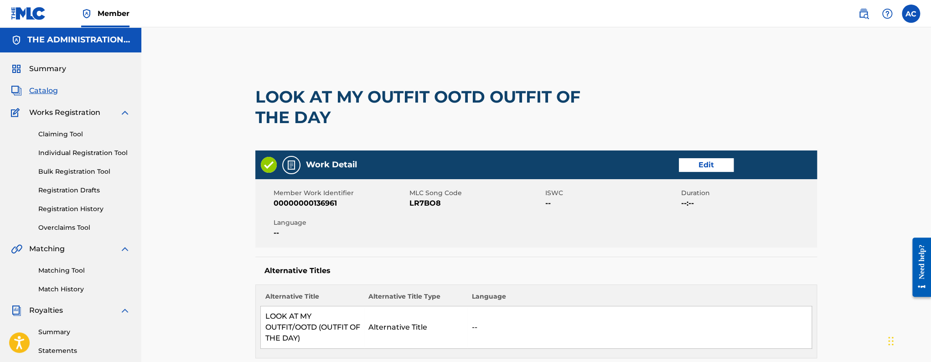
click at [323, 96] on h2 "LOOK AT MY OUTFIT OOTD OUTFIT OF THE DAY" at bounding box center [423, 107] width 337 height 41
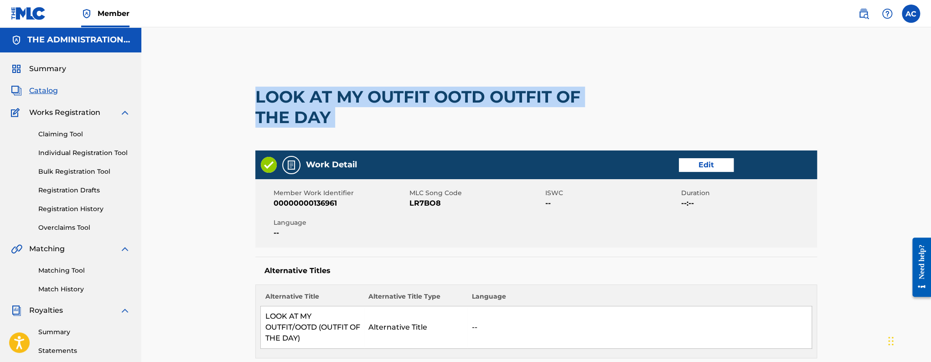
click at [323, 96] on h2 "LOOK AT MY OUTFIT OOTD OUTFIT OF THE DAY" at bounding box center [423, 107] width 337 height 41
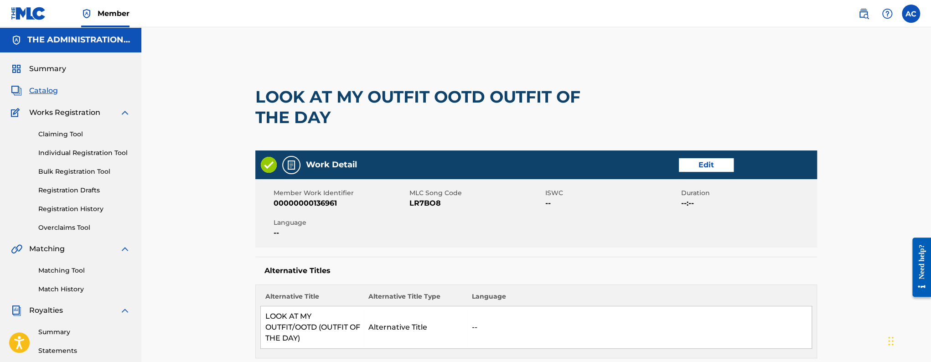
click at [429, 203] on span "LR7BO8" at bounding box center [477, 203] width 134 height 11
click at [36, 93] on span "Catalog" at bounding box center [43, 90] width 29 height 11
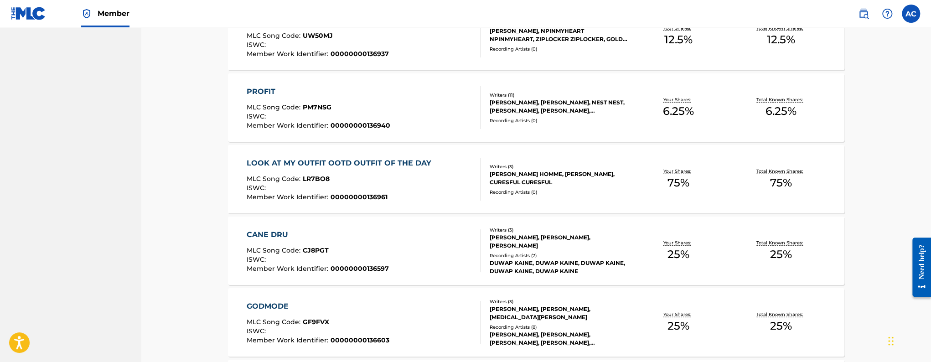
scroll to position [1676, 0]
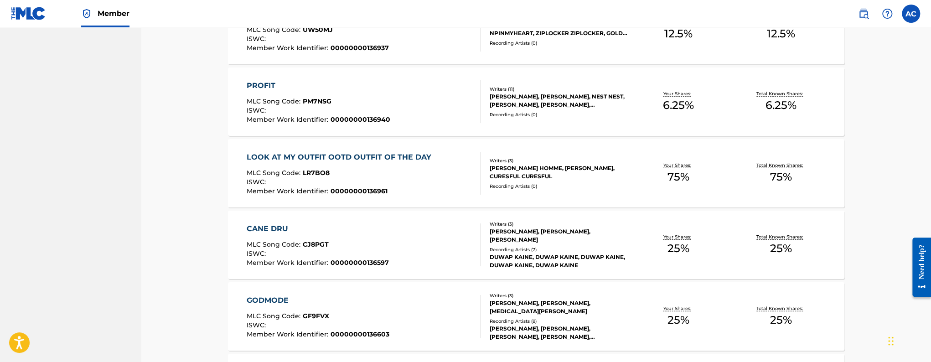
click at [422, 250] on div "CANE DRU MLC Song Code : CJ8PGT ISWC : Member Work Identifier : 00000000136597" at bounding box center [364, 244] width 234 height 43
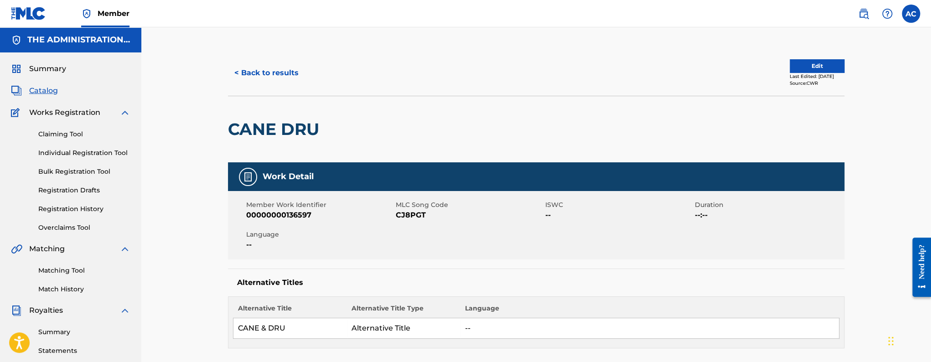
click at [242, 130] on h2 "CANE DRU" at bounding box center [276, 129] width 96 height 21
click at [410, 221] on div "Member Work Identifier 00000000136597 MLC Song Code CJ8PGT ISWC -- Duration --:…" at bounding box center [536, 225] width 617 height 68
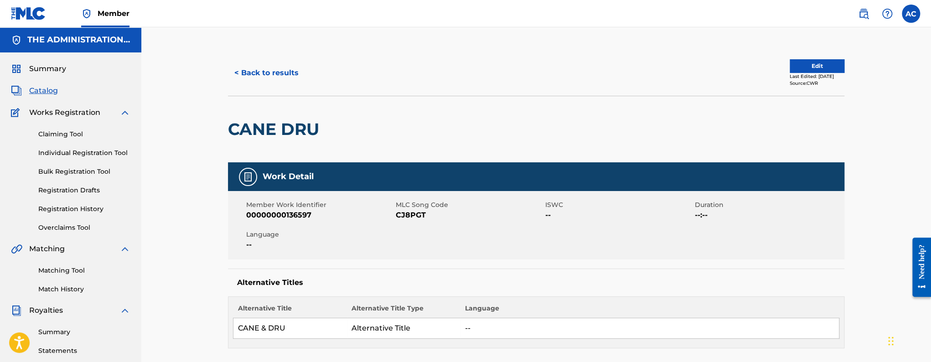
click at [410, 220] on span "CJ8PGT" at bounding box center [469, 215] width 147 height 11
click at [263, 78] on button "< Back to results" at bounding box center [266, 73] width 77 height 23
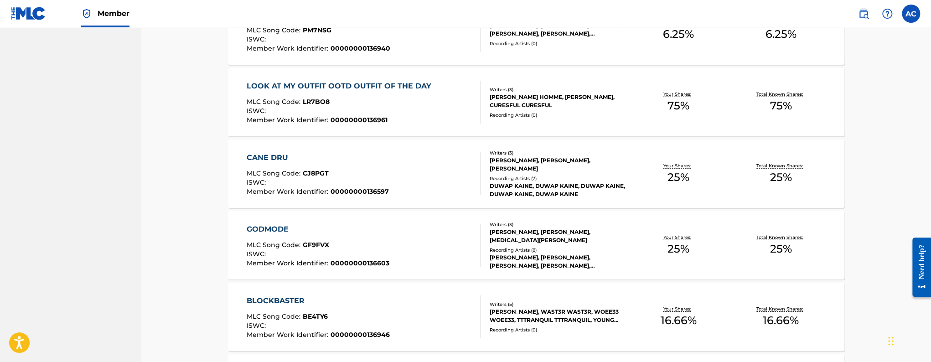
scroll to position [1793, 0]
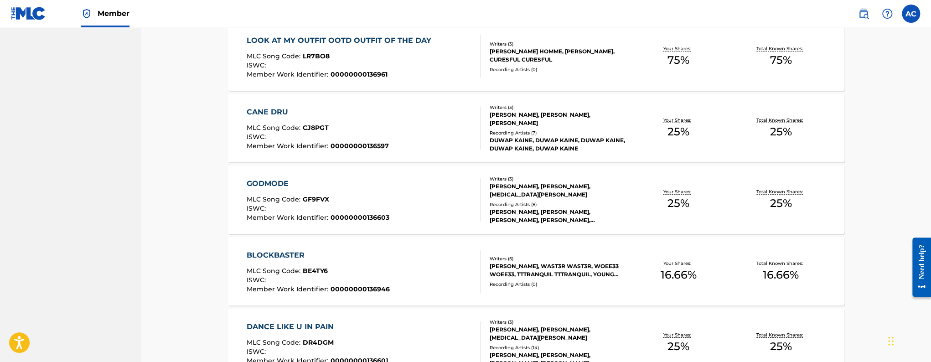
click at [349, 206] on div "ISWC :" at bounding box center [318, 209] width 143 height 9
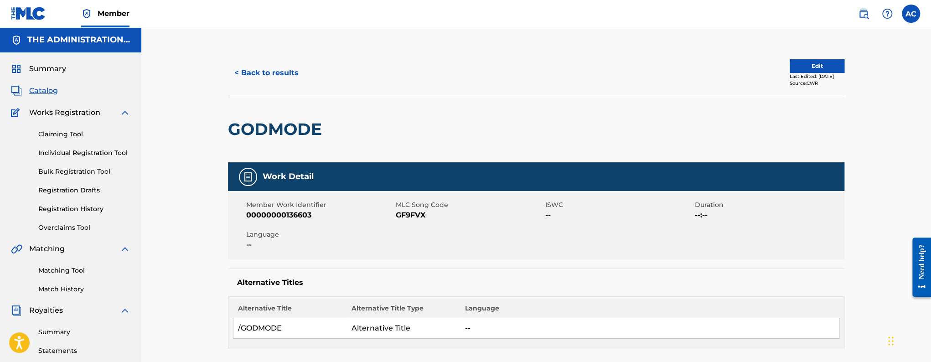
click at [281, 135] on h2 "GODMODE" at bounding box center [277, 129] width 99 height 21
click at [273, 67] on button "< Back to results" at bounding box center [266, 73] width 77 height 23
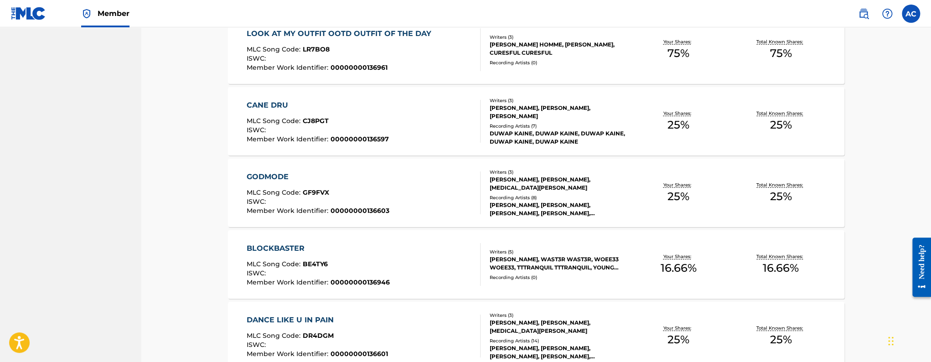
scroll to position [1814, 0]
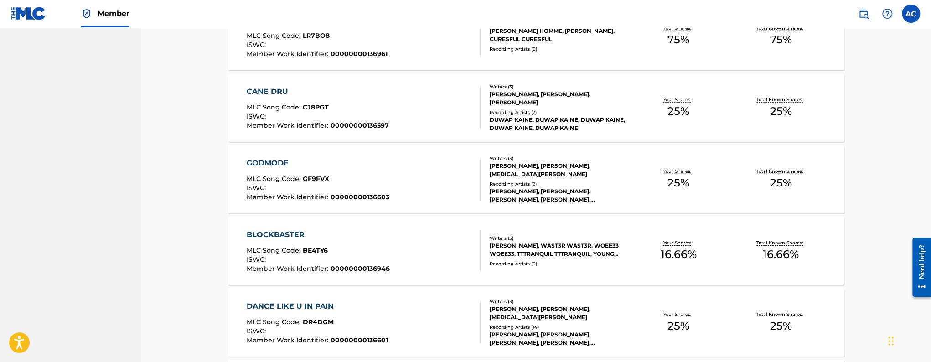
click at [387, 252] on div "BLOCKBASTER MLC Song Code : BE4TY6 ISWC : Member Work Identifier : 000000001369…" at bounding box center [364, 250] width 234 height 43
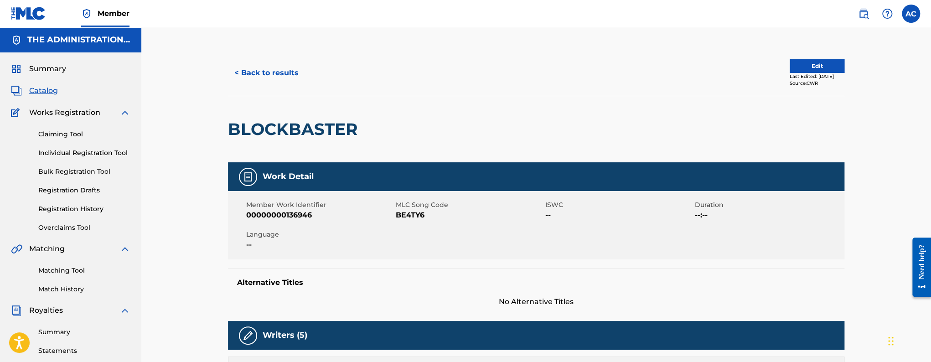
click at [287, 130] on h2 "BLOCKBASTER" at bounding box center [295, 129] width 134 height 21
click at [804, 69] on button "Edit" at bounding box center [817, 66] width 55 height 14
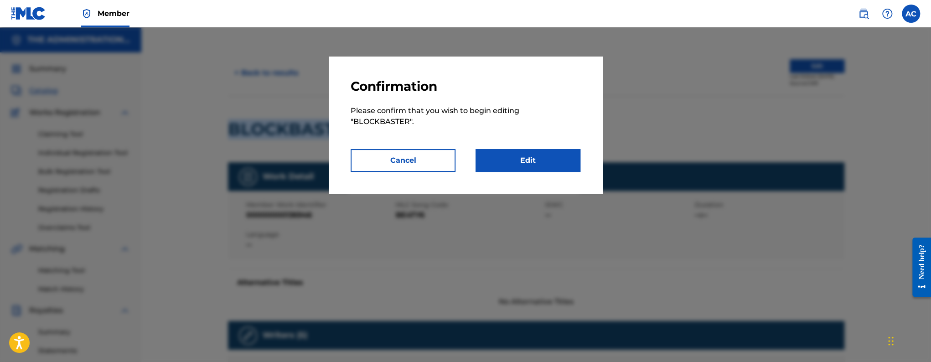
click at [534, 152] on link "Edit" at bounding box center [528, 160] width 105 height 23
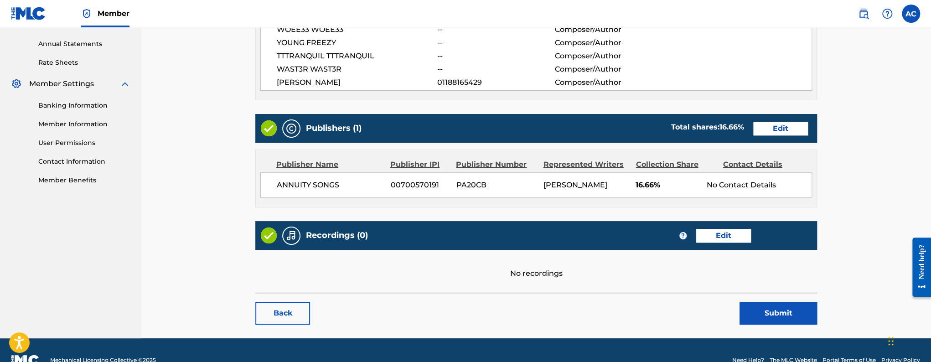
scroll to position [345, 0]
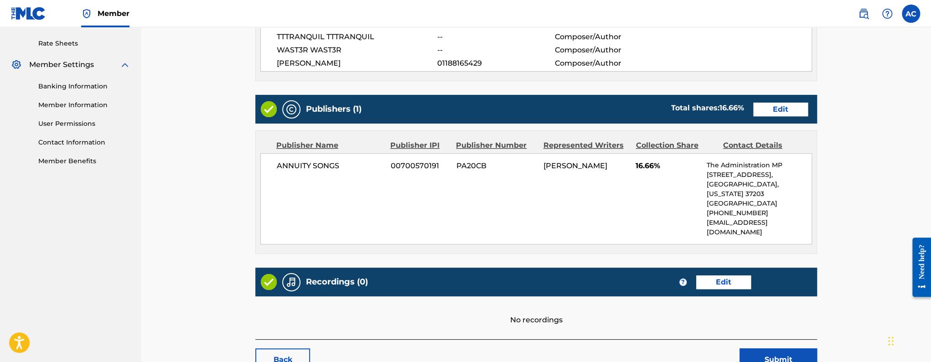
click at [720, 275] on link "Edit" at bounding box center [723, 282] width 55 height 14
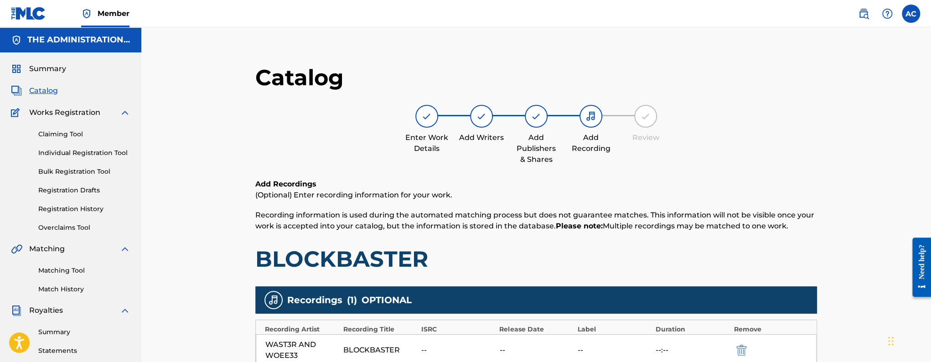
click at [46, 91] on span "Catalog" at bounding box center [43, 90] width 29 height 11
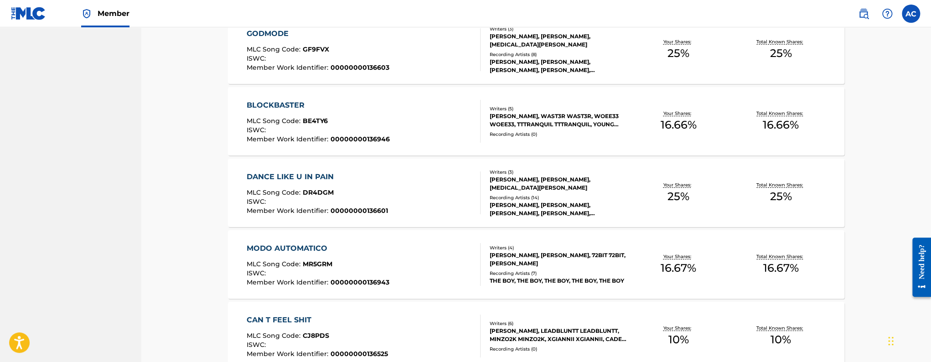
scroll to position [1946, 0]
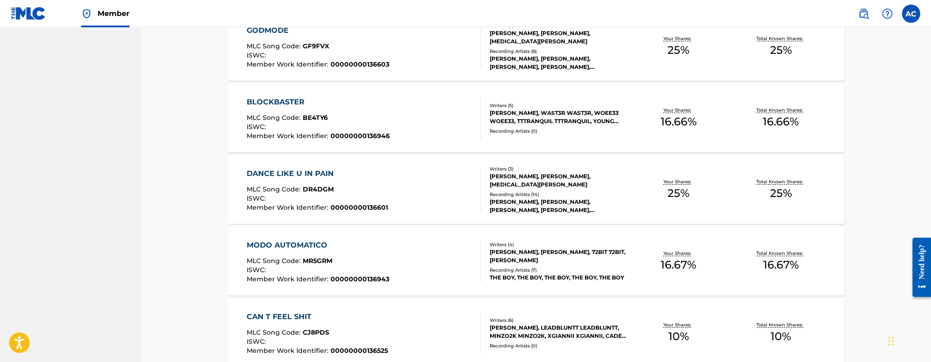
click at [323, 197] on div "ISWC :" at bounding box center [317, 199] width 141 height 9
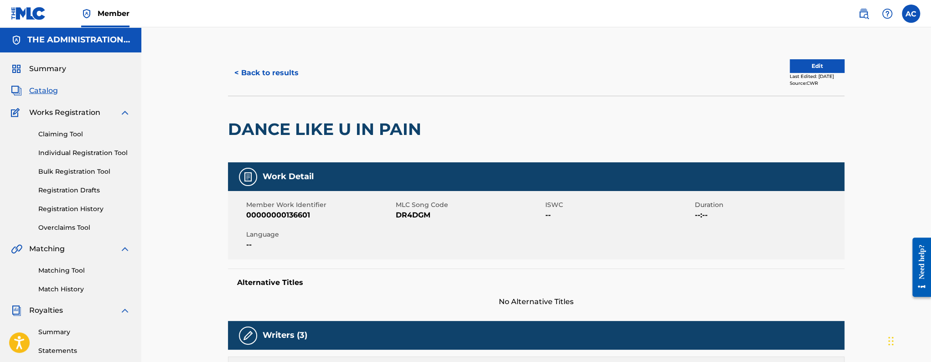
click at [313, 133] on h2 "DANCE LIKE U IN PAIN" at bounding box center [327, 129] width 198 height 21
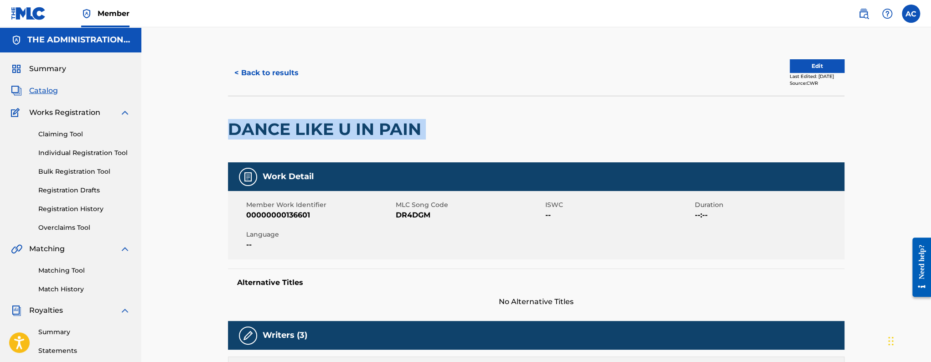
click at [313, 133] on h2 "DANCE LIKE U IN PAIN" at bounding box center [327, 129] width 198 height 21
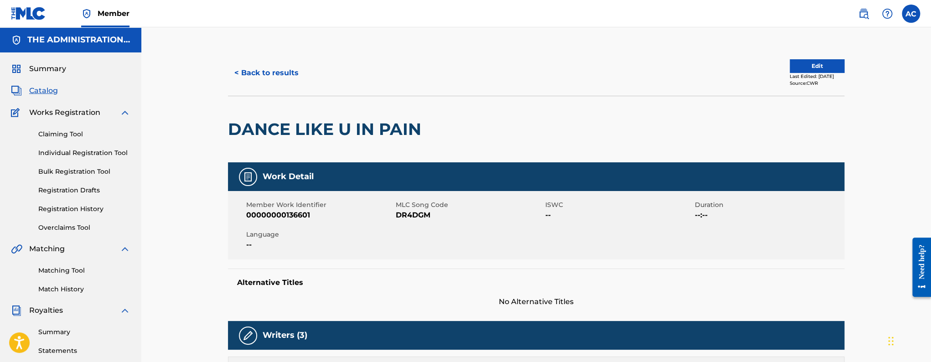
click at [402, 213] on span "DR4DGM" at bounding box center [469, 215] width 147 height 11
click at [281, 74] on button "< Back to results" at bounding box center [266, 73] width 77 height 23
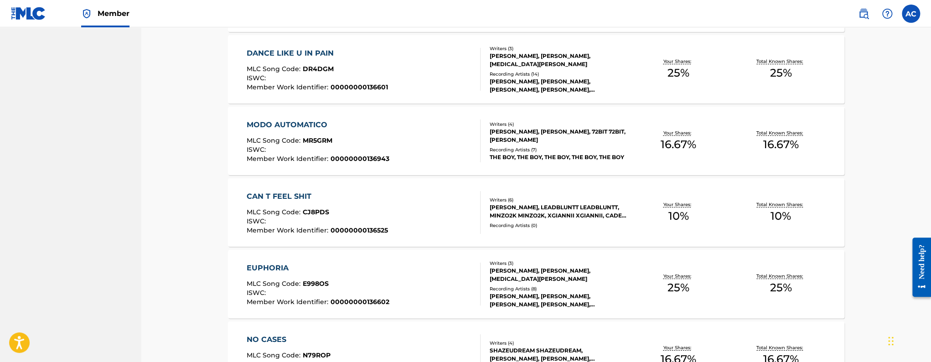
scroll to position [2071, 0]
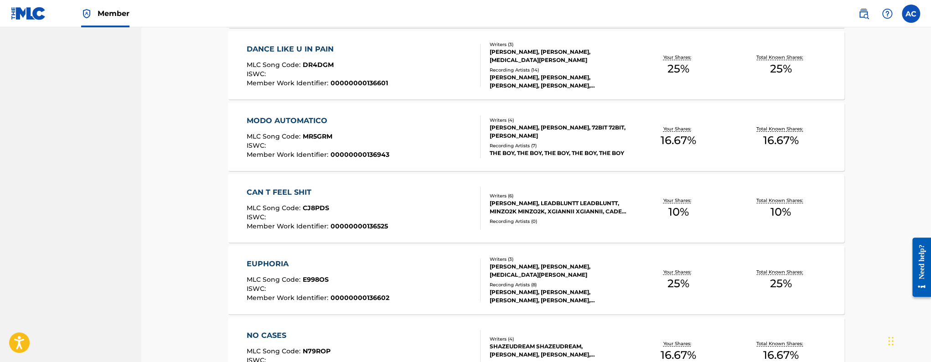
click at [384, 138] on div "MLC Song Code : MR5GRM" at bounding box center [318, 137] width 143 height 9
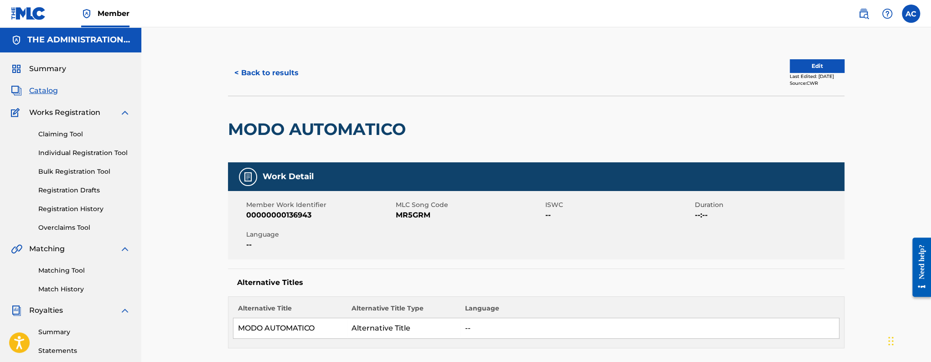
click at [294, 137] on h2 "MODO AUTOMATICO" at bounding box center [319, 129] width 182 height 21
click at [294, 136] on h2 "MODO AUTOMATICO" at bounding box center [319, 129] width 182 height 21
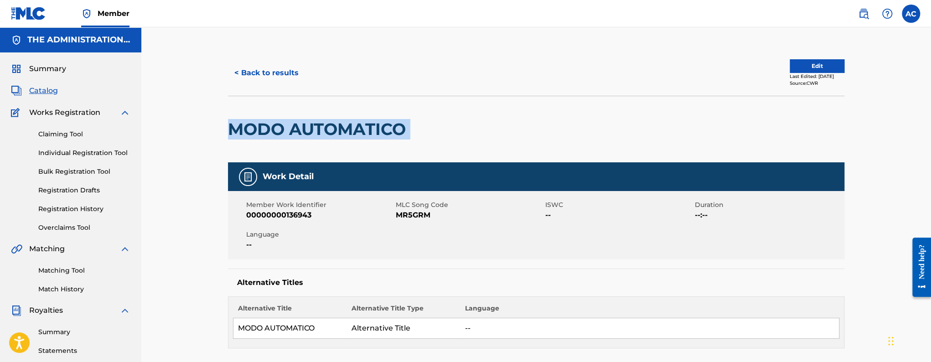
click at [294, 136] on h2 "MODO AUTOMATICO" at bounding box center [319, 129] width 182 height 21
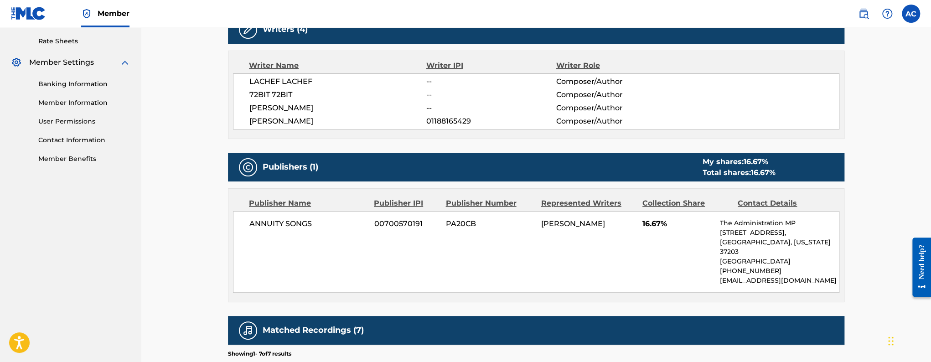
scroll to position [469, 0]
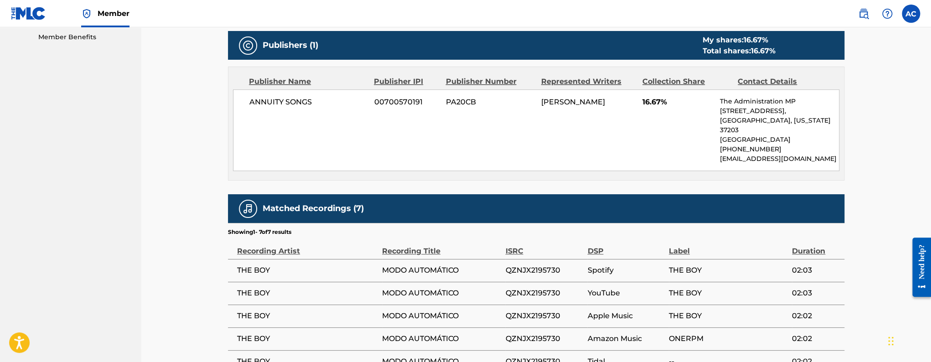
click at [541, 265] on span "QZNJX2195730" at bounding box center [544, 270] width 78 height 11
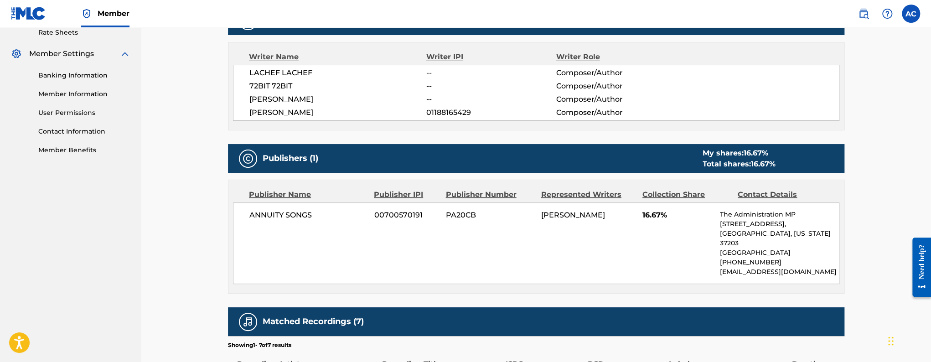
scroll to position [0, 0]
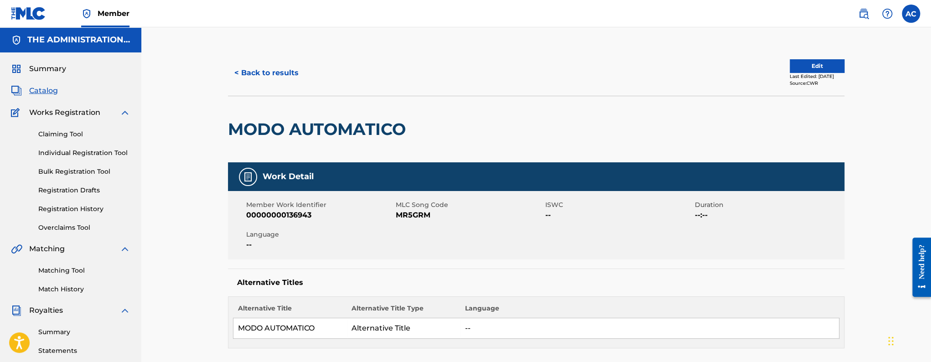
click at [270, 78] on button "< Back to results" at bounding box center [266, 73] width 77 height 23
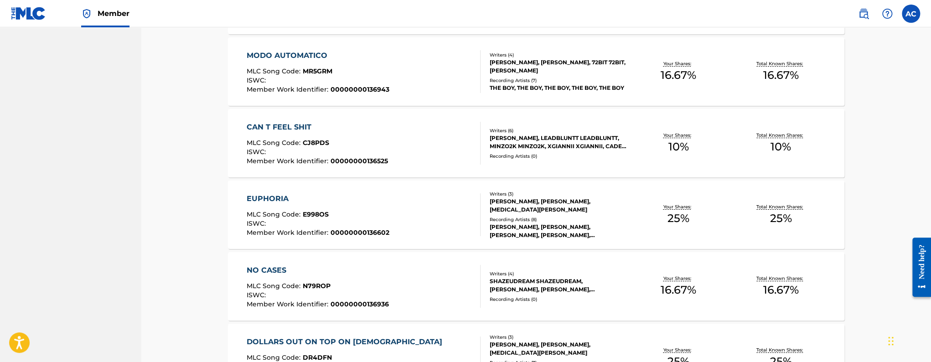
scroll to position [2136, 0]
click at [380, 144] on div "MLC Song Code : CJ8PDS" at bounding box center [317, 143] width 141 height 9
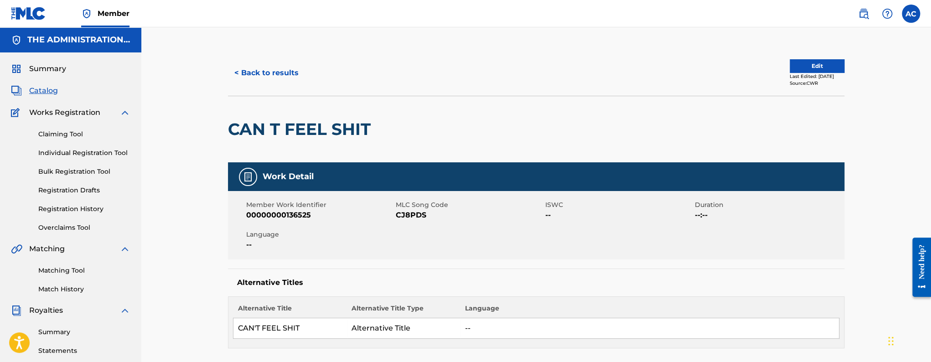
click at [292, 130] on h2 "CAN T FEEL SHIT" at bounding box center [301, 129] width 147 height 21
click at [807, 70] on button "Edit" at bounding box center [817, 66] width 55 height 14
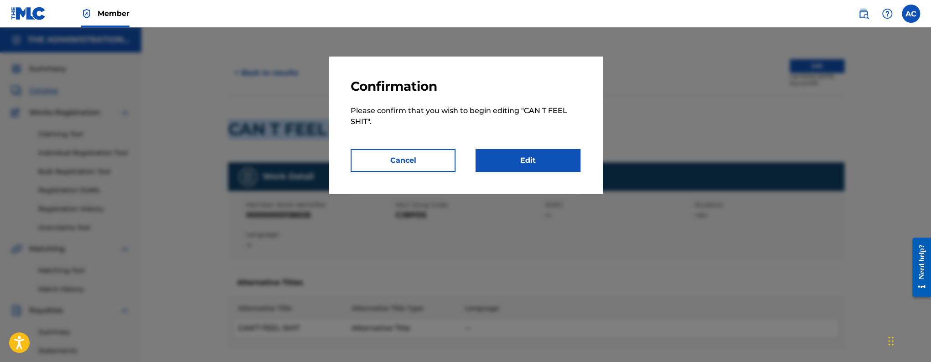
click at [549, 161] on link "Edit" at bounding box center [528, 160] width 105 height 23
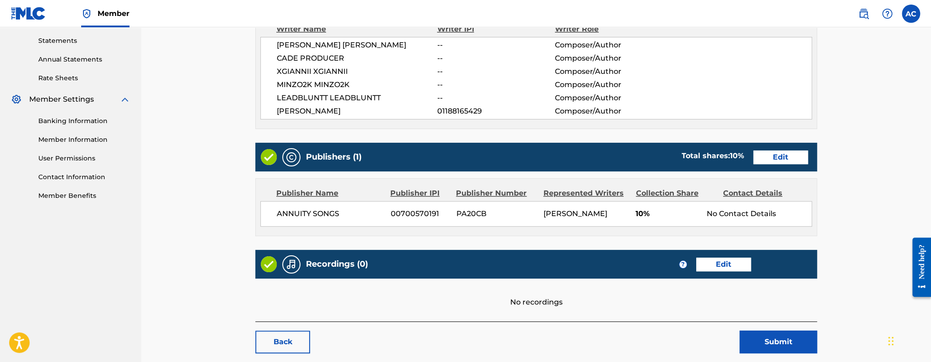
scroll to position [358, 0]
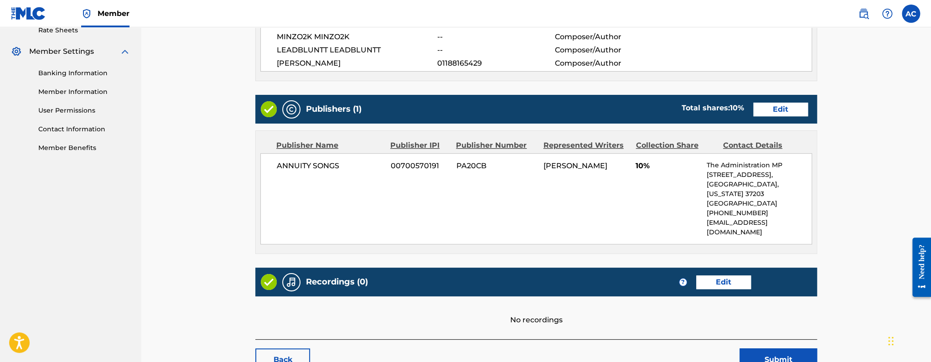
click at [734, 275] on link "Edit" at bounding box center [723, 282] width 55 height 14
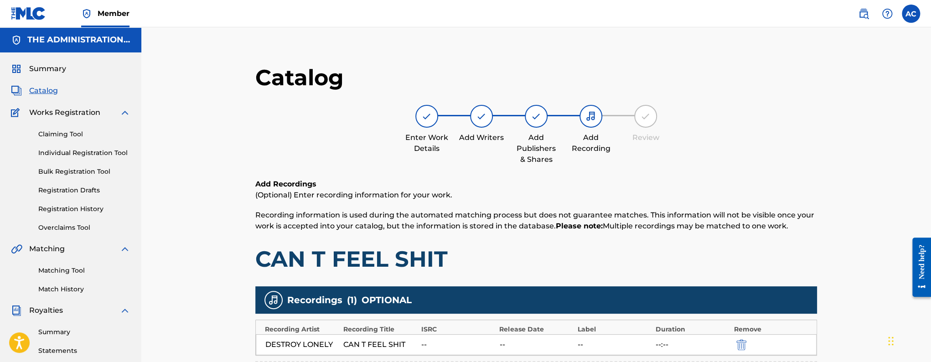
click at [36, 92] on span "Catalog" at bounding box center [43, 90] width 29 height 11
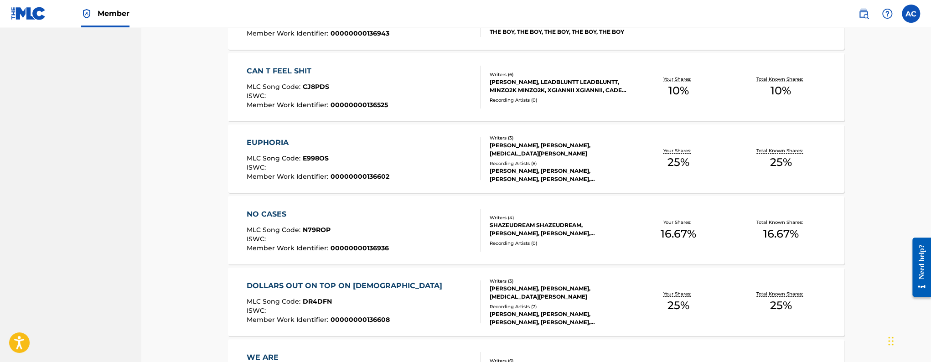
scroll to position [2277, 0]
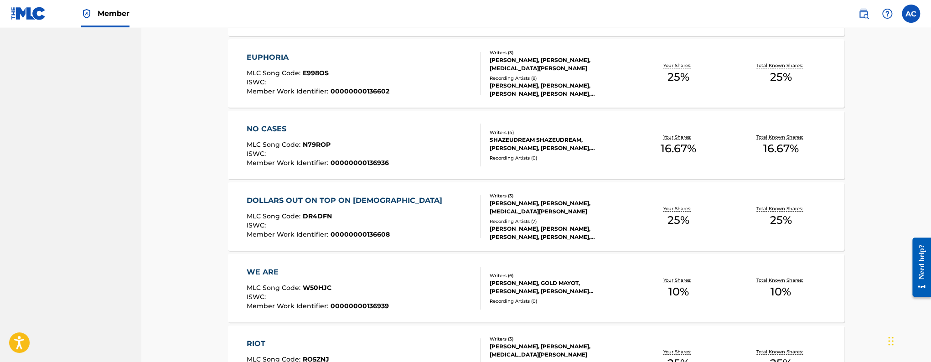
click at [424, 80] on div "EUPHORIA MLC Song Code : E998OS ISWC : Member Work Identifier : 00000000136602" at bounding box center [364, 73] width 234 height 43
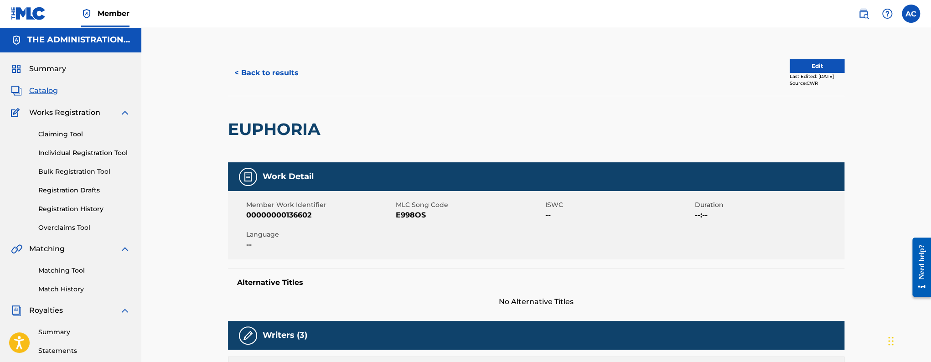
click at [301, 125] on h2 "EUPHORIA" at bounding box center [276, 129] width 97 height 21
click at [276, 69] on button "< Back to results" at bounding box center [266, 73] width 77 height 23
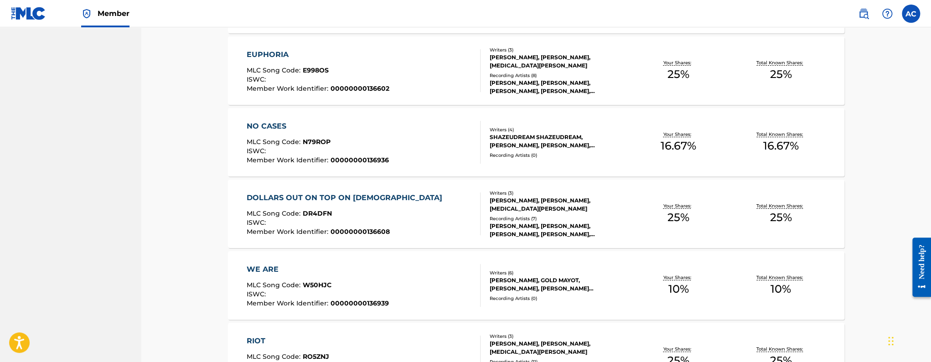
scroll to position [2282, 0]
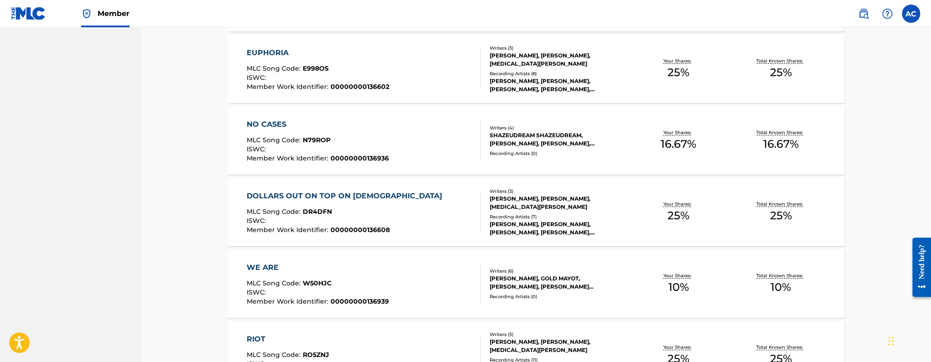
click at [347, 157] on span "00000000136936" at bounding box center [360, 158] width 58 height 8
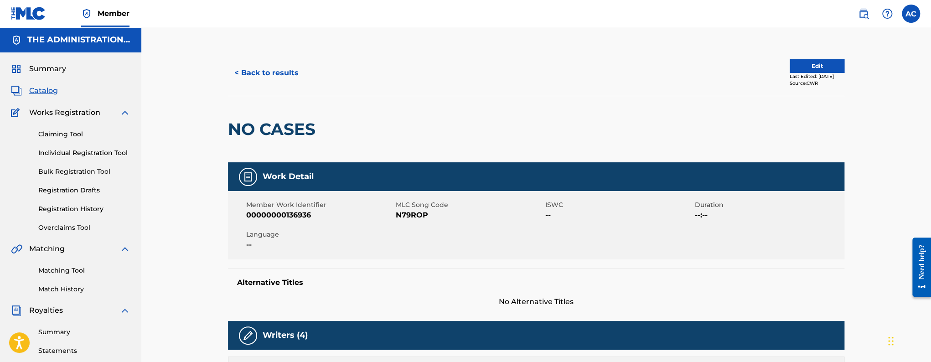
click at [282, 118] on div "NO CASES" at bounding box center [274, 129] width 92 height 66
click at [806, 63] on button "Edit" at bounding box center [817, 66] width 55 height 14
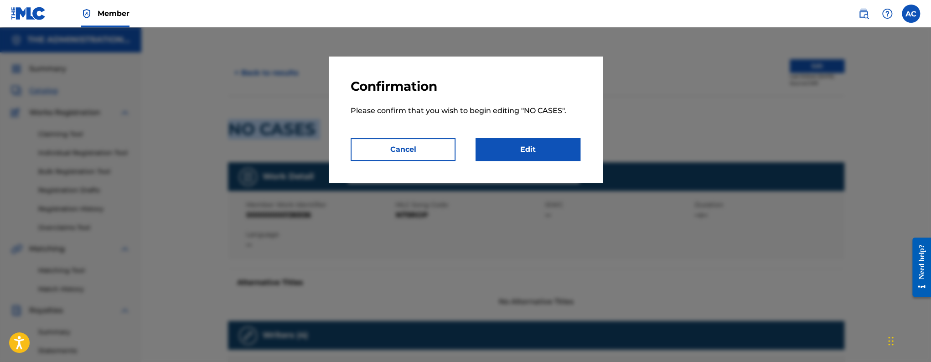
click at [543, 149] on link "Edit" at bounding box center [528, 149] width 105 height 23
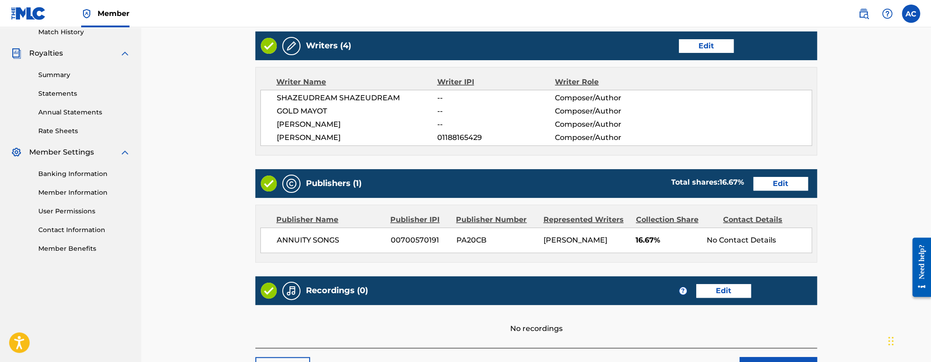
scroll to position [332, 0]
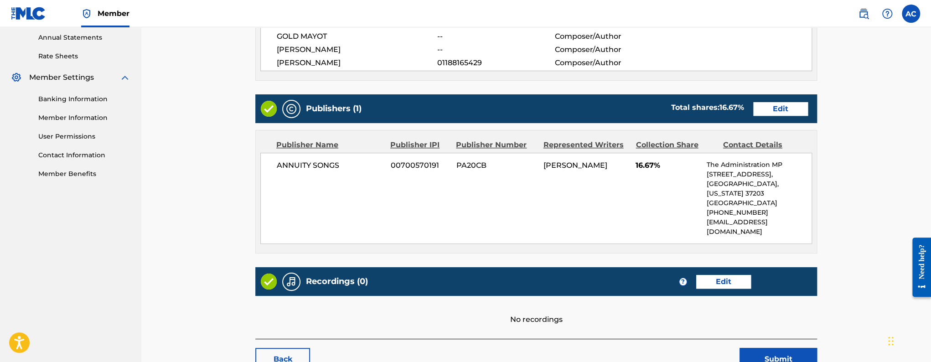
click at [716, 275] on link "Edit" at bounding box center [723, 282] width 55 height 14
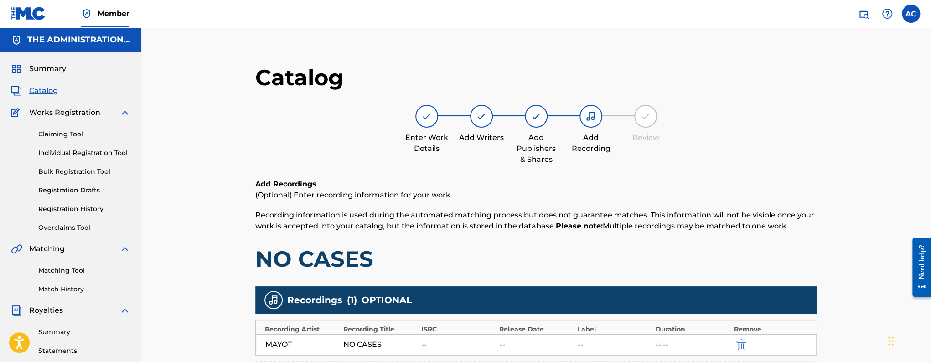
click at [48, 93] on span "Catalog" at bounding box center [43, 90] width 29 height 11
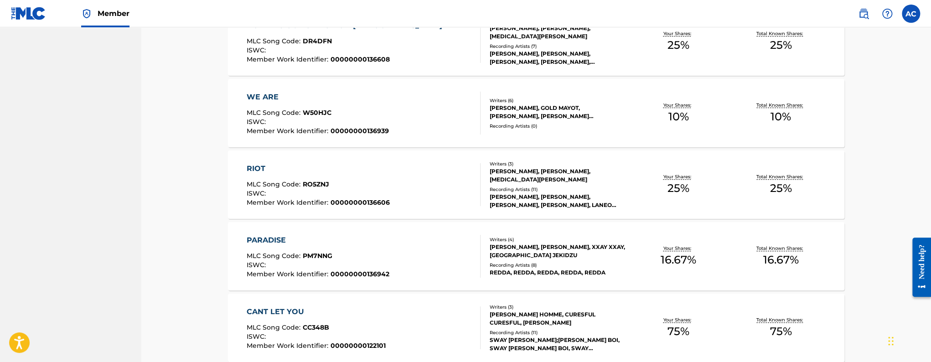
scroll to position [2446, 0]
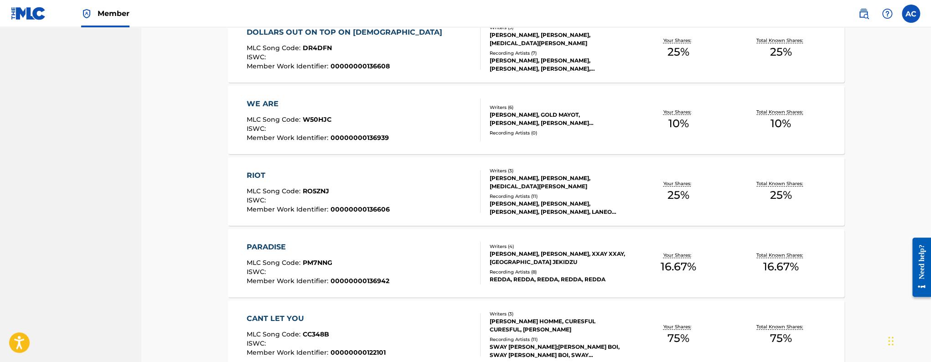
click at [356, 66] on span "00000000136608" at bounding box center [360, 66] width 59 height 8
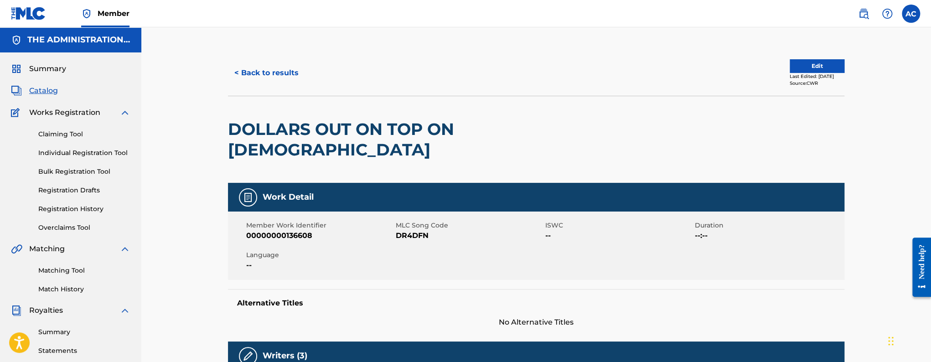
click at [369, 125] on h2 "DOLLARS OUT ON TOP ON [DEMOGRAPHIC_DATA]" at bounding box center [413, 139] width 370 height 41
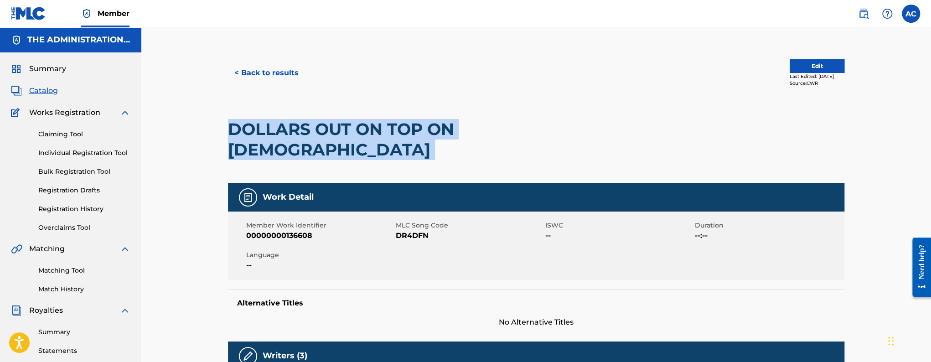
click at [369, 125] on h2 "DOLLARS OUT ON TOP ON [DEMOGRAPHIC_DATA]" at bounding box center [413, 139] width 370 height 41
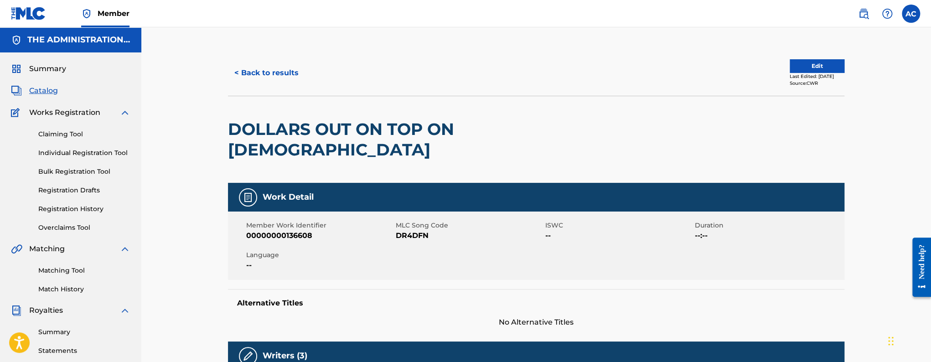
click at [409, 230] on span "DR4DFN" at bounding box center [469, 235] width 147 height 11
click at [271, 67] on button "< Back to results" at bounding box center [266, 73] width 77 height 23
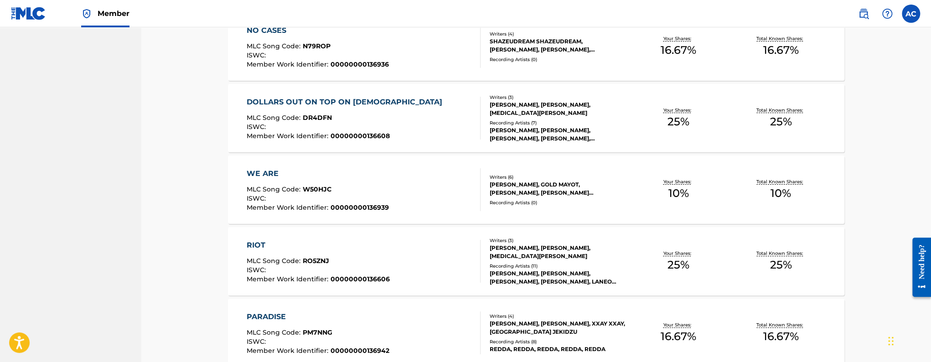
scroll to position [2373, 0]
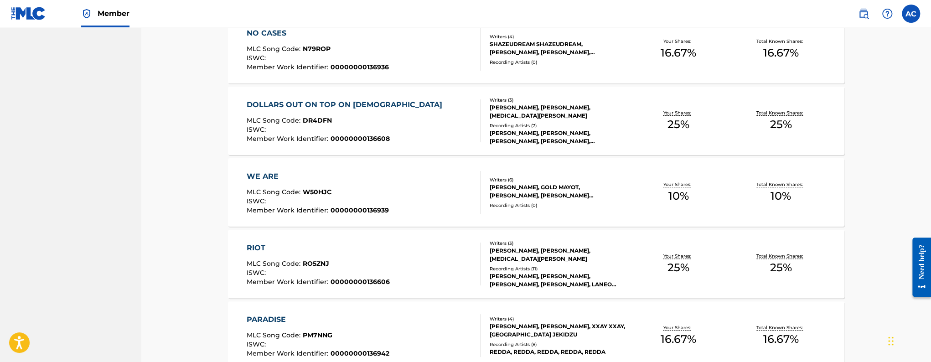
click at [410, 208] on div "WE ARE MLC Song Code : W50HJC ISWC : Member Work Identifier : 00000000136939" at bounding box center [364, 192] width 234 height 43
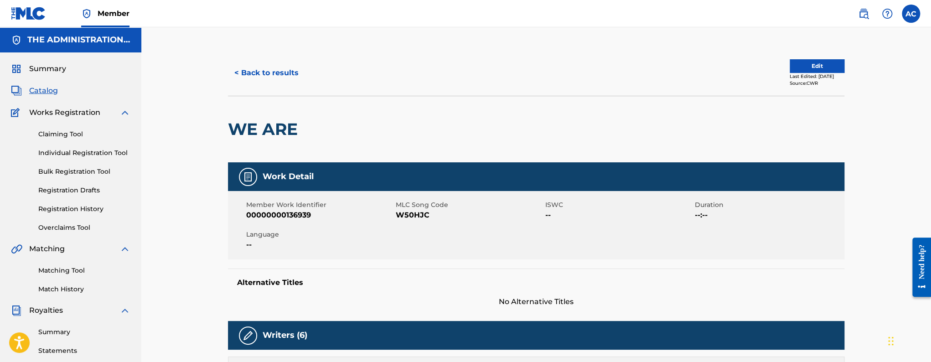
click at [263, 120] on h2 "WE ARE" at bounding box center [265, 129] width 74 height 21
click at [790, 65] on button "Edit" at bounding box center [817, 66] width 55 height 14
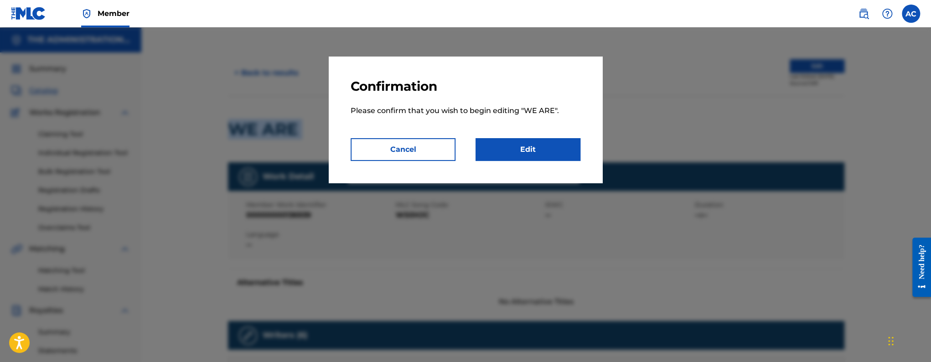
click at [539, 154] on link "Edit" at bounding box center [528, 149] width 105 height 23
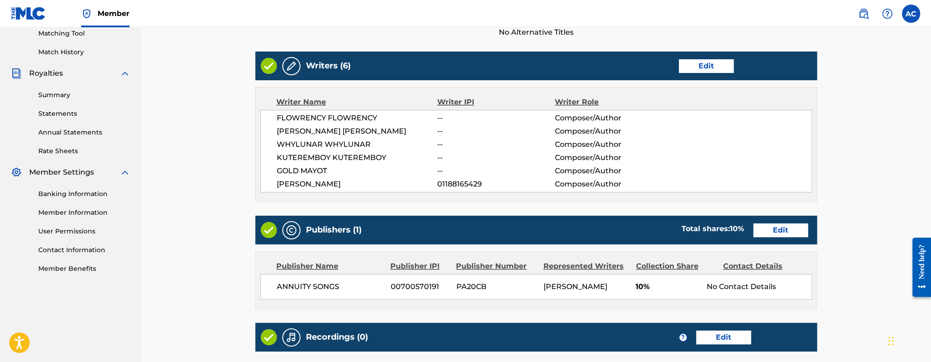
scroll to position [358, 0]
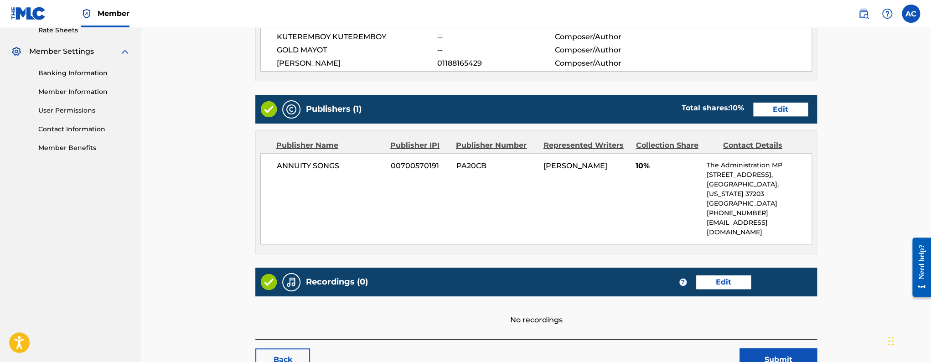
click at [710, 275] on link "Edit" at bounding box center [723, 282] width 55 height 14
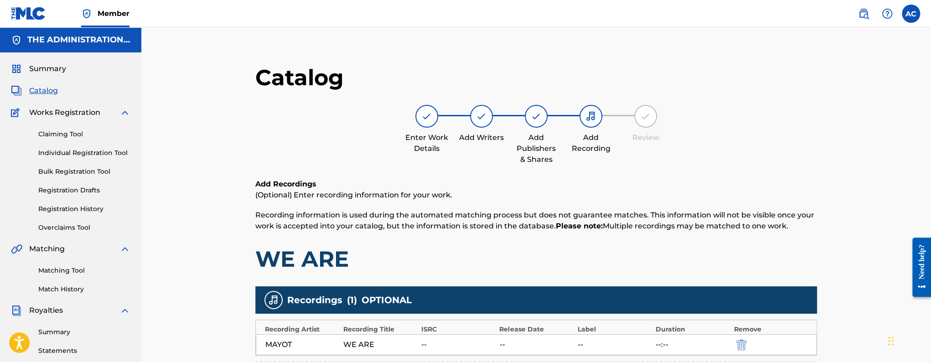
click at [37, 91] on span "Catalog" at bounding box center [43, 90] width 29 height 11
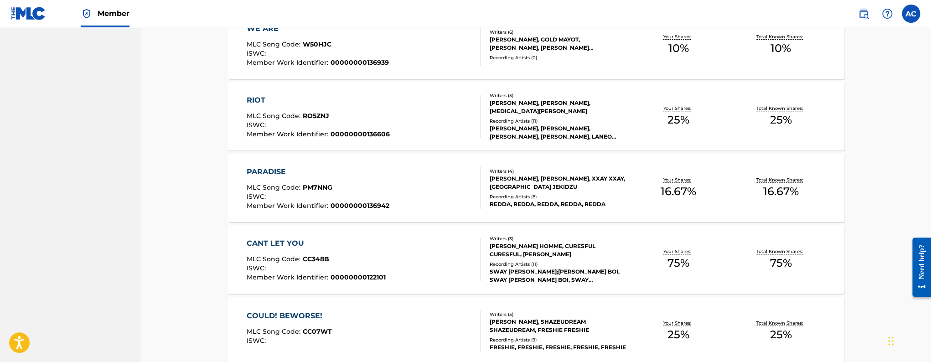
scroll to position [2401, 0]
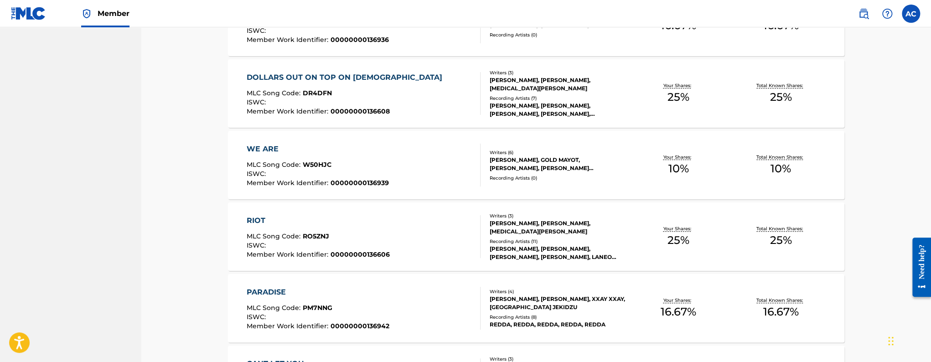
click at [300, 244] on div "ISWC :" at bounding box center [318, 246] width 143 height 9
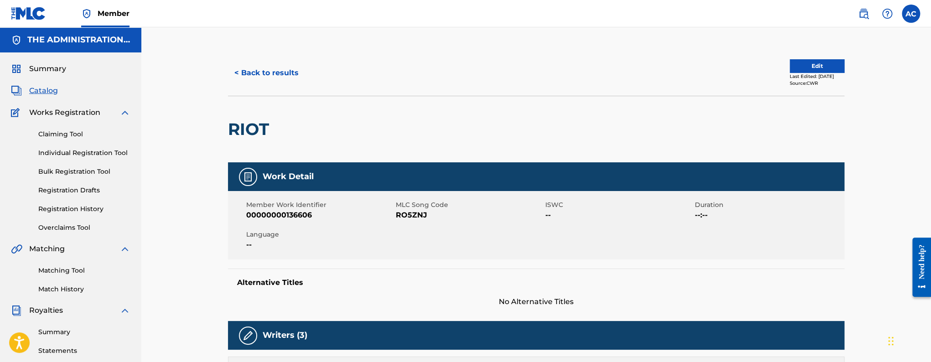
click at [259, 135] on h2 "RIOT" at bounding box center [251, 129] width 46 height 21
click at [395, 210] on div "Member Work Identifier 00000000136606" at bounding box center [321, 210] width 150 height 21
click at [396, 210] on span "RO5ZNJ" at bounding box center [469, 215] width 147 height 11
click at [270, 74] on button "< Back to results" at bounding box center [266, 73] width 77 height 23
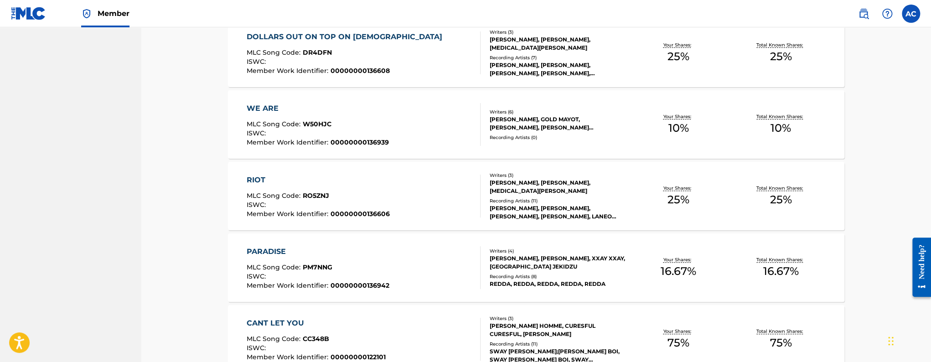
scroll to position [2480, 0]
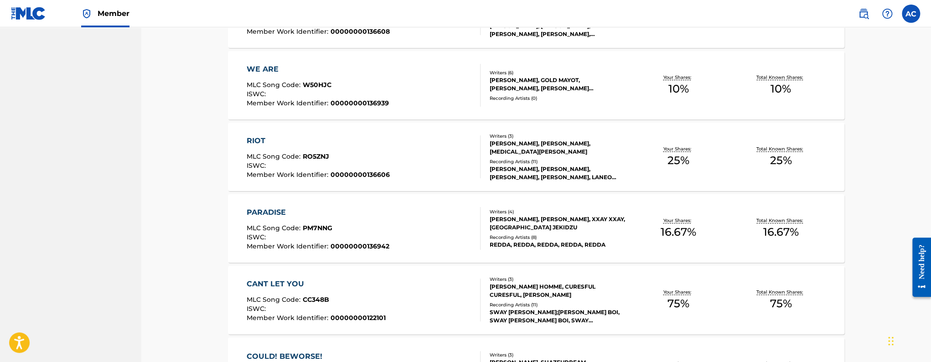
click at [396, 211] on div "PARADISE MLC Song Code : PM7NNG ISWC : Member Work Identifier : 00000000136942" at bounding box center [364, 228] width 234 height 43
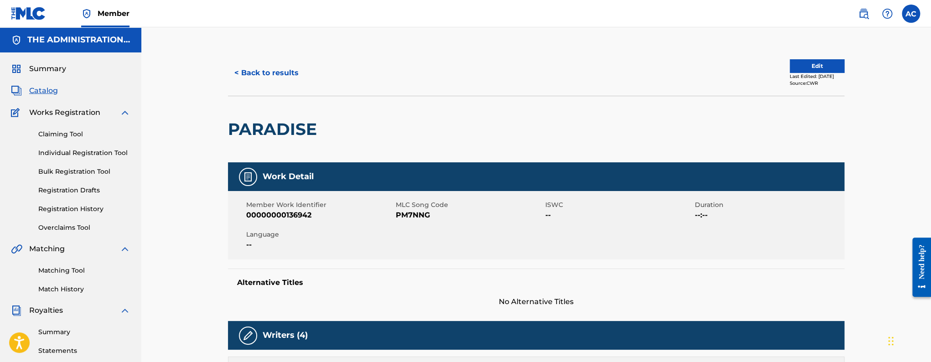
click at [255, 129] on h2 "PARADISE" at bounding box center [274, 129] width 93 height 21
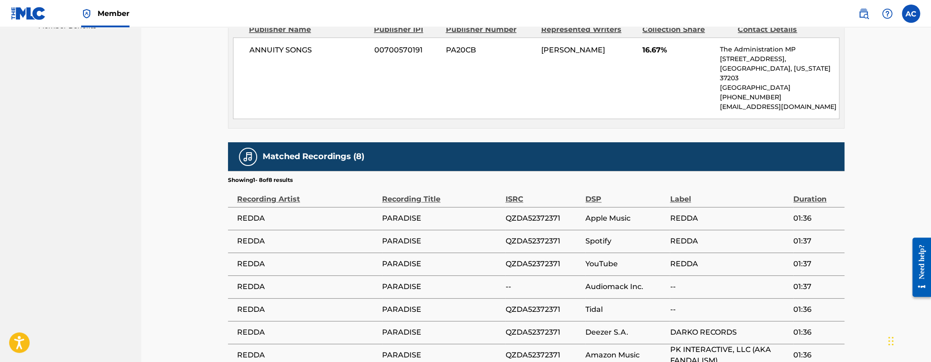
scroll to position [480, 0]
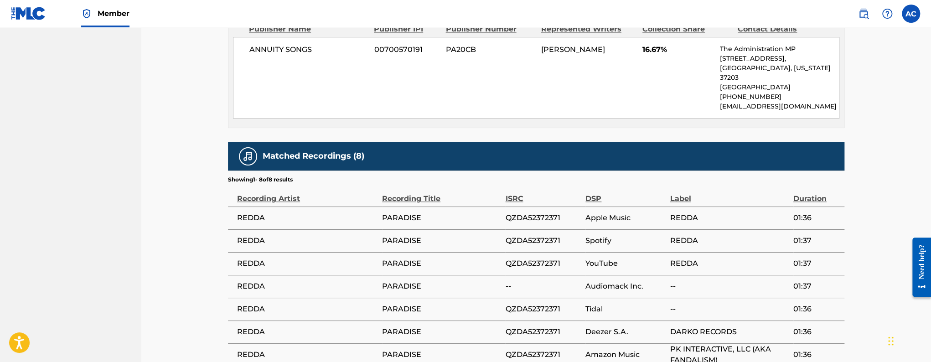
click at [545, 213] on span "QZDA52372371" at bounding box center [543, 218] width 76 height 11
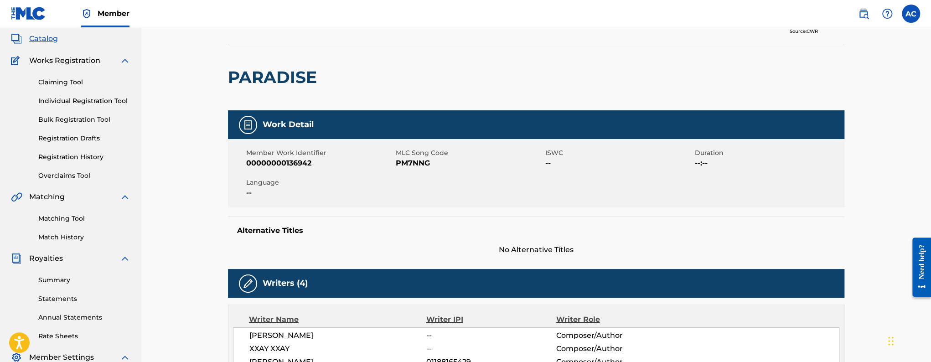
scroll to position [0, 0]
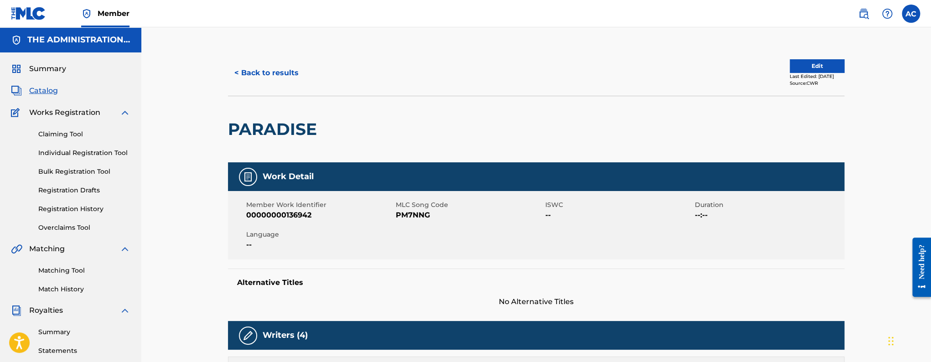
click at [288, 78] on button "< Back to results" at bounding box center [266, 73] width 77 height 23
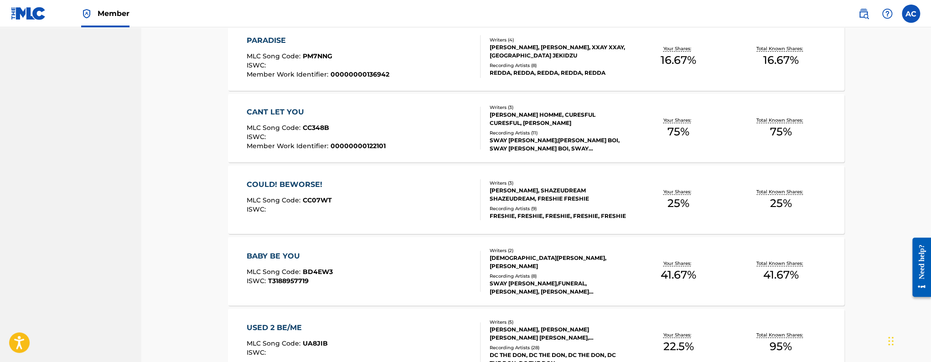
scroll to position [2655, 0]
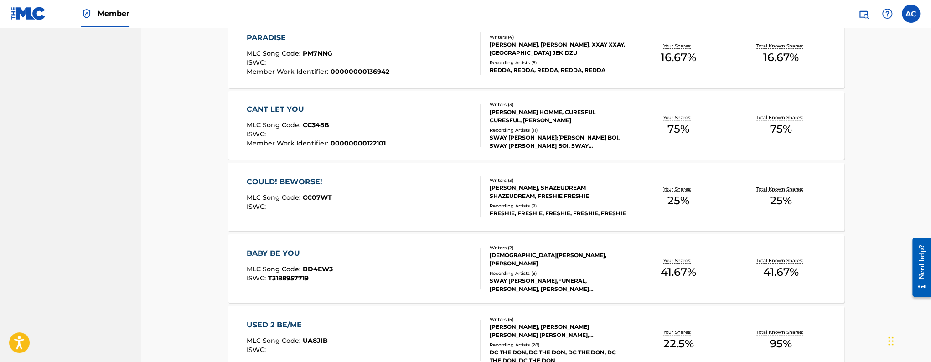
click at [379, 127] on div "MLC Song Code : CC348B" at bounding box center [316, 126] width 139 height 9
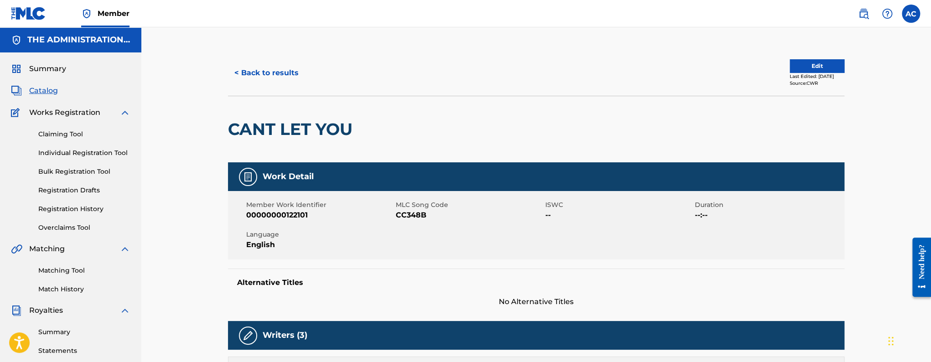
click at [307, 118] on div "CANT LET YOU" at bounding box center [292, 129] width 129 height 66
click at [285, 73] on button "< Back to results" at bounding box center [266, 73] width 77 height 23
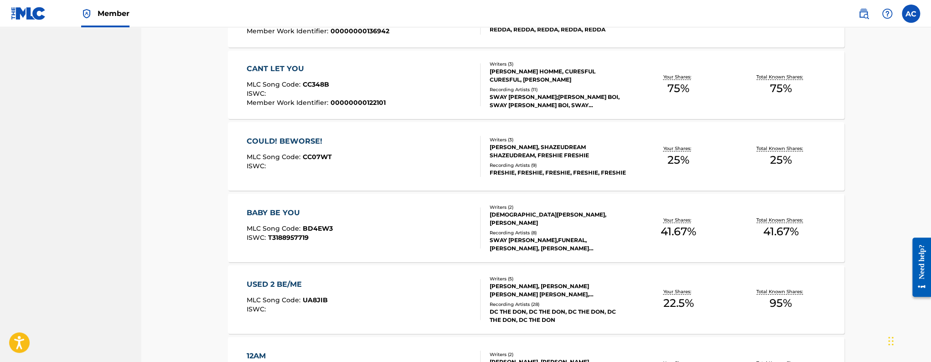
scroll to position [2699, 0]
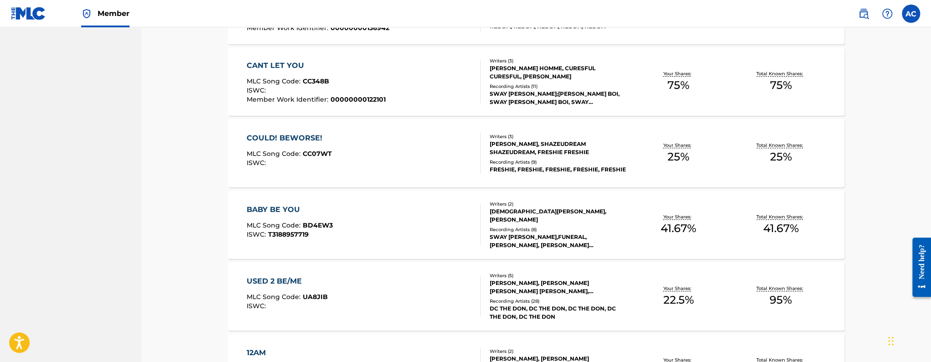
click at [351, 163] on div "COULD! BEWORSE! MLC Song Code : CC07WT ISWC :" at bounding box center [364, 153] width 234 height 41
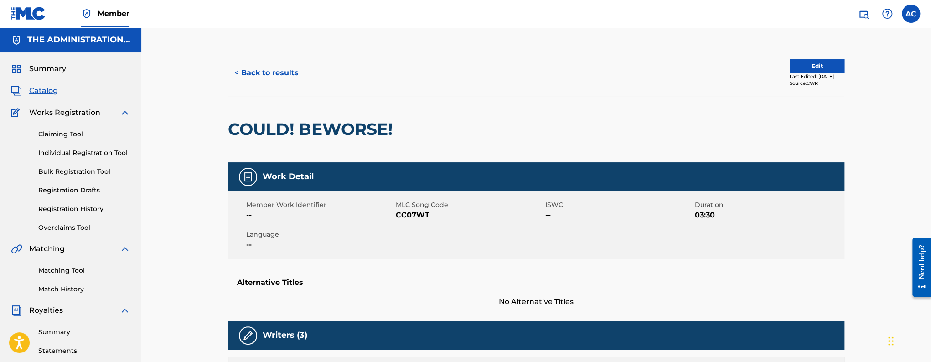
click at [260, 134] on h2 "COULD! BEWORSE!" at bounding box center [312, 129] width 169 height 21
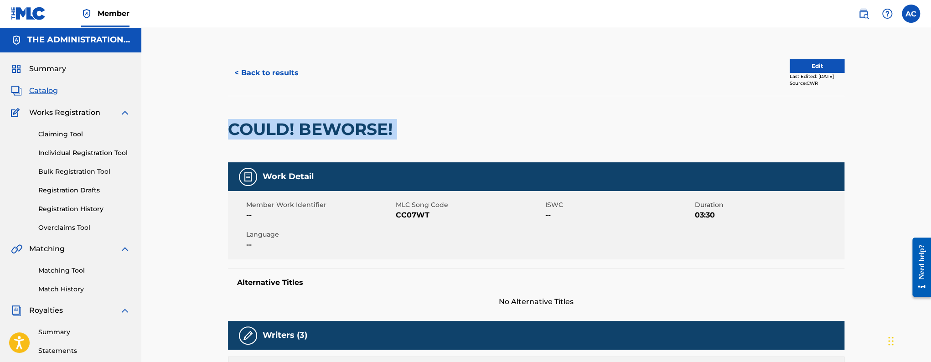
click at [260, 134] on h2 "COULD! BEWORSE!" at bounding box center [312, 129] width 169 height 21
click at [286, 72] on button "< Back to results" at bounding box center [266, 73] width 77 height 23
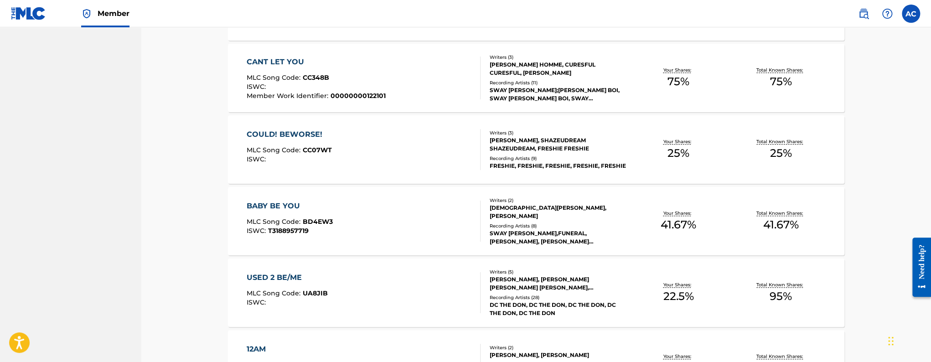
scroll to position [2705, 0]
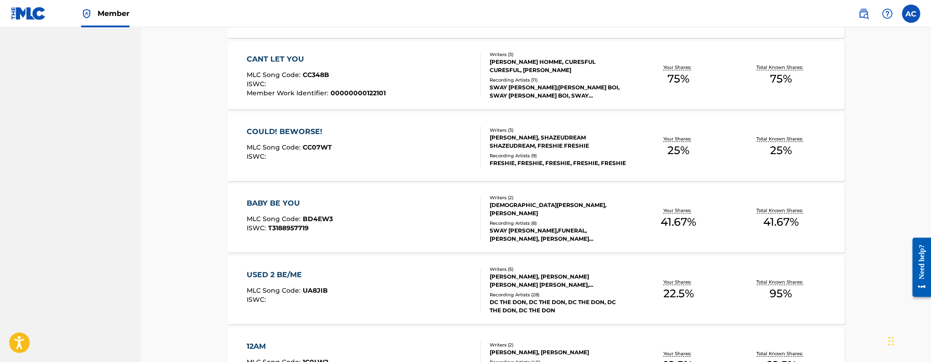
click at [394, 223] on div "BABY BE YOU MLC Song Code : BD4EW3 ISWC : T3188957719" at bounding box center [364, 218] width 234 height 41
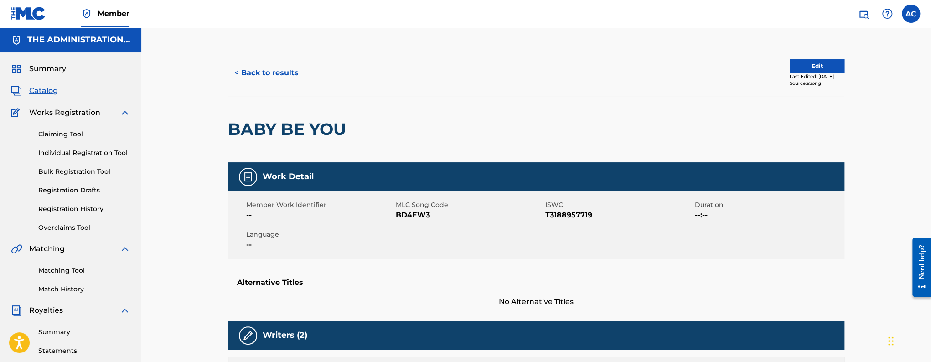
click at [290, 131] on h2 "BABY BE YOU" at bounding box center [289, 129] width 123 height 21
click at [409, 212] on span "BD4EW3" at bounding box center [469, 215] width 147 height 11
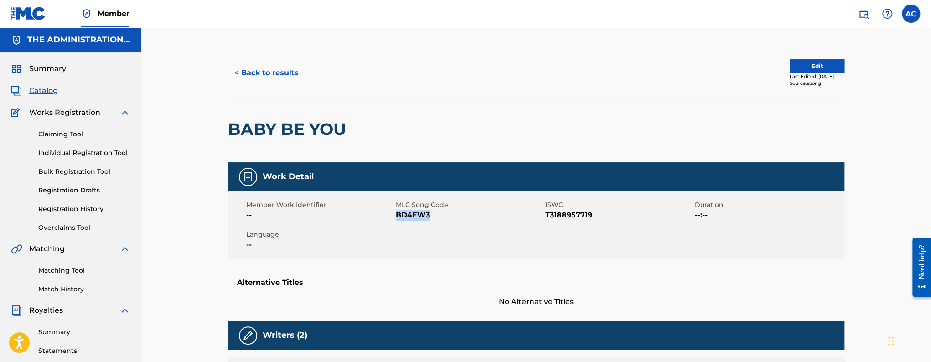
click at [295, 78] on button "< Back to results" at bounding box center [266, 73] width 77 height 23
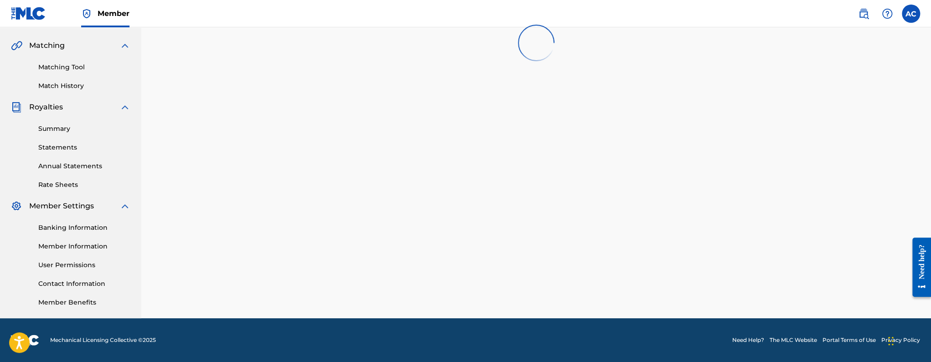
scroll to position [2705, 0]
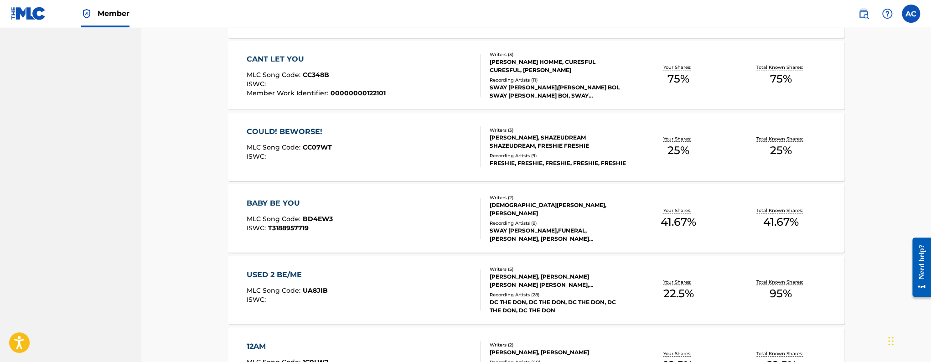
click at [366, 290] on div "USED 2 BE/ME MLC Song Code : UA8JIB ISWC :" at bounding box center [364, 290] width 234 height 41
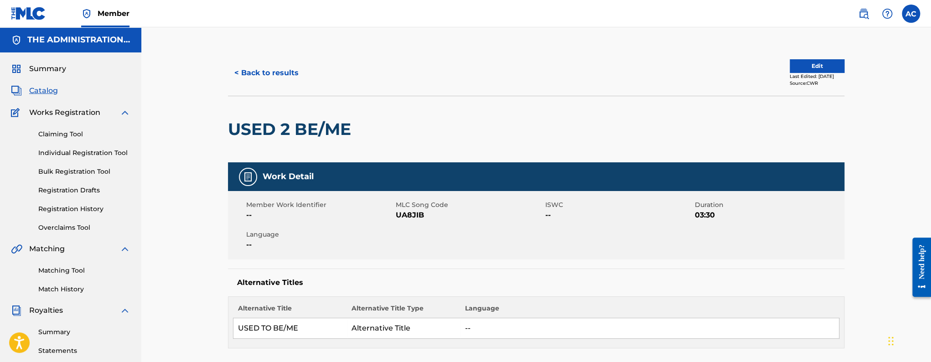
click at [261, 130] on h2 "USED 2 BE/ME" at bounding box center [292, 129] width 128 height 21
click at [273, 75] on button "< Back to results" at bounding box center [266, 73] width 77 height 23
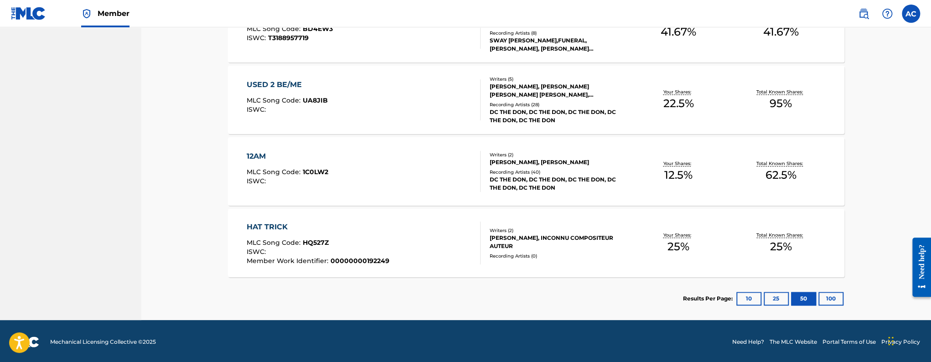
scroll to position [2897, 0]
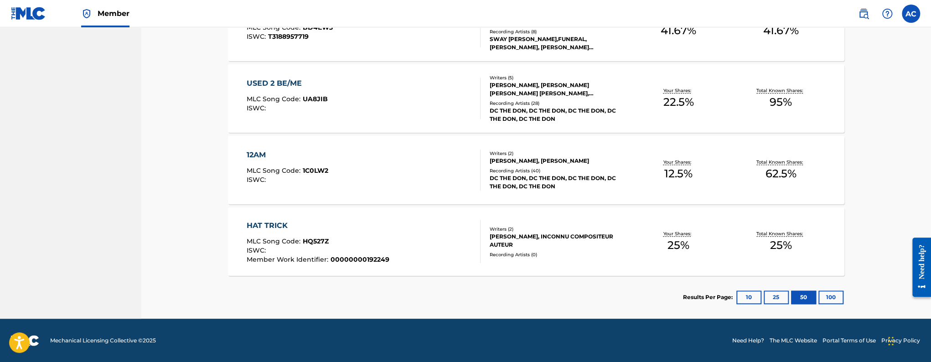
click at [355, 181] on div "12AM MLC Song Code : 1C0LW2 ISWC :" at bounding box center [364, 170] width 234 height 41
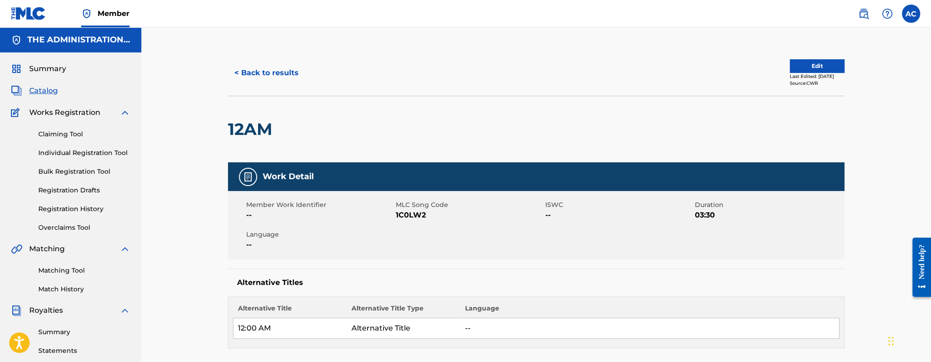
click at [228, 128] on h2 "12AM" at bounding box center [252, 129] width 49 height 21
click at [248, 71] on button "< Back to results" at bounding box center [266, 73] width 77 height 23
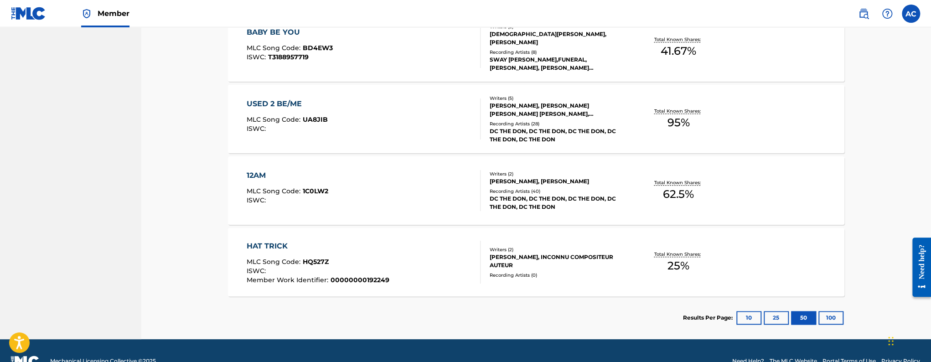
scroll to position [2897, 0]
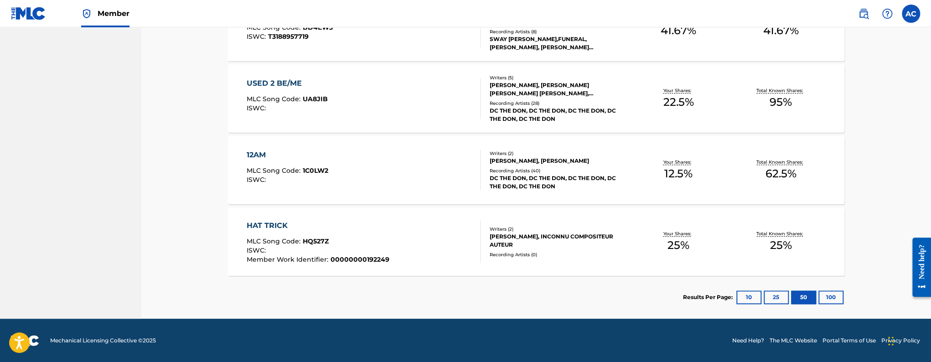
click at [347, 235] on div "HAT TRICK MLC Song Code : HQ527Z ISWC : Member Work Identifier : 00000000192249" at bounding box center [318, 241] width 143 height 43
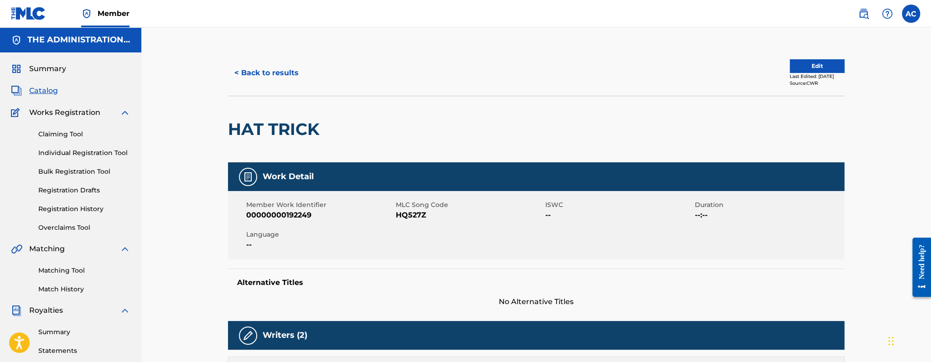
click at [280, 125] on h2 "HAT TRICK" at bounding box center [276, 129] width 96 height 21
click at [824, 70] on button "Edit" at bounding box center [817, 66] width 55 height 14
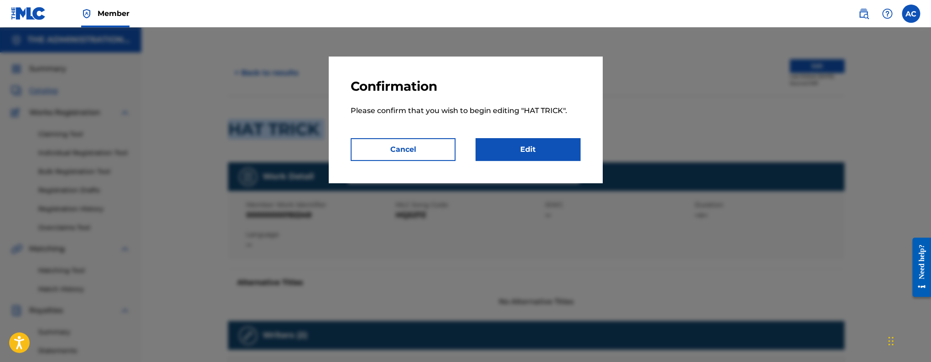
click at [574, 145] on link "Edit" at bounding box center [528, 149] width 105 height 23
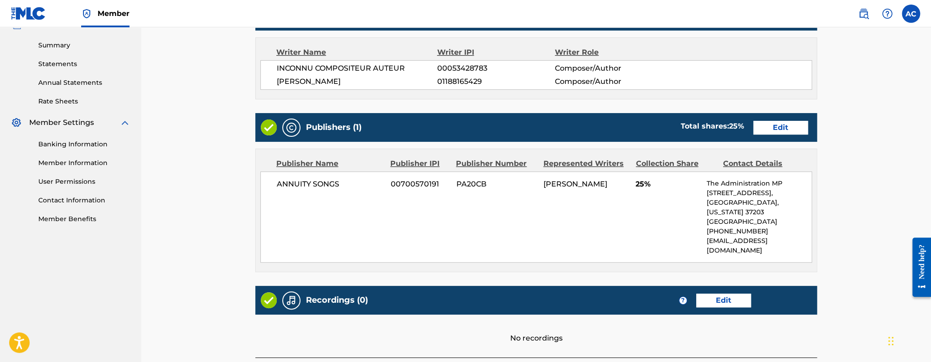
scroll to position [305, 0]
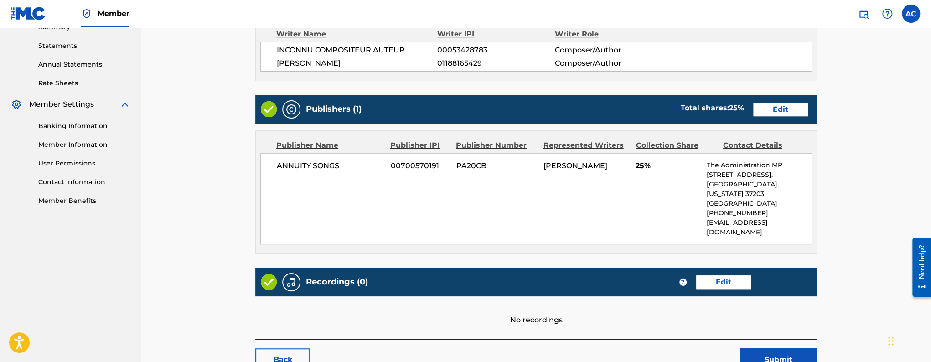
click at [716, 271] on div "Recordings (0) ? Edit" at bounding box center [536, 282] width 562 height 29
click at [715, 269] on div "Recordings (0) ? Edit" at bounding box center [536, 282] width 562 height 29
click at [716, 275] on link "Edit" at bounding box center [723, 282] width 55 height 14
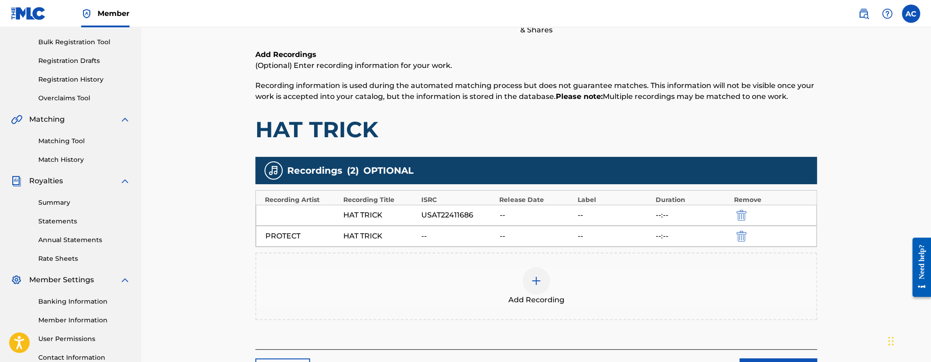
scroll to position [205, 0]
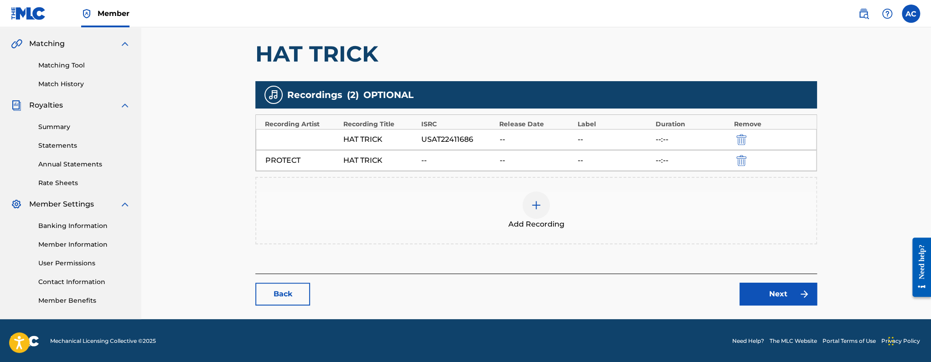
click at [281, 288] on link "Back" at bounding box center [282, 294] width 55 height 23
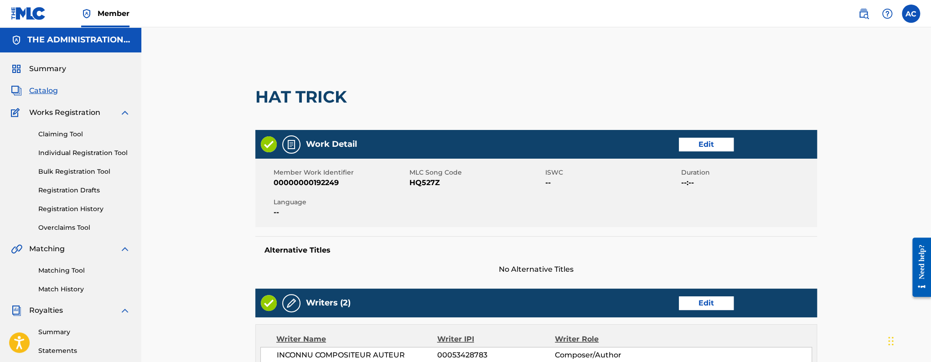
click at [423, 184] on span "HQ527Z" at bounding box center [477, 182] width 134 height 11
click at [42, 89] on span "Catalog" at bounding box center [43, 90] width 29 height 11
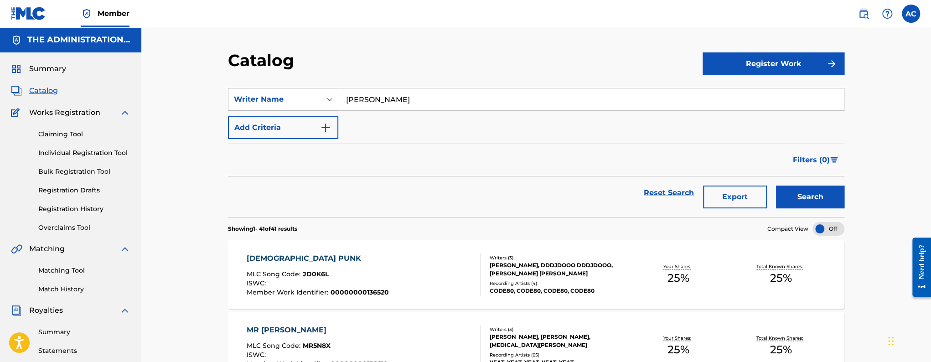
click at [289, 99] on div "Writer Name" at bounding box center [275, 99] width 82 height 11
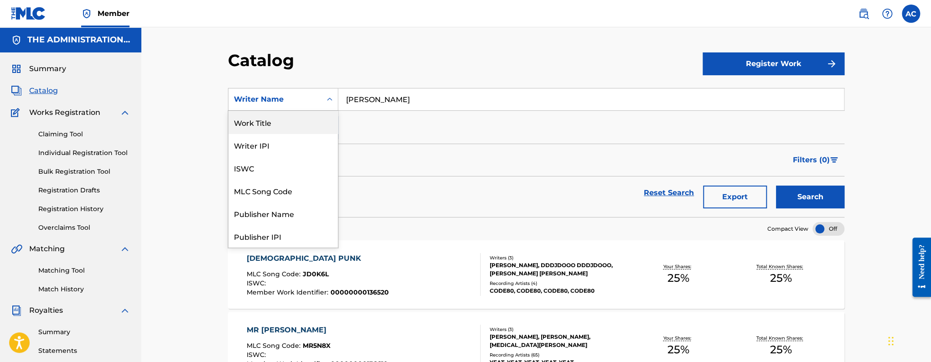
click at [269, 118] on div "Work Title" at bounding box center [282, 122] width 109 height 23
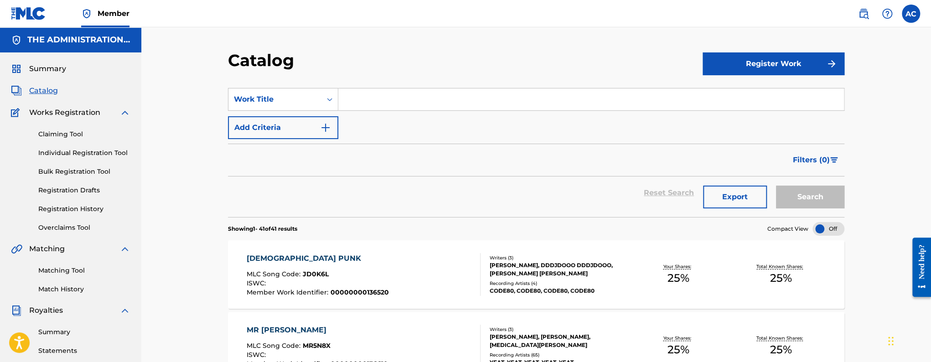
click at [353, 106] on input "Search Form" at bounding box center [591, 99] width 506 height 22
paste input "My Fault"
type input "My Fault"
click at [776, 186] on button "Search" at bounding box center [810, 197] width 68 height 23
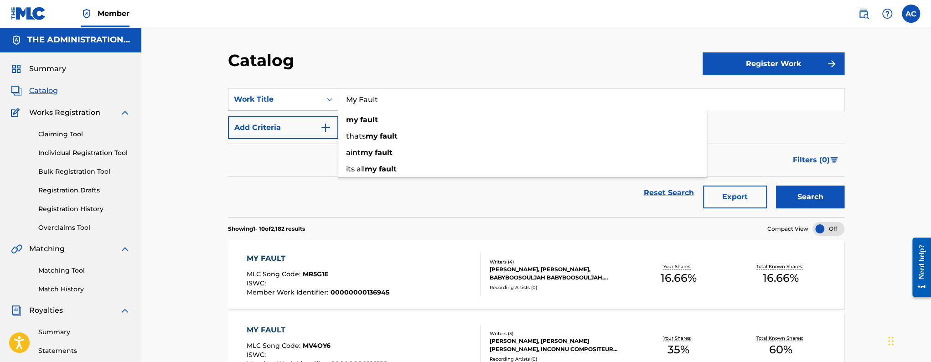
click at [307, 122] on button "Add Criteria" at bounding box center [283, 127] width 110 height 23
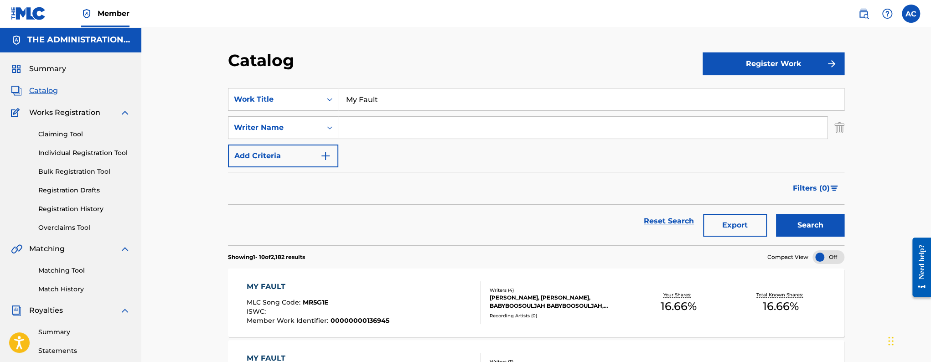
click at [370, 124] on input "Search Form" at bounding box center [582, 128] width 489 height 22
paste input "[PERSON_NAME]"
type input "[PERSON_NAME]"
click at [776, 214] on button "Search" at bounding box center [810, 225] width 68 height 23
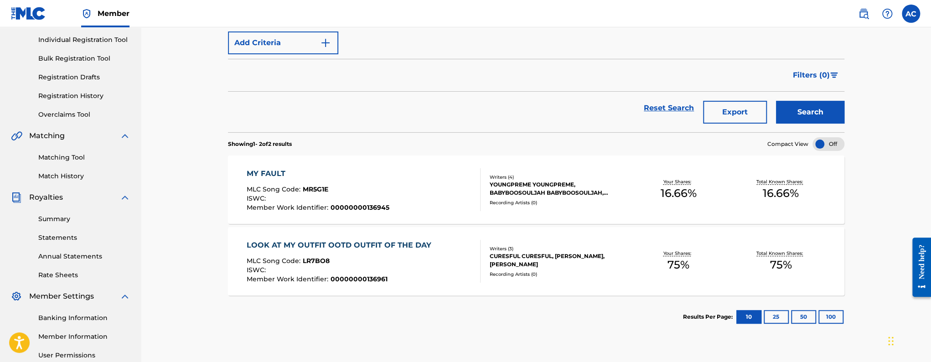
scroll to position [127, 0]
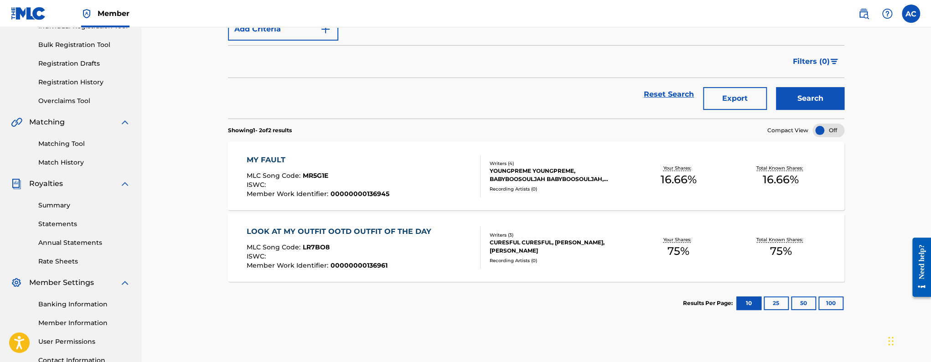
click at [438, 201] on div "MY FAULT MLC Song Code : MR5G1E ISWC : Member Work Identifier : 00000000136945 …" at bounding box center [536, 176] width 617 height 68
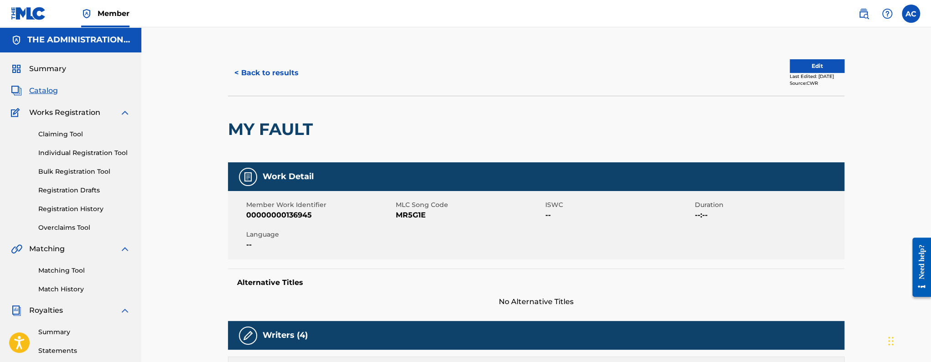
click at [818, 62] on button "Edit" at bounding box center [817, 66] width 55 height 14
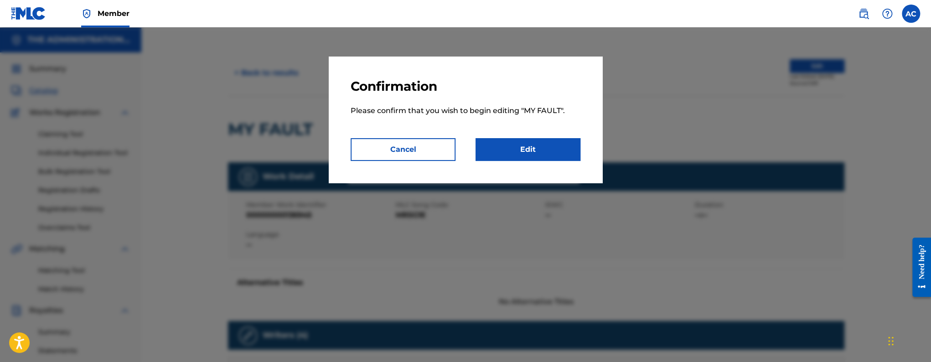
click at [548, 150] on link "Edit" at bounding box center [528, 149] width 105 height 23
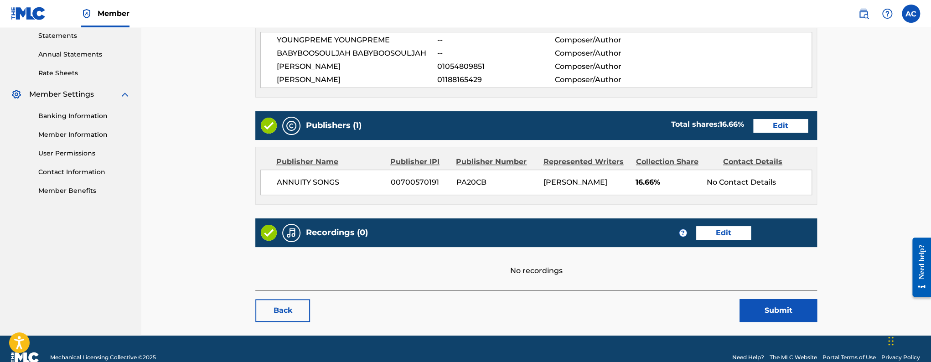
scroll to position [332, 0]
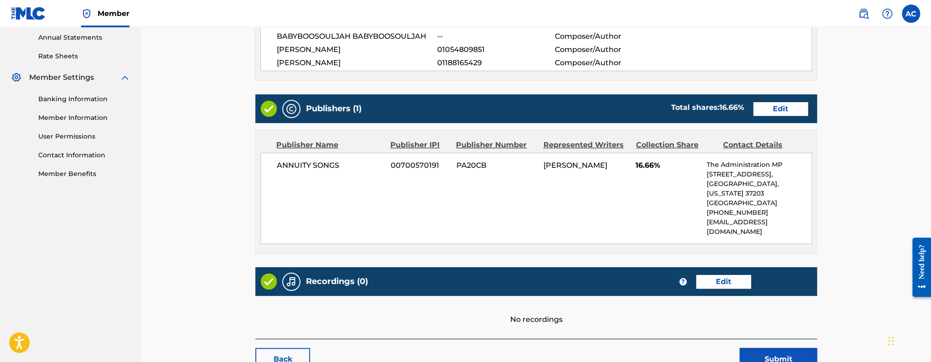
click at [721, 275] on link "Edit" at bounding box center [723, 282] width 55 height 14
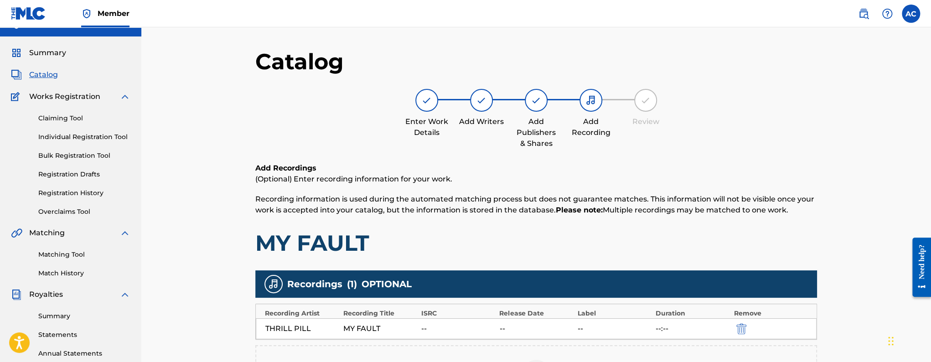
scroll to position [93, 0]
